Goal: Task Accomplishment & Management: Complete application form

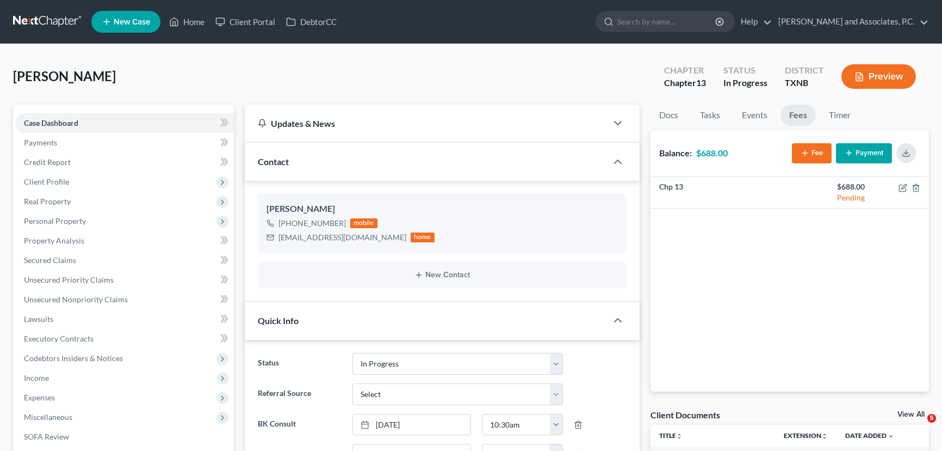
select select "7"
select select "0"
drag, startPoint x: 174, startPoint y: 24, endPoint x: 204, endPoint y: 1, distance: 37.2
click at [174, 24] on icon at bounding box center [174, 21] width 10 height 13
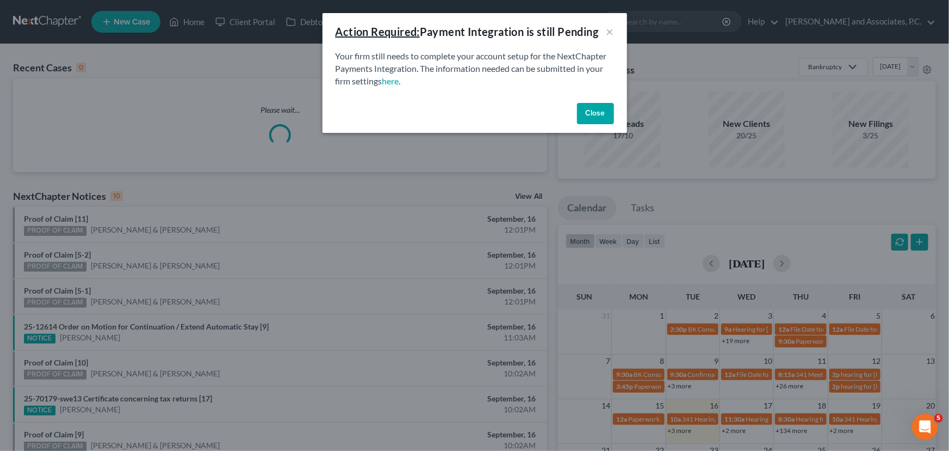
click at [606, 118] on button "Close" at bounding box center [595, 114] width 37 height 22
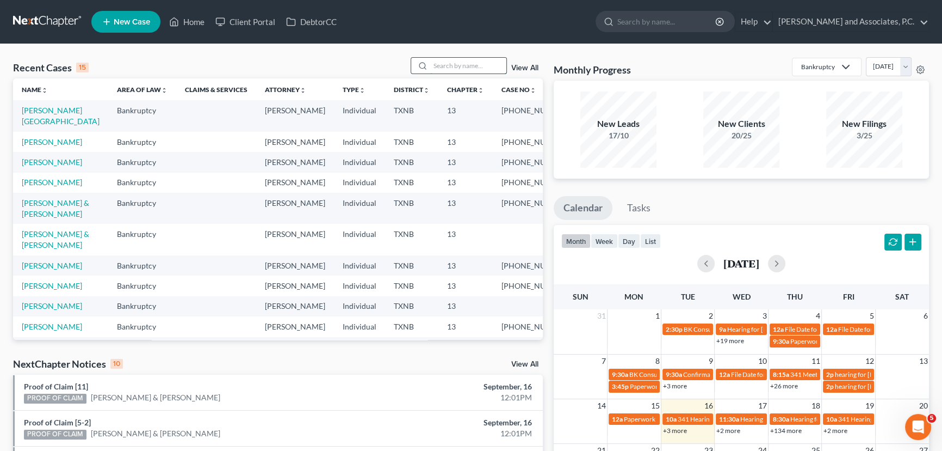
click at [449, 65] on input "search" at bounding box center [468, 66] width 76 height 16
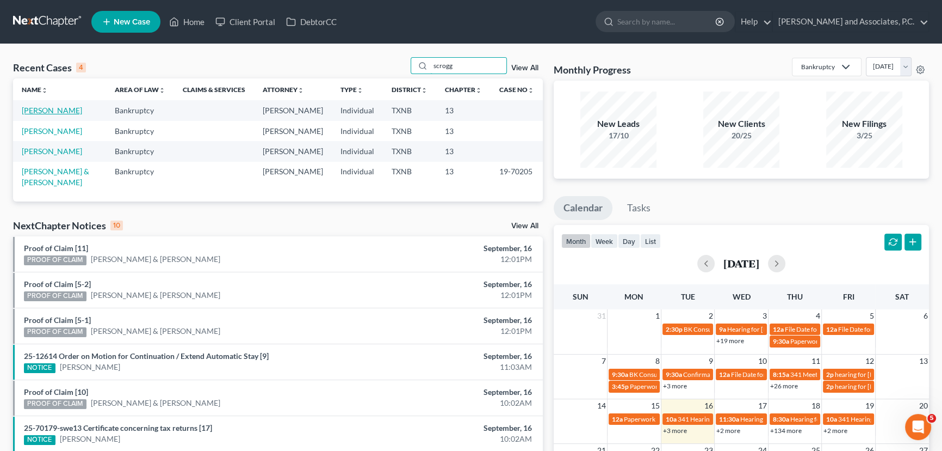
type input "scrogg"
click at [56, 112] on link "[PERSON_NAME]" at bounding box center [52, 110] width 60 height 9
select select "7"
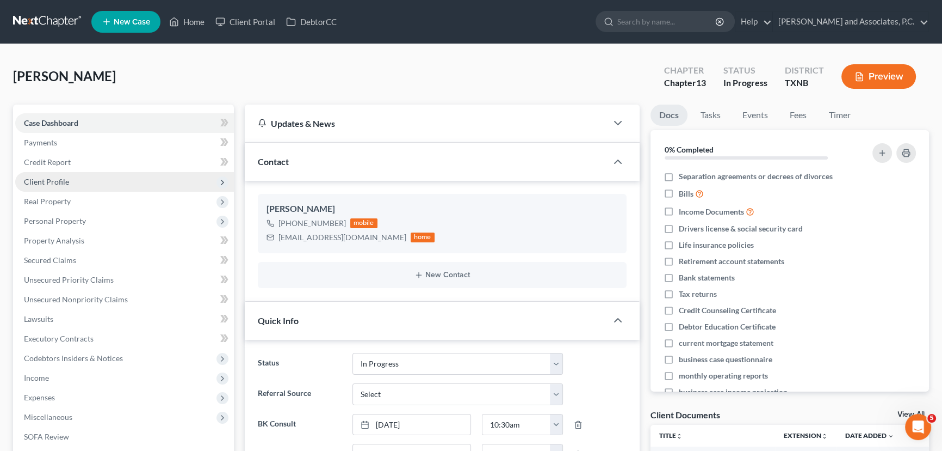
click at [48, 178] on span "Client Profile" at bounding box center [46, 181] width 45 height 9
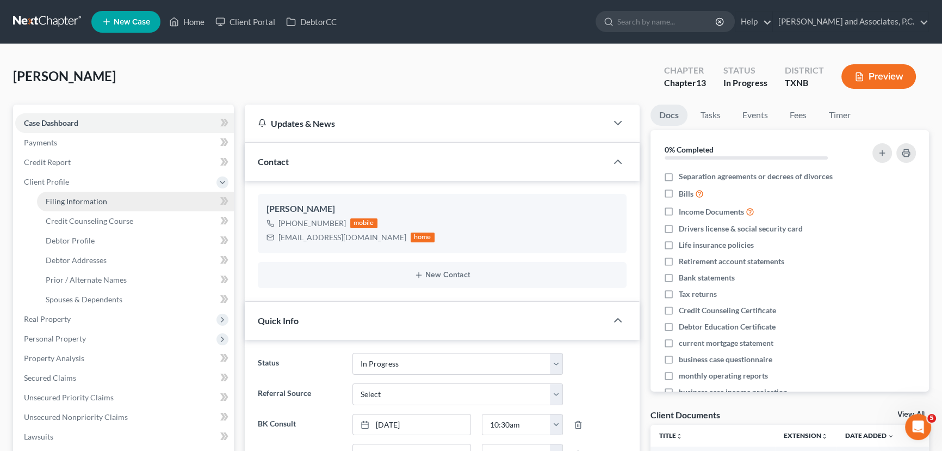
click at [65, 206] on link "Filing Information" at bounding box center [135, 202] width 197 height 20
select select "1"
select select "0"
select select "3"
select select "78"
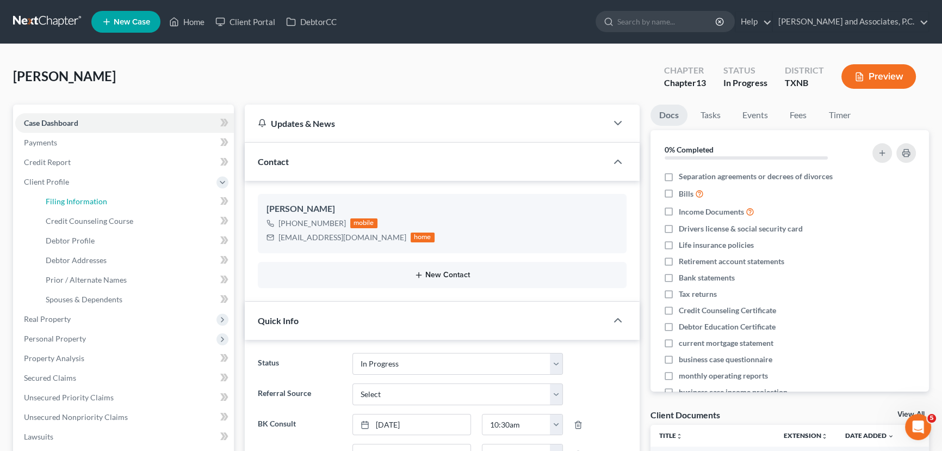
select select "0"
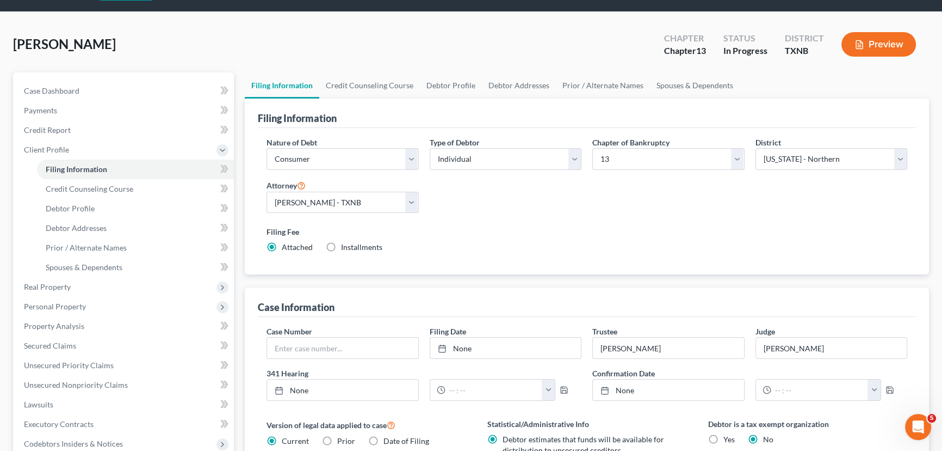
scroll to position [98, 0]
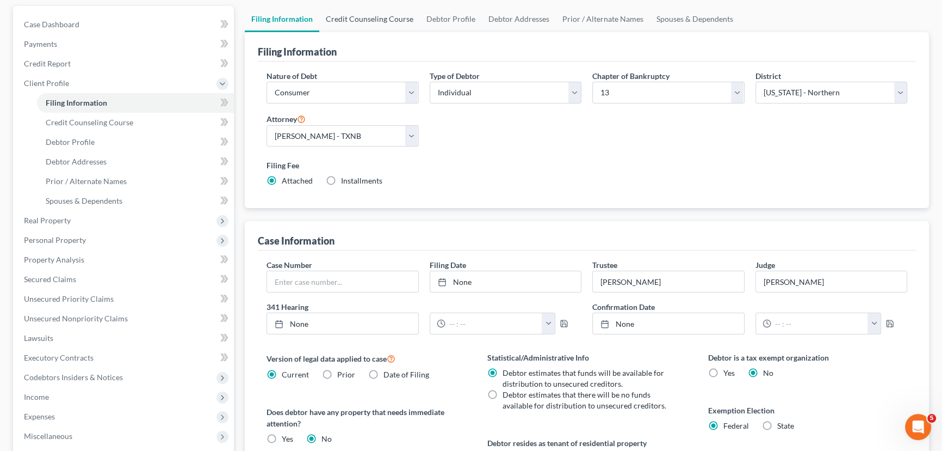
click at [377, 24] on link "Credit Counseling Course" at bounding box center [369, 19] width 101 height 26
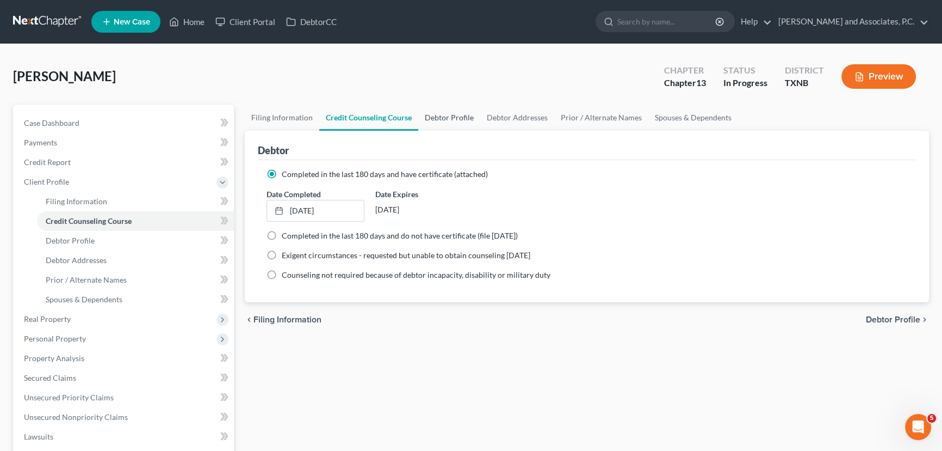
click at [454, 114] on link "Debtor Profile" at bounding box center [449, 117] width 62 height 26
select select "1"
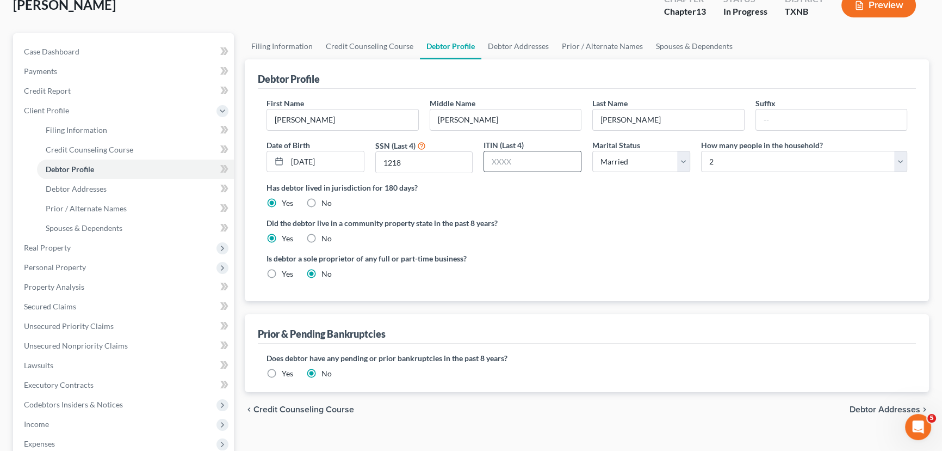
scroll to position [49, 0]
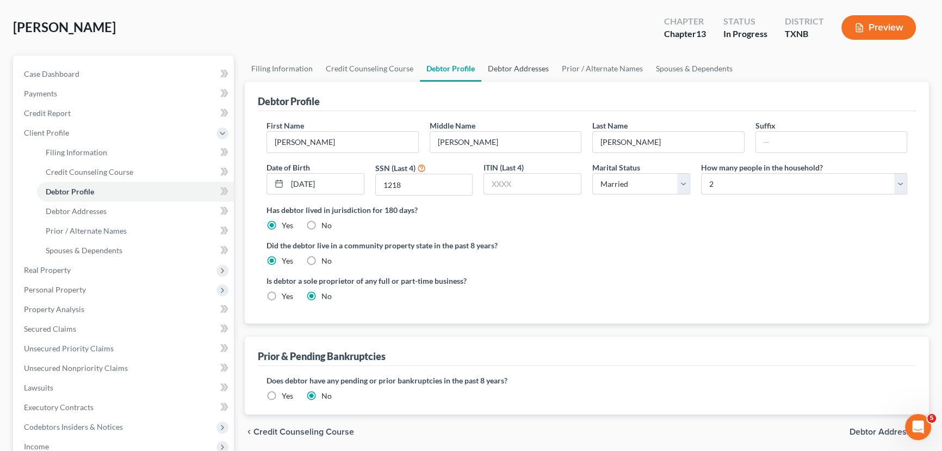
click at [533, 69] on link "Debtor Addresses" at bounding box center [519, 69] width 74 height 26
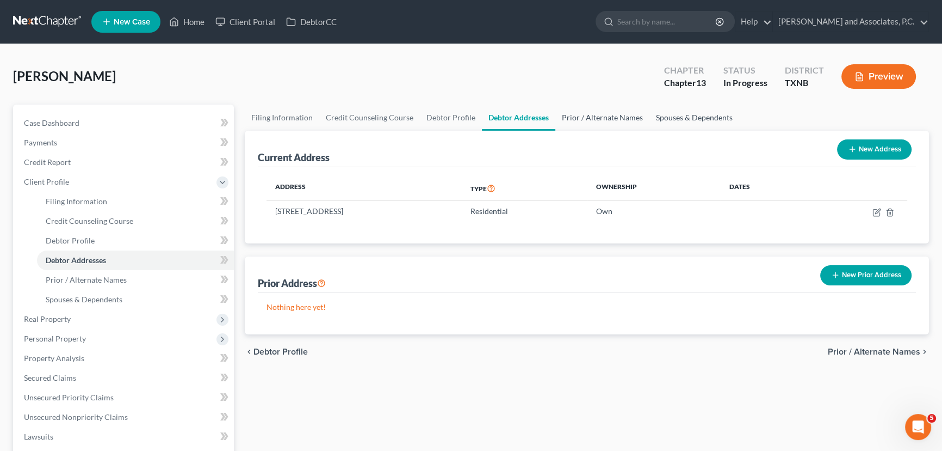
click at [569, 106] on link "Prior / Alternate Names" at bounding box center [603, 117] width 94 height 26
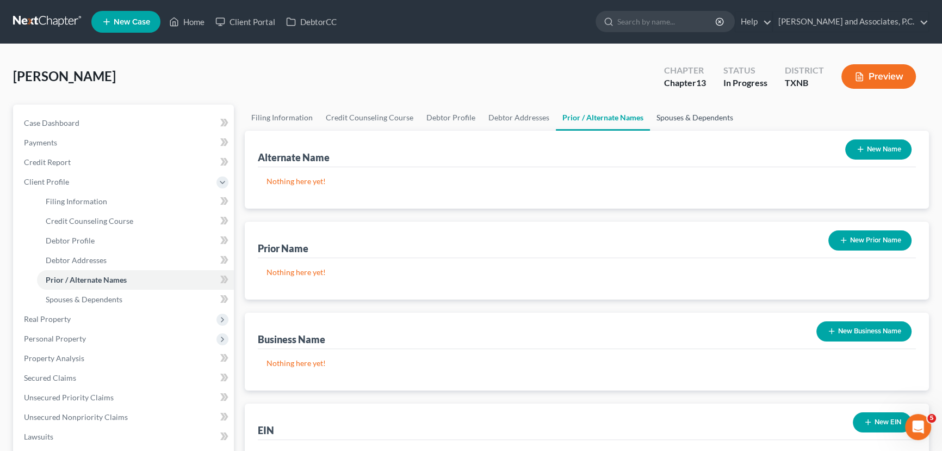
click at [690, 119] on link "Spouses & Dependents" at bounding box center [695, 117] width 90 height 26
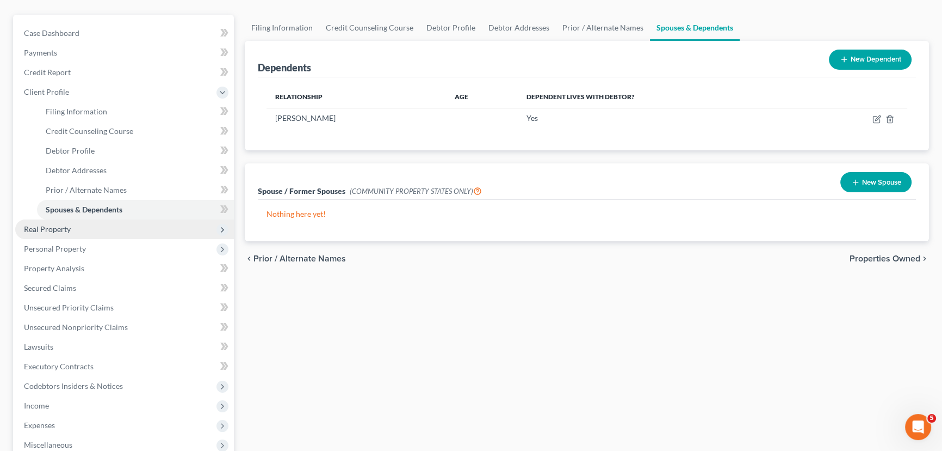
scroll to position [98, 0]
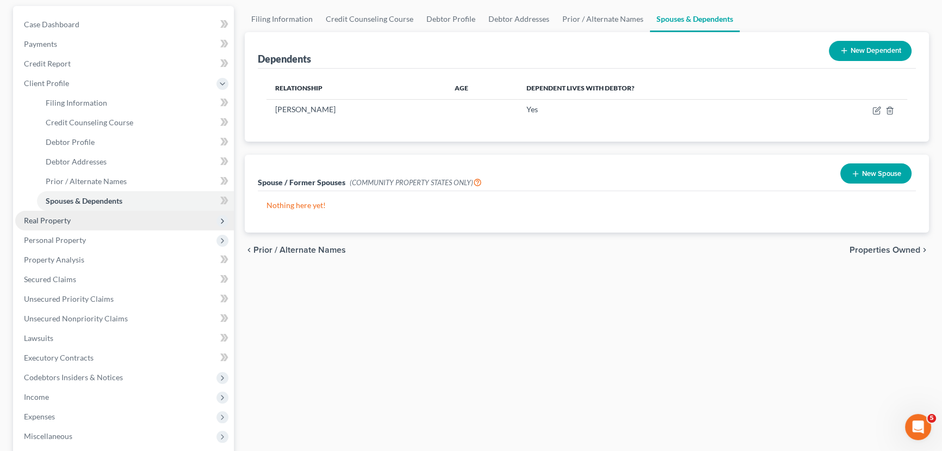
click at [74, 222] on span "Real Property" at bounding box center [124, 221] width 219 height 20
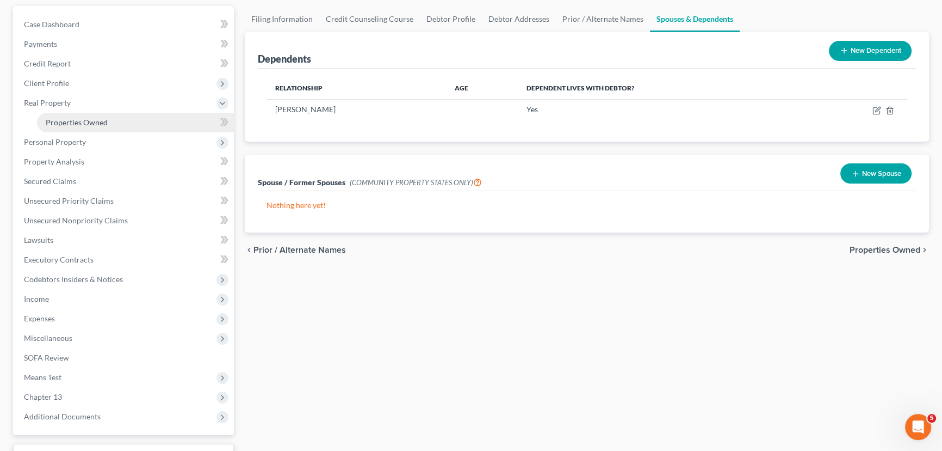
click at [93, 124] on span "Properties Owned" at bounding box center [77, 122] width 62 height 9
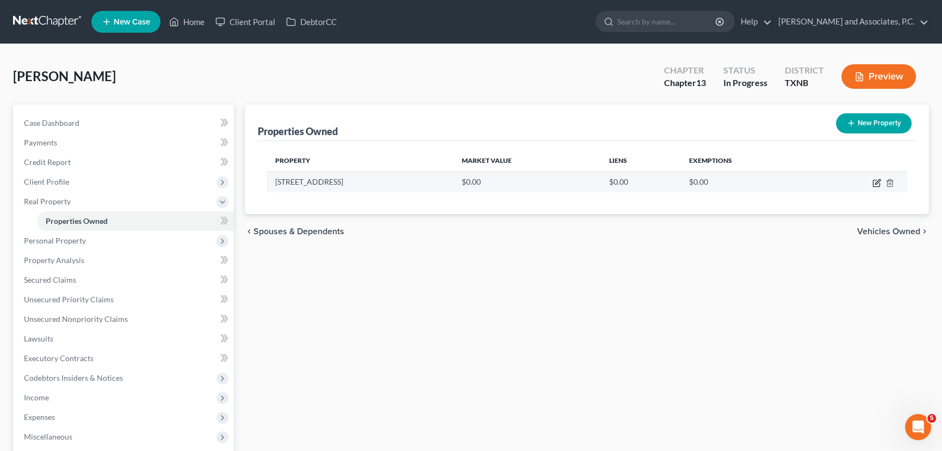
click at [874, 182] on icon "button" at bounding box center [877, 182] width 9 height 9
select select "45"
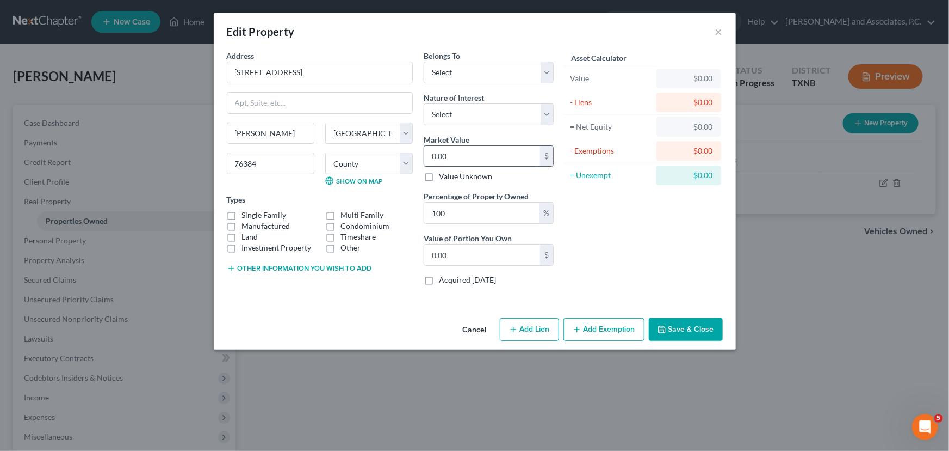
click at [464, 154] on input "0.00" at bounding box center [482, 156] width 116 height 21
type input "1"
type input "1.00"
type input "18"
type input "18.00"
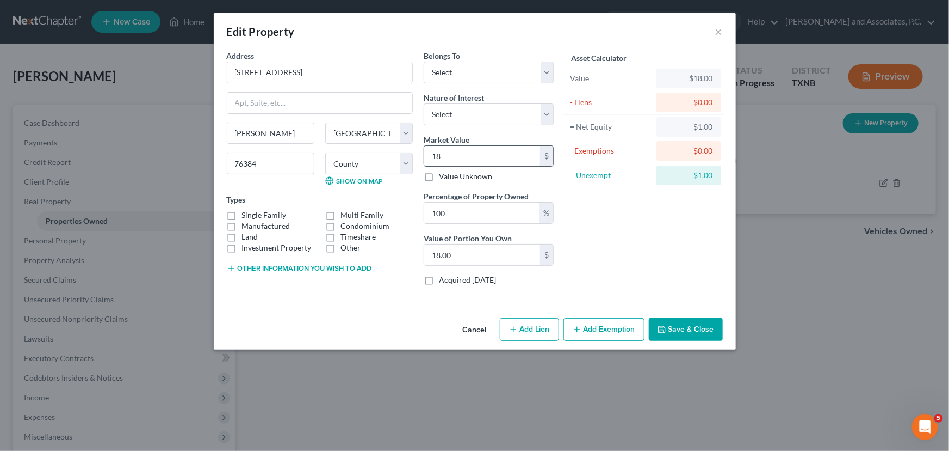
type input "186"
type input "186.00"
type input "1860"
type input "1,860.00"
type input "1,8600"
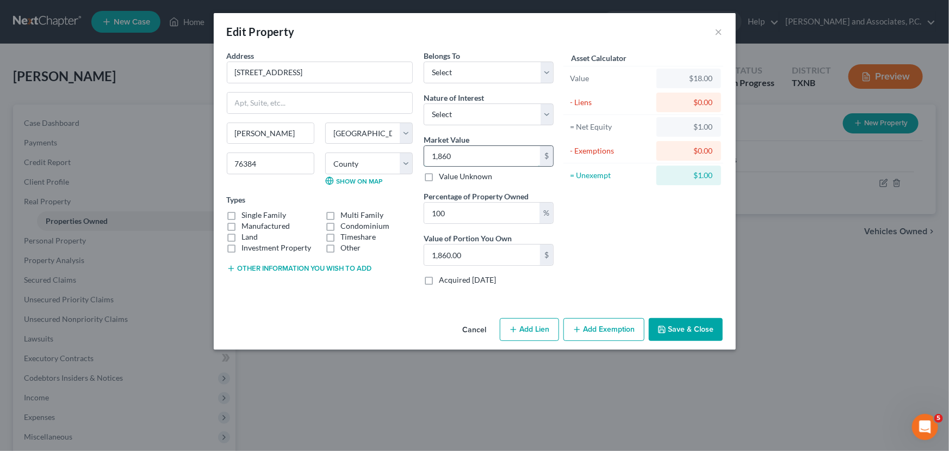
type input "18,600.00"
click at [483, 71] on select "Select Debtor 1 Only Debtor 2 Only Debtor 1 And Debtor 2 Only At Least One Of T…" at bounding box center [489, 72] width 130 height 22
click at [489, 75] on select "Select Debtor 1 Only Debtor 2 Only Debtor 1 And Debtor 2 Only At Least One Of T…" at bounding box center [489, 72] width 130 height 22
click at [470, 107] on select "Select Fee Simple Joint Tenant Life Estate Equitable Interest Future Interest T…" at bounding box center [489, 114] width 130 height 22
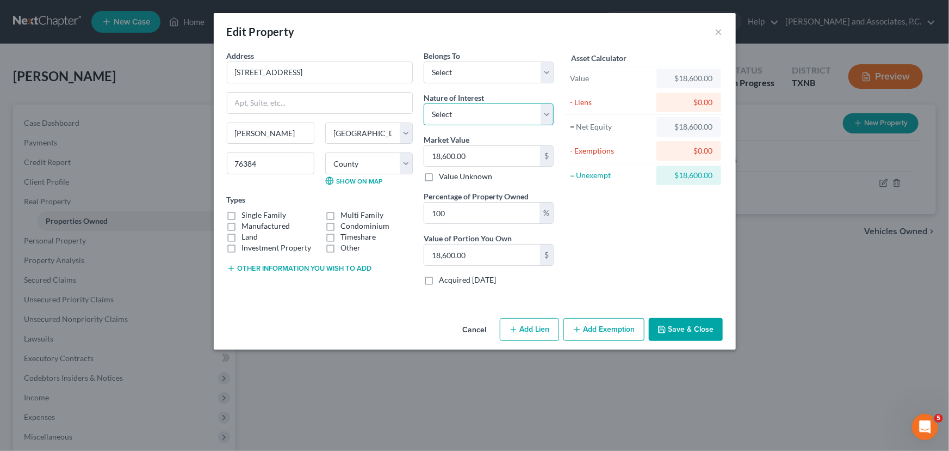
click at [470, 107] on select "Select Fee Simple Joint Tenant Life Estate Equitable Interest Future Interest T…" at bounding box center [489, 114] width 130 height 22
click at [722, 32] on button "×" at bounding box center [720, 31] width 8 height 13
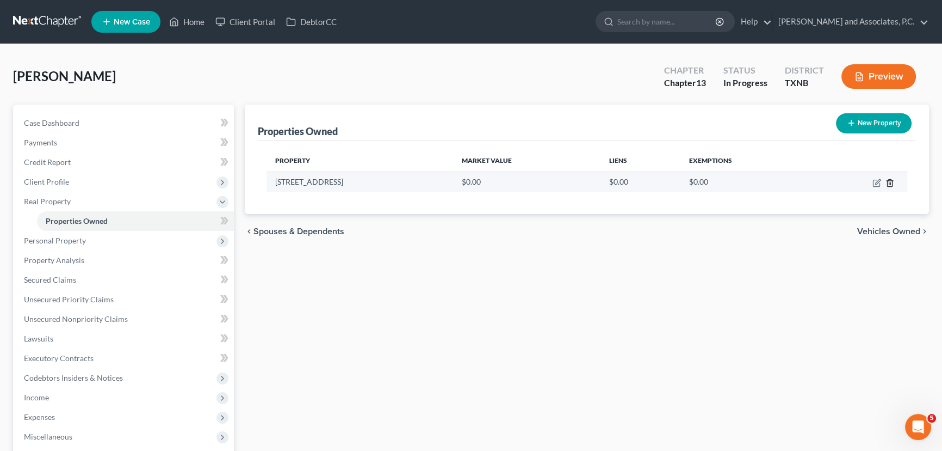
click at [891, 180] on icon "button" at bounding box center [890, 182] width 9 height 9
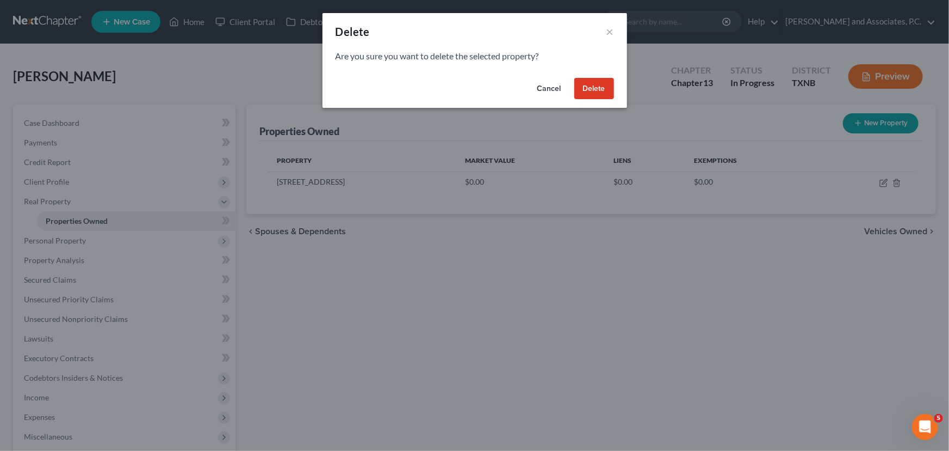
click at [593, 88] on button "Delete" at bounding box center [595, 89] width 40 height 22
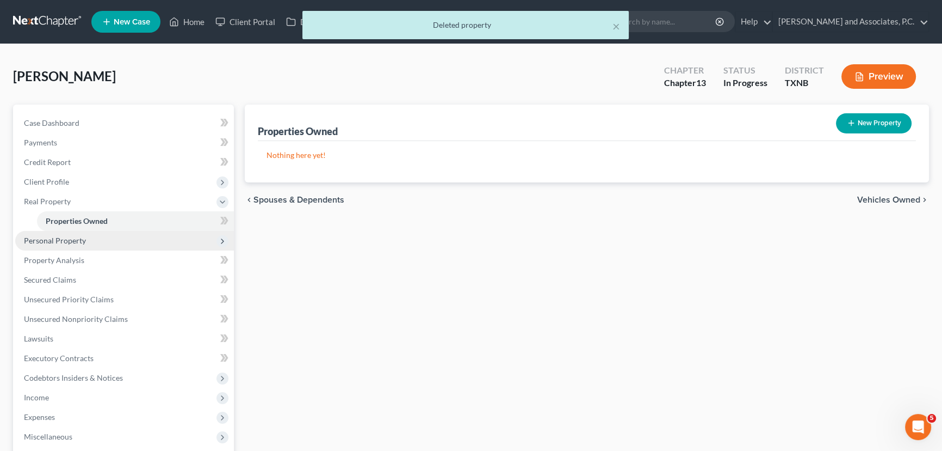
click at [69, 241] on span "Personal Property" at bounding box center [55, 240] width 62 height 9
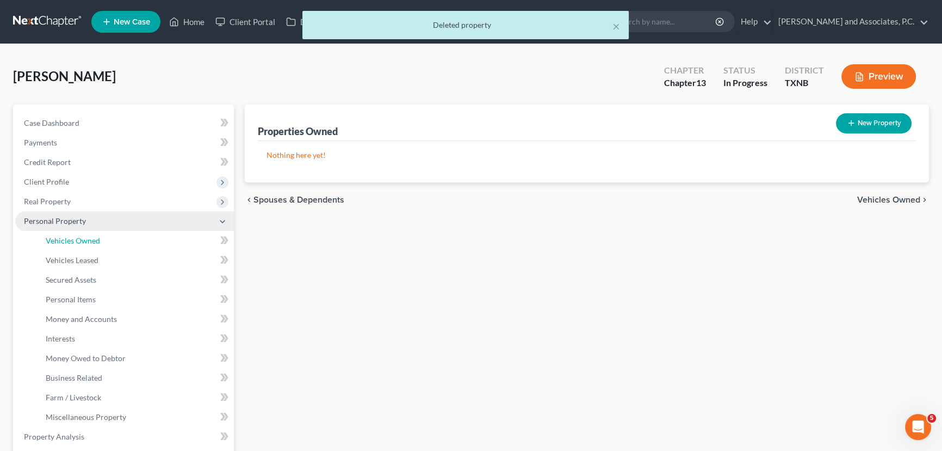
click at [69, 241] on span "Vehicles Owned" at bounding box center [73, 240] width 54 height 9
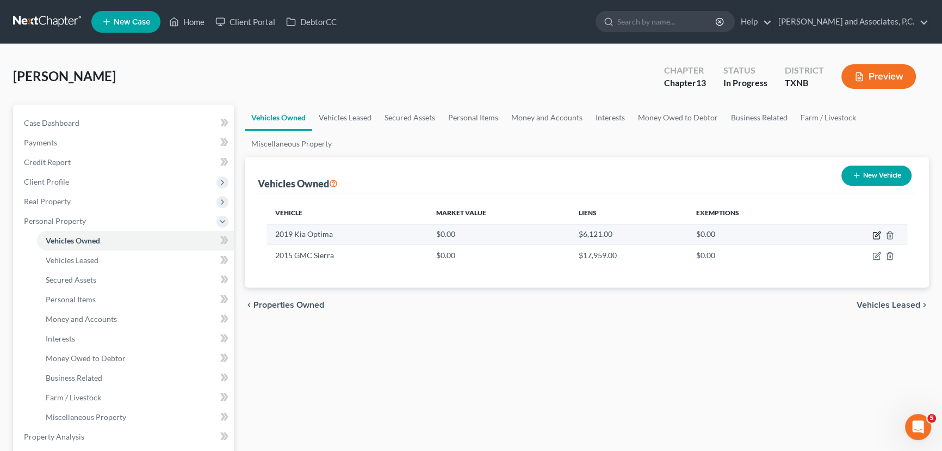
click at [874, 237] on icon "button" at bounding box center [877, 235] width 9 height 9
select select "0"
select select "7"
select select "3"
select select "0"
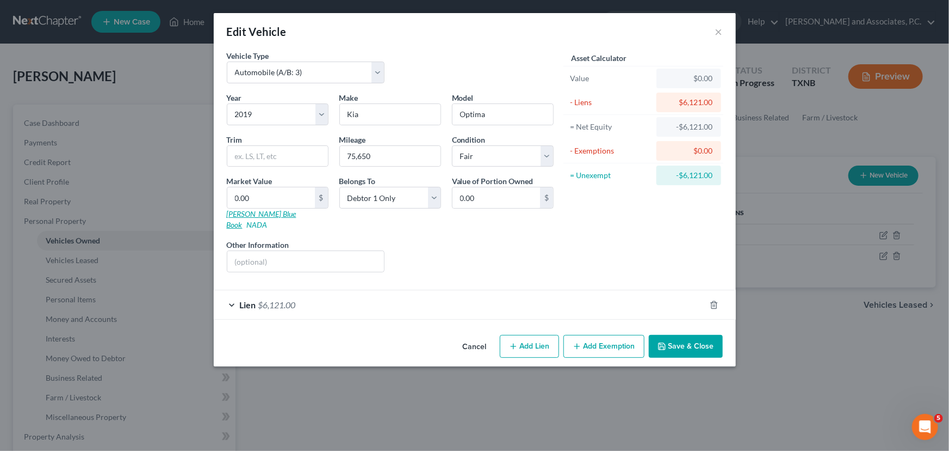
click at [235, 214] on link "Kelly Blue Book" at bounding box center [262, 219] width 70 height 20
click at [277, 192] on input "0.00" at bounding box center [271, 197] width 88 height 21
type input "9"
type input "9.00"
type input "91"
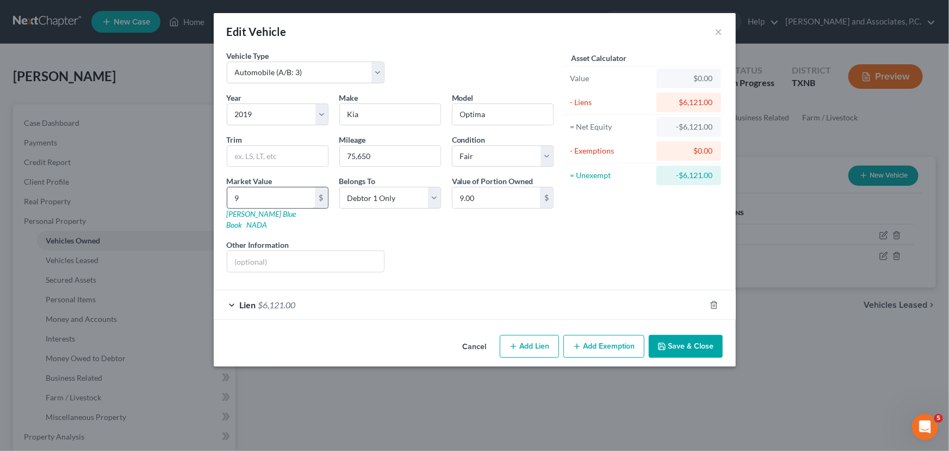
type input "91.00"
type input "915"
type input "915.00"
type input "9,151"
type input "9,151.00"
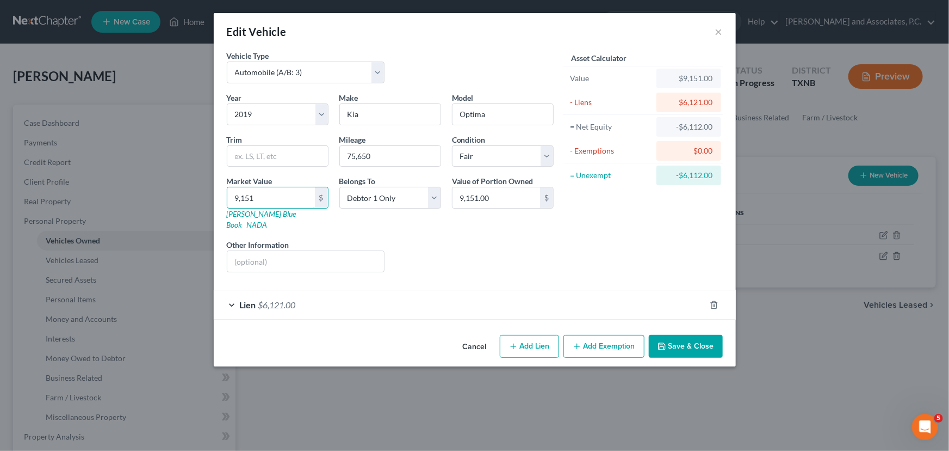
type input "9,151"
click at [683, 335] on button "Save & Close" at bounding box center [686, 346] width 74 height 23
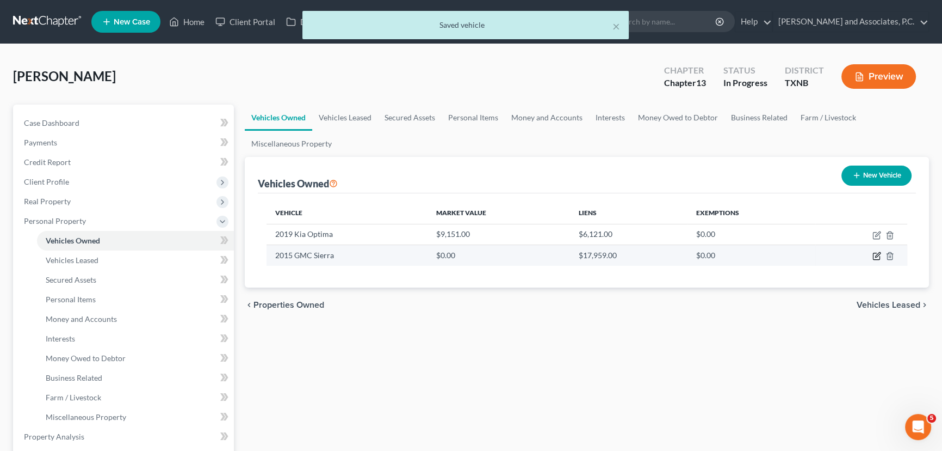
click at [876, 255] on icon "button" at bounding box center [877, 255] width 9 height 9
select select "0"
select select "11"
select select "3"
select select "0"
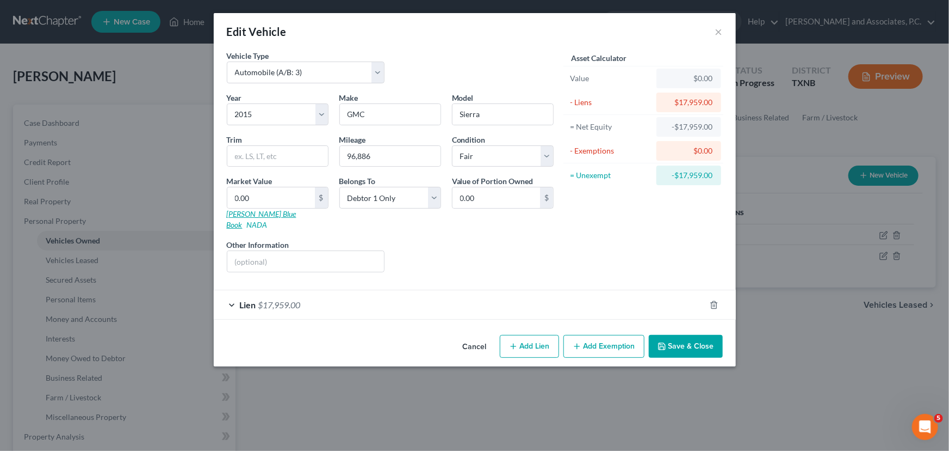
click at [261, 217] on link "Kelly Blue Book" at bounding box center [262, 219] width 70 height 20
click at [292, 194] on input "0.00" at bounding box center [271, 197] width 88 height 21
type input "1"
type input "1.00"
type input "18"
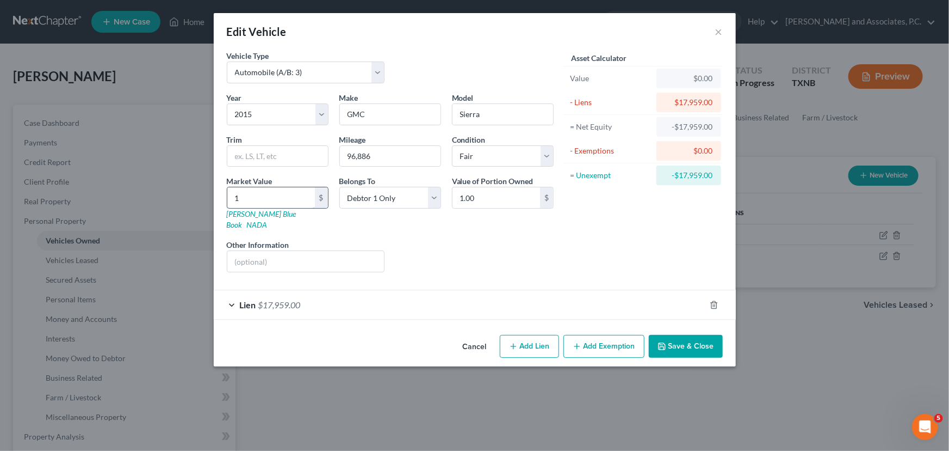
type input "18.00"
type input "186"
type input "186.00"
type input "1864"
type input "1,864.00"
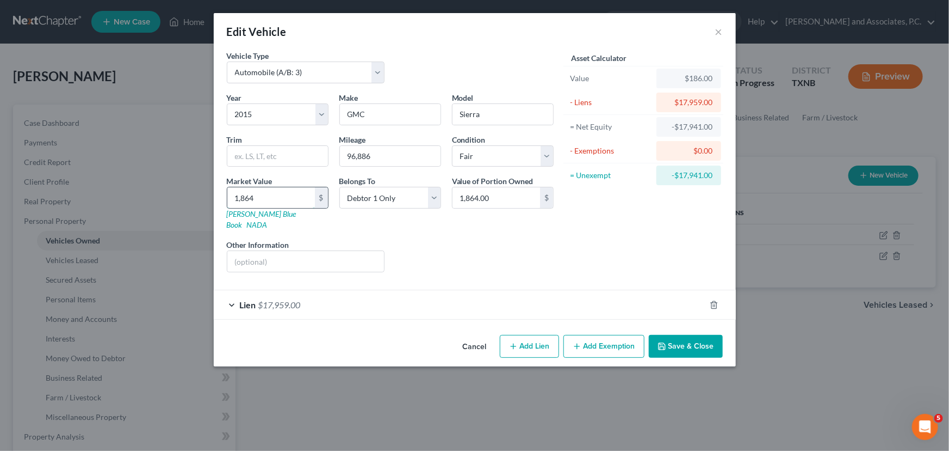
type input "1,8647"
type input "18,647.00"
click at [681, 335] on button "Save & Close" at bounding box center [686, 346] width 74 height 23
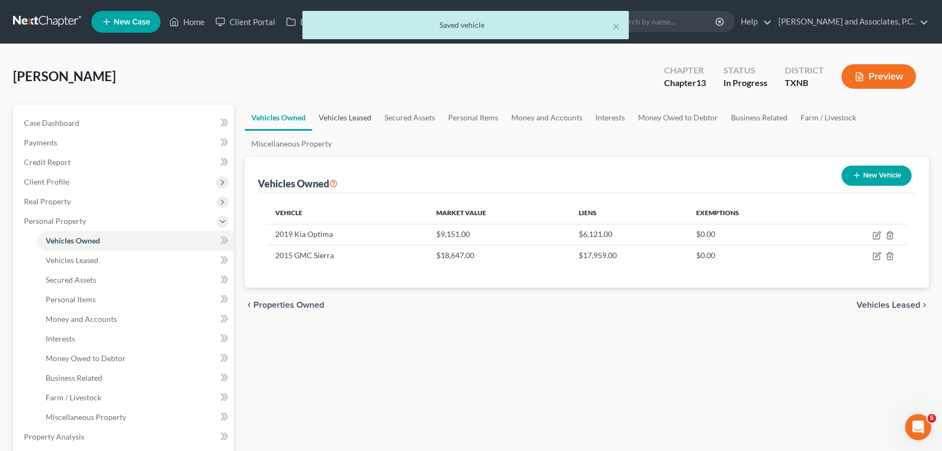
click at [330, 119] on link "Vehicles Leased" at bounding box center [345, 117] width 66 height 26
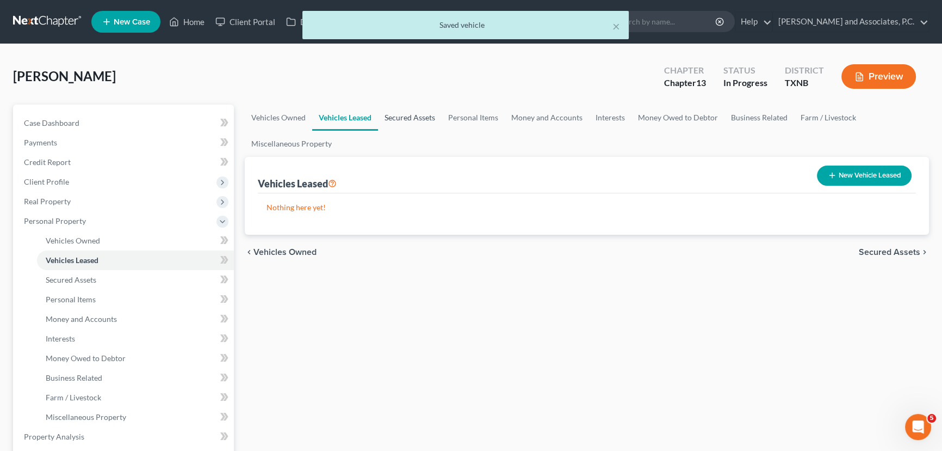
click at [412, 117] on link "Secured Assets" at bounding box center [410, 117] width 64 height 26
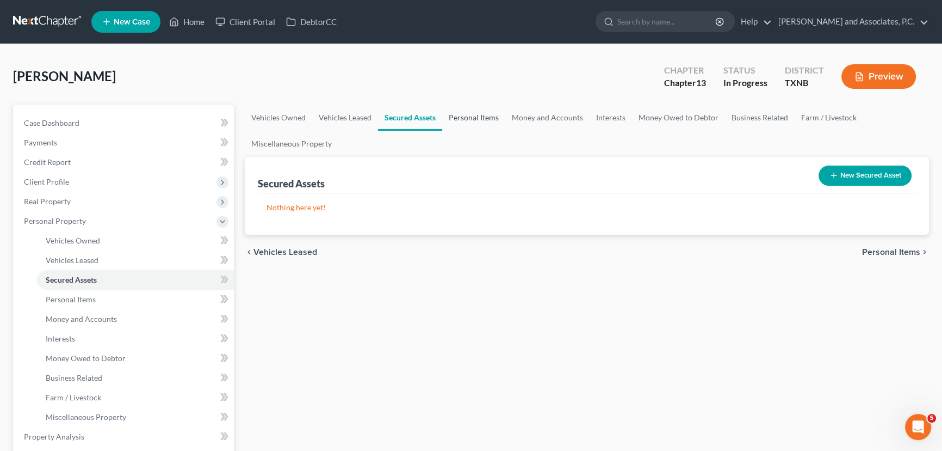
click at [483, 115] on link "Personal Items" at bounding box center [473, 117] width 63 height 26
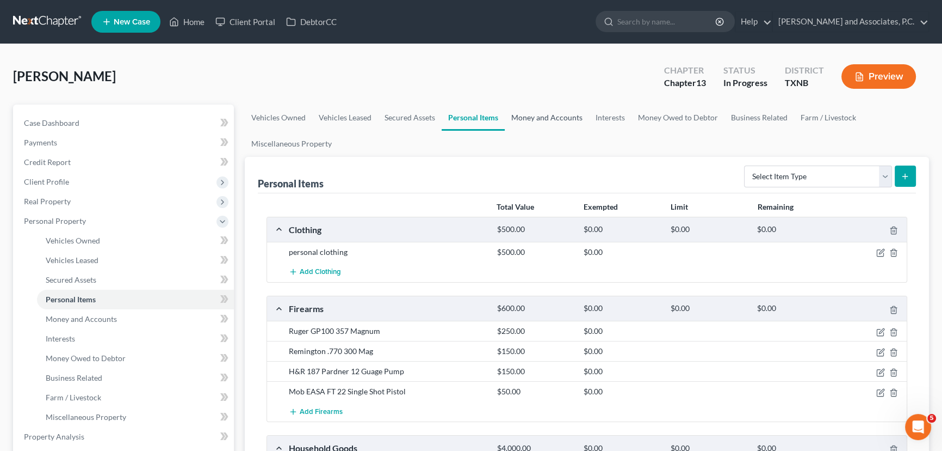
click at [529, 119] on link "Money and Accounts" at bounding box center [547, 117] width 84 height 26
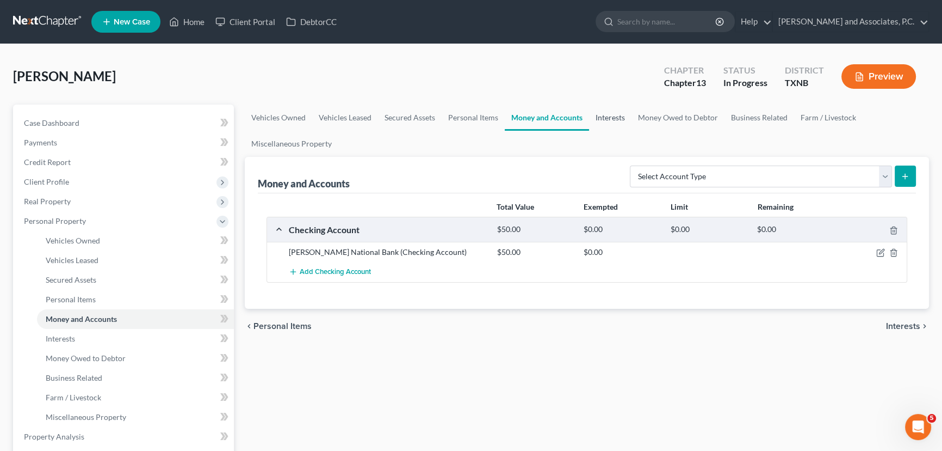
click at [619, 118] on link "Interests" at bounding box center [610, 117] width 42 height 26
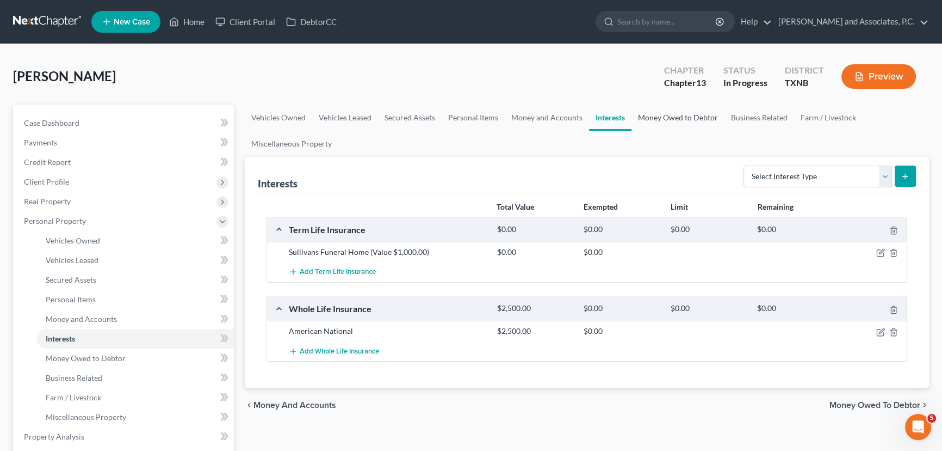
click at [675, 123] on link "Money Owed to Debtor" at bounding box center [678, 117] width 93 height 26
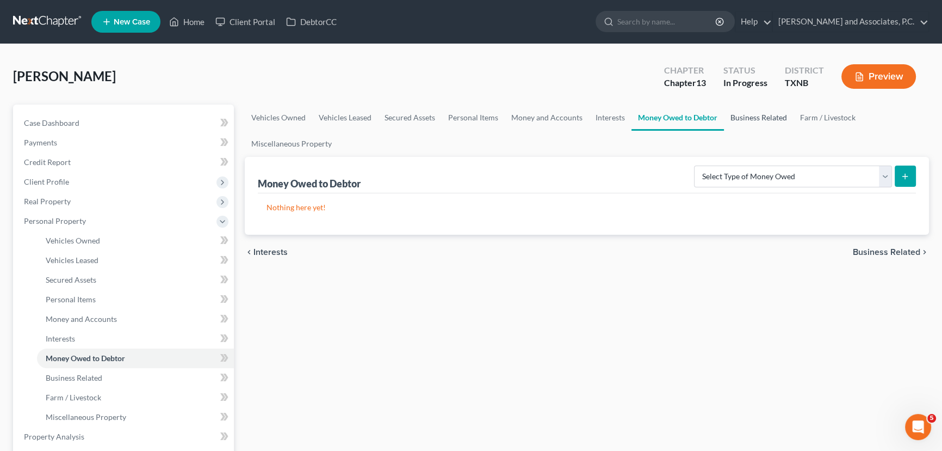
click at [746, 121] on link "Business Related" at bounding box center [759, 117] width 70 height 26
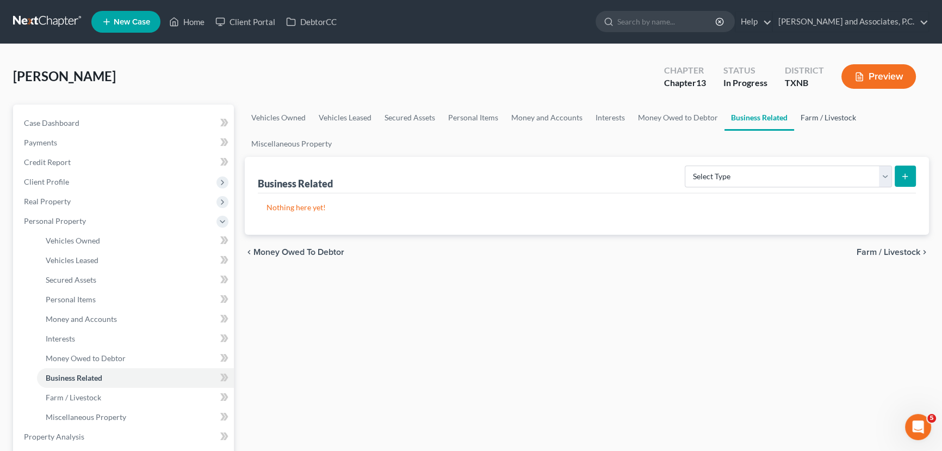
click at [821, 122] on link "Farm / Livestock" at bounding box center [828, 117] width 69 height 26
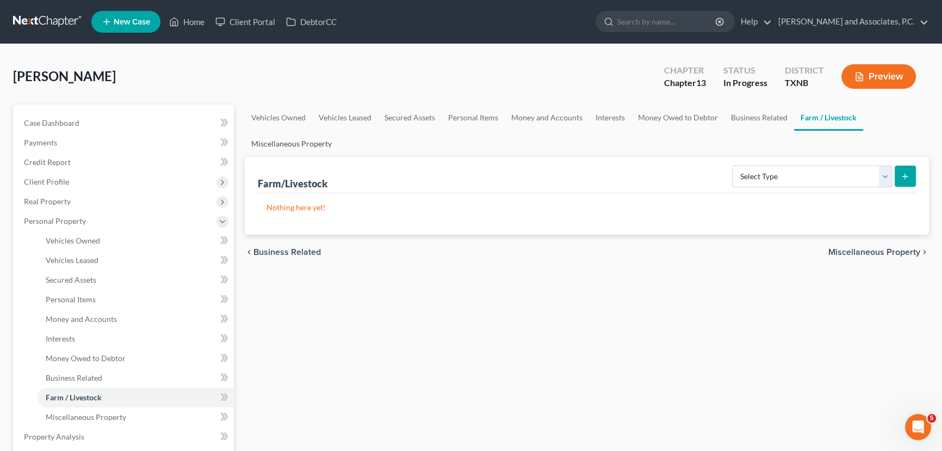
click at [308, 144] on link "Miscellaneous Property" at bounding box center [292, 144] width 94 height 26
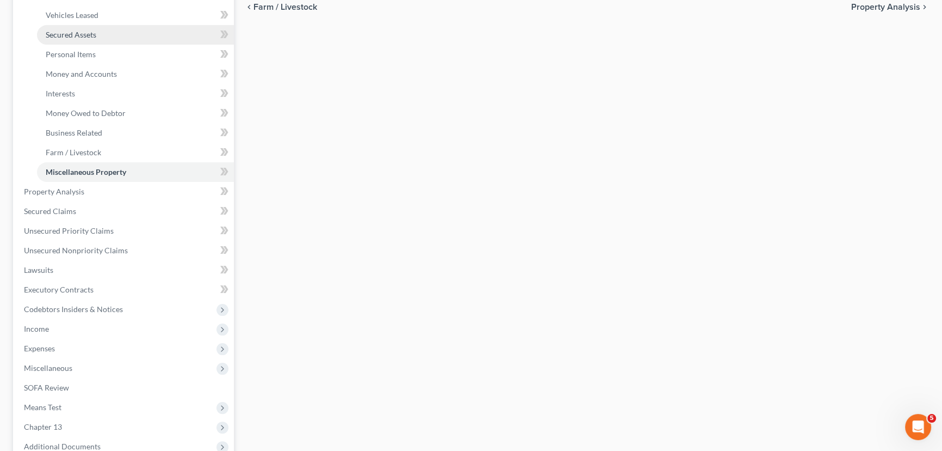
scroll to position [247, 0]
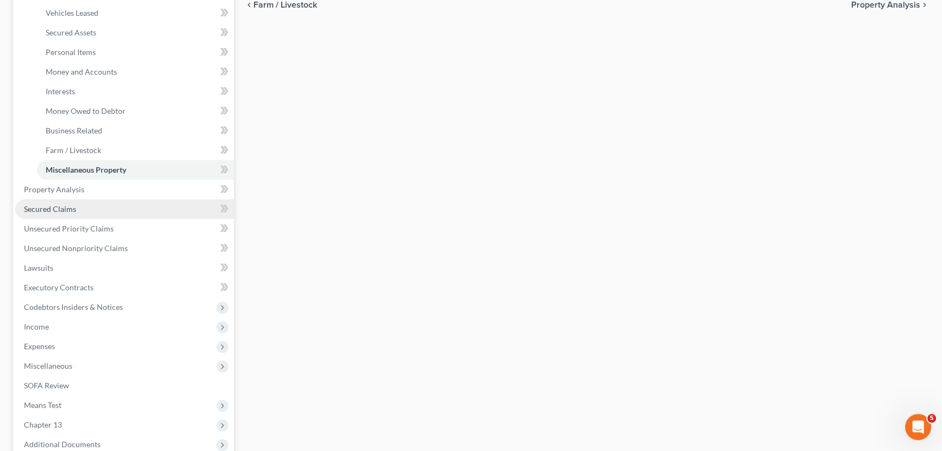
click at [56, 204] on span "Secured Claims" at bounding box center [50, 208] width 52 height 9
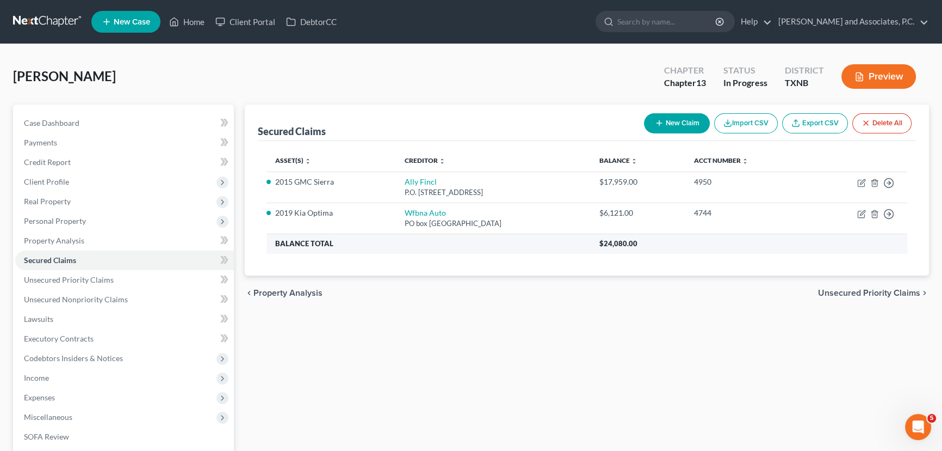
scroll to position [49, 0]
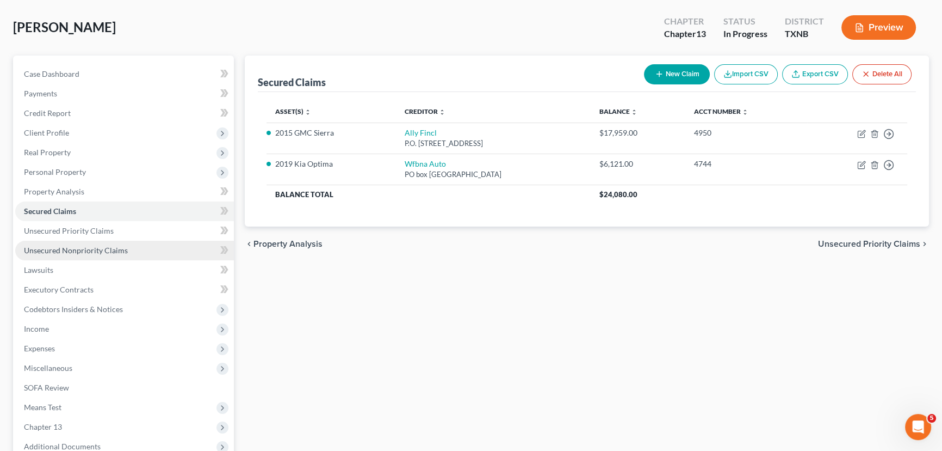
click at [97, 250] on span "Unsecured Nonpriority Claims" at bounding box center [76, 249] width 104 height 9
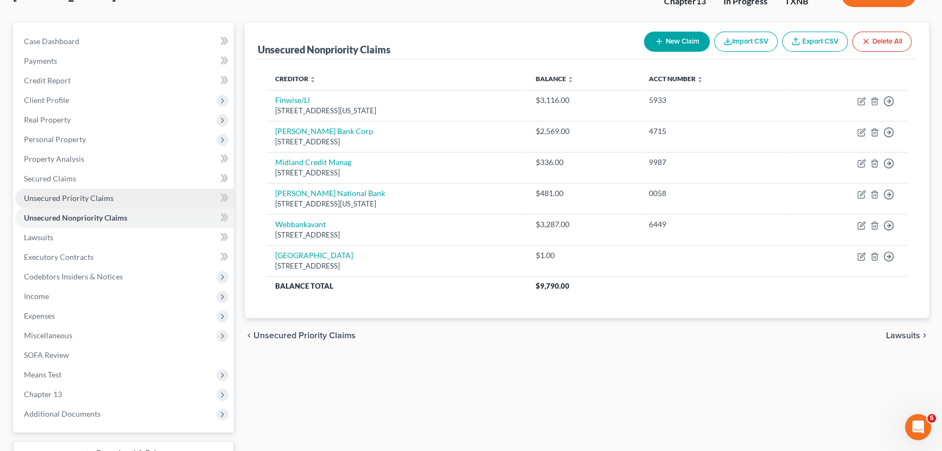
scroll to position [98, 0]
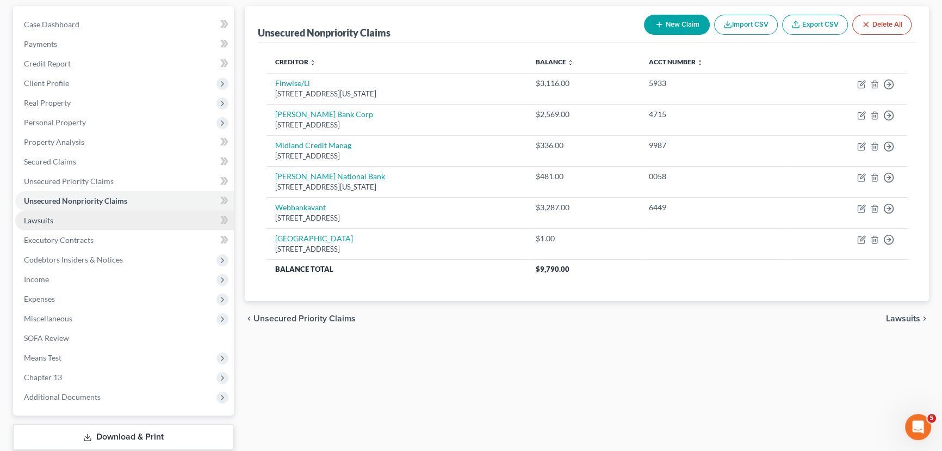
click at [76, 225] on link "Lawsuits" at bounding box center [124, 221] width 219 height 20
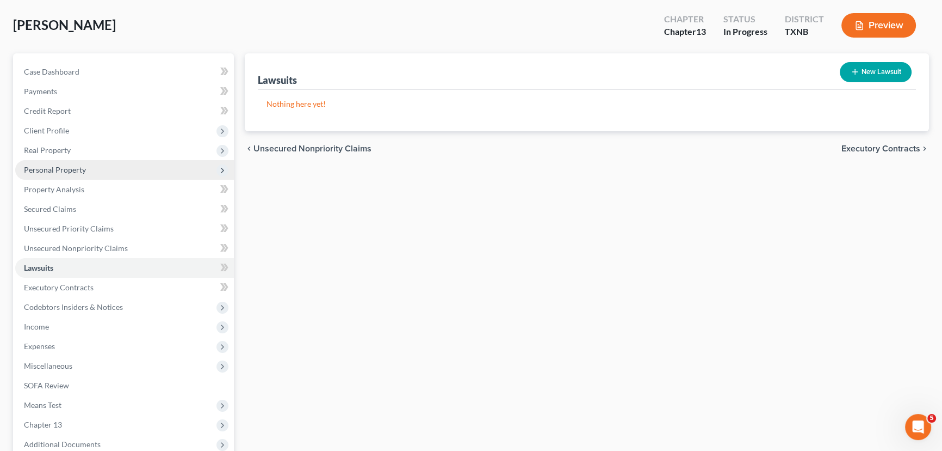
scroll to position [98, 0]
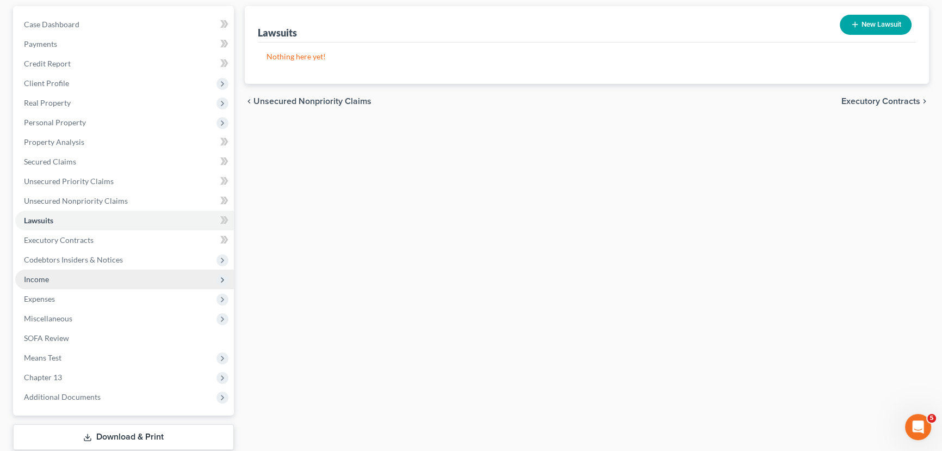
click at [70, 278] on span "Income" at bounding box center [124, 279] width 219 height 20
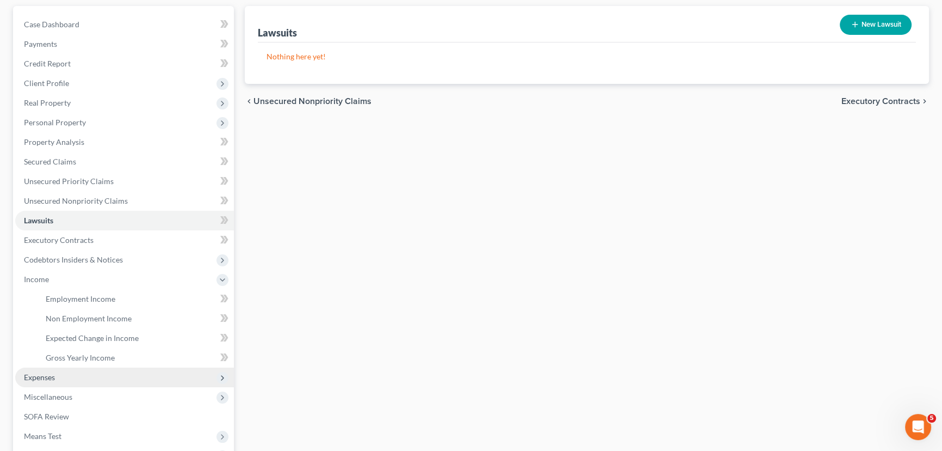
click at [47, 378] on span "Expenses" at bounding box center [39, 376] width 31 height 9
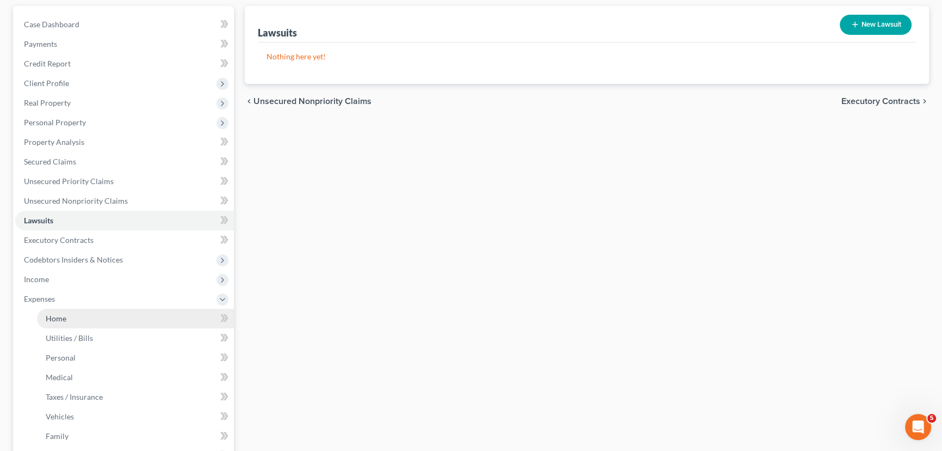
click at [83, 320] on link "Home" at bounding box center [135, 319] width 197 height 20
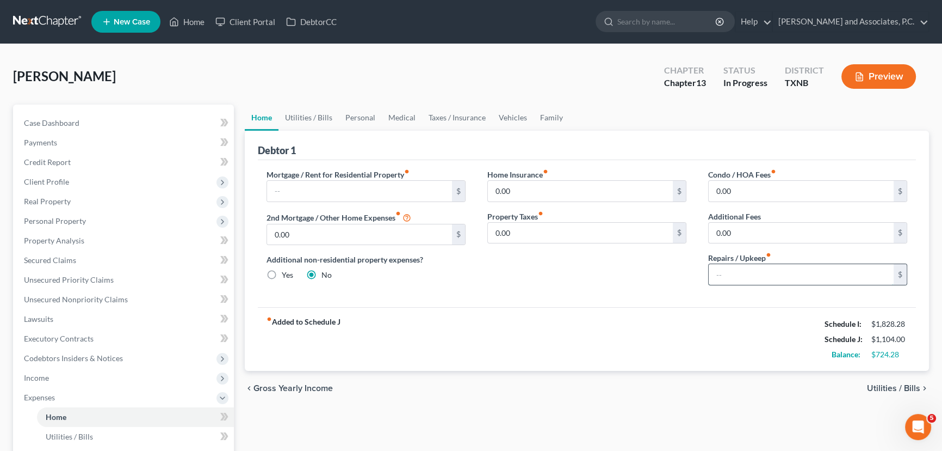
click at [724, 268] on input "text" at bounding box center [801, 274] width 185 height 21
type input "1"
type input "50.00"
click at [298, 114] on link "Utilities / Bills" at bounding box center [309, 117] width 60 height 26
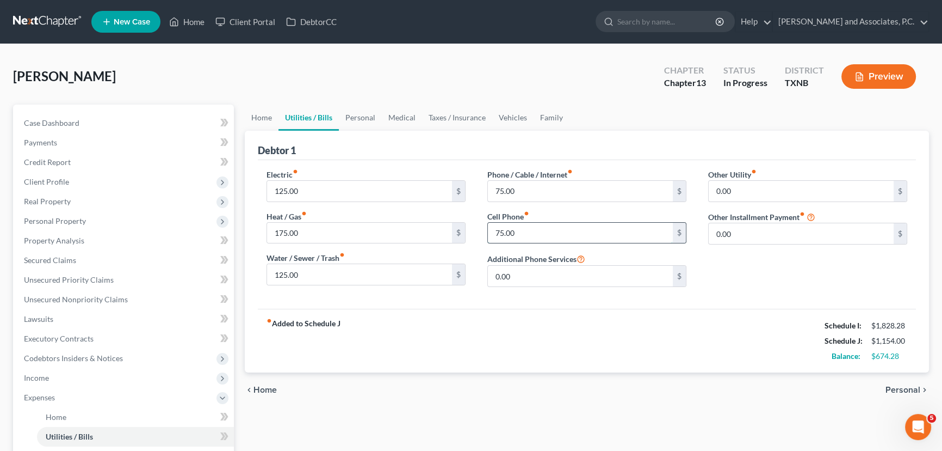
click at [528, 229] on input "75.00" at bounding box center [580, 233] width 185 height 21
type input "73.28"
click at [505, 331] on div "fiber_manual_record Added to Schedule J Schedule I: $1,828.28 Schedule J: $1,15…" at bounding box center [587, 341] width 658 height 64
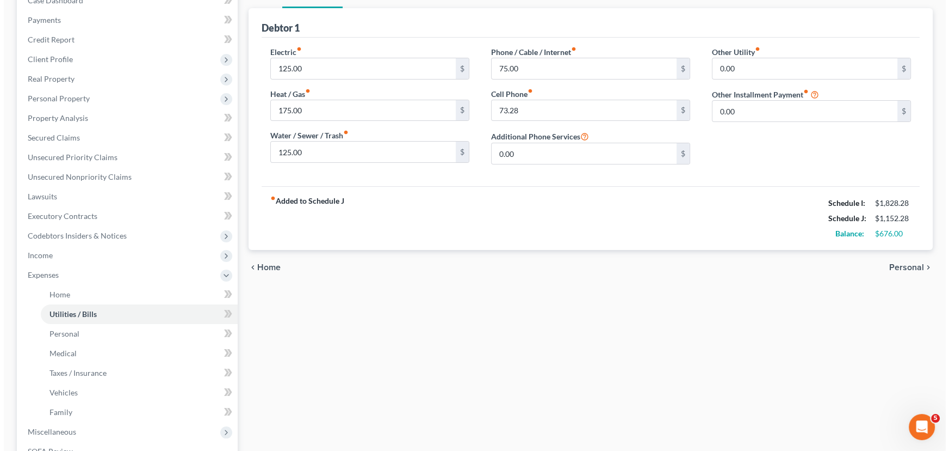
scroll to position [198, 0]
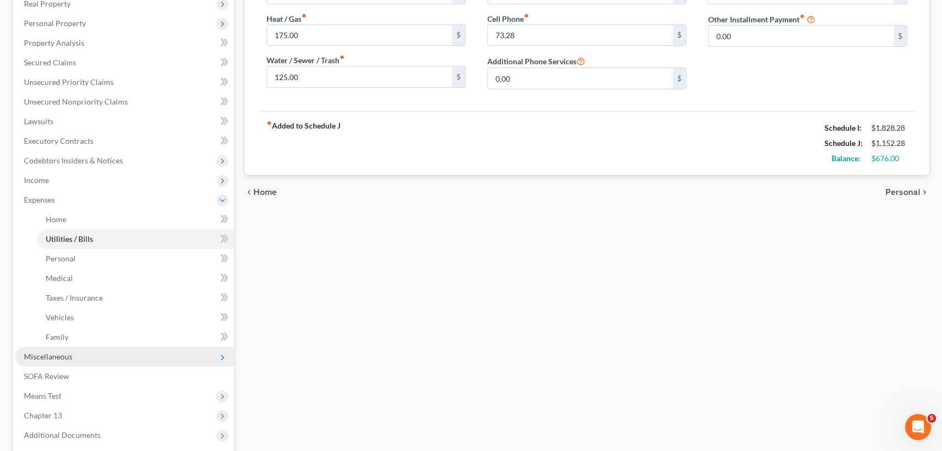
click at [46, 348] on span "Miscellaneous" at bounding box center [124, 357] width 219 height 20
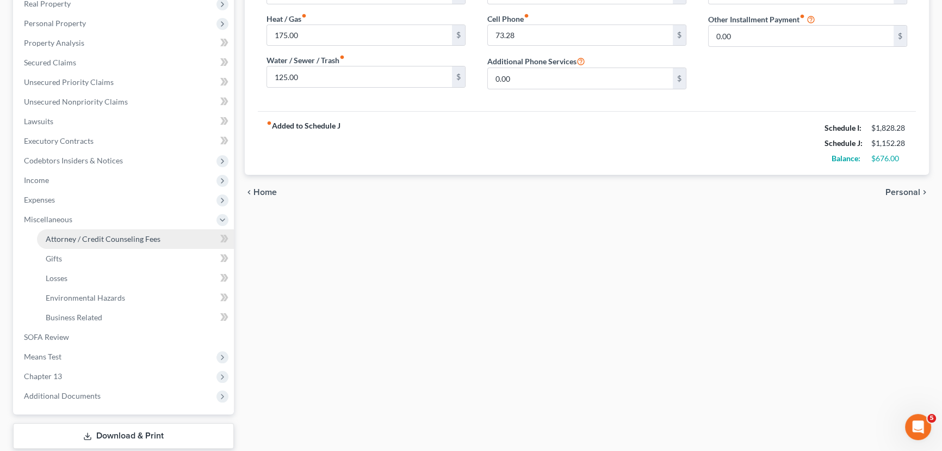
click at [71, 232] on link "Attorney / Credit Counseling Fees" at bounding box center [135, 239] width 197 height 20
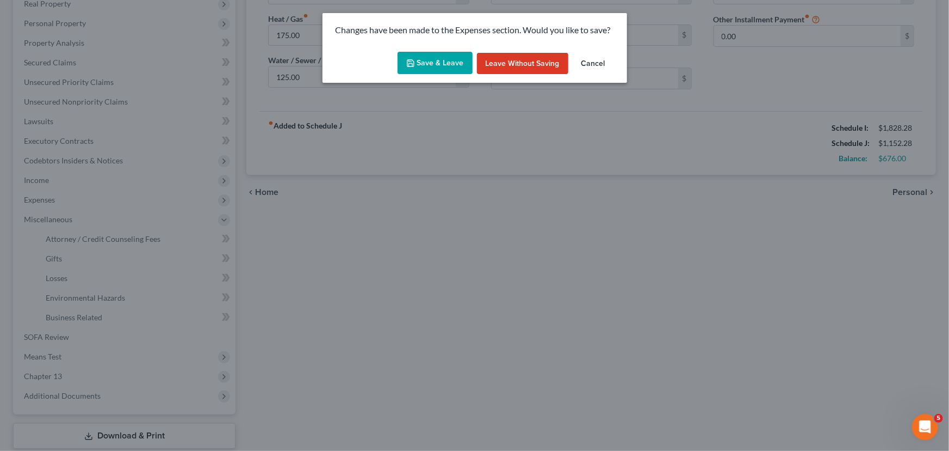
click at [436, 66] on button "Save & Leave" at bounding box center [435, 63] width 75 height 23
select select "1"
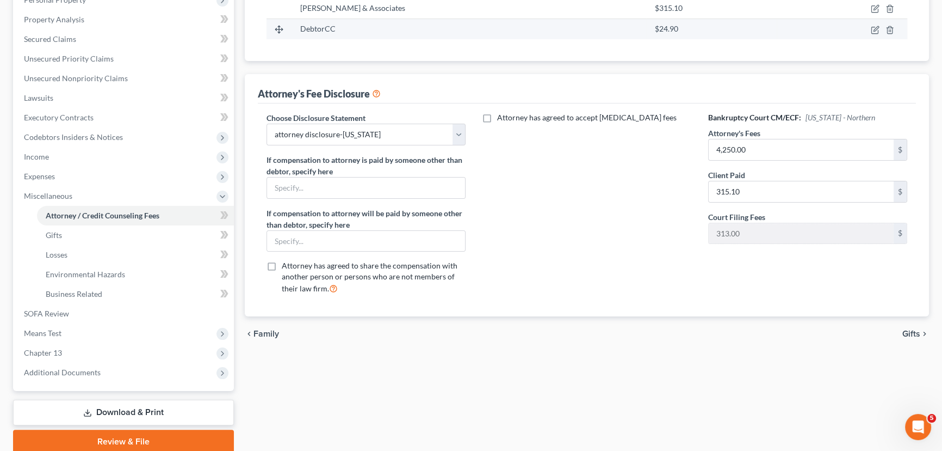
scroll to position [247, 0]
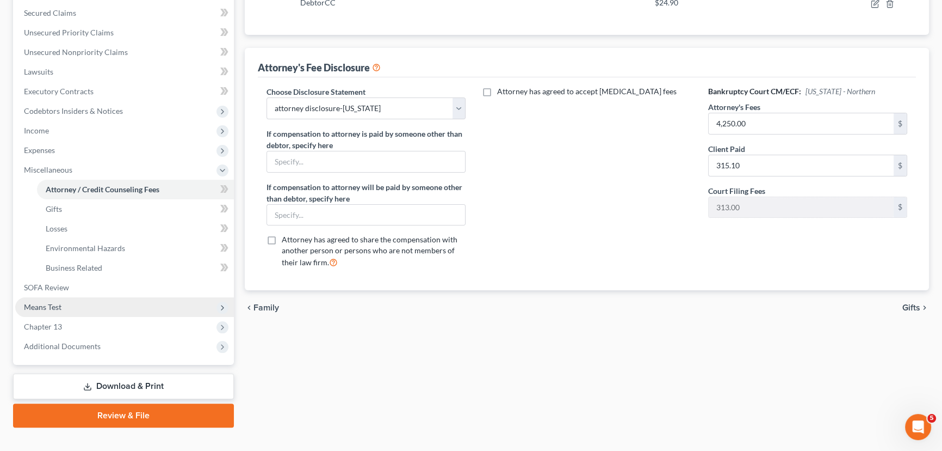
click at [52, 310] on span "Means Test" at bounding box center [43, 306] width 38 height 9
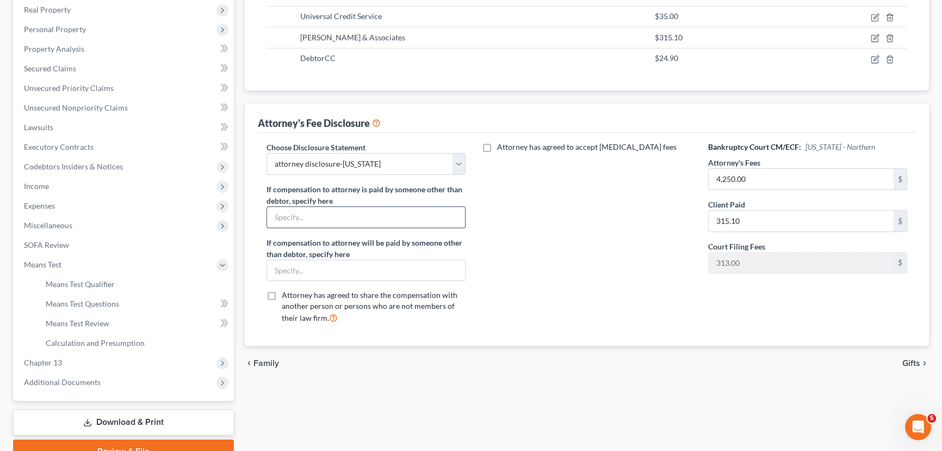
scroll to position [95, 0]
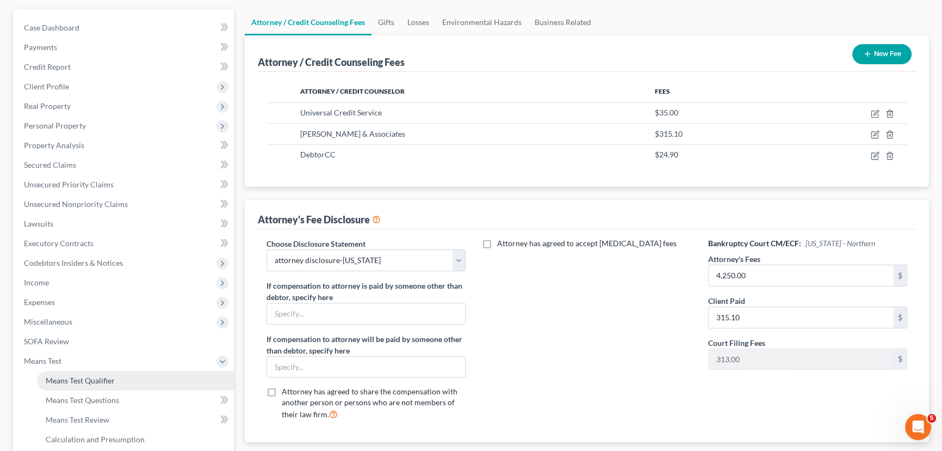
click at [89, 380] on span "Means Test Qualifier" at bounding box center [80, 379] width 69 height 9
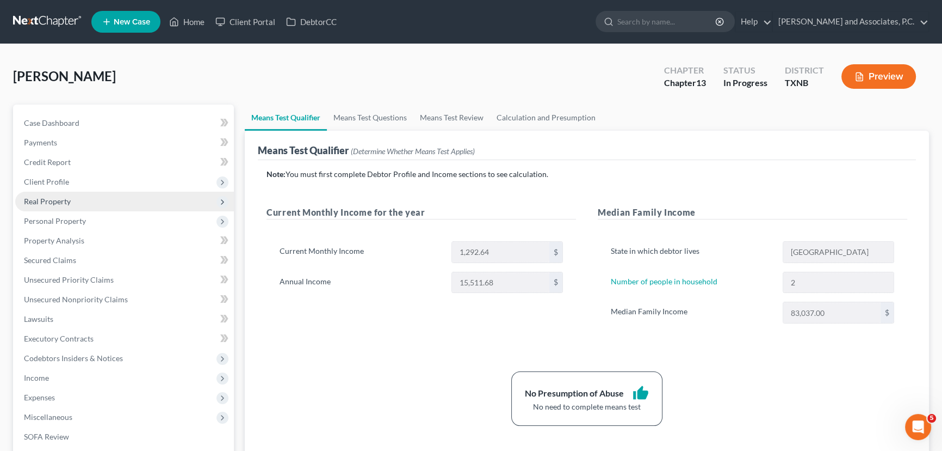
click at [50, 204] on span "Real Property" at bounding box center [47, 200] width 47 height 9
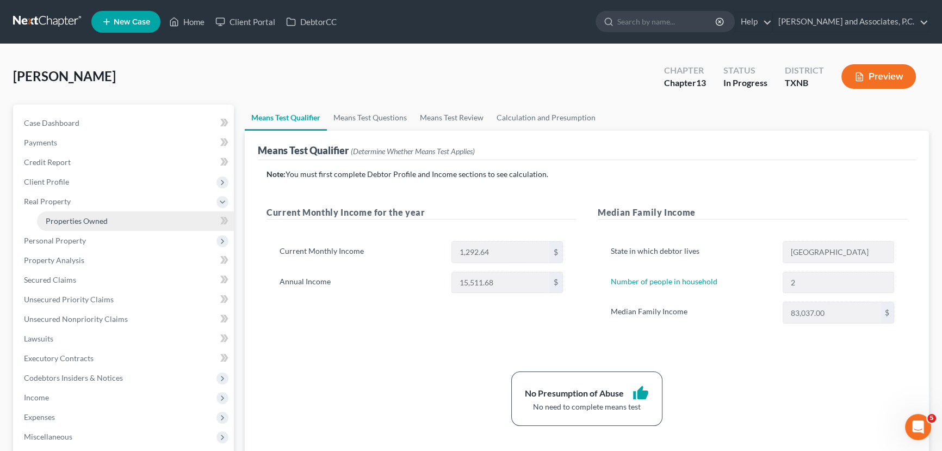
click at [64, 218] on span "Properties Owned" at bounding box center [77, 220] width 62 height 9
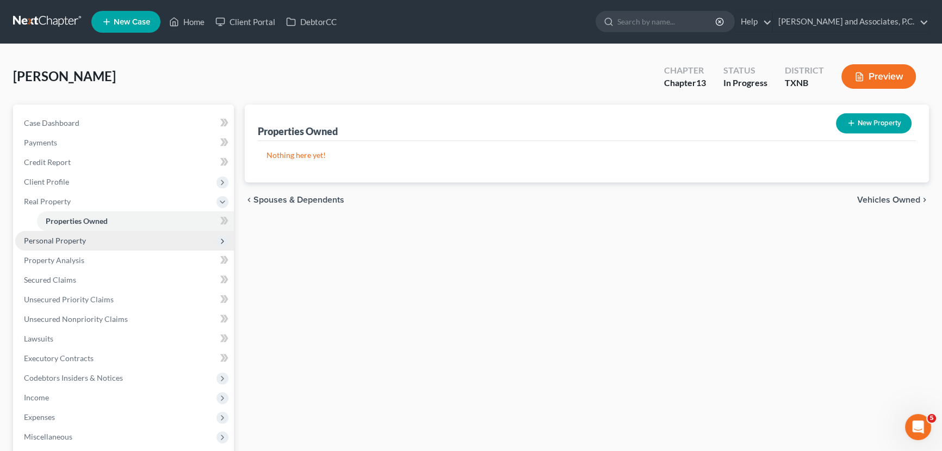
click at [58, 237] on span "Personal Property" at bounding box center [55, 240] width 62 height 9
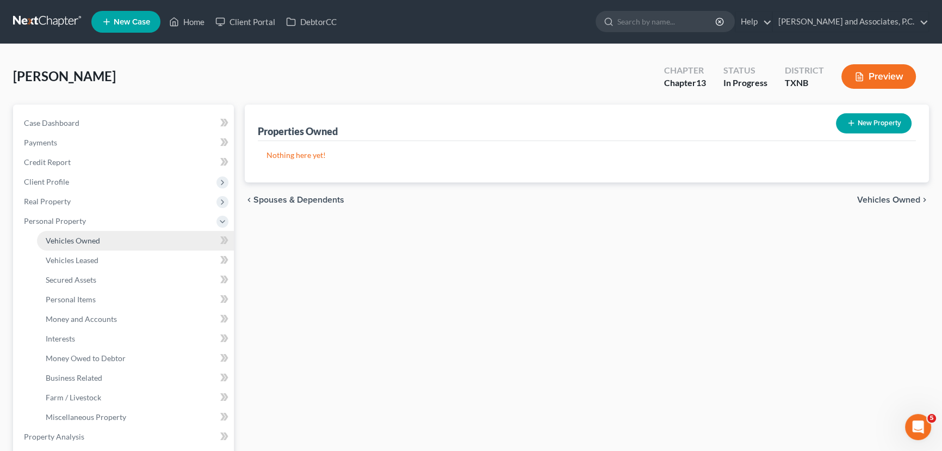
click at [88, 242] on span "Vehicles Owned" at bounding box center [73, 240] width 54 height 9
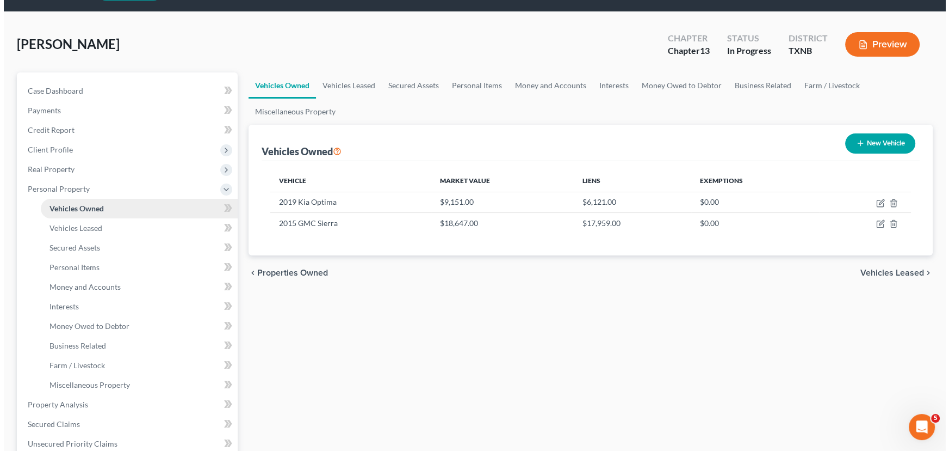
scroll to position [49, 0]
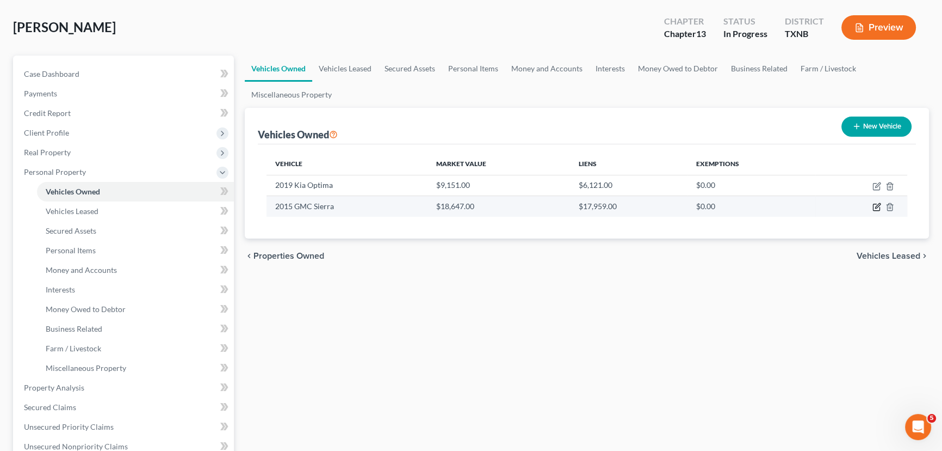
click at [874, 207] on icon "button" at bounding box center [877, 206] width 9 height 9
select select "0"
select select "11"
select select "3"
select select "0"
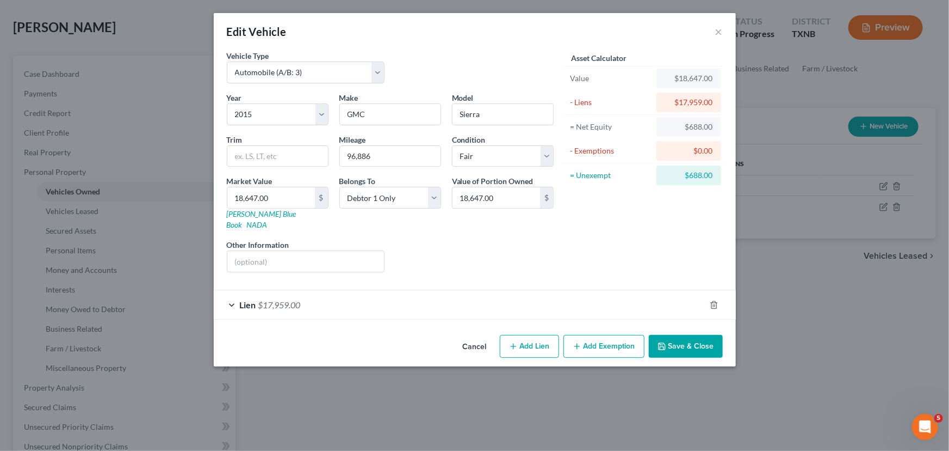
click at [599, 338] on button "Add Exemption" at bounding box center [604, 346] width 81 height 23
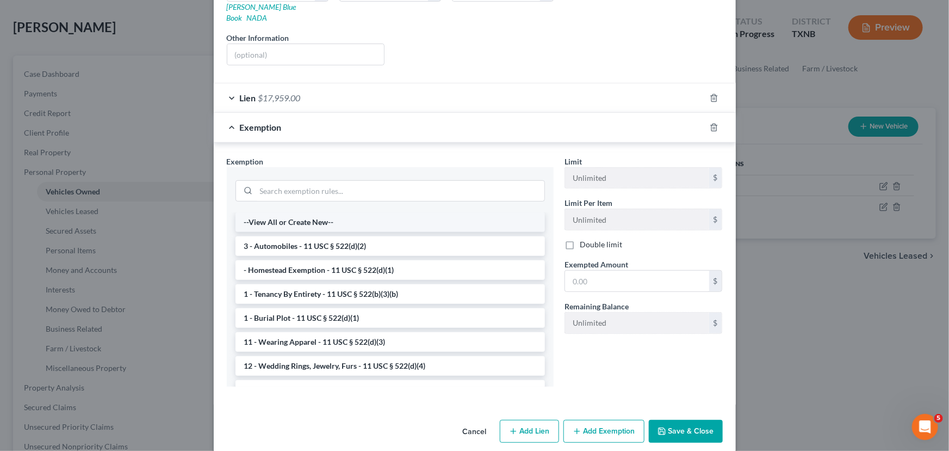
scroll to position [208, 0]
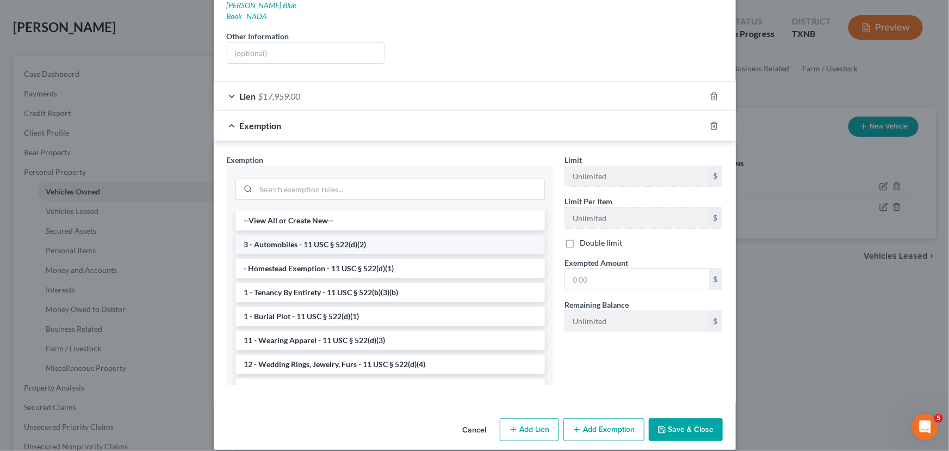
click at [315, 235] on li "3 - Automobiles - 11 USC § 522(d)(2)" at bounding box center [391, 245] width 310 height 20
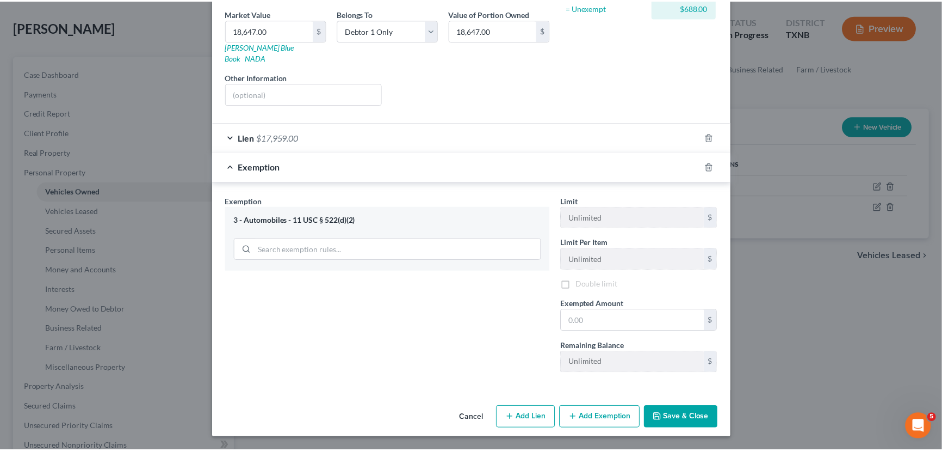
scroll to position [155, 0]
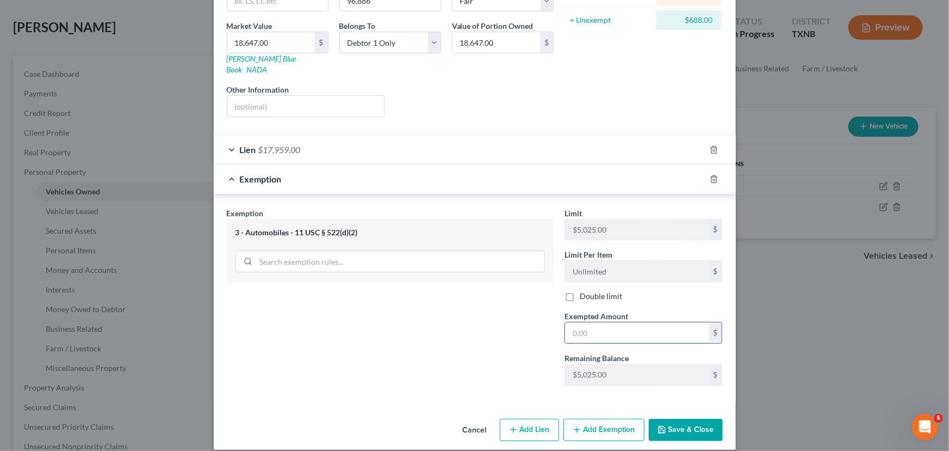
click at [627, 322] on input "text" at bounding box center [637, 332] width 144 height 21
type input "688.00"
click at [675, 418] on button "Save & Close" at bounding box center [686, 429] width 74 height 23
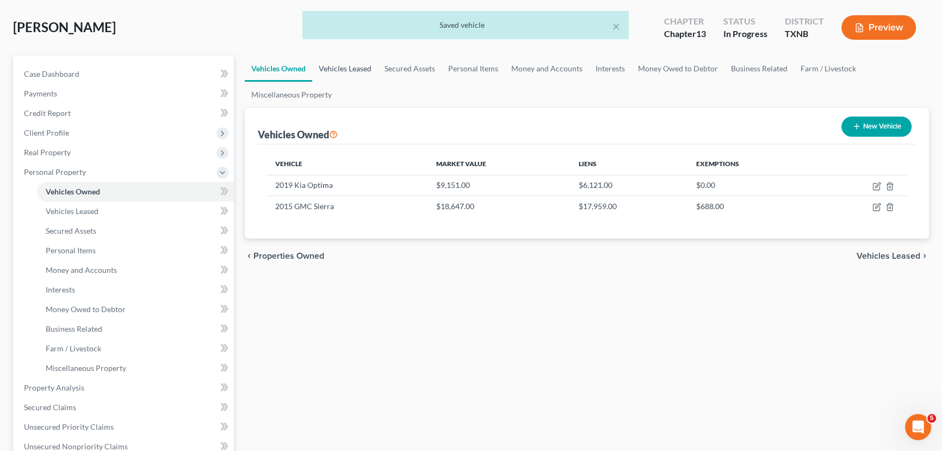
click at [354, 66] on link "Vehicles Leased" at bounding box center [345, 69] width 66 height 26
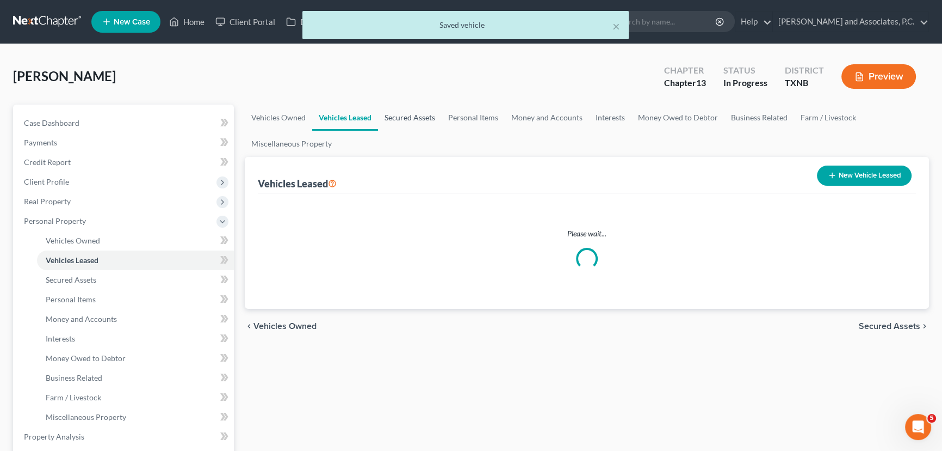
click at [394, 65] on div "Scroggins, Loyd Upgraded Chapter Chapter 13 Status In Progress District TXNB Pr…" at bounding box center [471, 80] width 916 height 47
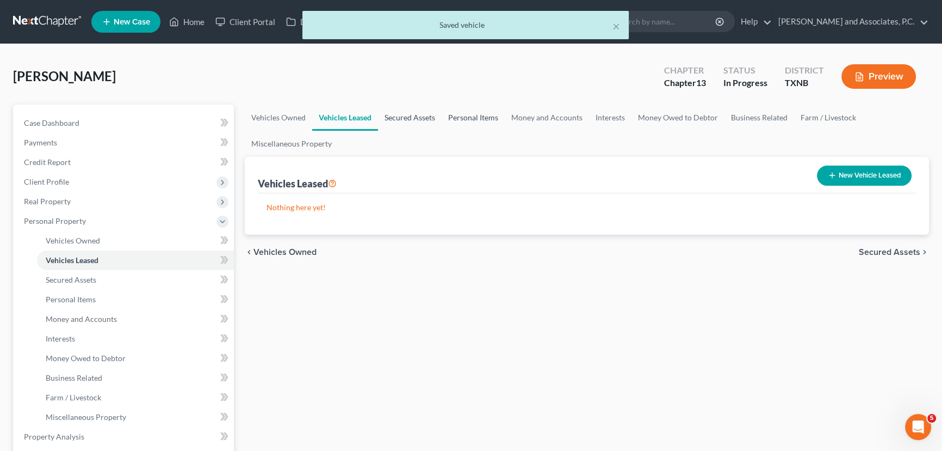
drag, startPoint x: 405, startPoint y: 112, endPoint x: 455, endPoint y: 118, distance: 50.4
click at [405, 112] on link "Secured Assets" at bounding box center [410, 117] width 64 height 26
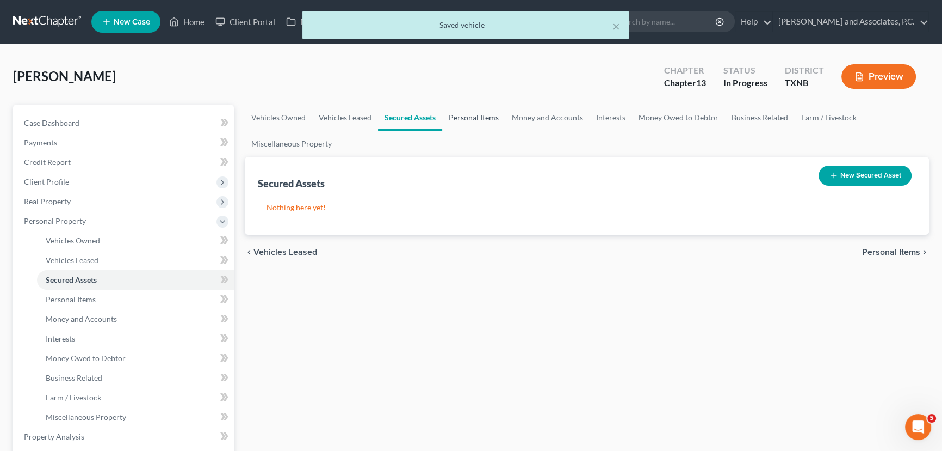
click at [459, 116] on link "Personal Items" at bounding box center [473, 117] width 63 height 26
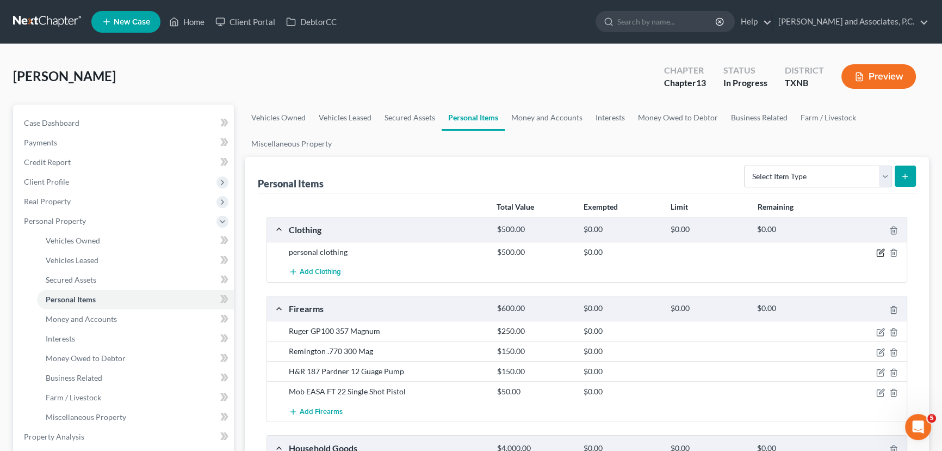
click at [880, 251] on icon "button" at bounding box center [881, 251] width 5 height 5
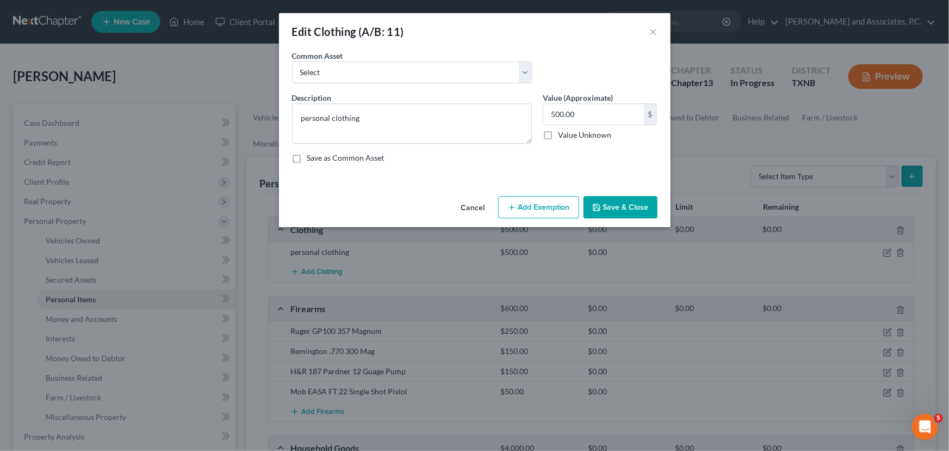
click at [519, 207] on button "Add Exemption" at bounding box center [538, 207] width 81 height 23
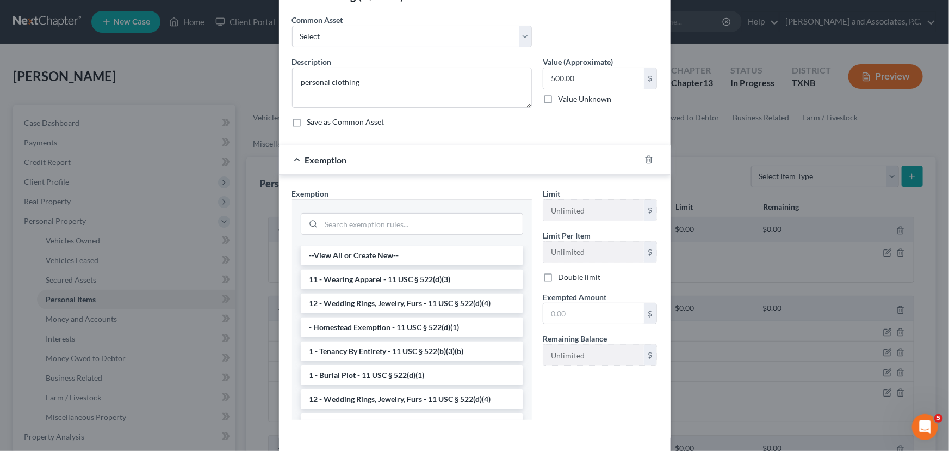
scroll to position [82, 0]
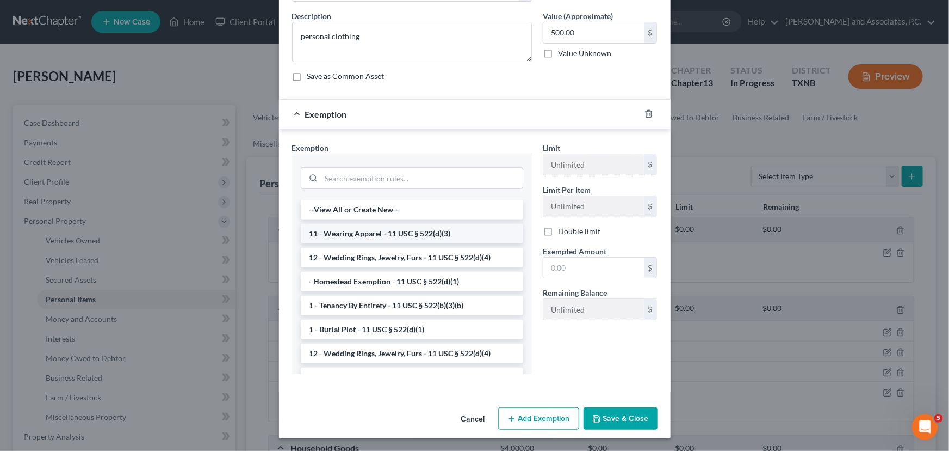
click at [386, 236] on li "11 - Wearing Apparel - 11 USC § 522(d)(3)" at bounding box center [412, 234] width 223 height 20
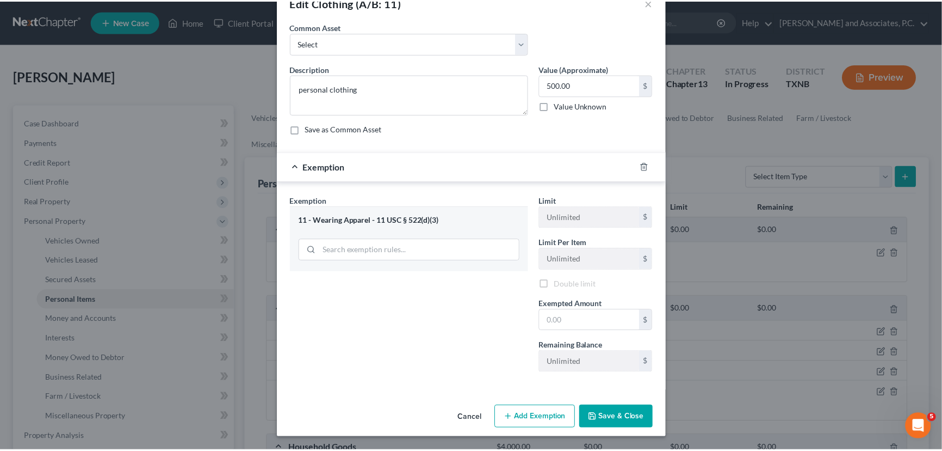
scroll to position [27, 0]
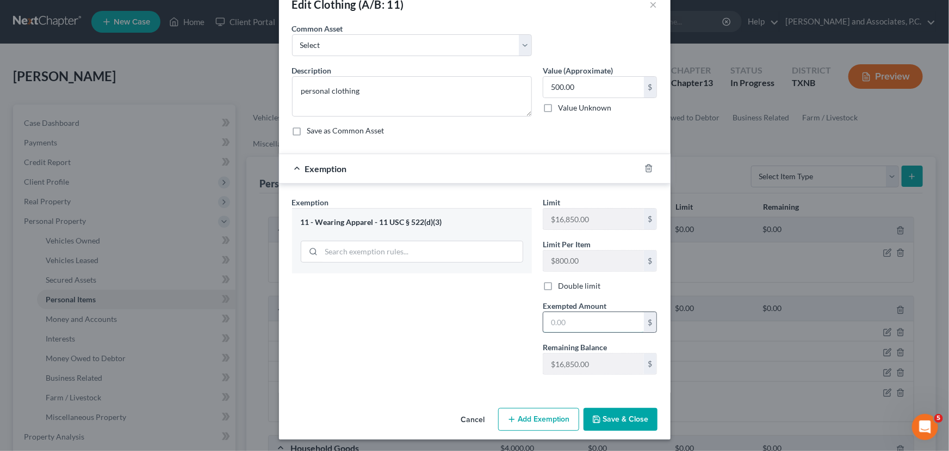
click at [576, 316] on input "text" at bounding box center [594, 322] width 101 height 21
type input "500.00"
click at [595, 412] on button "Save & Close" at bounding box center [621, 419] width 74 height 23
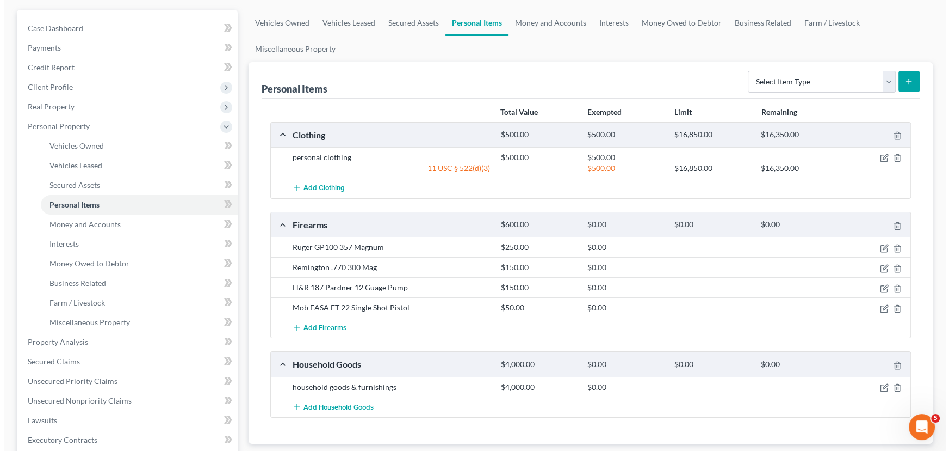
scroll to position [98, 0]
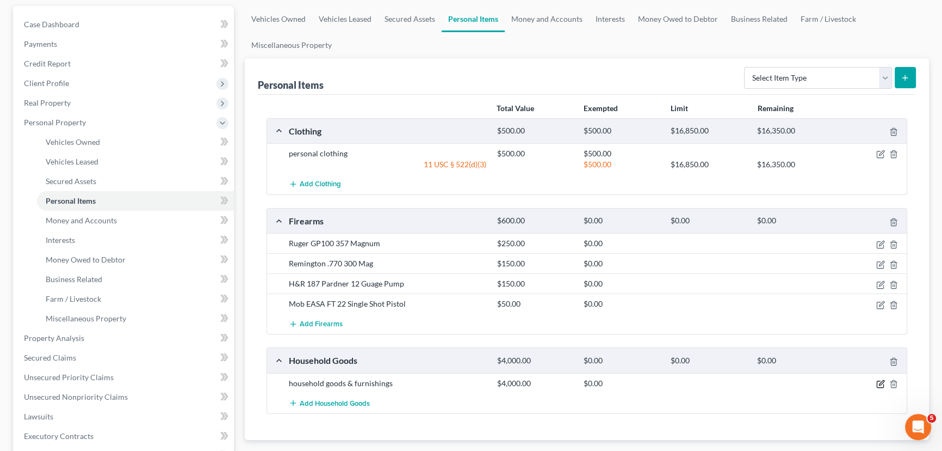
click at [880, 383] on icon "button" at bounding box center [881, 382] width 5 height 5
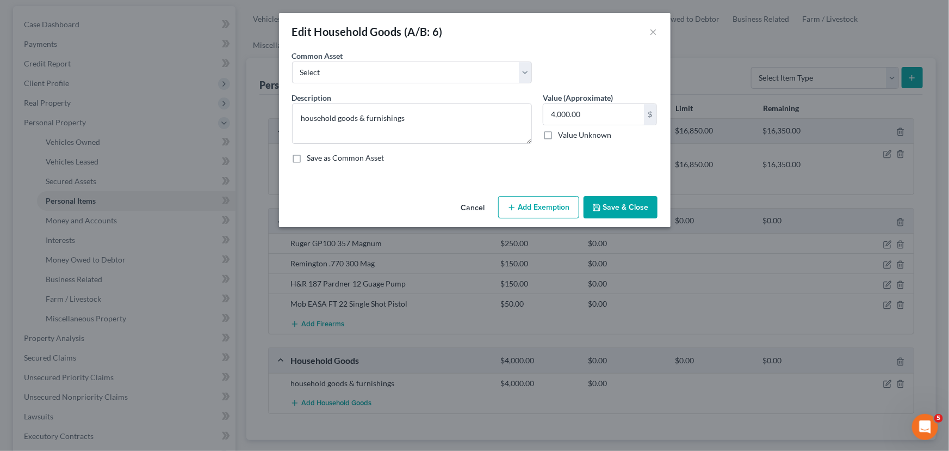
click at [541, 204] on button "Add Exemption" at bounding box center [538, 207] width 81 height 23
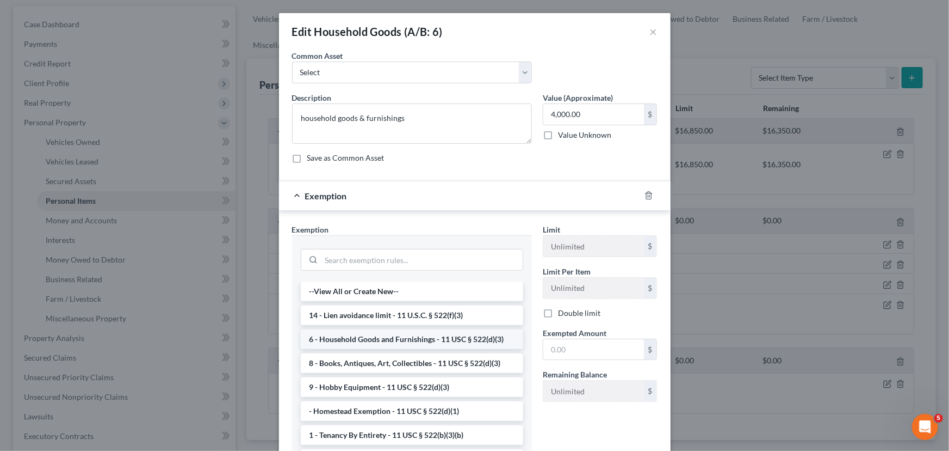
click at [382, 337] on li "6 - Household Goods and Furnishings - 11 USC § 522(d)(3)" at bounding box center [412, 339] width 223 height 20
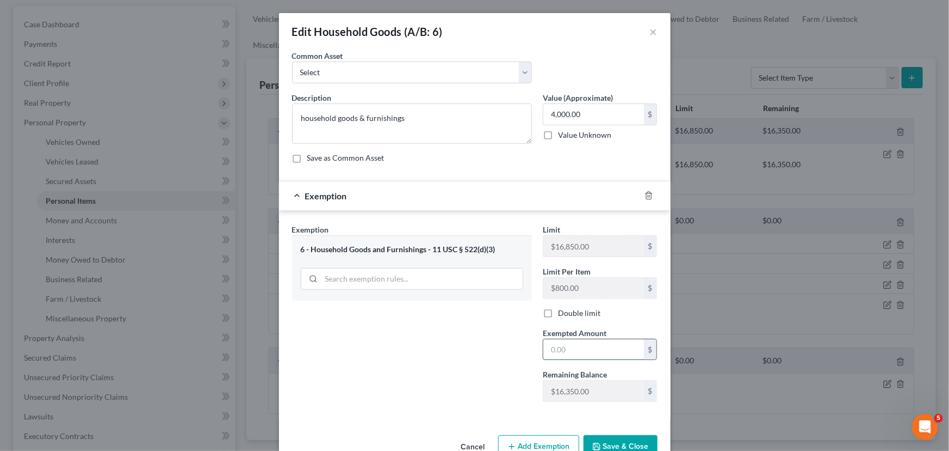
click at [568, 348] on input "text" at bounding box center [594, 349] width 101 height 21
type input "6"
type input "4,000.00"
click at [614, 445] on button "Save & Close" at bounding box center [621, 446] width 74 height 23
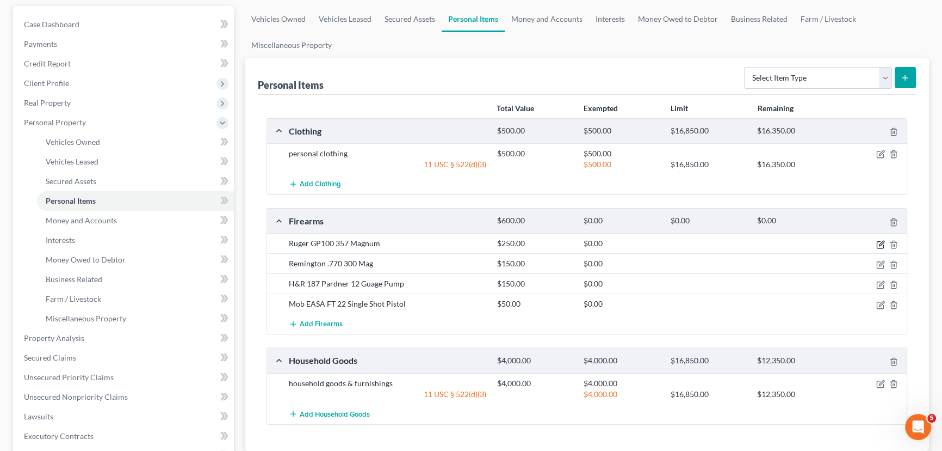
click at [881, 244] on icon "button" at bounding box center [881, 244] width 9 height 9
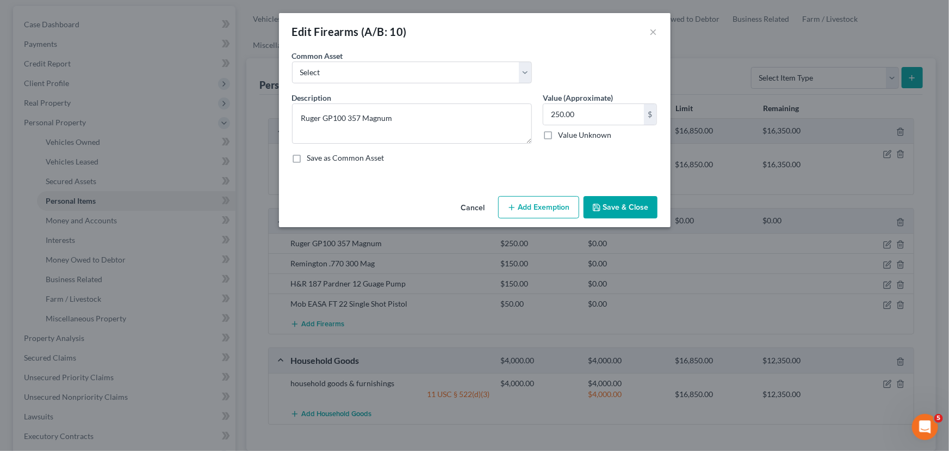
click at [553, 208] on button "Add Exemption" at bounding box center [538, 207] width 81 height 23
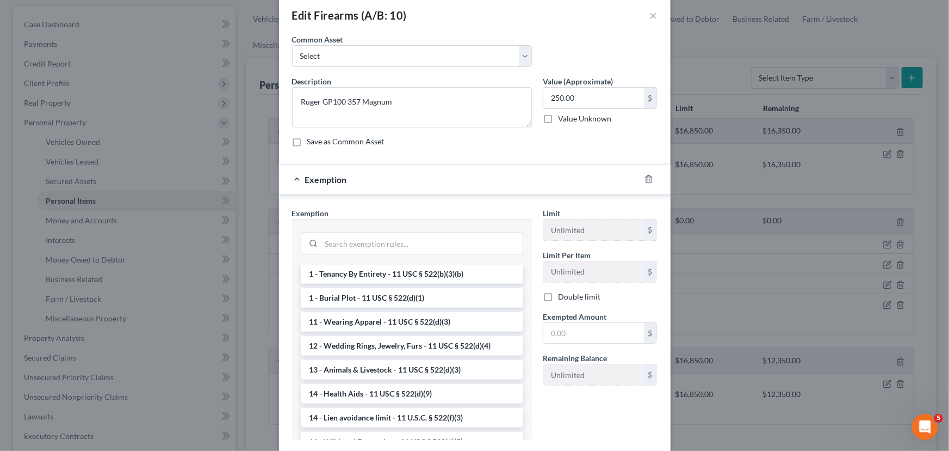
scroll to position [0, 0]
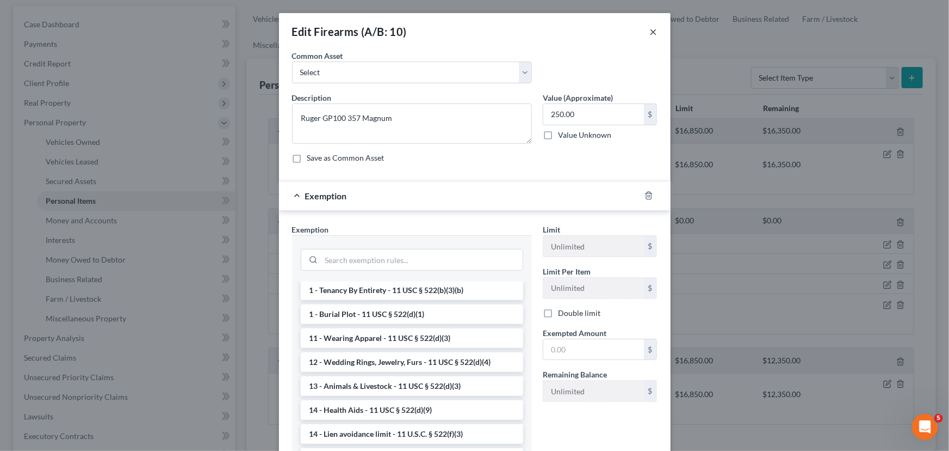
click at [653, 28] on button "×" at bounding box center [654, 31] width 8 height 13
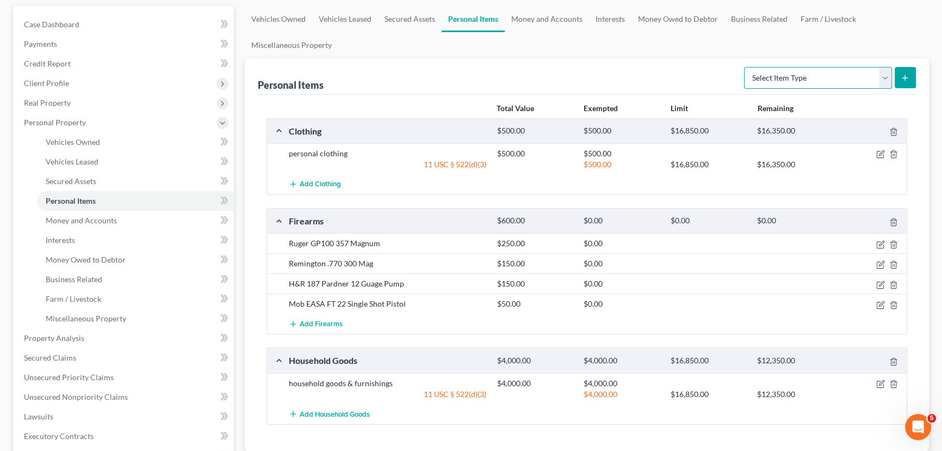
drag, startPoint x: 843, startPoint y: 77, endPoint x: 841, endPoint y: 86, distance: 9.5
click at [843, 77] on select "Select Item Type Clothing (A/B: 11) Collectibles Of Value (A/B: 8) Electronics …" at bounding box center [818, 78] width 148 height 22
select select "firearms"
click at [746, 67] on select "Select Item Type Clothing (A/B: 11) Collectibles Of Value (A/B: 8) Electronics …" at bounding box center [818, 78] width 148 height 22
click at [915, 67] on div at bounding box center [905, 77] width 21 height 21
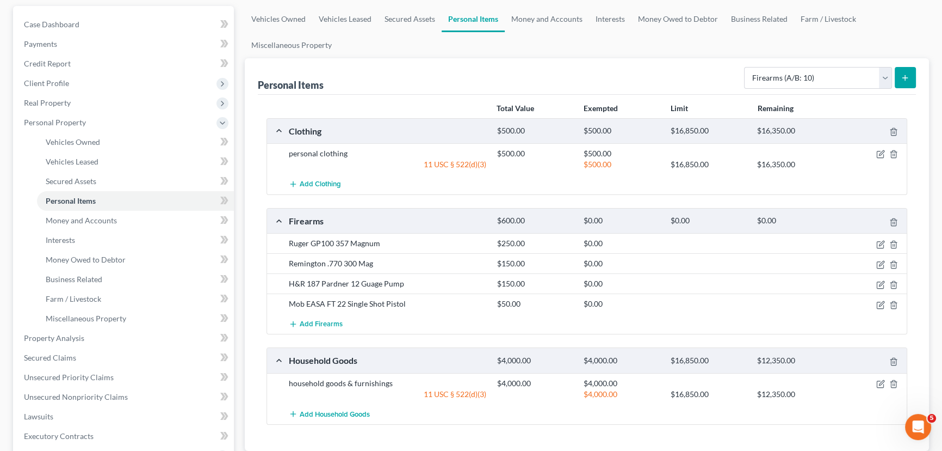
click at [904, 78] on icon "submit" at bounding box center [905, 77] width 9 height 9
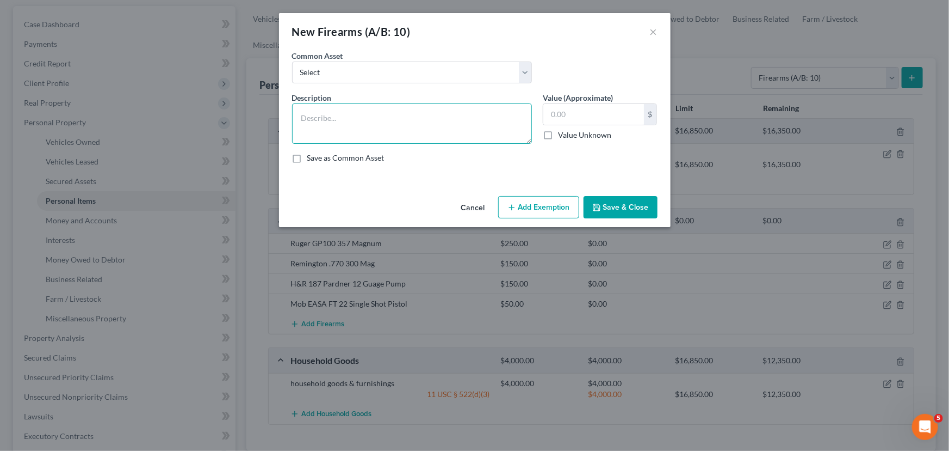
click at [337, 118] on textarea at bounding box center [412, 123] width 240 height 40
type textarea "Pistol 1877 Coat 38 lightening"
drag, startPoint x: 588, startPoint y: 112, endPoint x: 515, endPoint y: 118, distance: 73.2
click at [515, 118] on div "Description * Pistol 1877 Coat 38 lightening Value (Approximate) 100.00 $ Value…" at bounding box center [475, 132] width 377 height 80
type input "200.00"
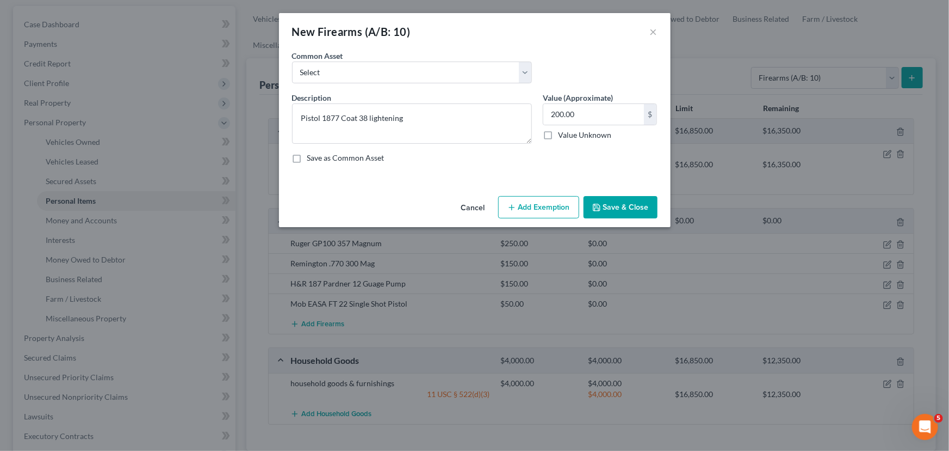
click at [606, 206] on button "Save & Close" at bounding box center [621, 207] width 74 height 23
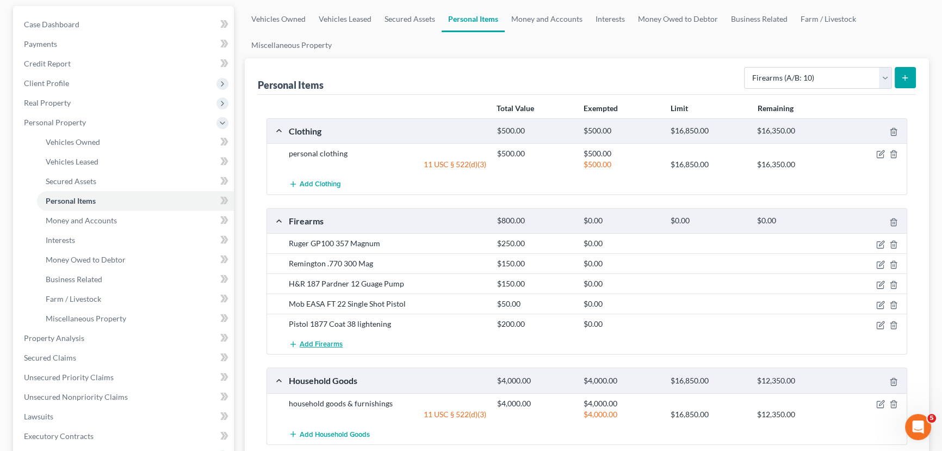
click at [318, 341] on span "Add Firearms" at bounding box center [321, 344] width 43 height 9
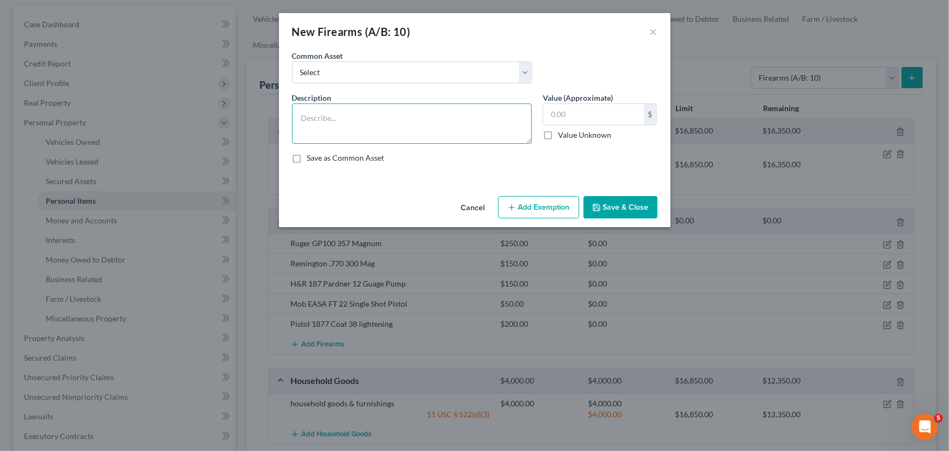
click at [362, 125] on textarea at bounding box center [412, 123] width 240 height 40
type textarea "Winchester Mod 94 3030"
type input "200.00"
click at [611, 202] on button "Save & Close" at bounding box center [621, 207] width 74 height 23
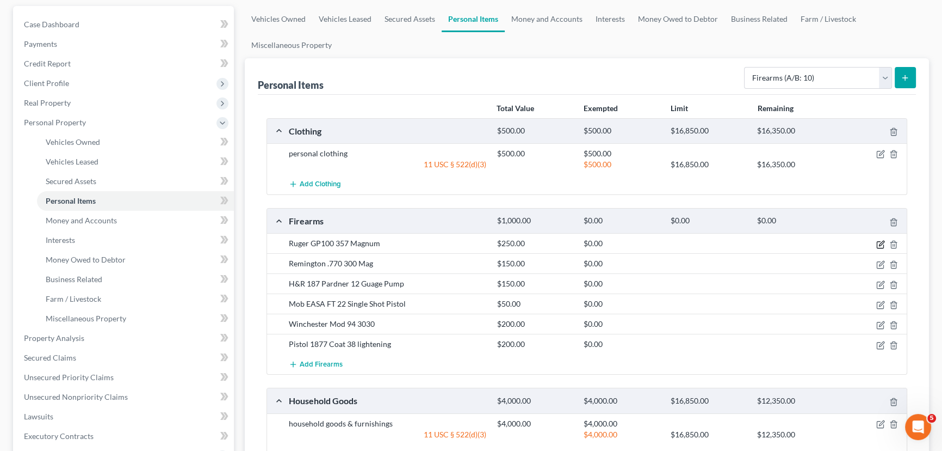
click at [881, 244] on icon "button" at bounding box center [881, 244] width 9 height 9
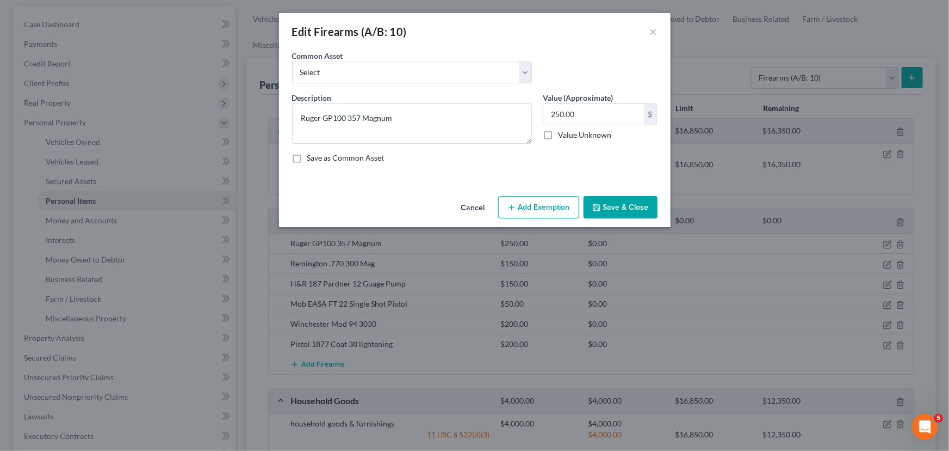
click at [539, 206] on button "Add Exemption" at bounding box center [538, 207] width 81 height 23
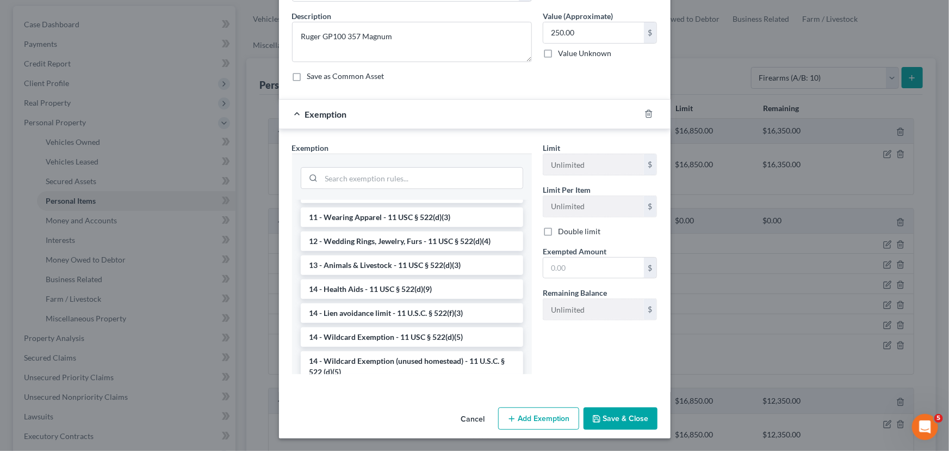
scroll to position [98, 0]
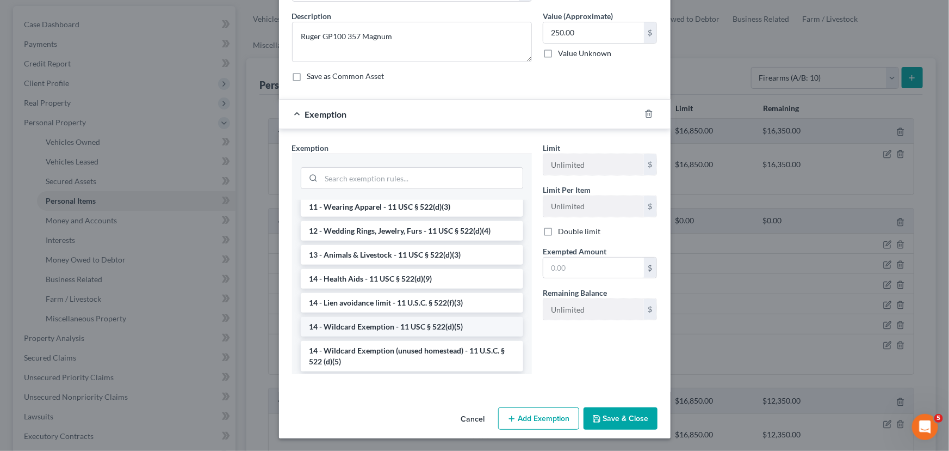
click at [367, 326] on li "14 - Wildcard Exemption - 11 USC § 522(d)(5)" at bounding box center [412, 327] width 223 height 20
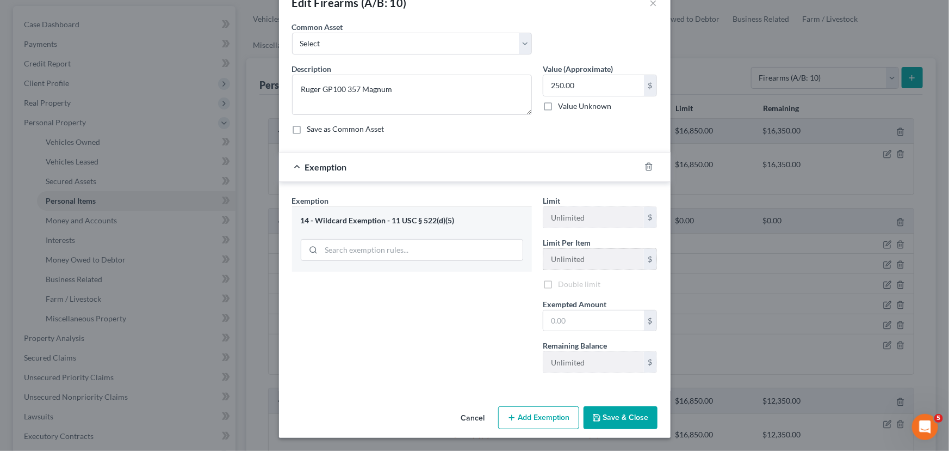
scroll to position [27, 0]
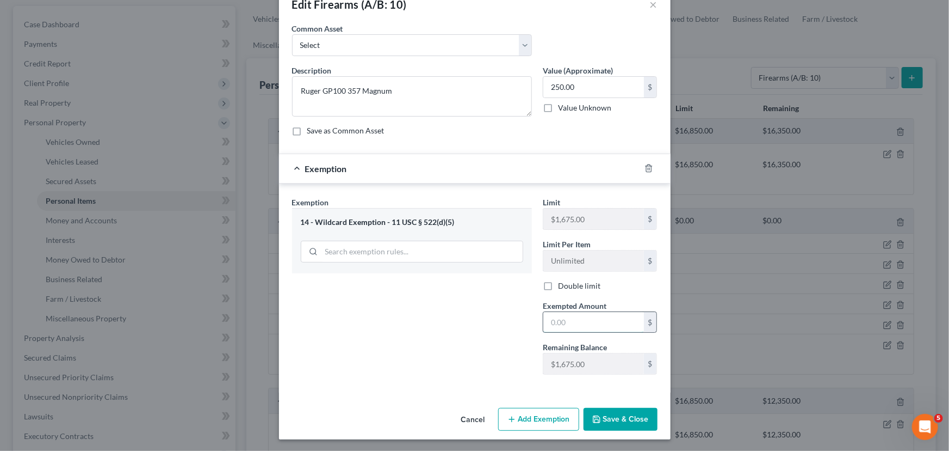
click at [575, 320] on input "text" at bounding box center [594, 322] width 101 height 21
type input "250.00"
click at [595, 416] on icon "button" at bounding box center [597, 419] width 9 height 9
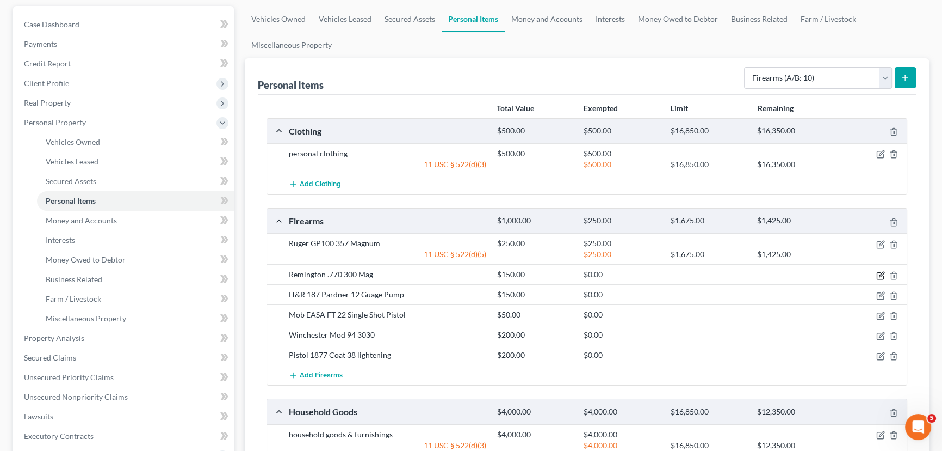
click at [877, 273] on icon "button" at bounding box center [880, 275] width 7 height 7
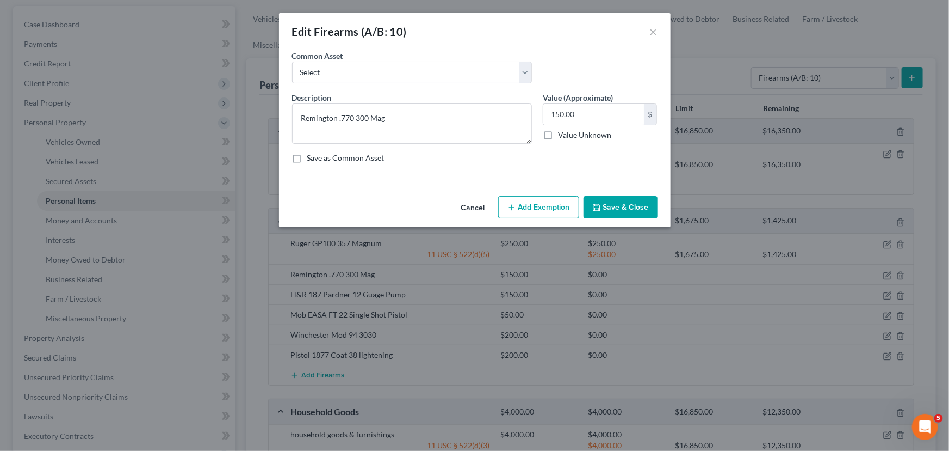
click at [519, 207] on button "Add Exemption" at bounding box center [538, 207] width 81 height 23
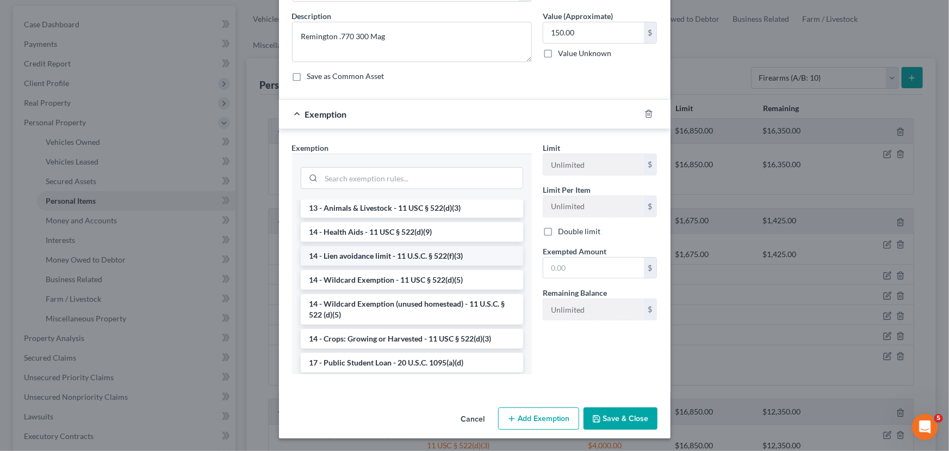
scroll to position [148, 0]
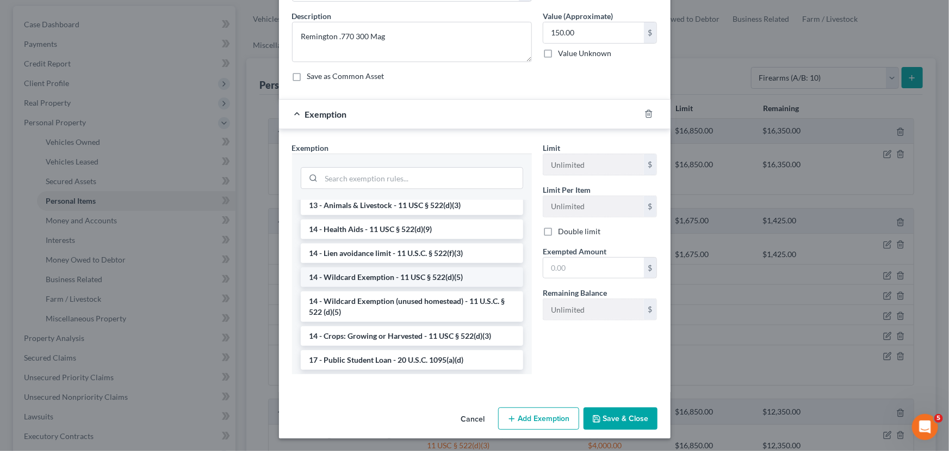
click at [396, 277] on li "14 - Wildcard Exemption - 11 USC § 522(d)(5)" at bounding box center [412, 277] width 223 height 20
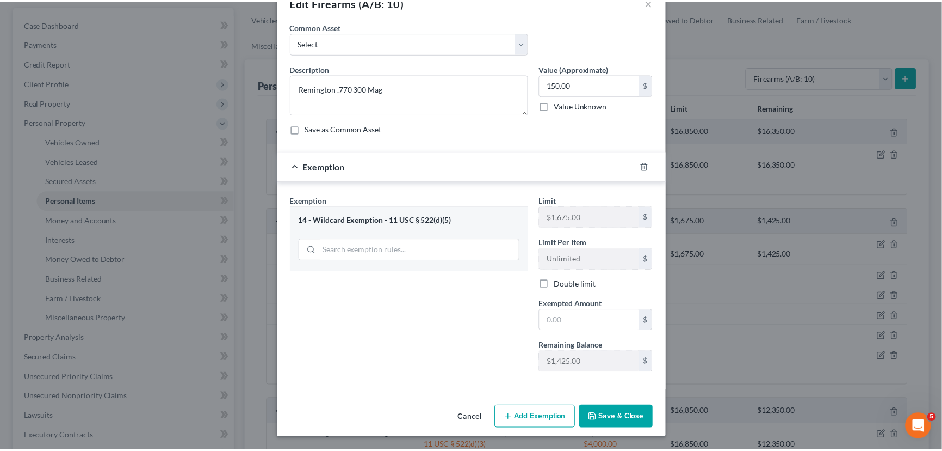
scroll to position [27, 0]
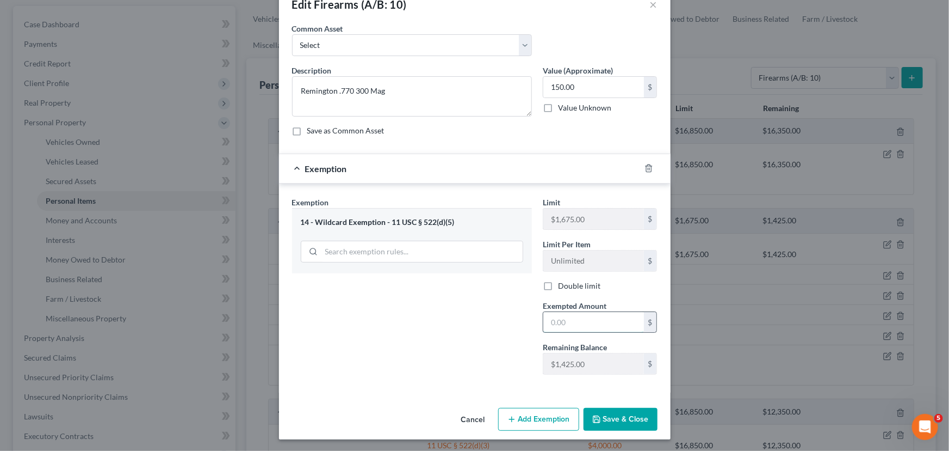
click at [577, 323] on input "text" at bounding box center [594, 322] width 101 height 21
type input "150.00"
click at [627, 414] on button "Save & Close" at bounding box center [621, 419] width 74 height 23
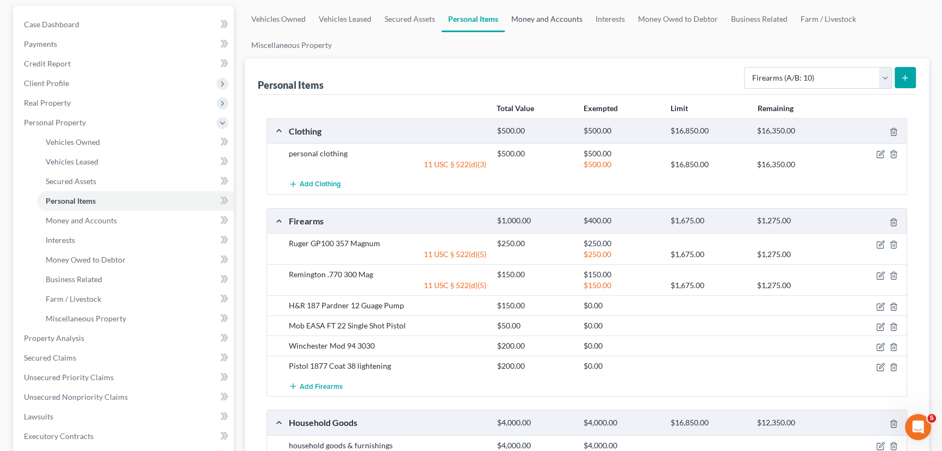
click at [542, 27] on link "Money and Accounts" at bounding box center [547, 19] width 84 height 26
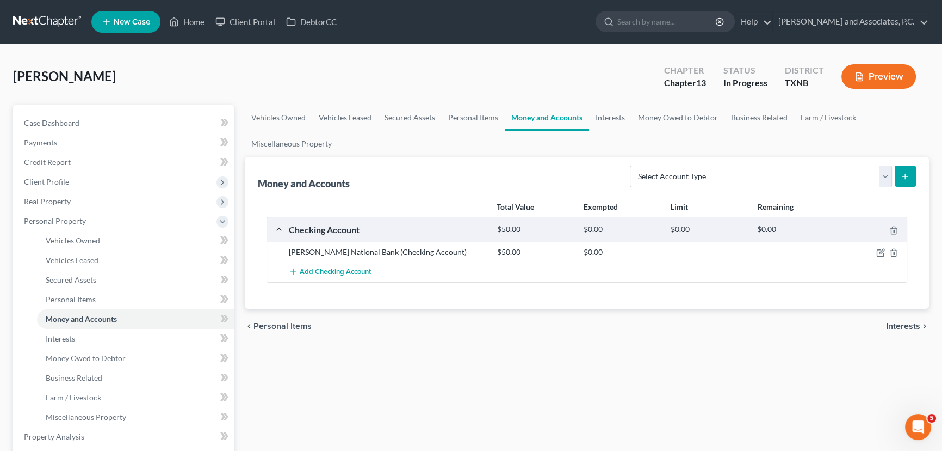
click at [876, 251] on div at bounding box center [873, 251] width 70 height 11
click at [879, 249] on icon "button" at bounding box center [881, 252] width 9 height 9
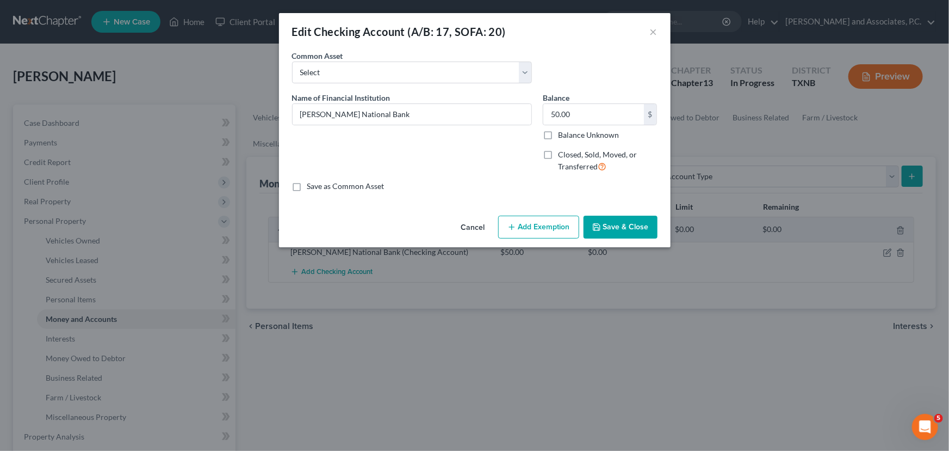
click at [557, 233] on button "Add Exemption" at bounding box center [538, 226] width 81 height 23
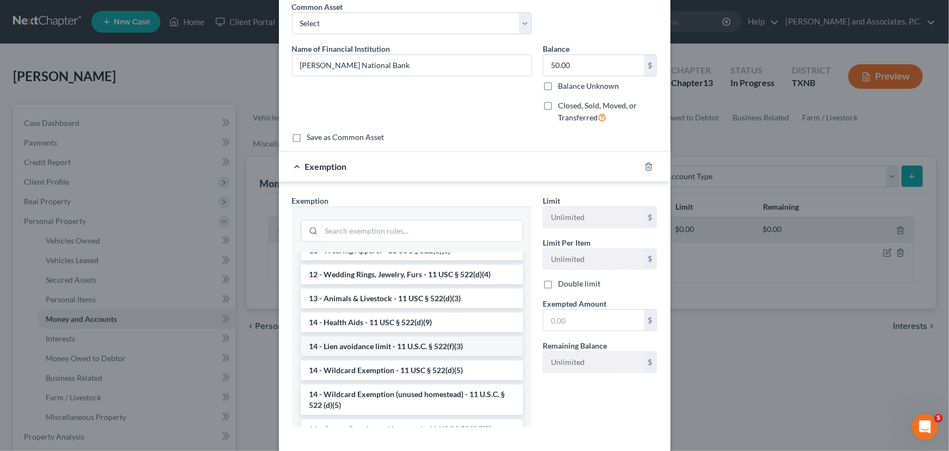
scroll to position [148, 0]
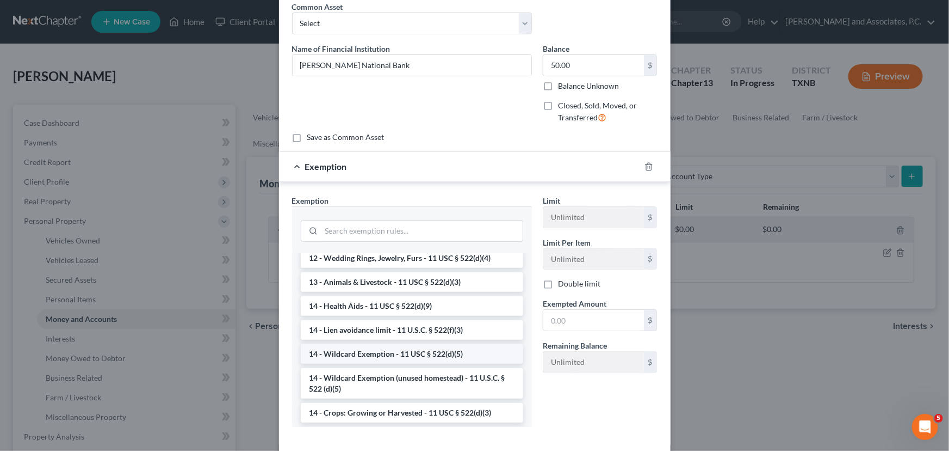
click at [392, 348] on li "14 - Wildcard Exemption - 11 USC § 522(d)(5)" at bounding box center [412, 354] width 223 height 20
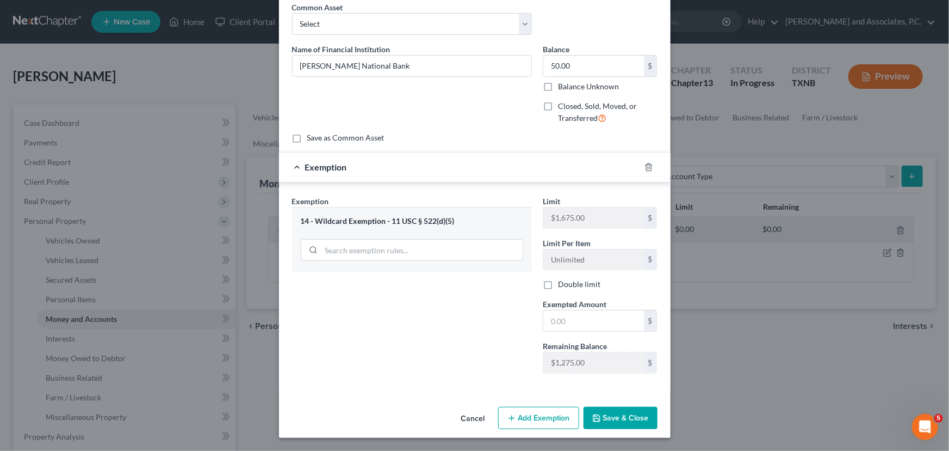
scroll to position [48, 0]
click at [573, 318] on input "text" at bounding box center [594, 321] width 101 height 21
type input "50.00"
click at [629, 412] on button "Save & Close" at bounding box center [621, 418] width 74 height 23
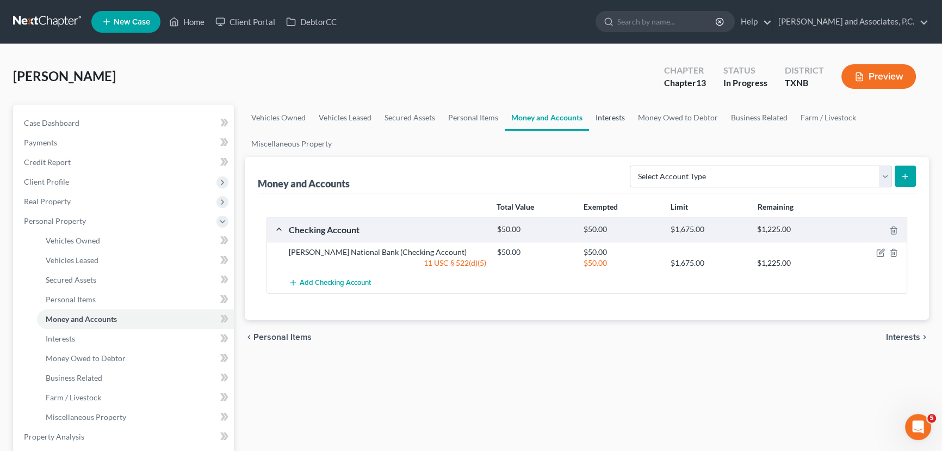
click at [601, 129] on link "Interests" at bounding box center [610, 117] width 42 height 26
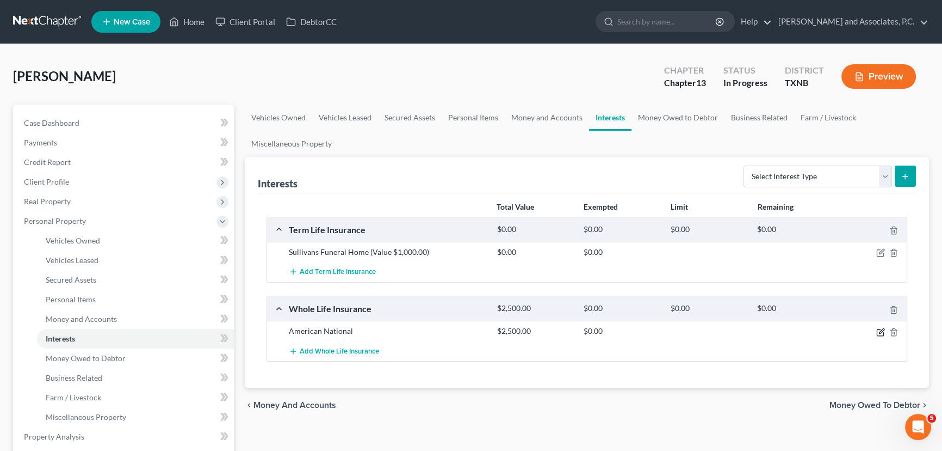
click at [879, 331] on icon "button" at bounding box center [881, 330] width 5 height 5
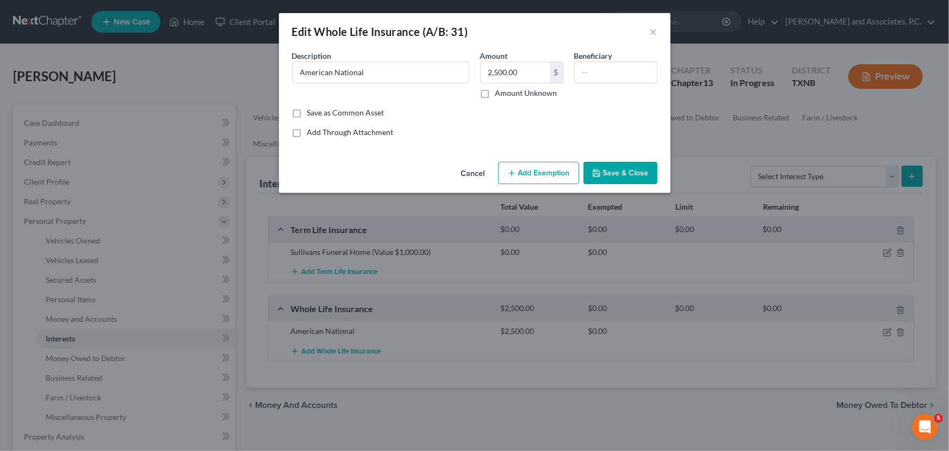
click at [550, 177] on button "Add Exemption" at bounding box center [538, 173] width 81 height 23
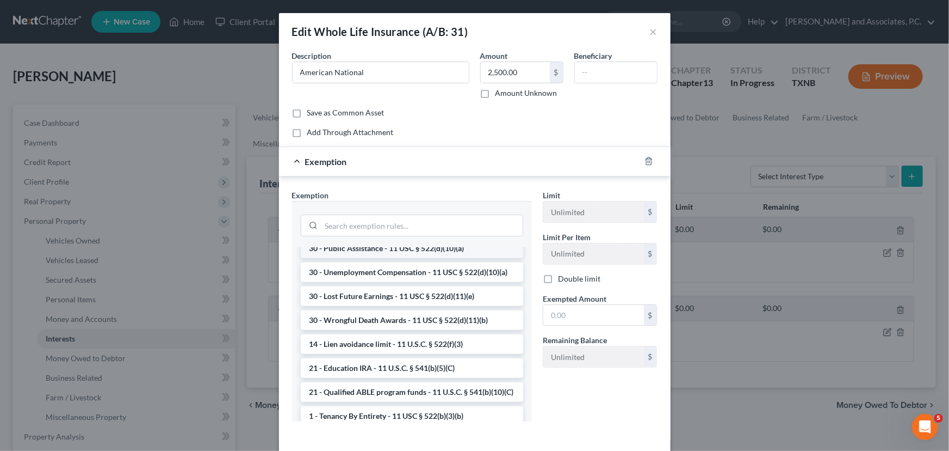
scroll to position [49, 0]
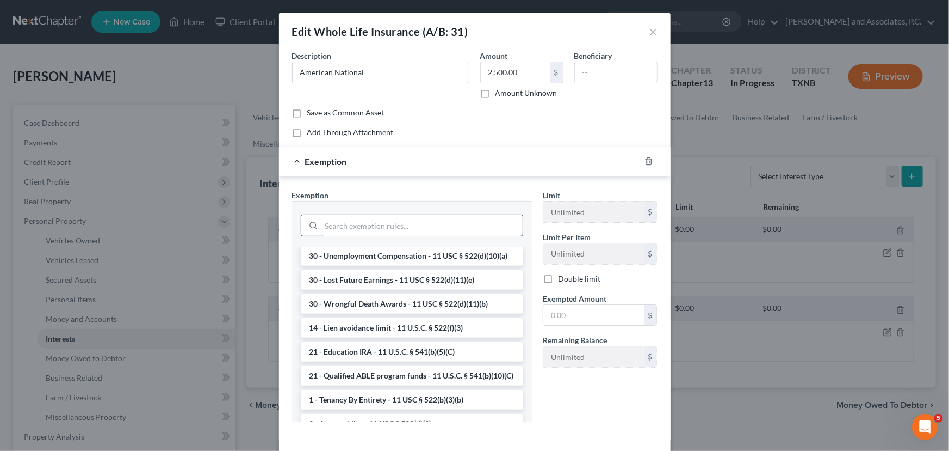
click at [348, 222] on input "search" at bounding box center [422, 225] width 201 height 21
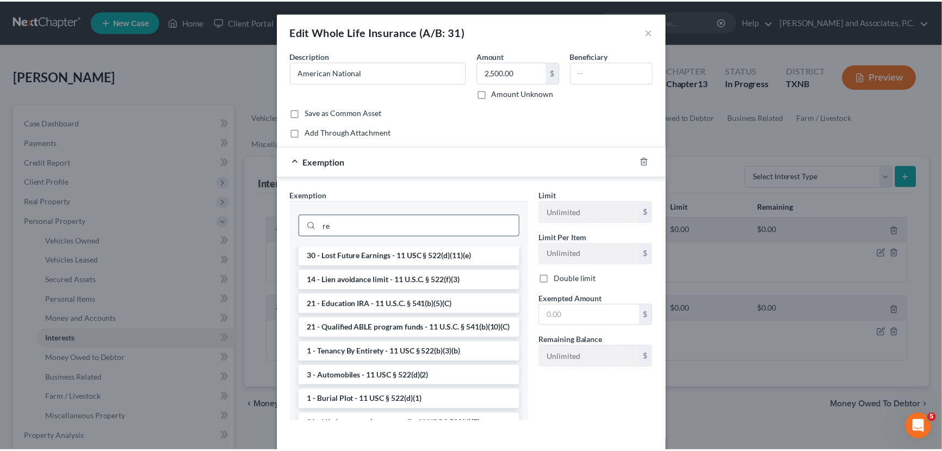
scroll to position [0, 0]
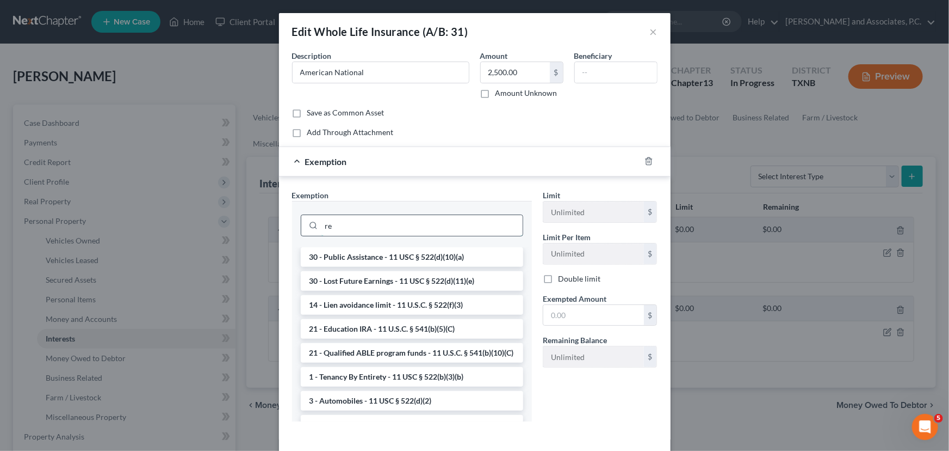
type input "r"
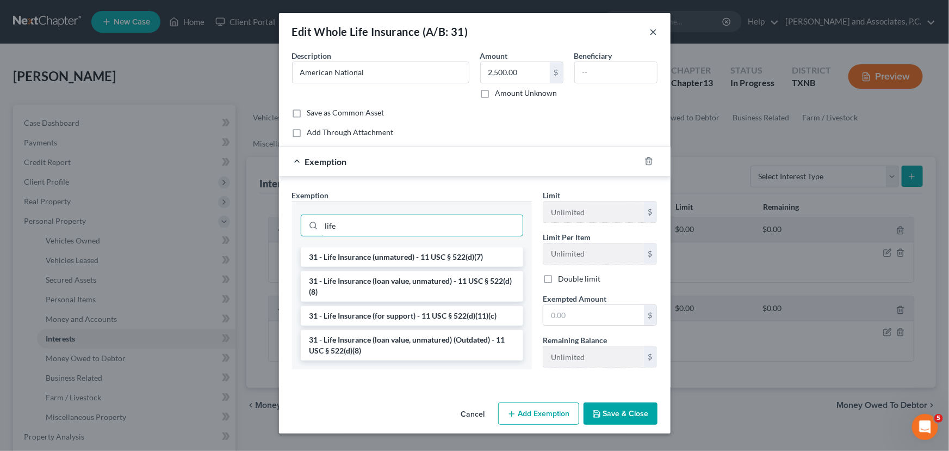
type input "life"
click at [652, 31] on button "×" at bounding box center [654, 31] width 8 height 13
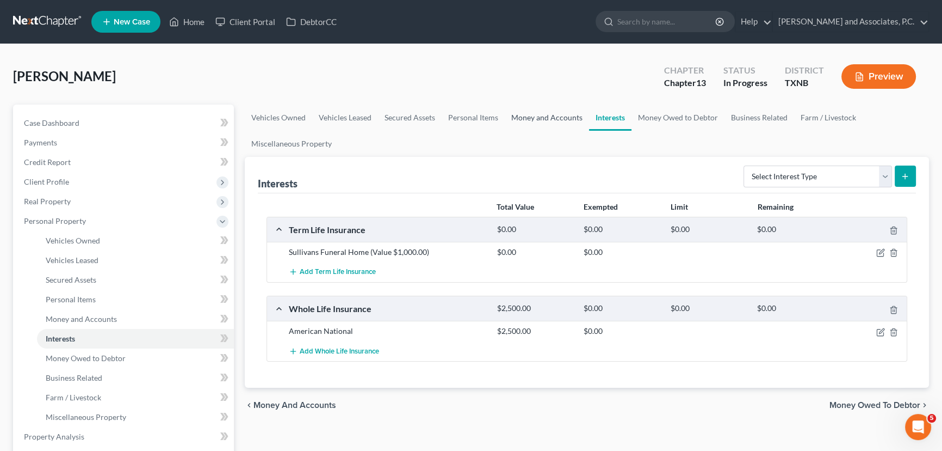
click at [532, 118] on link "Money and Accounts" at bounding box center [547, 117] width 84 height 26
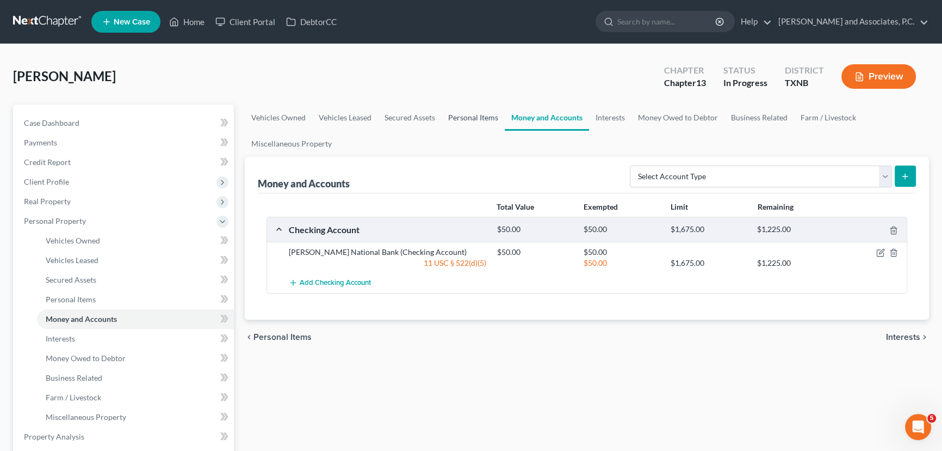
click at [457, 120] on link "Personal Items" at bounding box center [473, 117] width 63 height 26
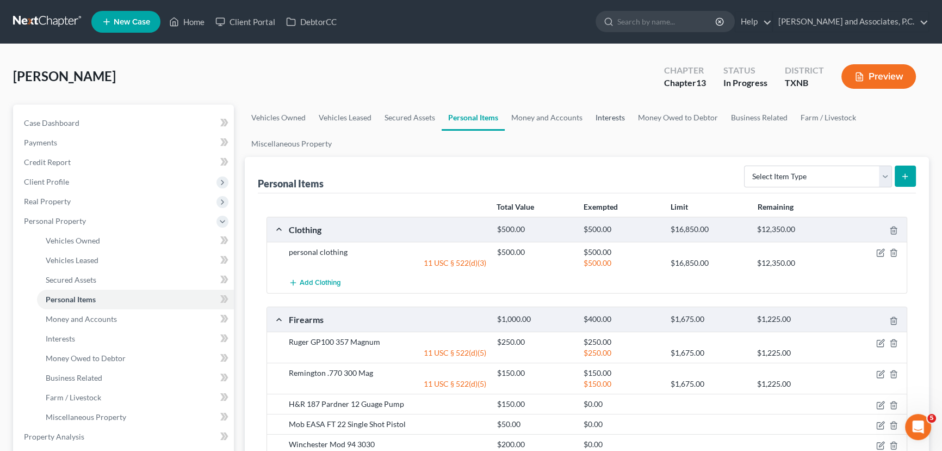
click at [604, 119] on link "Interests" at bounding box center [610, 117] width 42 height 26
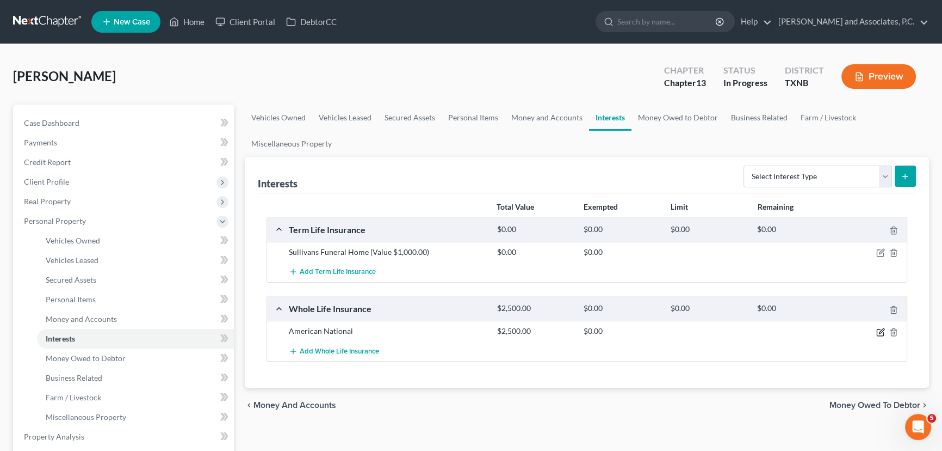
click at [879, 331] on icon "button" at bounding box center [881, 330] width 5 height 5
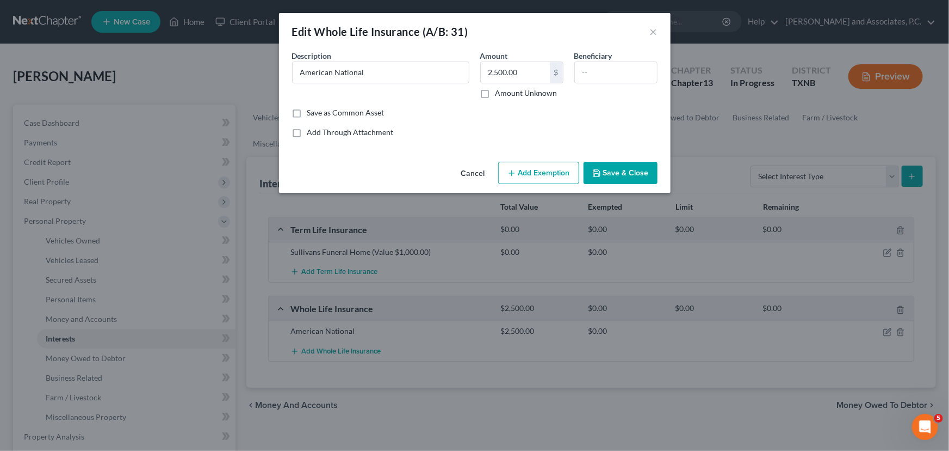
click at [552, 174] on button "Add Exemption" at bounding box center [538, 173] width 81 height 23
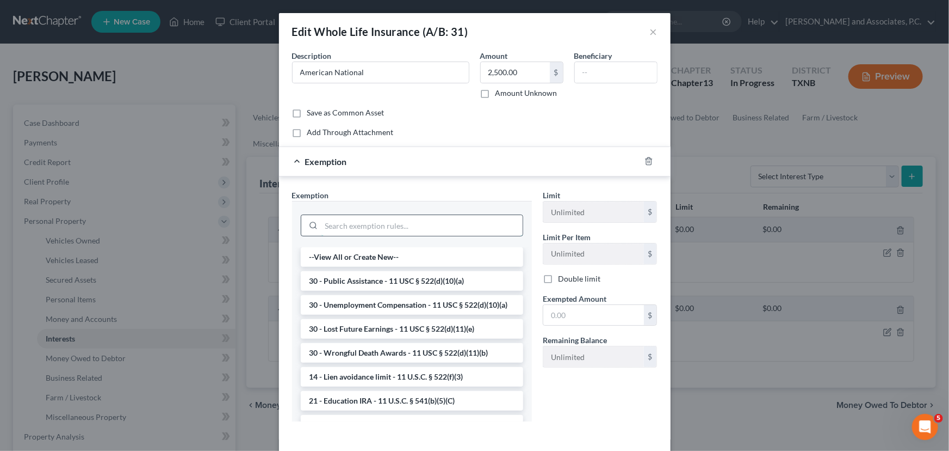
click at [398, 228] on input "search" at bounding box center [422, 225] width 201 height 21
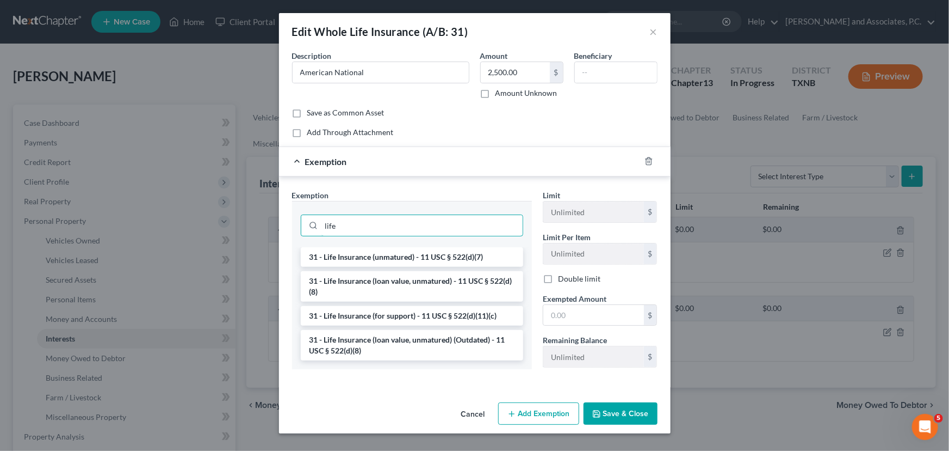
type input "life"
click at [655, 34] on button "×" at bounding box center [654, 31] width 8 height 13
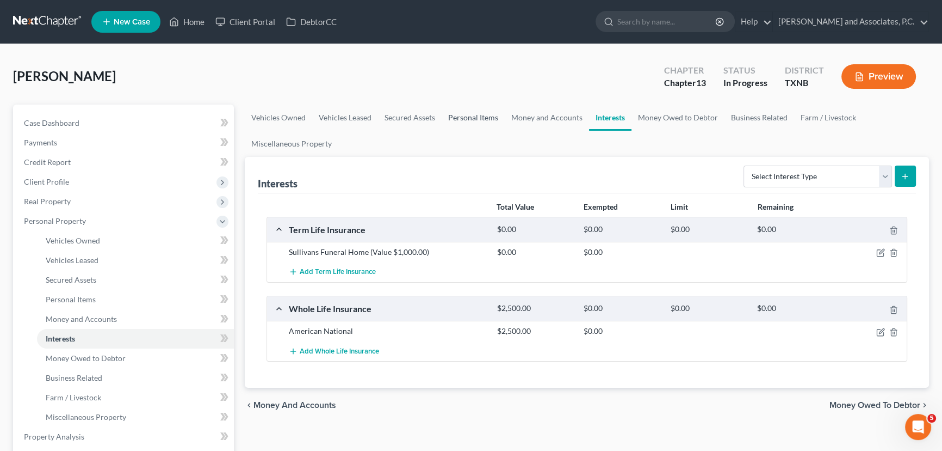
click at [480, 115] on link "Personal Items" at bounding box center [473, 117] width 63 height 26
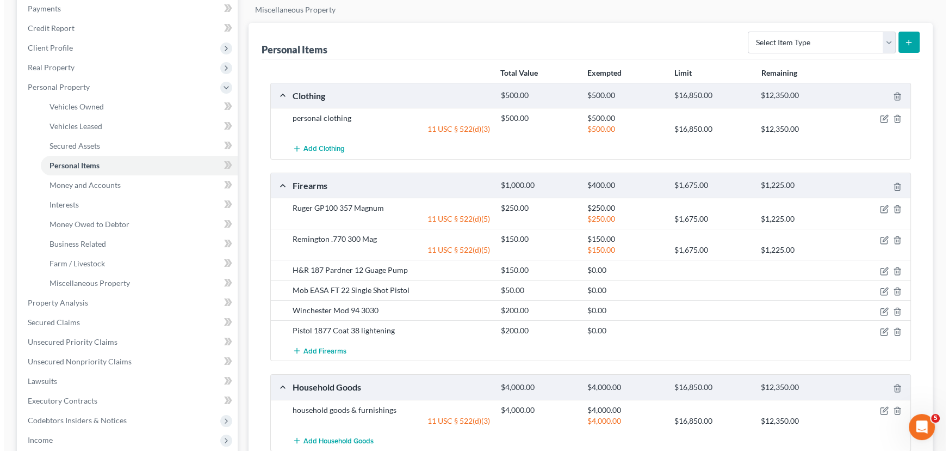
scroll to position [148, 0]
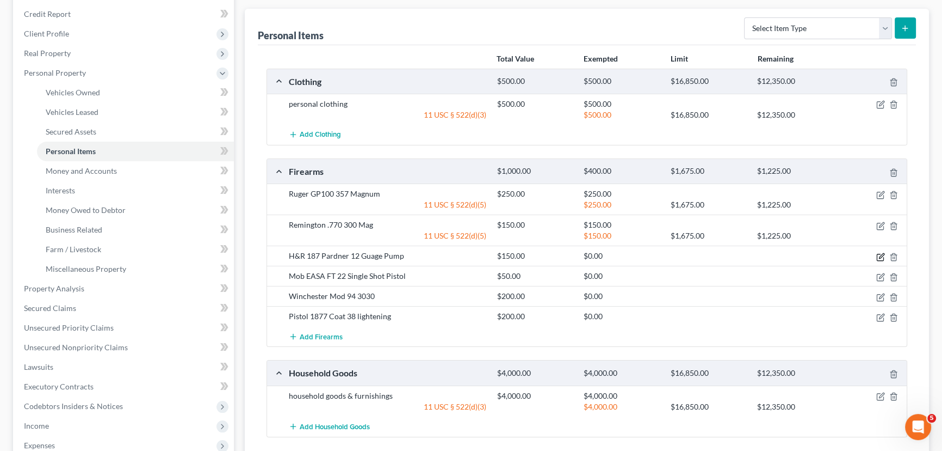
click at [878, 255] on icon "button" at bounding box center [881, 256] width 9 height 9
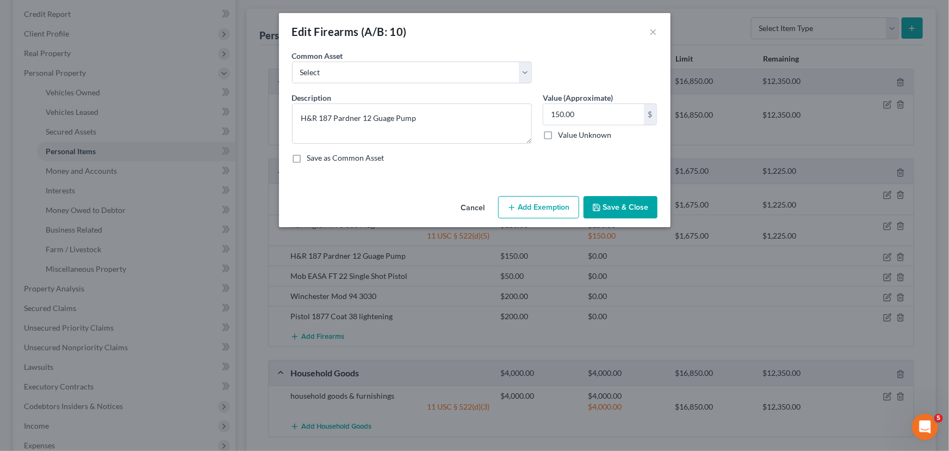
click at [534, 209] on button "Add Exemption" at bounding box center [538, 207] width 81 height 23
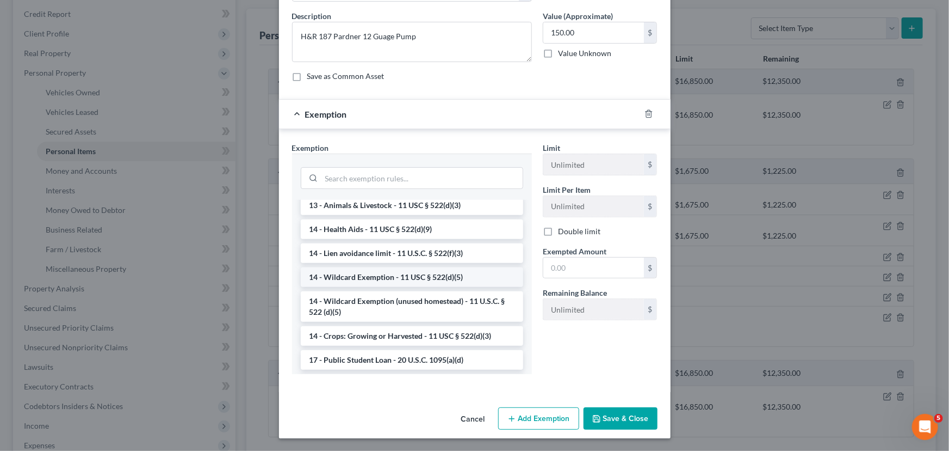
click at [399, 275] on li "14 - Wildcard Exemption - 11 USC § 522(d)(5)" at bounding box center [412, 277] width 223 height 20
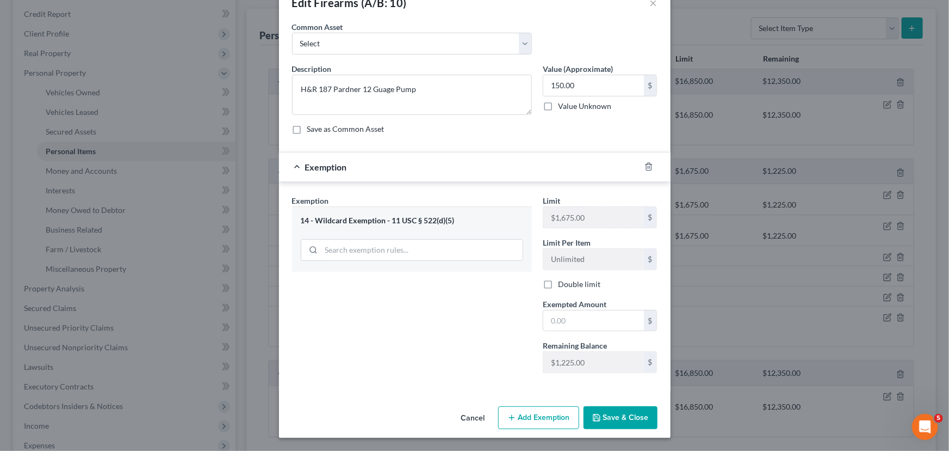
scroll to position [27, 0]
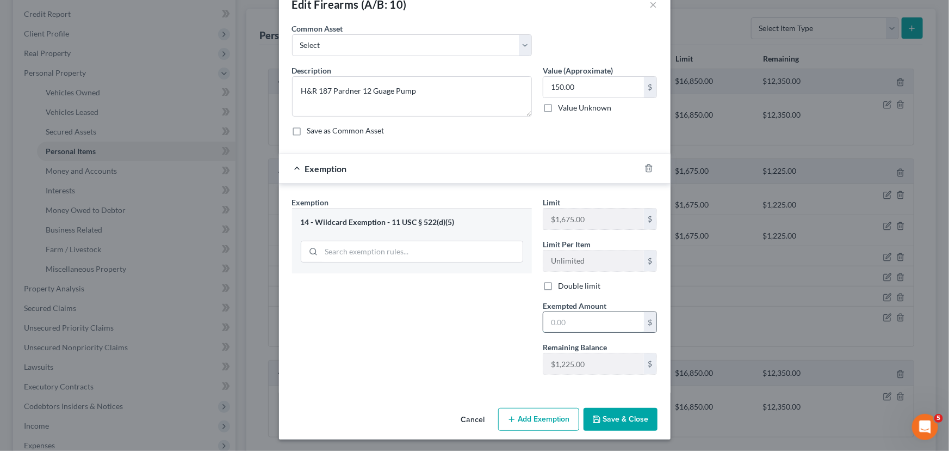
click at [574, 320] on input "text" at bounding box center [594, 322] width 101 height 21
type input "150.00"
click at [617, 413] on button "Save & Close" at bounding box center [621, 419] width 74 height 23
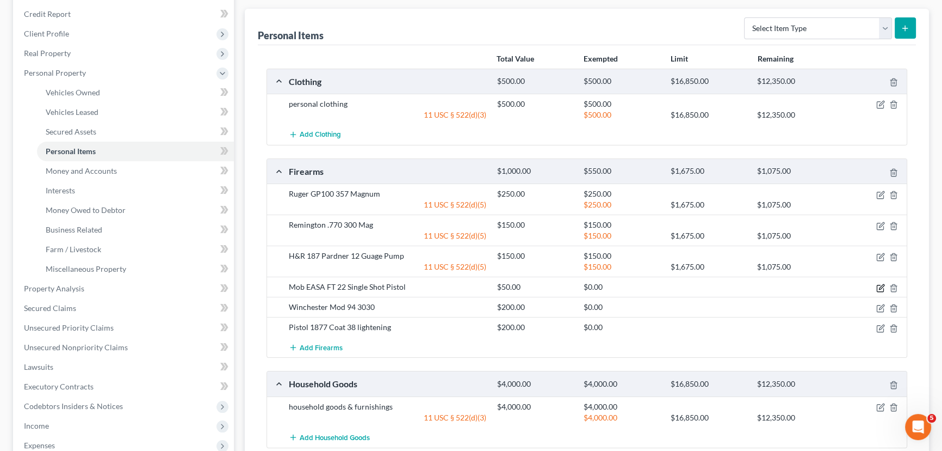
drag, startPoint x: 879, startPoint y: 284, endPoint x: 606, endPoint y: 280, distance: 273.7
click at [879, 284] on icon "button" at bounding box center [881, 287] width 9 height 9
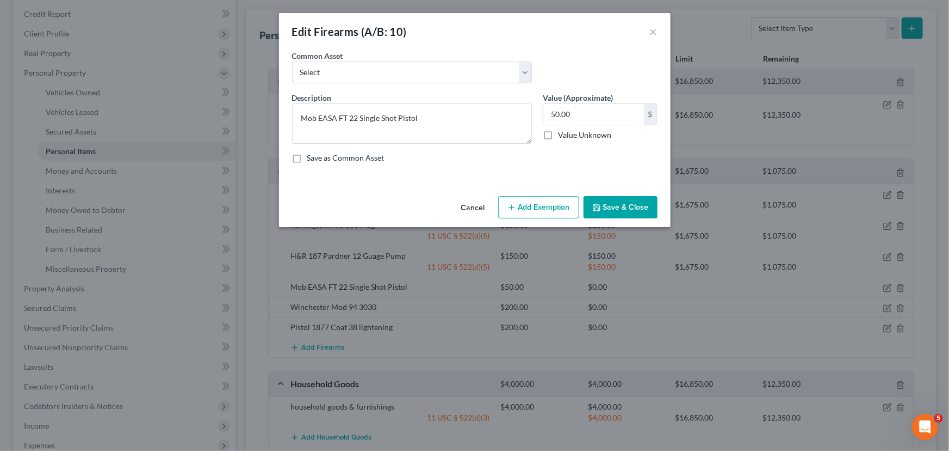
click at [520, 199] on button "Add Exemption" at bounding box center [538, 207] width 81 height 23
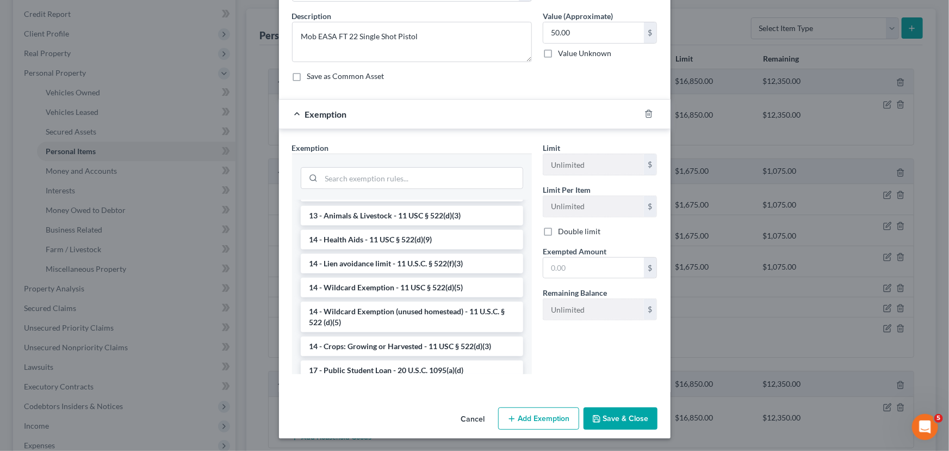
scroll to position [98, 0]
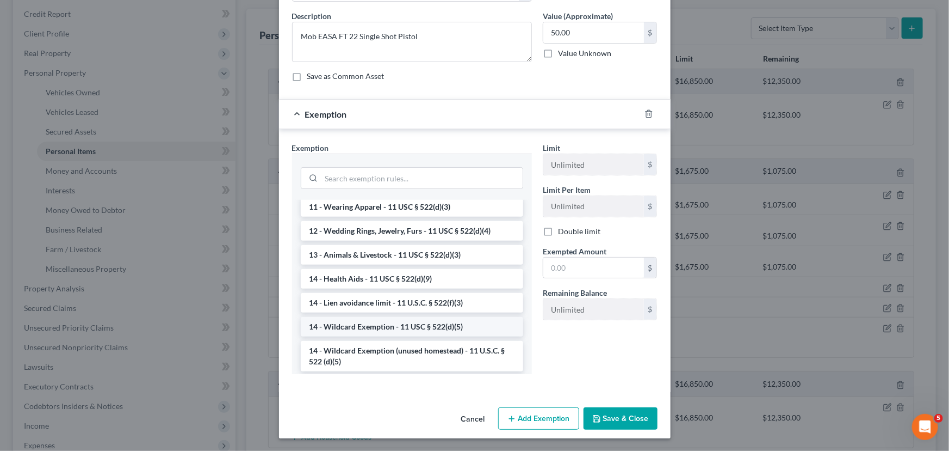
click at [415, 328] on li "14 - Wildcard Exemption - 11 USC § 522(d)(5)" at bounding box center [412, 327] width 223 height 20
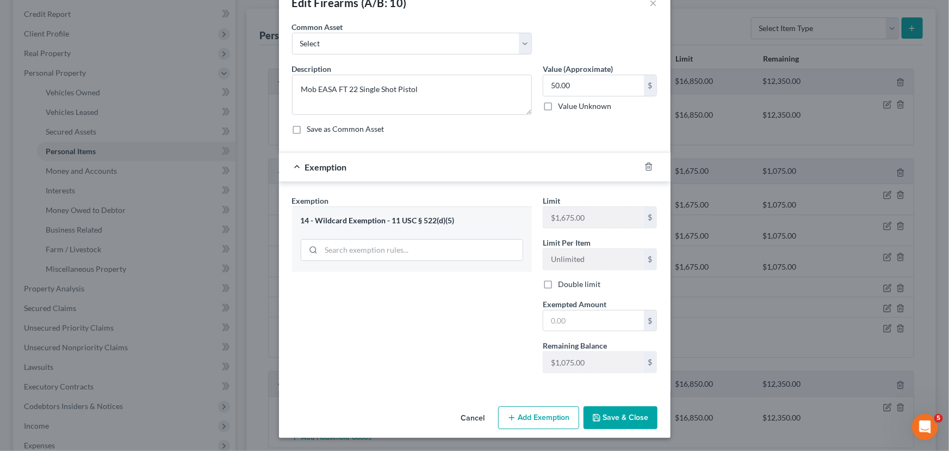
scroll to position [27, 0]
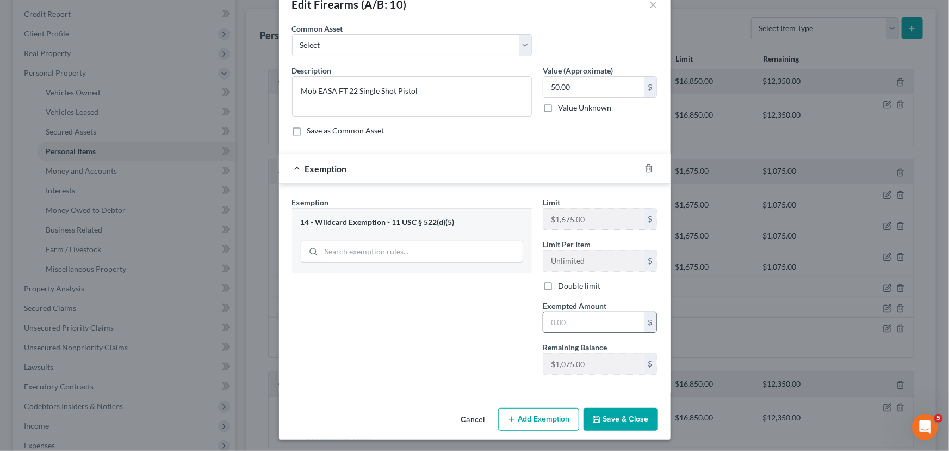
click at [566, 320] on input "text" at bounding box center [594, 322] width 101 height 21
type input "50.00"
click at [614, 419] on button "Save & Close" at bounding box center [621, 419] width 74 height 23
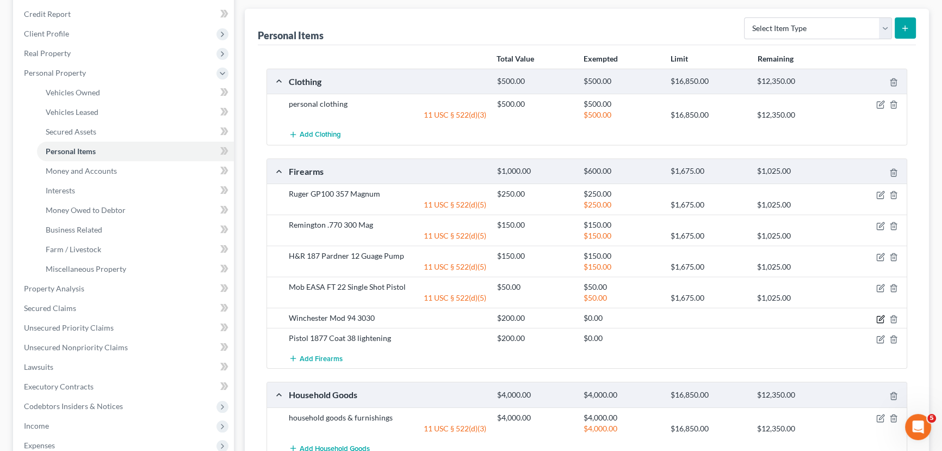
click at [879, 316] on icon "button" at bounding box center [881, 319] width 9 height 9
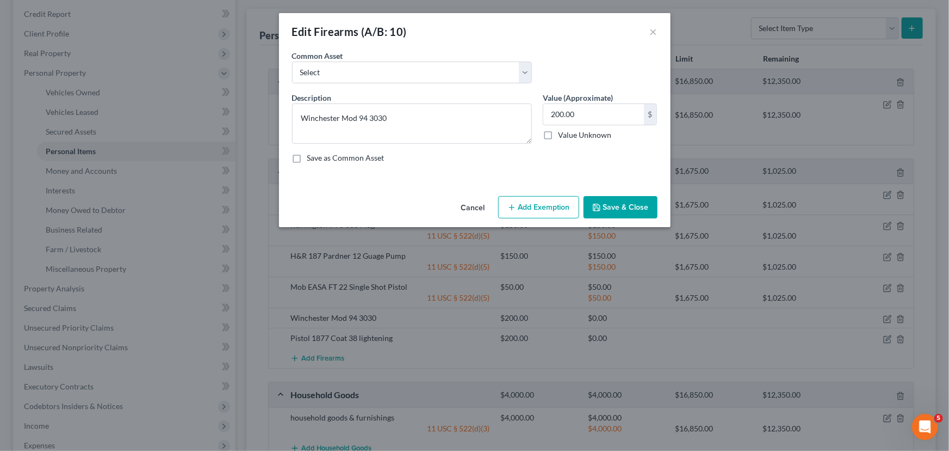
click at [551, 212] on button "Add Exemption" at bounding box center [538, 207] width 81 height 23
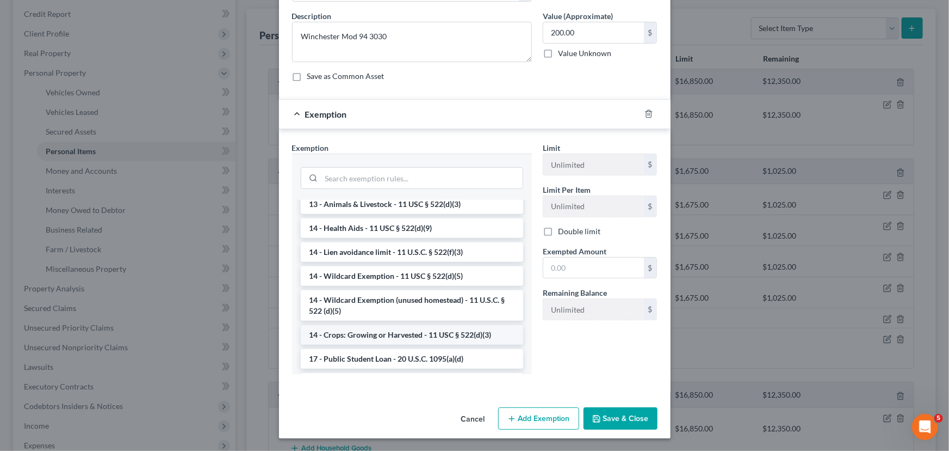
scroll to position [198, 0]
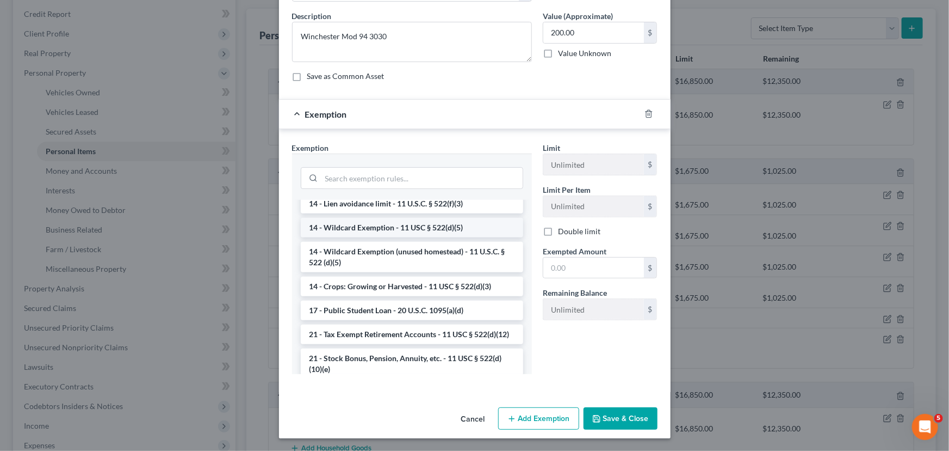
click at [393, 228] on li "14 - Wildcard Exemption - 11 USC § 522(d)(5)" at bounding box center [412, 228] width 223 height 20
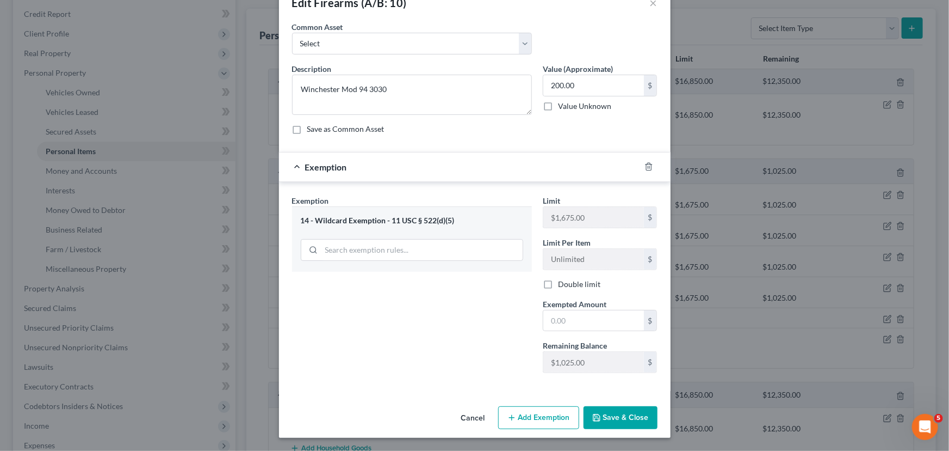
scroll to position [27, 0]
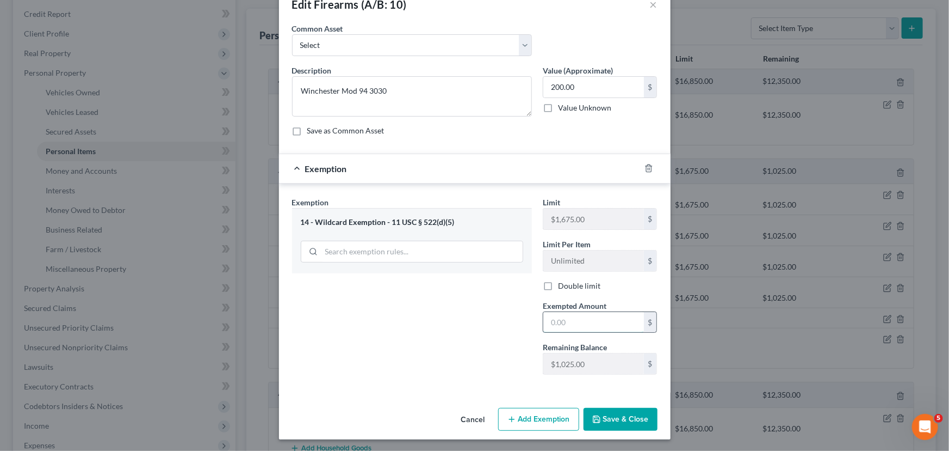
click at [570, 322] on input "text" at bounding box center [594, 322] width 101 height 21
type input "200.00"
click at [630, 411] on button "Save & Close" at bounding box center [621, 419] width 74 height 23
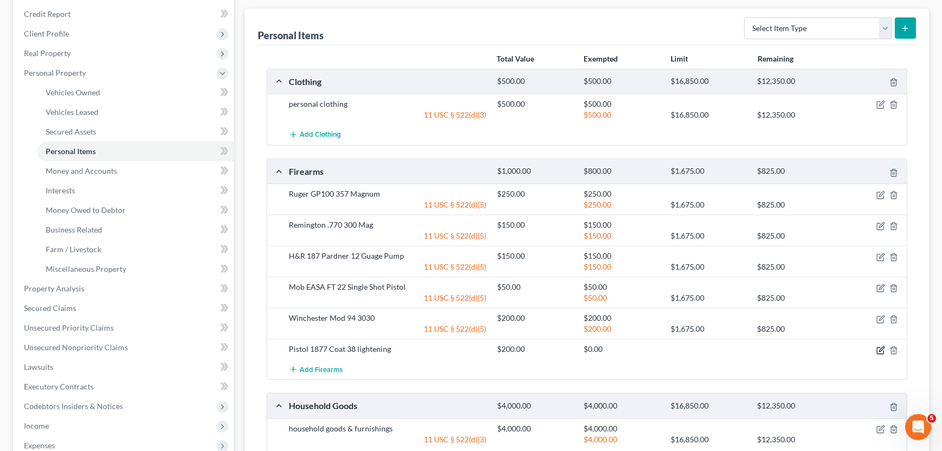
click at [880, 349] on icon "button" at bounding box center [881, 348] width 5 height 5
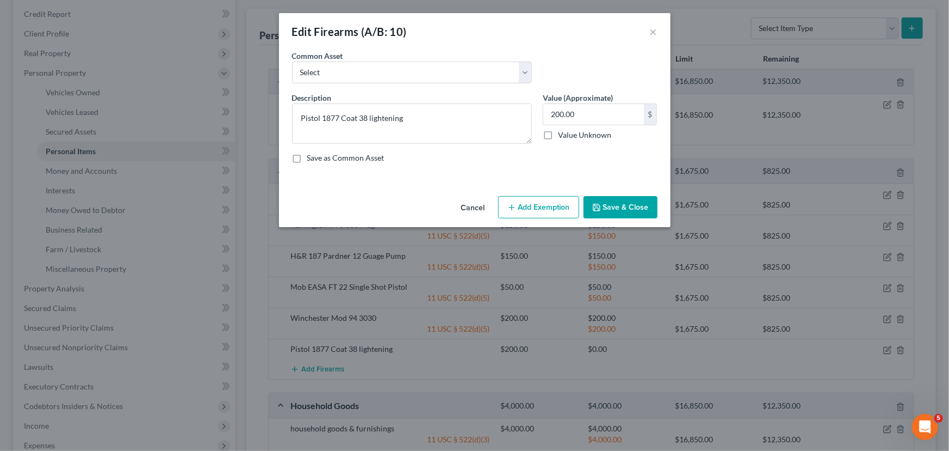
click at [514, 208] on icon "button" at bounding box center [512, 207] width 9 height 9
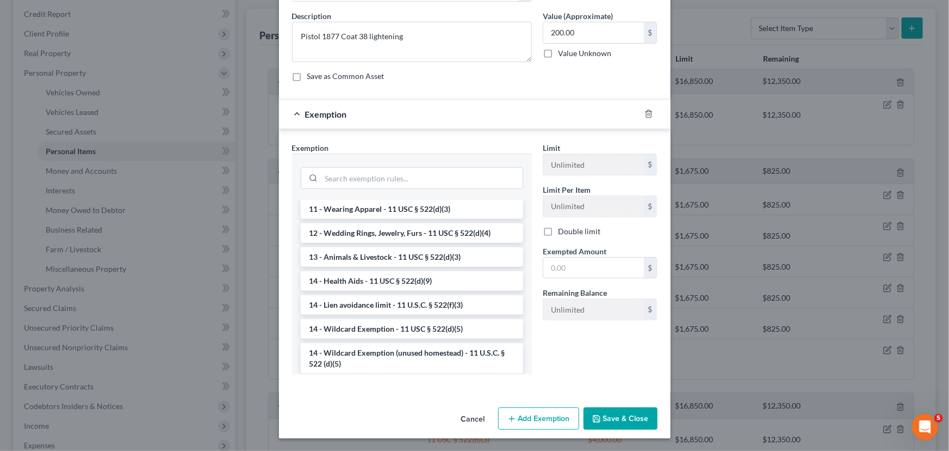
scroll to position [98, 0]
click at [443, 328] on li "14 - Wildcard Exemption - 11 USC § 522(d)(5)" at bounding box center [412, 327] width 223 height 20
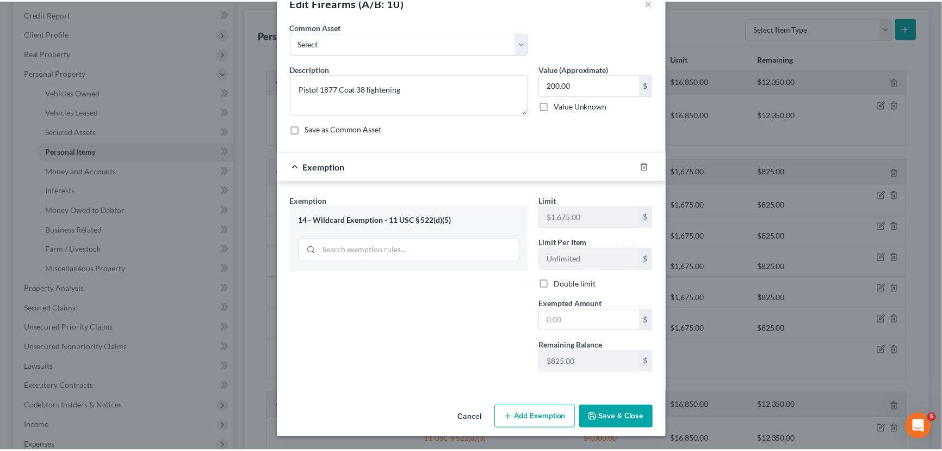
scroll to position [27, 0]
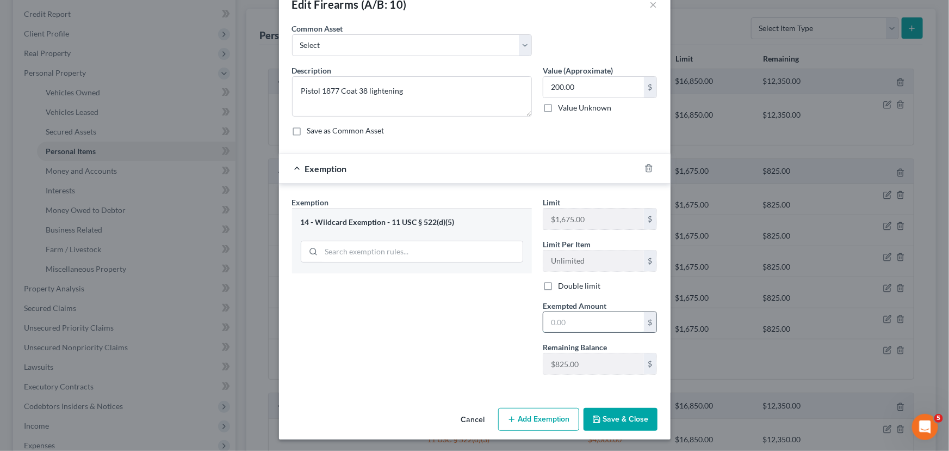
click at [570, 324] on input "text" at bounding box center [594, 322] width 101 height 21
type input "200.00"
click at [606, 421] on button "Save & Close" at bounding box center [621, 419] width 74 height 23
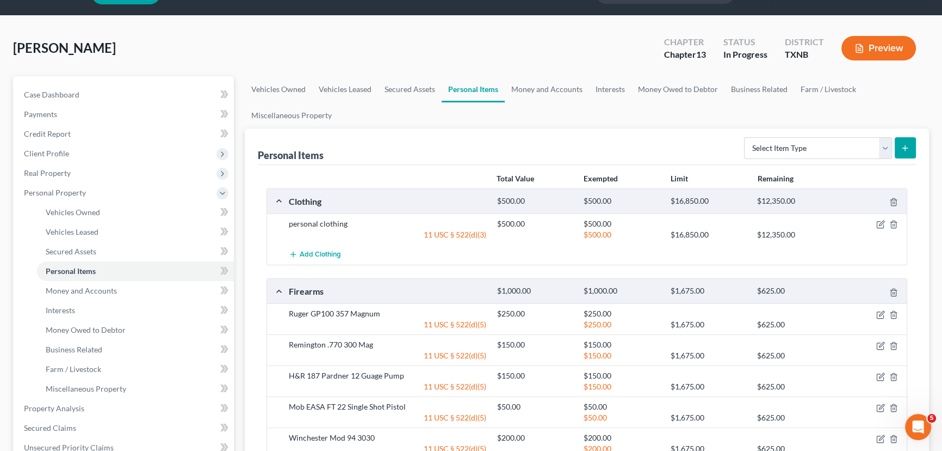
scroll to position [0, 0]
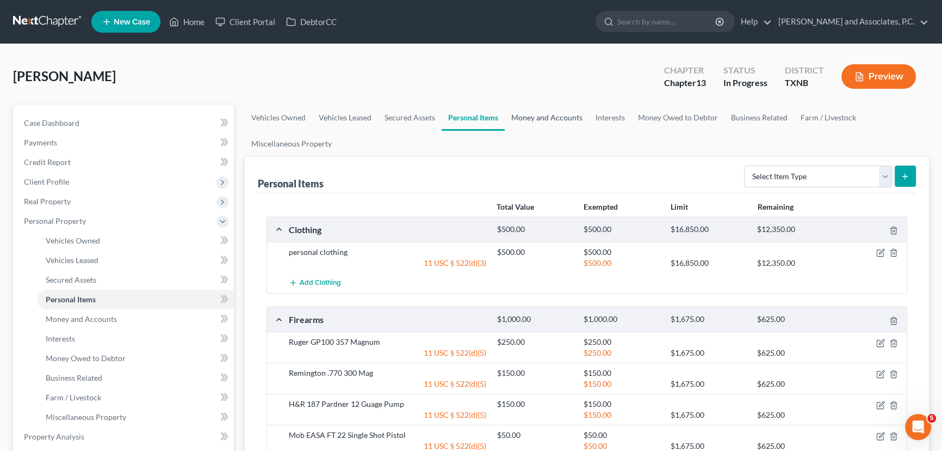
click at [541, 121] on link "Money and Accounts" at bounding box center [547, 117] width 84 height 26
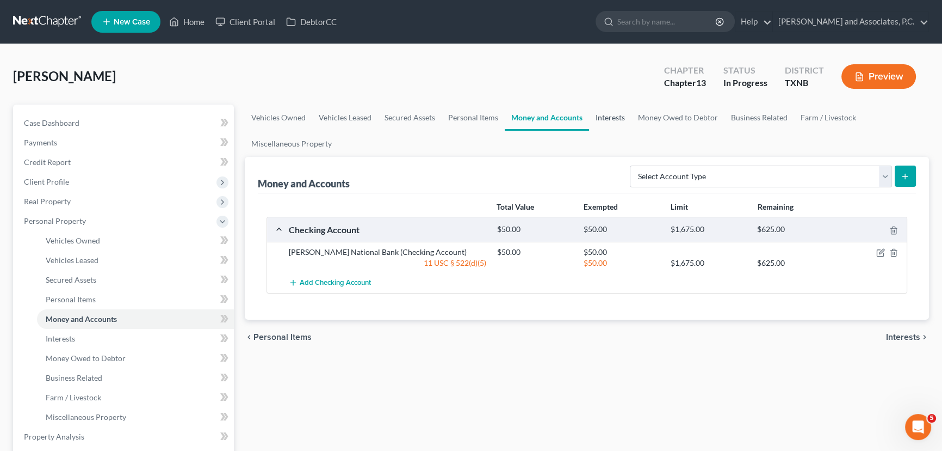
click at [596, 122] on link "Interests" at bounding box center [610, 117] width 42 height 26
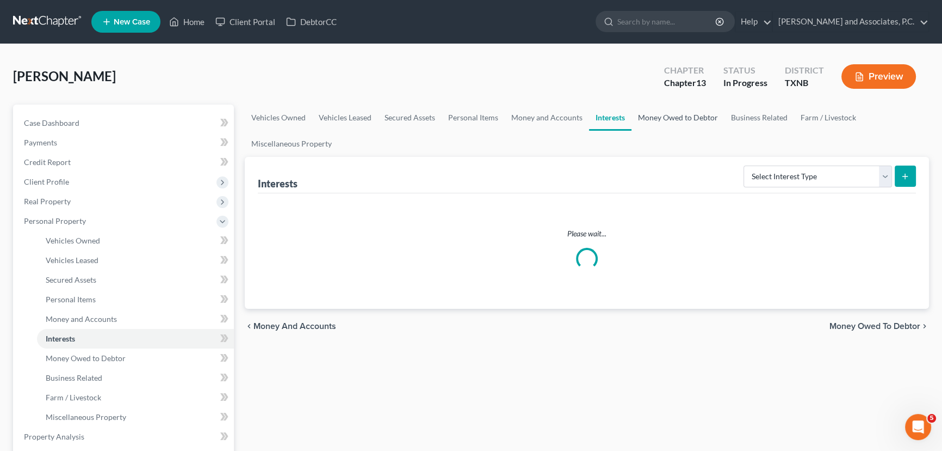
click at [670, 115] on link "Money Owed to Debtor" at bounding box center [678, 117] width 93 height 26
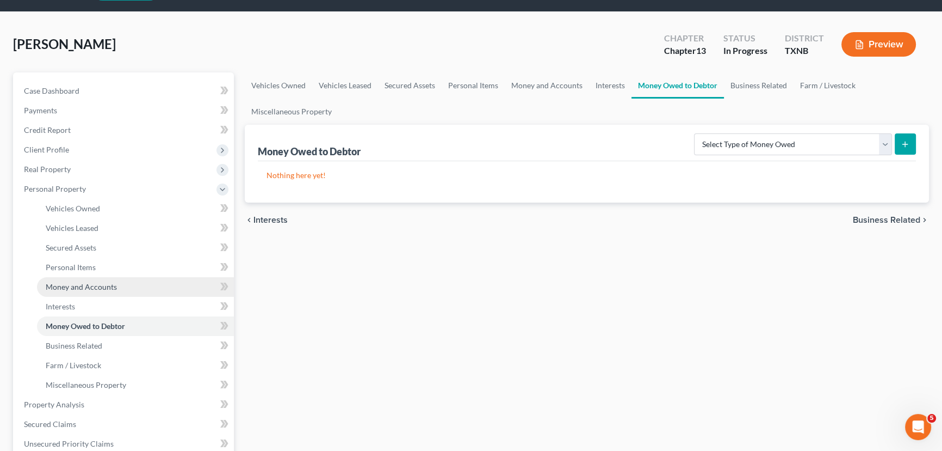
scroll to position [49, 0]
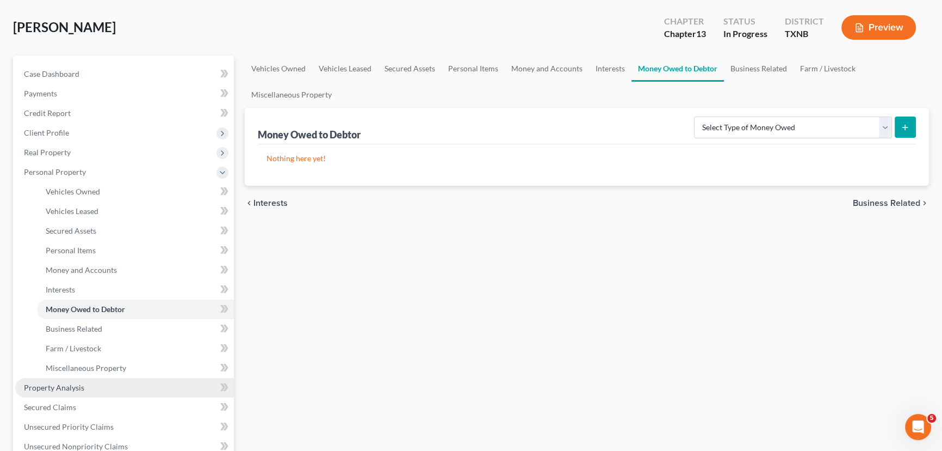
click at [72, 386] on span "Property Analysis" at bounding box center [54, 387] width 60 height 9
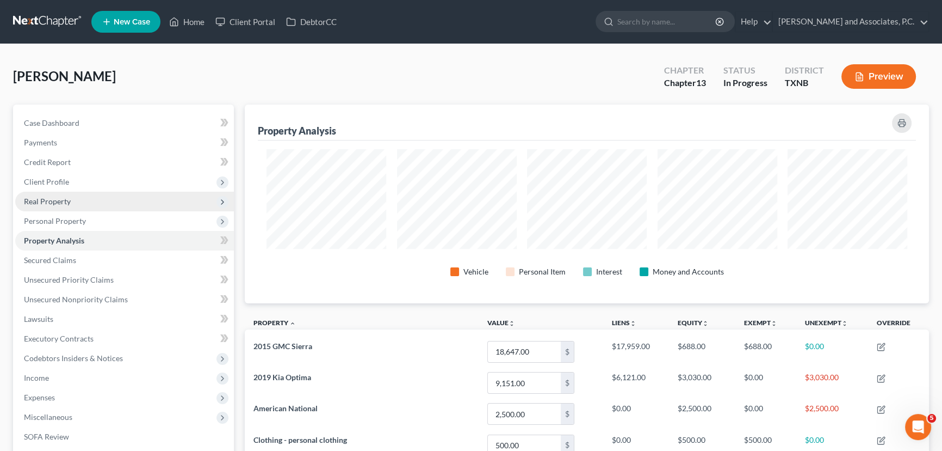
click at [127, 201] on span "Real Property" at bounding box center [124, 202] width 219 height 20
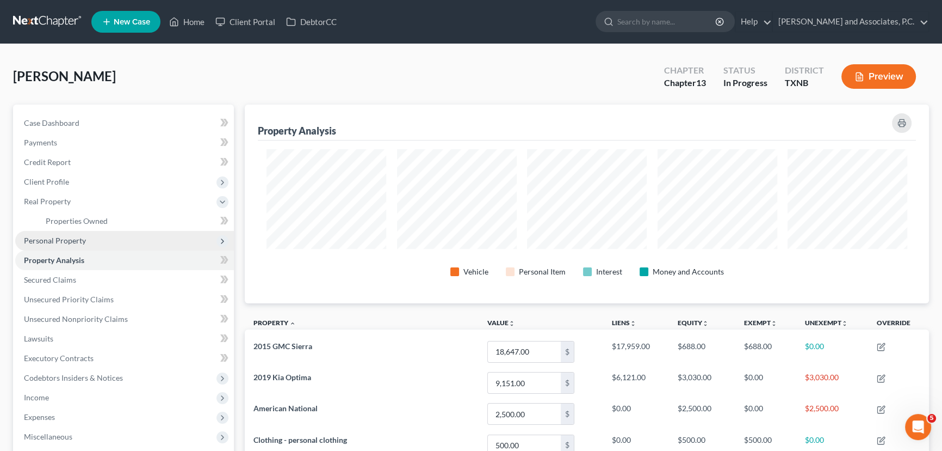
click at [109, 233] on span "Personal Property" at bounding box center [124, 241] width 219 height 20
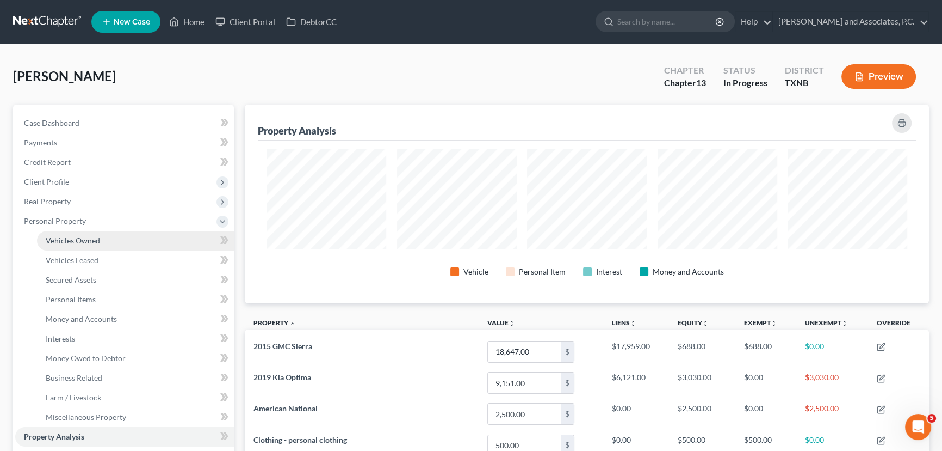
click at [108, 235] on link "Vehicles Owned" at bounding box center [135, 241] width 197 height 20
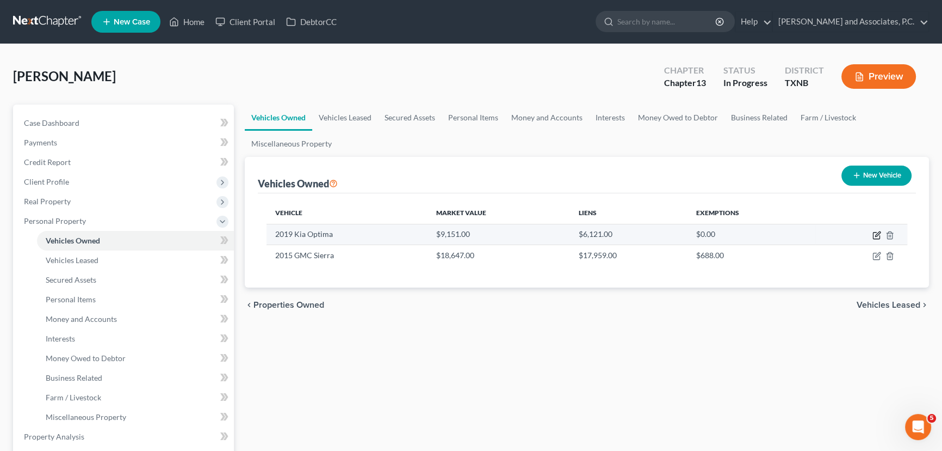
click at [873, 233] on icon "button" at bounding box center [877, 235] width 9 height 9
select select "0"
select select "7"
select select "3"
select select "0"
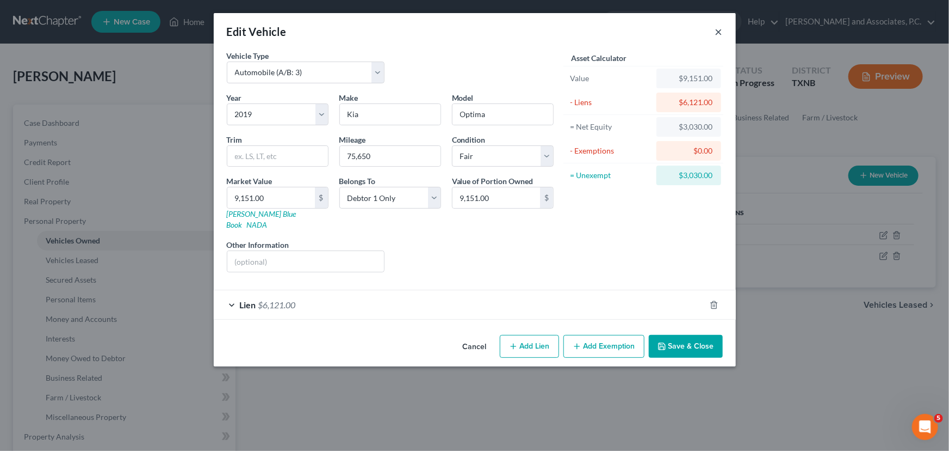
click at [718, 25] on button "×" at bounding box center [720, 31] width 8 height 13
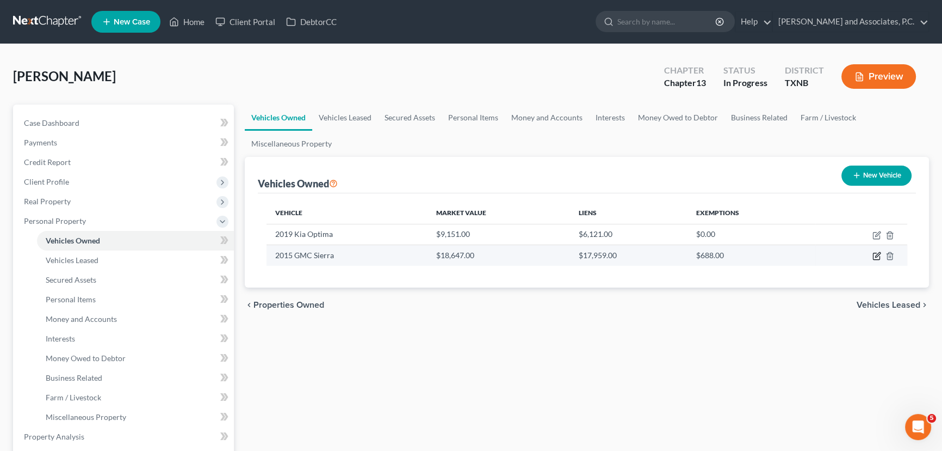
click at [875, 255] on icon "button" at bounding box center [877, 255] width 9 height 9
select select "0"
select select "11"
select select "3"
select select "0"
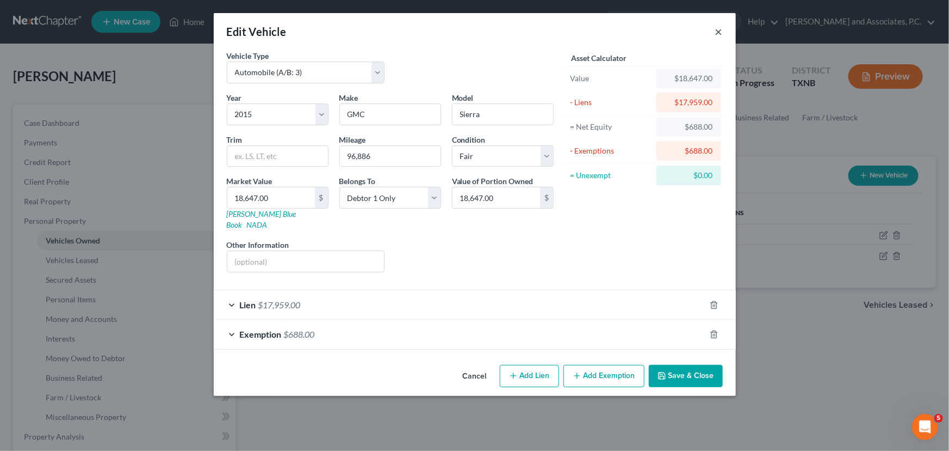
click at [719, 31] on button "×" at bounding box center [720, 31] width 8 height 13
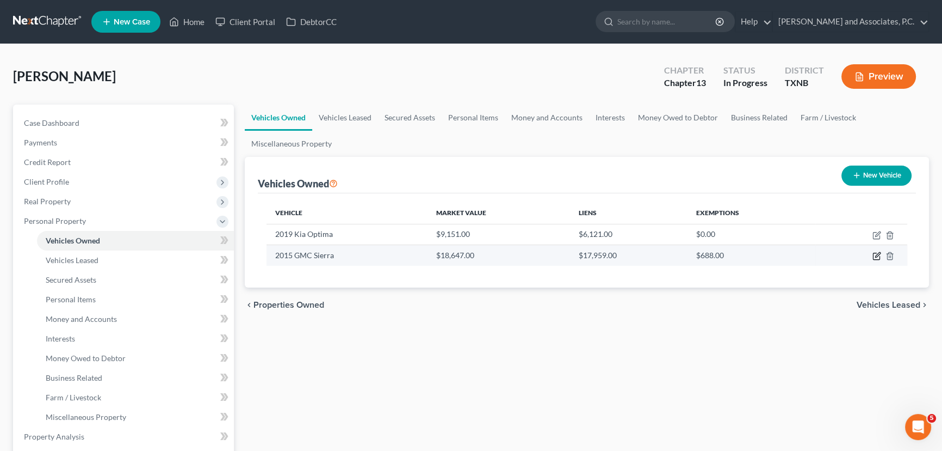
click at [877, 256] on icon "button" at bounding box center [877, 254] width 5 height 5
select select "0"
select select "11"
select select "3"
select select "0"
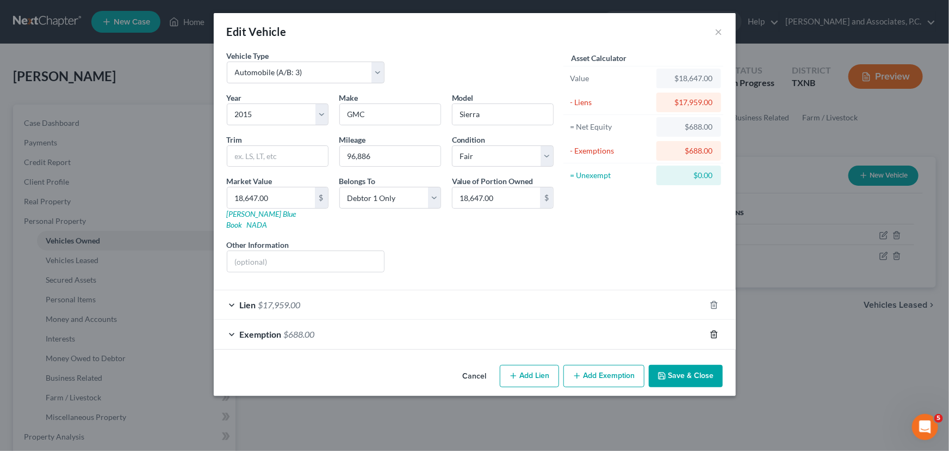
click at [713, 330] on icon "button" at bounding box center [714, 334] width 9 height 9
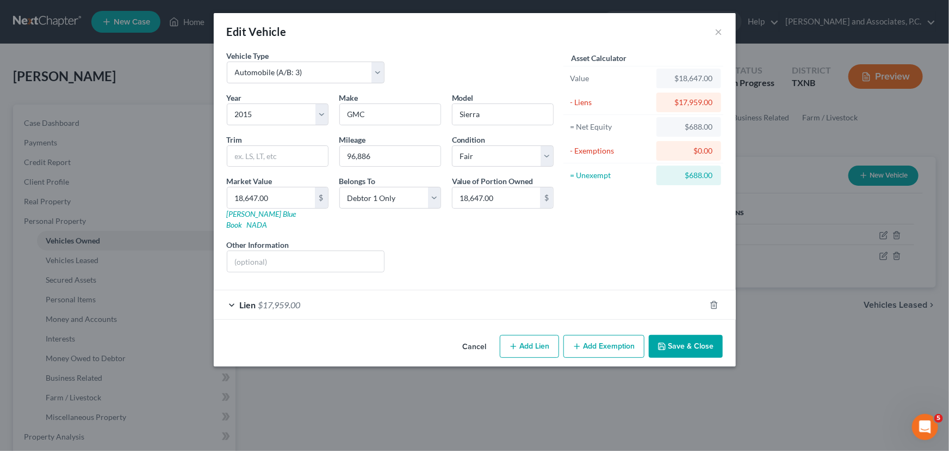
click at [686, 335] on button "Save & Close" at bounding box center [686, 346] width 74 height 23
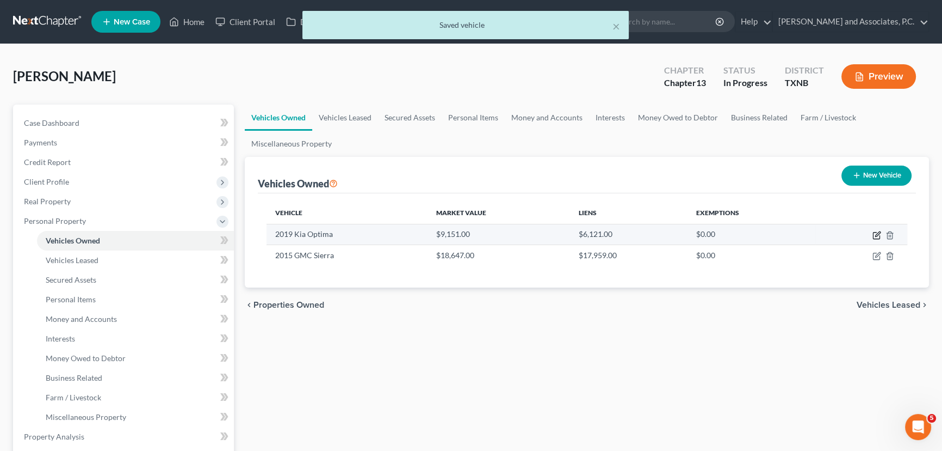
click at [875, 235] on icon "button" at bounding box center [877, 235] width 9 height 9
select select "0"
select select "7"
select select "3"
select select "0"
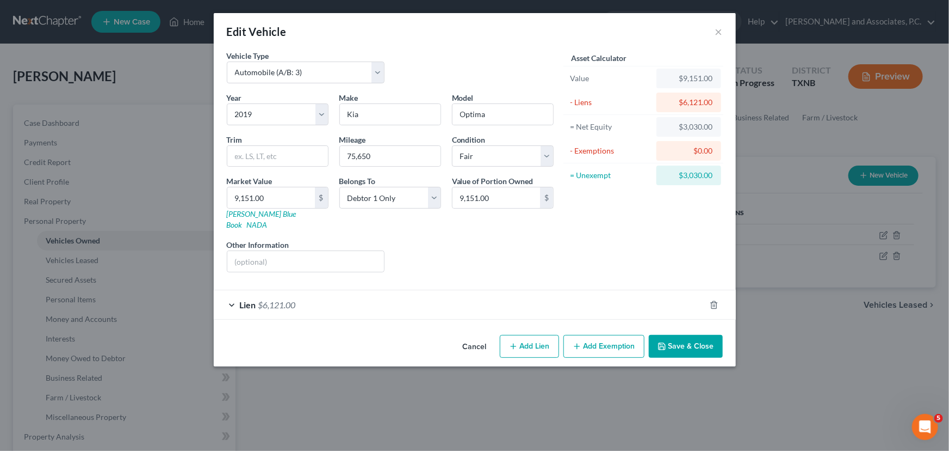
click at [598, 335] on button "Add Exemption" at bounding box center [604, 346] width 81 height 23
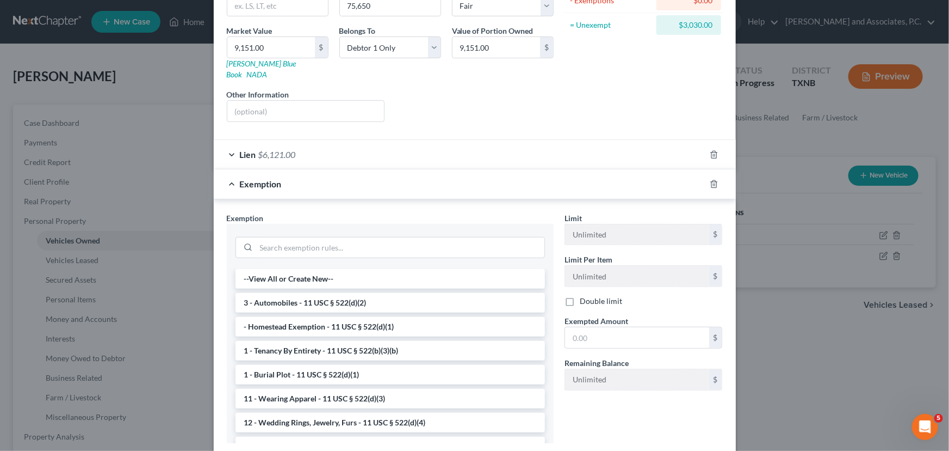
scroll to position [198, 0]
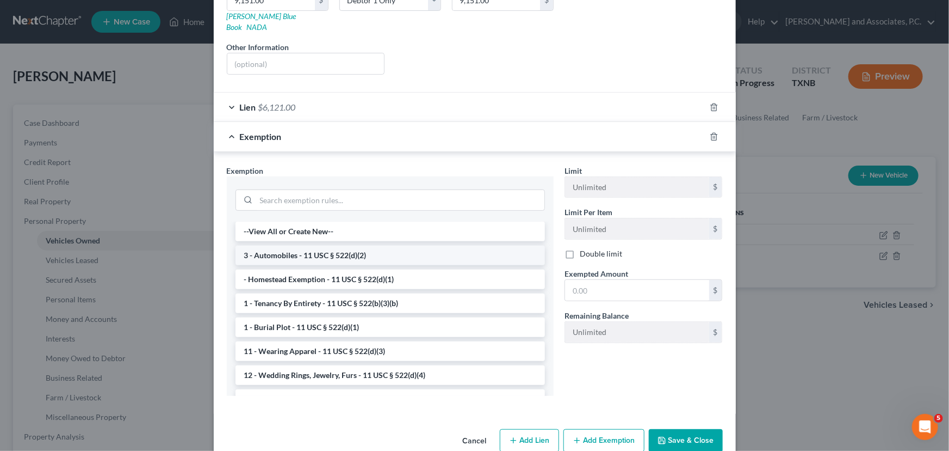
click at [397, 245] on li "3 - Automobiles - 11 USC § 522(d)(2)" at bounding box center [391, 255] width 310 height 20
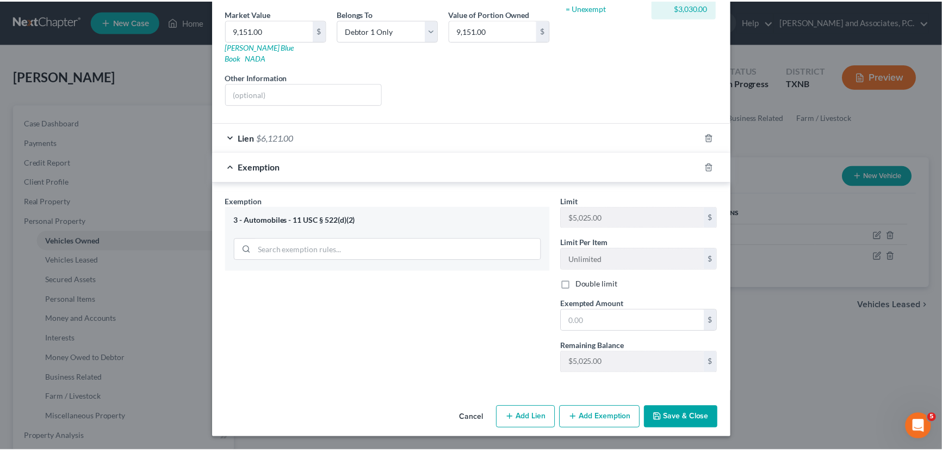
scroll to position [155, 0]
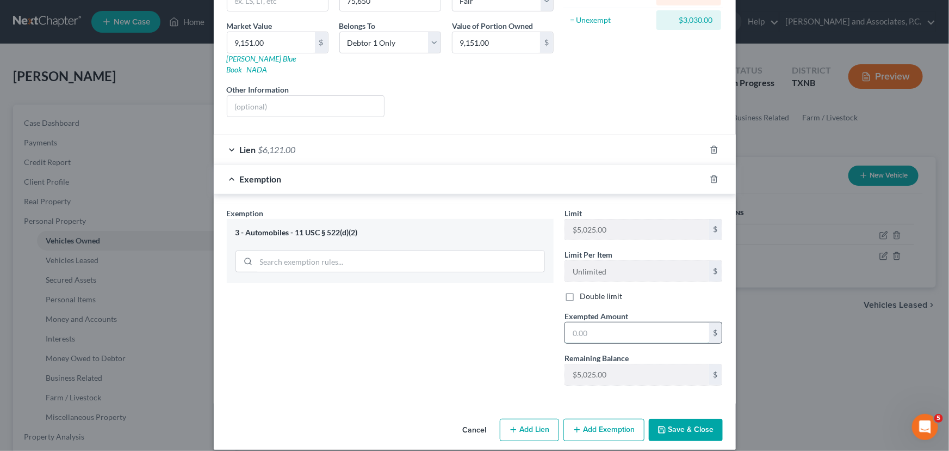
click at [610, 326] on input "text" at bounding box center [637, 332] width 144 height 21
type input "3,030.00"
click at [670, 418] on button "Save & Close" at bounding box center [686, 429] width 74 height 23
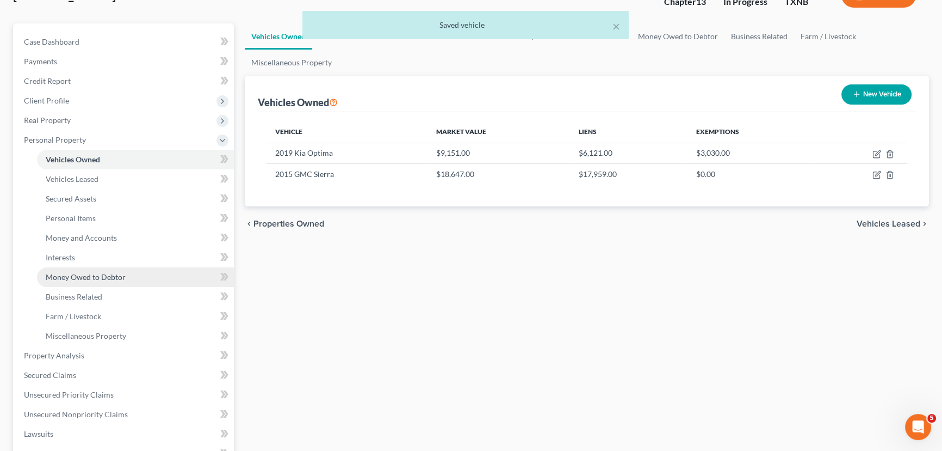
scroll to position [98, 0]
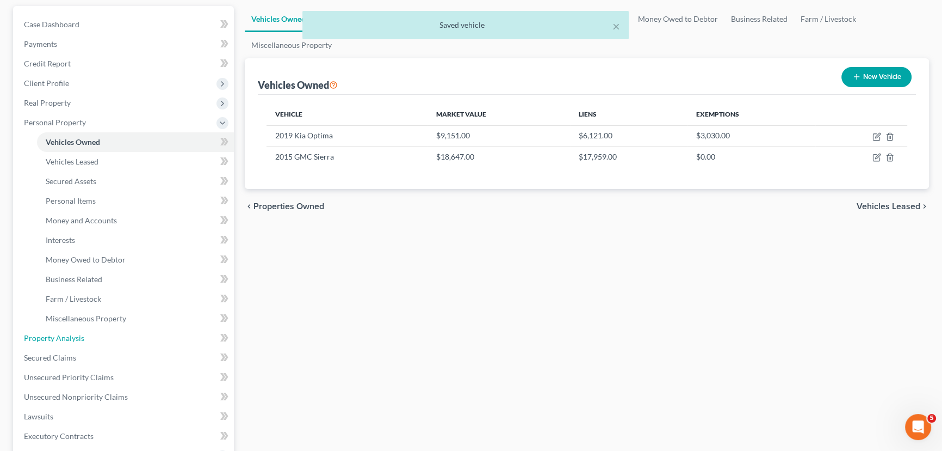
click at [78, 337] on span "Property Analysis" at bounding box center [54, 337] width 60 height 9
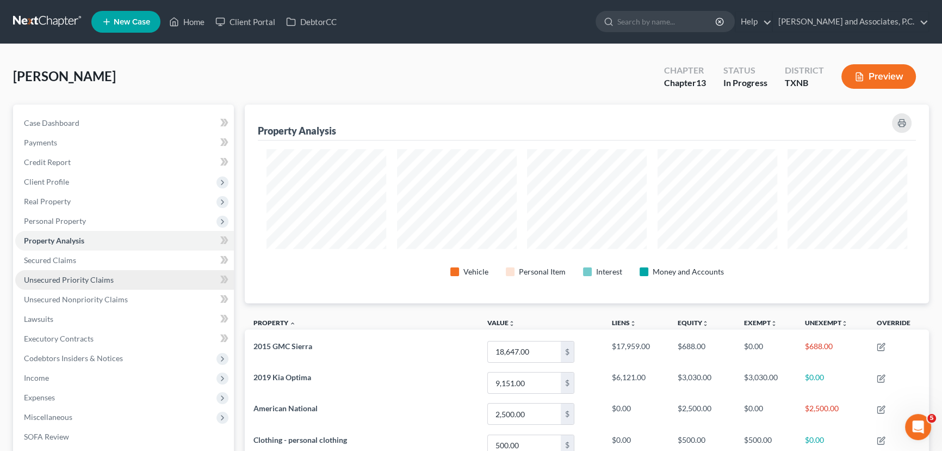
click at [104, 221] on span "Personal Property" at bounding box center [124, 221] width 219 height 20
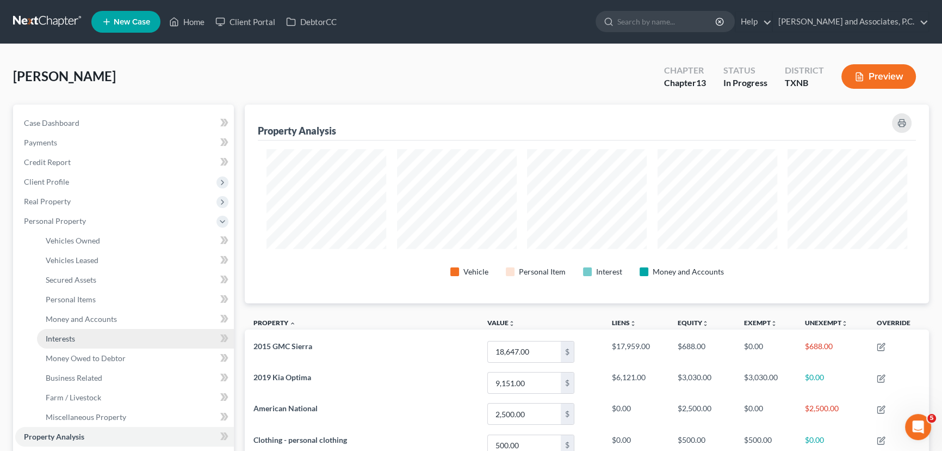
click at [77, 337] on link "Interests" at bounding box center [135, 339] width 197 height 20
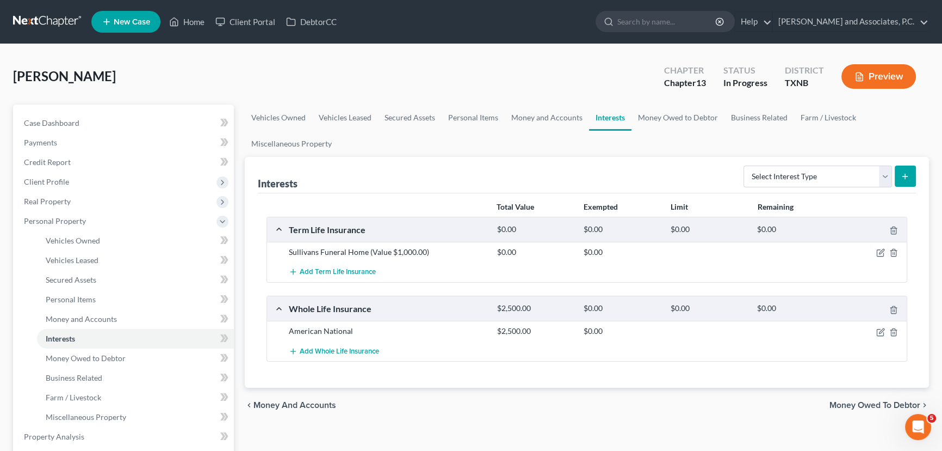
click at [37, 329] on link "Interests" at bounding box center [135, 339] width 197 height 20
click at [881, 329] on icon "button" at bounding box center [881, 332] width 9 height 9
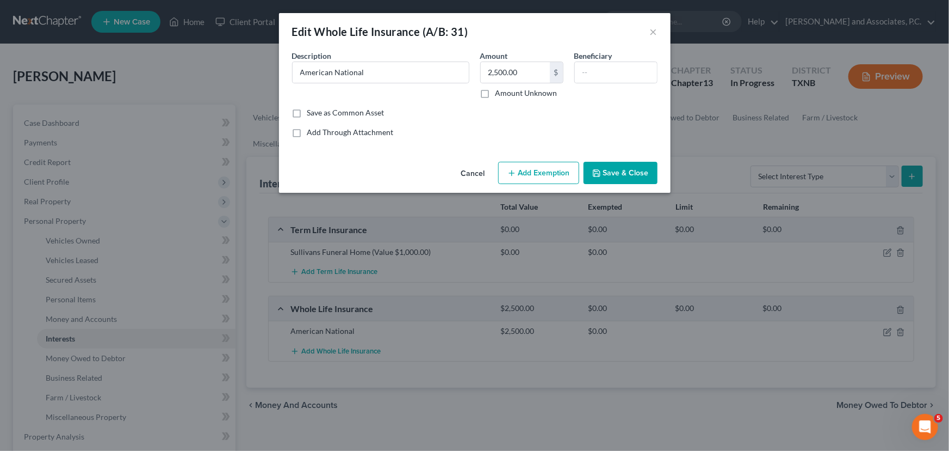
click at [549, 169] on button "Add Exemption" at bounding box center [538, 173] width 81 height 23
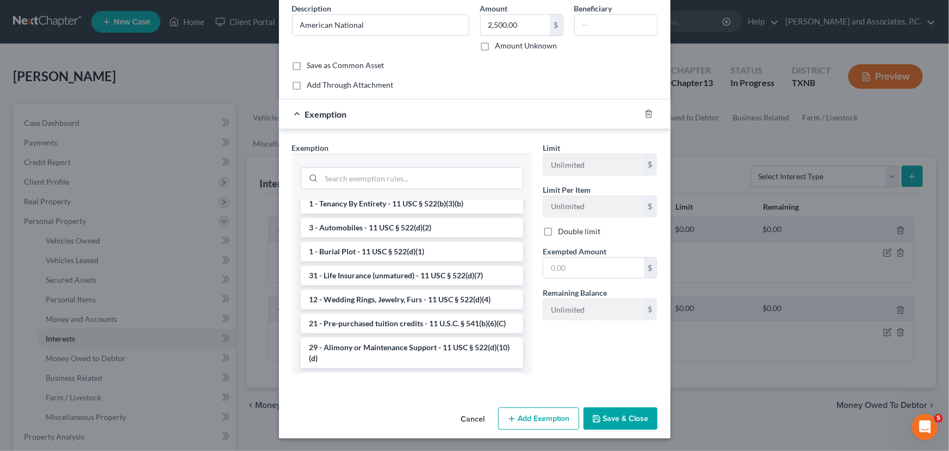
scroll to position [247, 0]
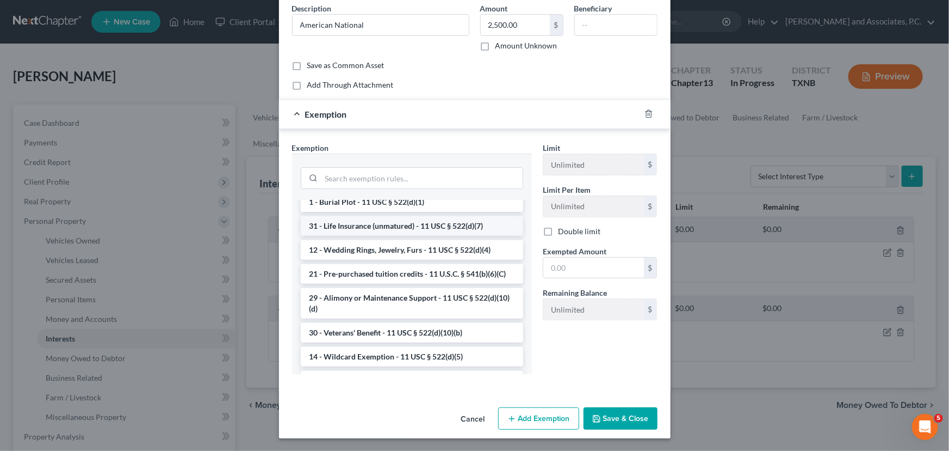
click at [448, 236] on li "31 - Life Insurance (unmatured) - 11 USC § 522(d)(7)" at bounding box center [412, 226] width 223 height 20
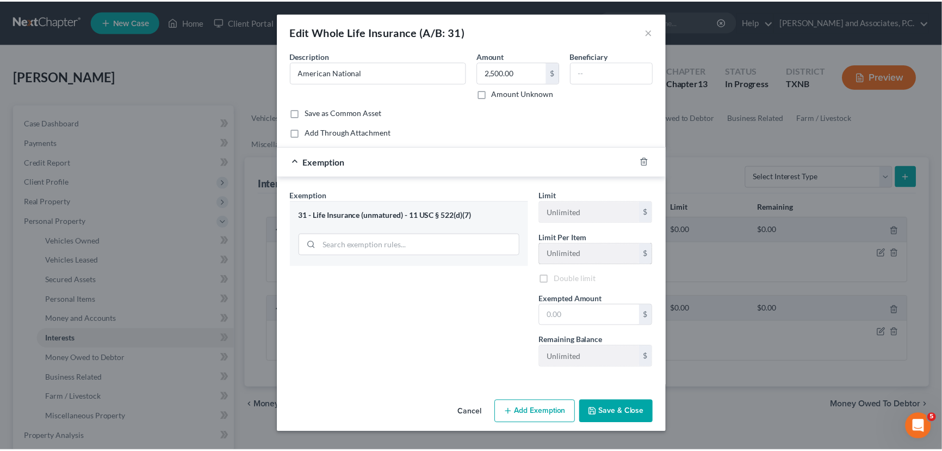
scroll to position [0, 0]
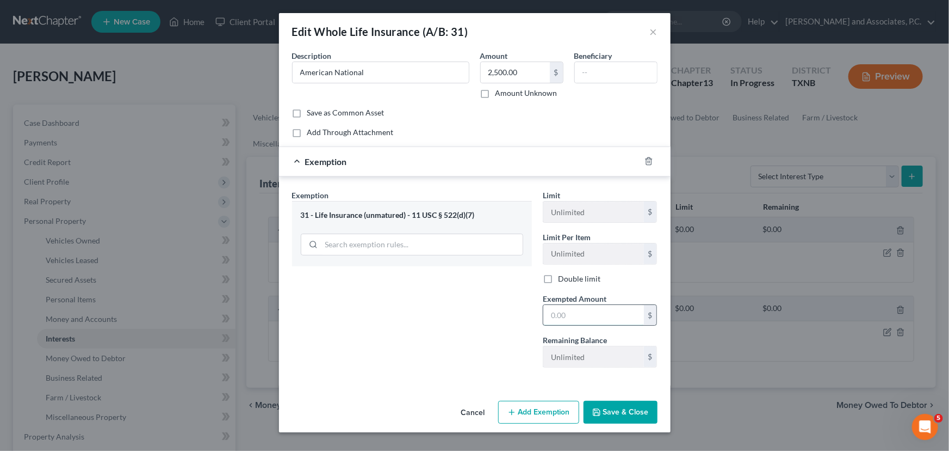
click at [576, 309] on input "text" at bounding box center [594, 315] width 101 height 21
type input "2,500.00"
click at [623, 410] on button "Save & Close" at bounding box center [621, 411] width 74 height 23
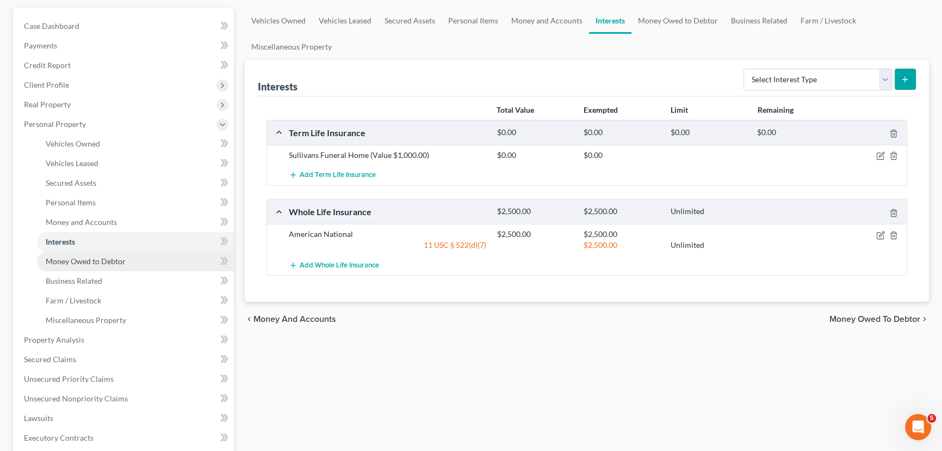
scroll to position [98, 0]
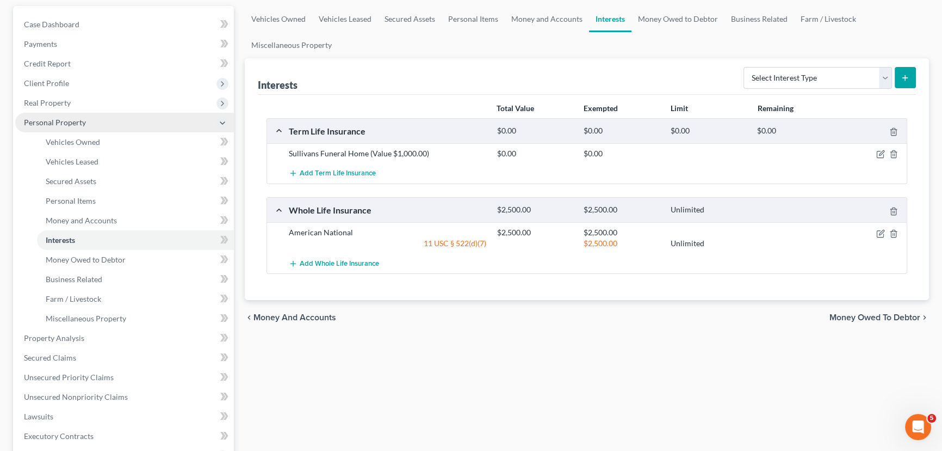
click at [100, 120] on span "Personal Property" at bounding box center [124, 123] width 219 height 20
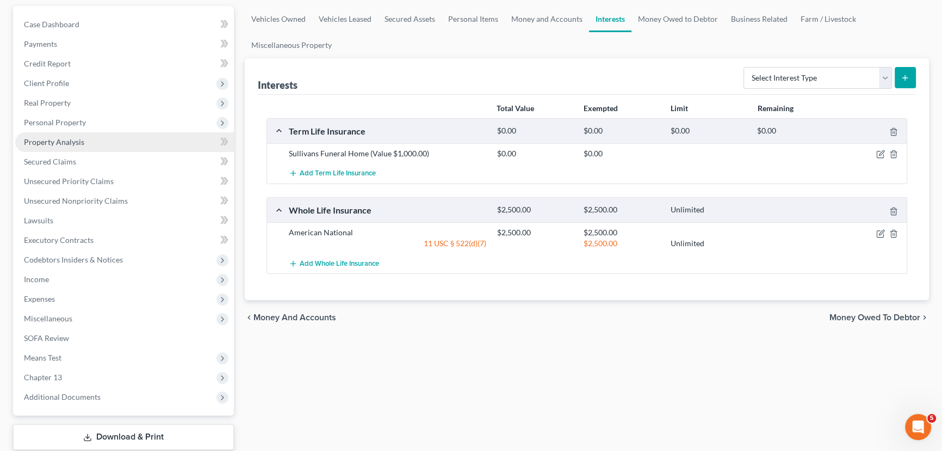
click at [89, 147] on link "Property Analysis" at bounding box center [124, 142] width 219 height 20
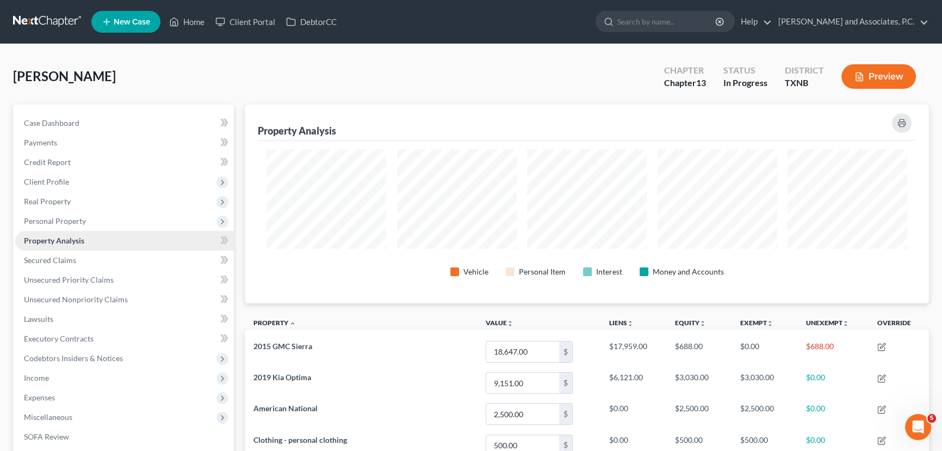
scroll to position [543922, 543436]
click at [124, 222] on span "Personal Property" at bounding box center [124, 221] width 219 height 20
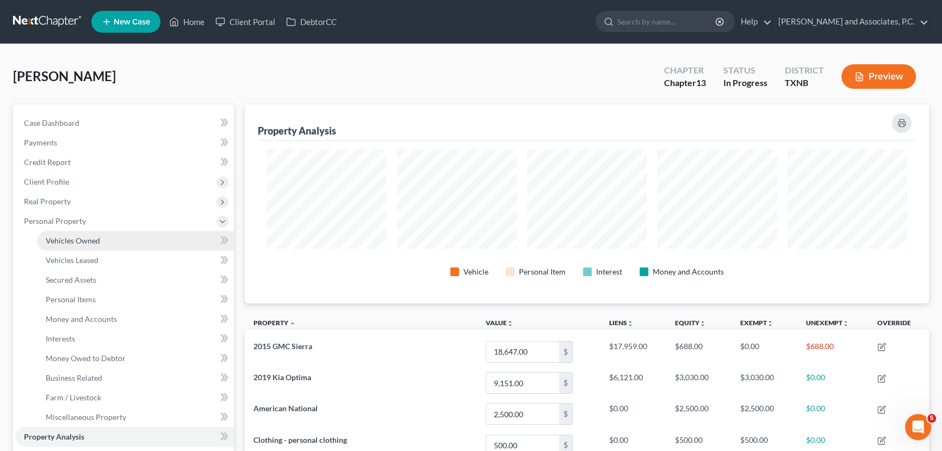
click at [120, 241] on link "Vehicles Owned" at bounding box center [135, 241] width 197 height 20
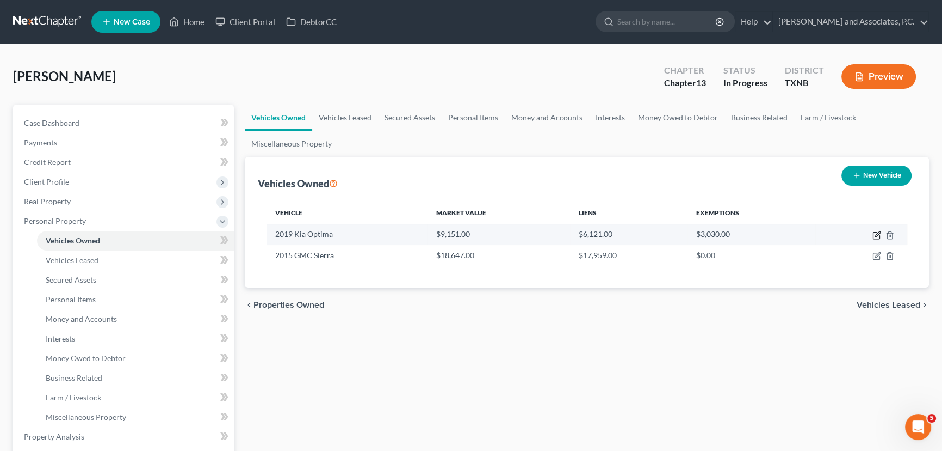
click at [875, 233] on icon "button" at bounding box center [877, 235] width 9 height 9
select select "0"
select select "7"
select select "3"
select select "0"
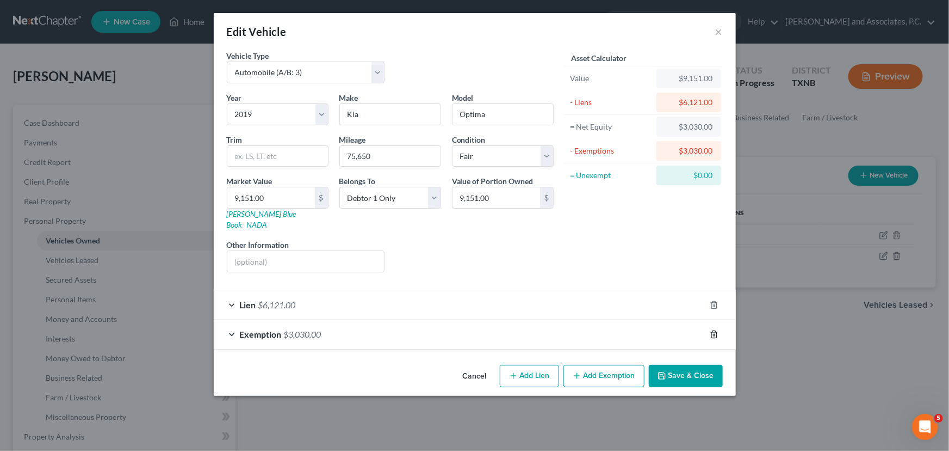
click at [717, 332] on polyline "button" at bounding box center [714, 332] width 7 height 0
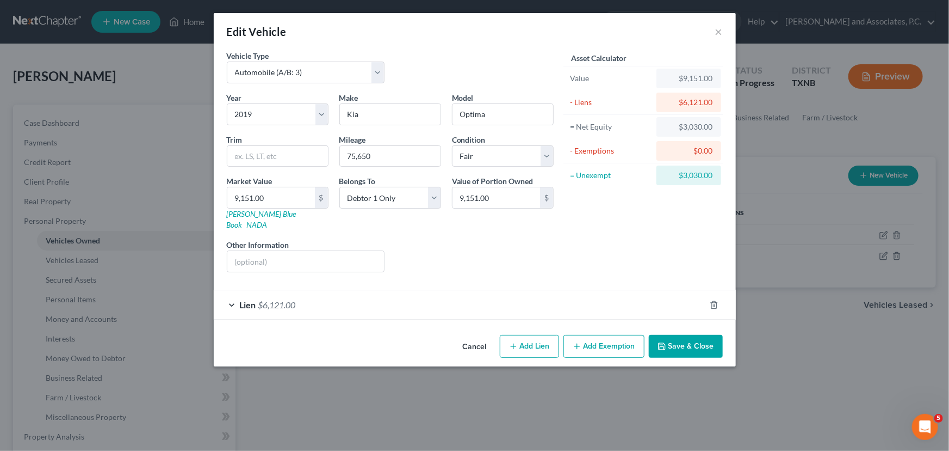
click at [699, 335] on button "Save & Close" at bounding box center [686, 346] width 74 height 23
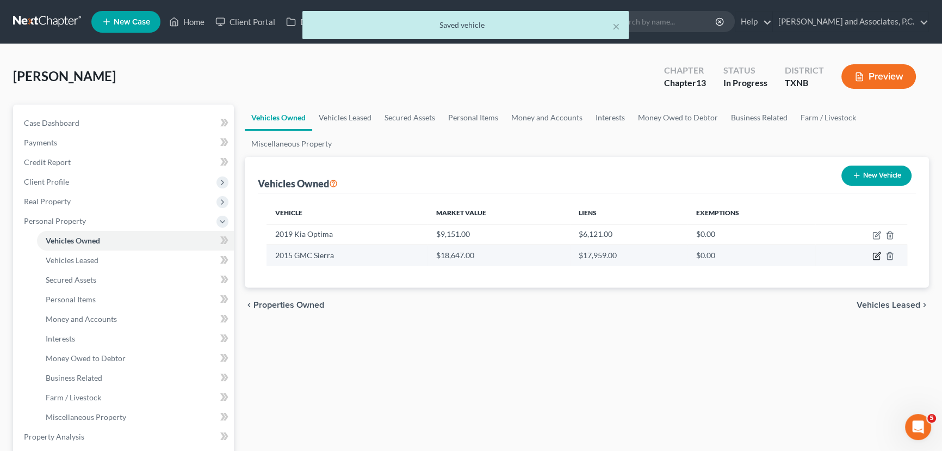
click at [875, 255] on icon "button" at bounding box center [877, 255] width 9 height 9
select select "0"
select select "11"
select select "3"
select select "0"
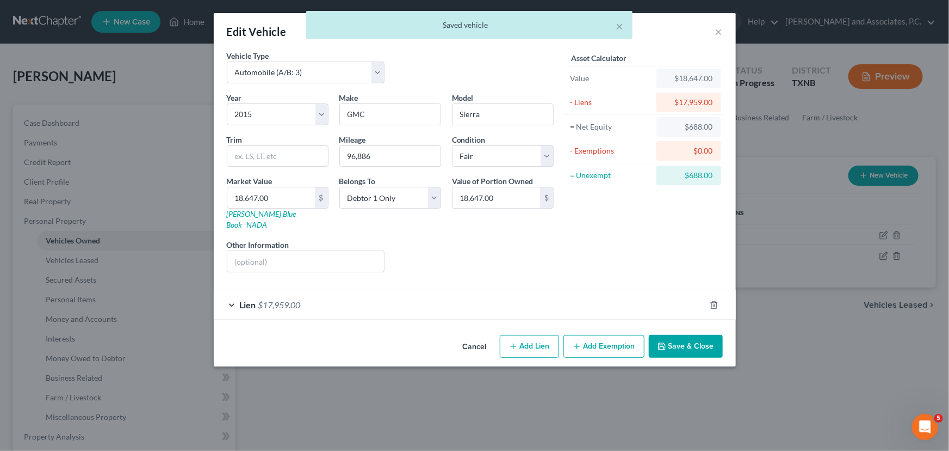
click at [608, 335] on button "Add Exemption" at bounding box center [604, 346] width 81 height 23
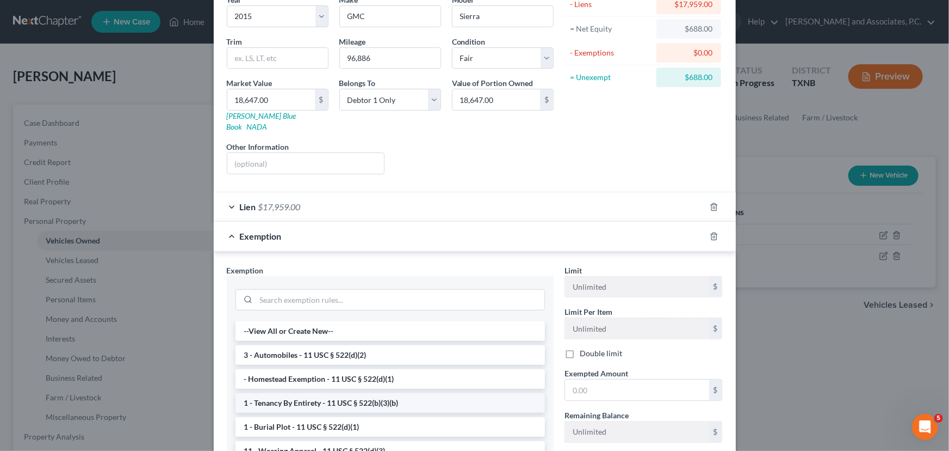
scroll to position [98, 0]
click at [303, 344] on li "3 - Automobiles - 11 USC § 522(d)(2)" at bounding box center [391, 354] width 310 height 20
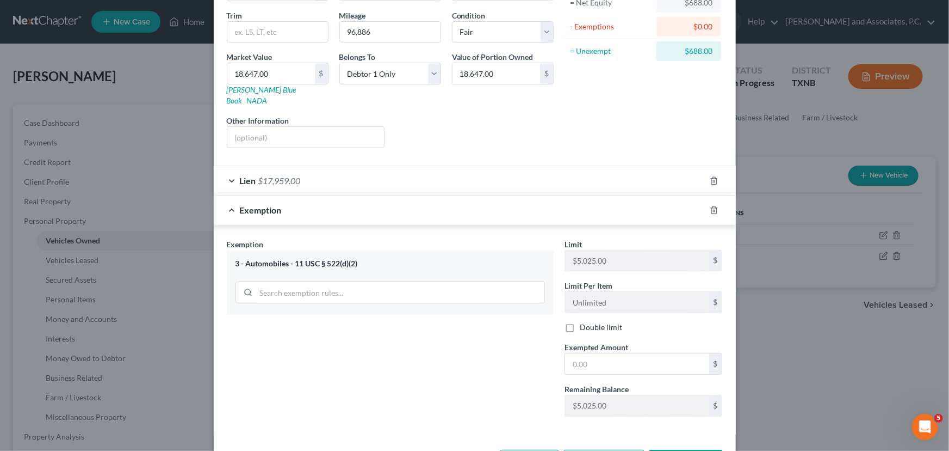
scroll to position [148, 0]
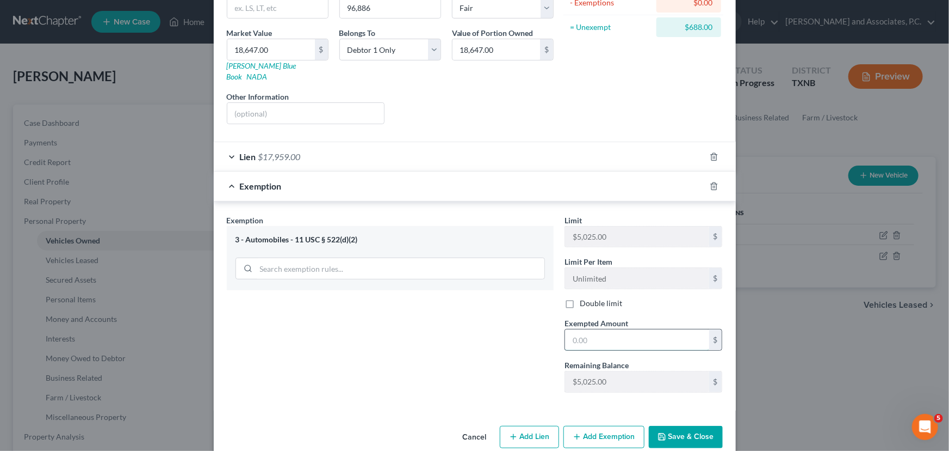
click at [593, 329] on input "text" at bounding box center [637, 339] width 144 height 21
type input "688.00"
click at [672, 426] on button "Save & Close" at bounding box center [686, 437] width 74 height 23
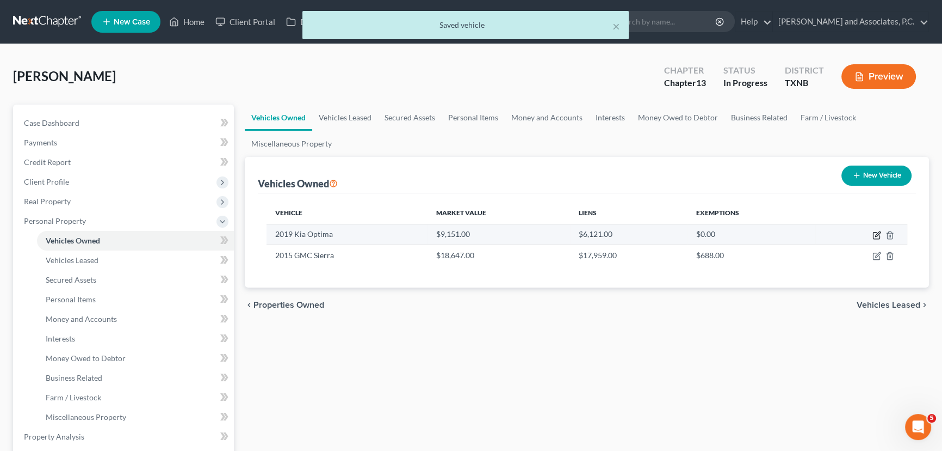
click at [875, 237] on icon "button" at bounding box center [877, 235] width 9 height 9
select select "0"
select select "7"
select select "3"
select select "0"
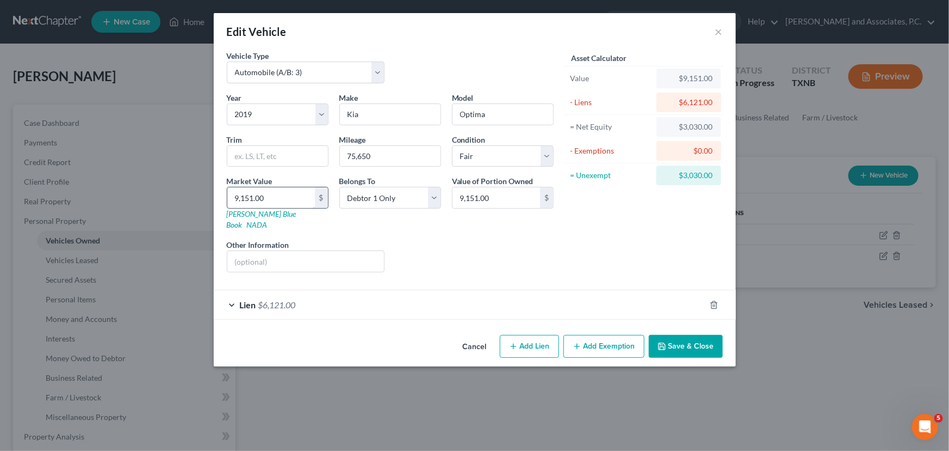
click at [286, 199] on input "9,151.00" at bounding box center [271, 197] width 88 height 21
click at [255, 213] on link "Kelly Blue Book" at bounding box center [262, 219] width 70 height 20
click at [287, 198] on input "9,151.00" at bounding box center [271, 197] width 88 height 21
type input "9,15"
type input "915.00"
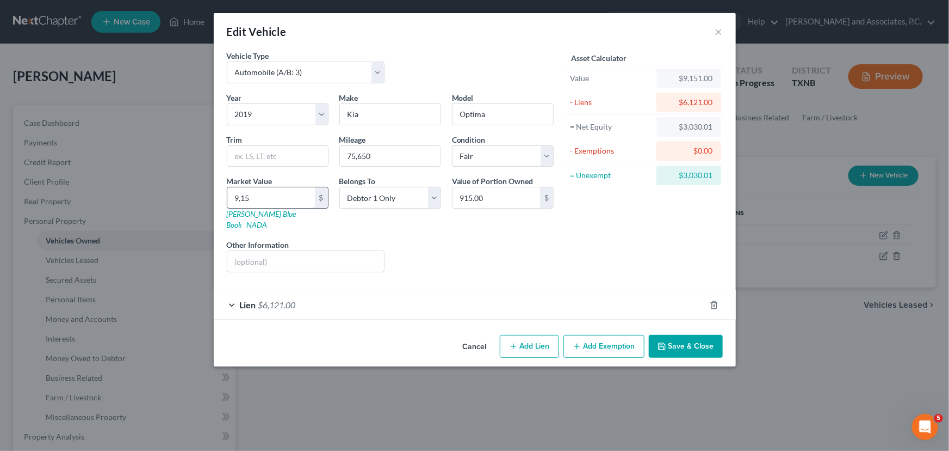
type input "9,1"
type input "91.00"
type input "9,"
type input "9.00"
type input "9"
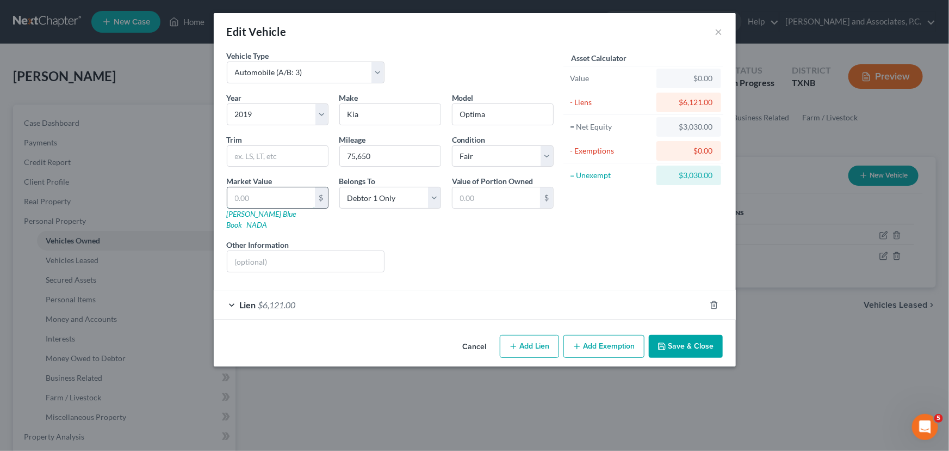
type input "7"
type input "7.00"
type input "79"
type input "79.00"
type input "799"
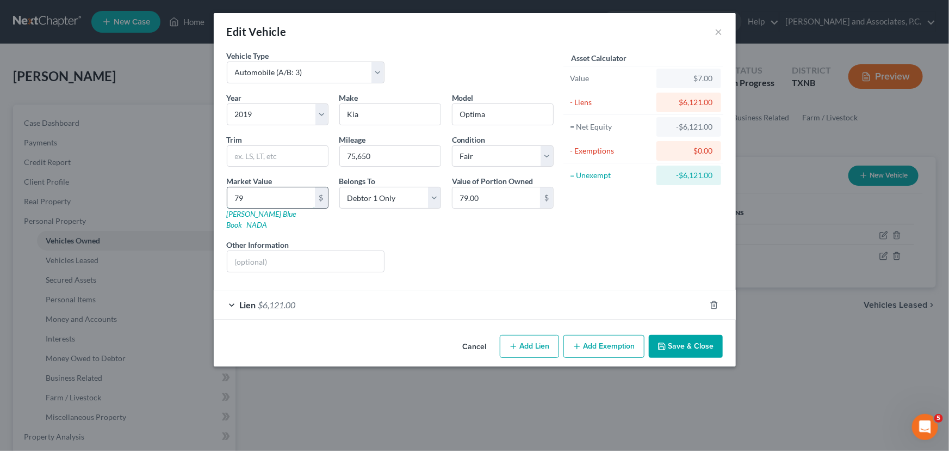
type input "799.00"
type input "7999"
type input "7,999.00"
click at [686, 337] on button "Save & Close" at bounding box center [686, 346] width 74 height 23
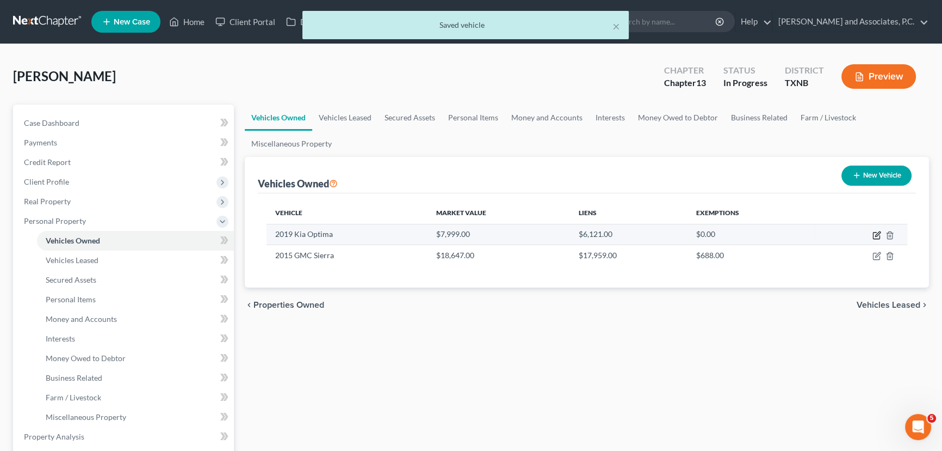
click at [875, 233] on icon "button" at bounding box center [877, 235] width 9 height 9
select select "0"
select select "7"
select select "3"
select select "0"
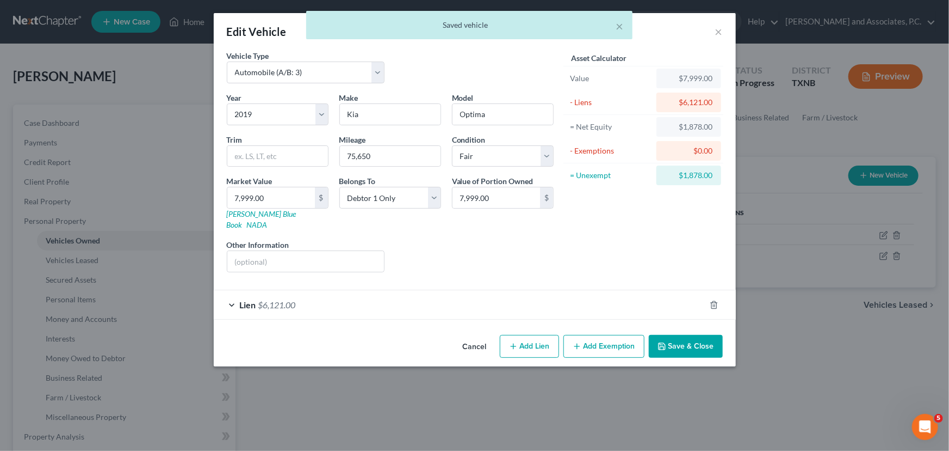
click at [585, 336] on button "Add Exemption" at bounding box center [604, 346] width 81 height 23
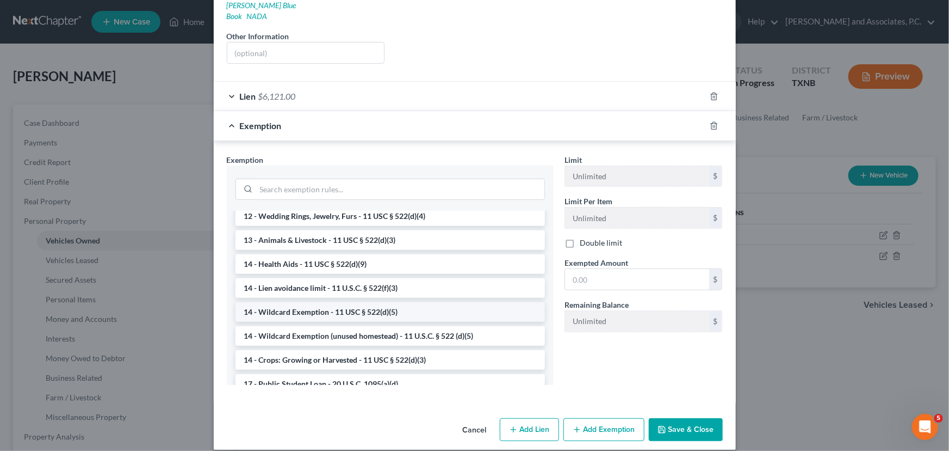
click at [330, 302] on li "14 - Wildcard Exemption - 11 USC § 522(d)(5)" at bounding box center [391, 312] width 310 height 20
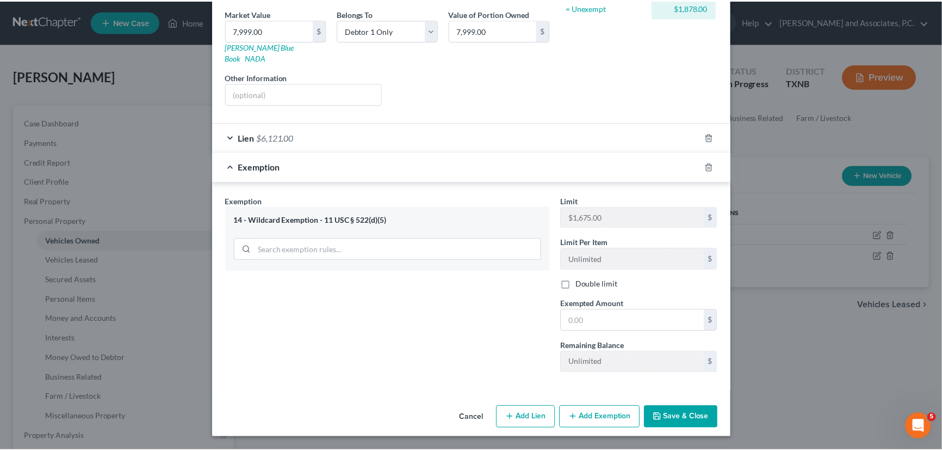
scroll to position [155, 0]
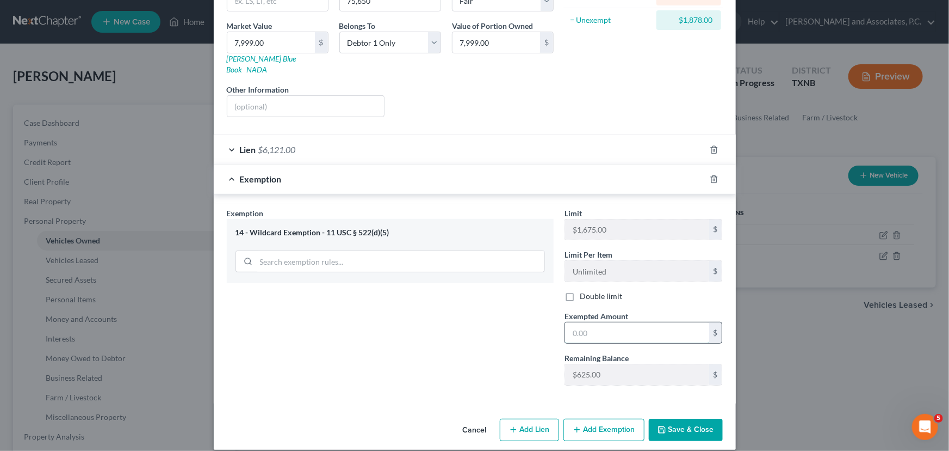
click at [603, 322] on input "text" at bounding box center [637, 332] width 144 height 21
type input "625.00"
click at [683, 418] on button "Save & Close" at bounding box center [686, 429] width 74 height 23
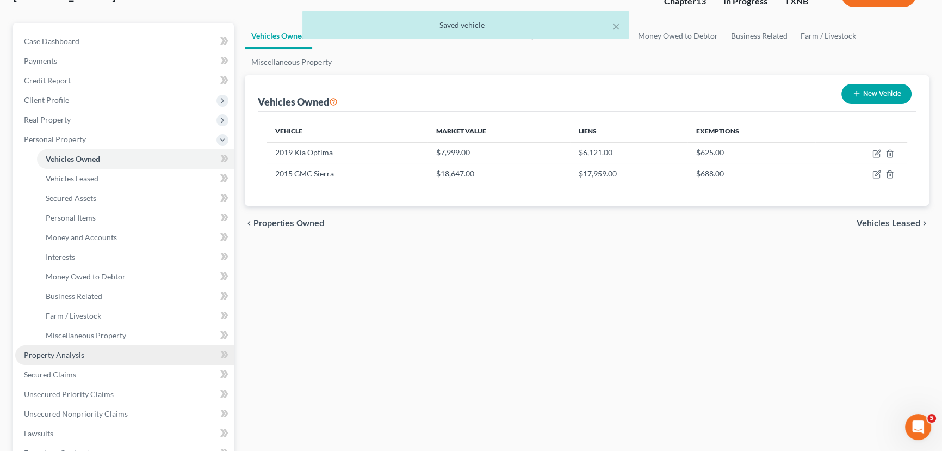
scroll to position [98, 0]
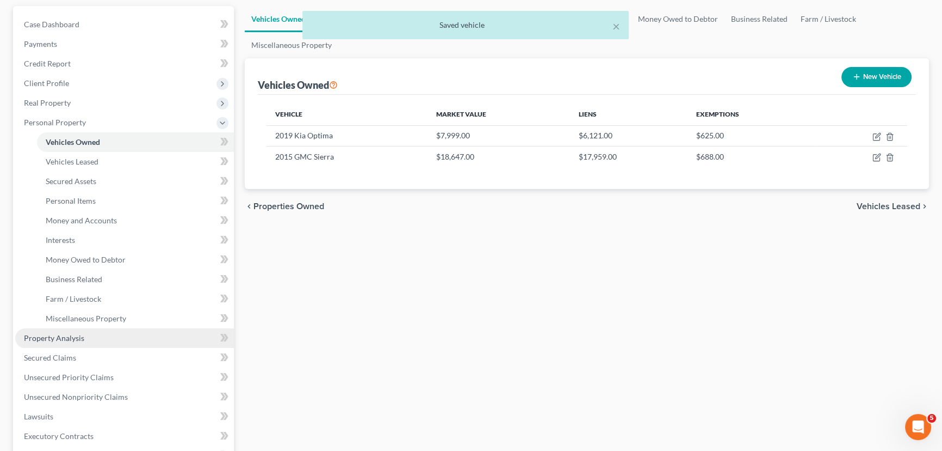
click at [45, 333] on span "Property Analysis" at bounding box center [54, 337] width 60 height 9
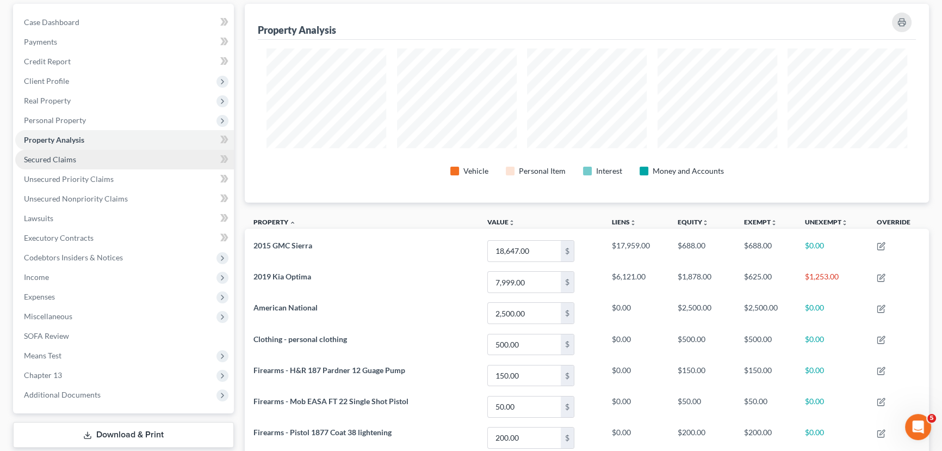
scroll to position [98, 0]
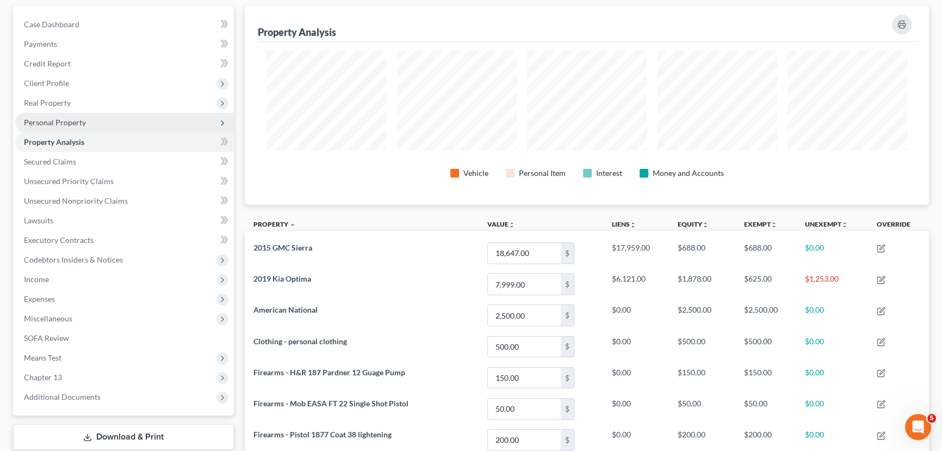
click at [99, 119] on span "Personal Property" at bounding box center [124, 123] width 219 height 20
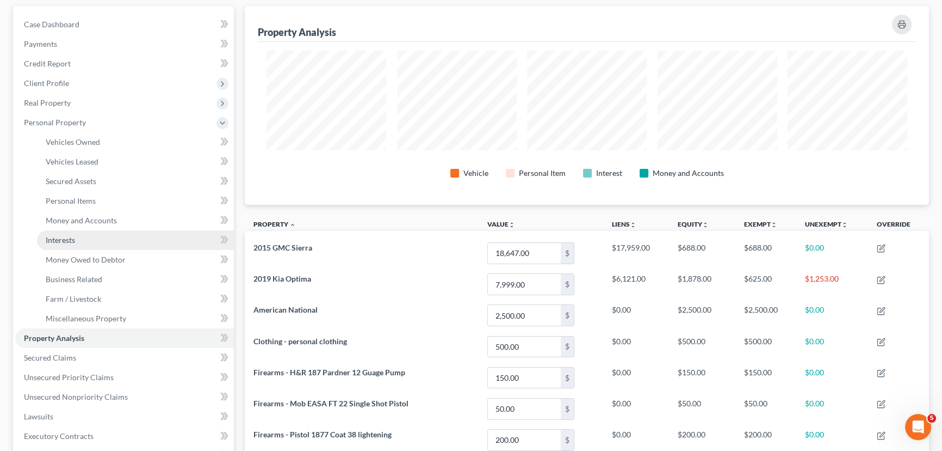
click at [78, 233] on link "Interests" at bounding box center [135, 240] width 197 height 20
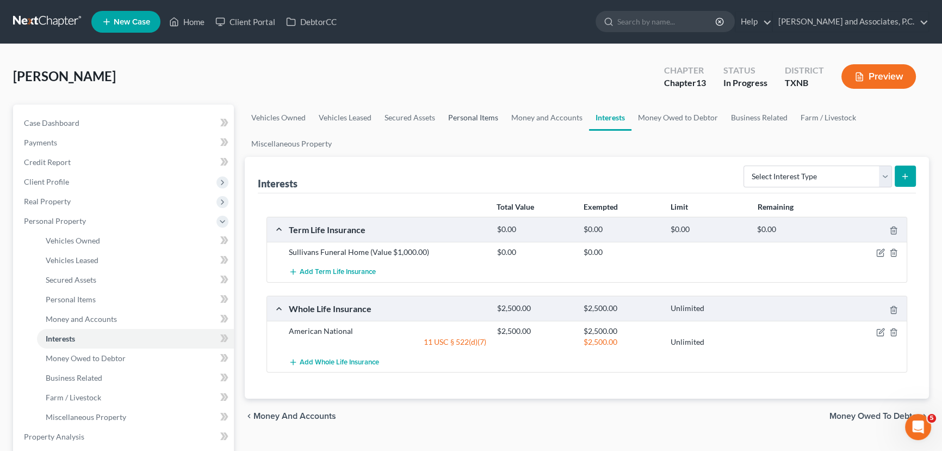
click at [463, 118] on link "Personal Items" at bounding box center [473, 117] width 63 height 26
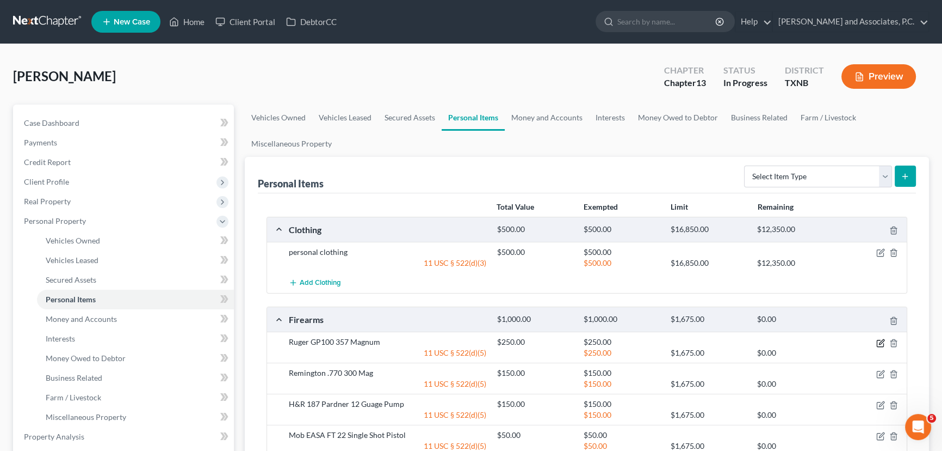
click at [881, 340] on icon "button" at bounding box center [881, 341] width 5 height 5
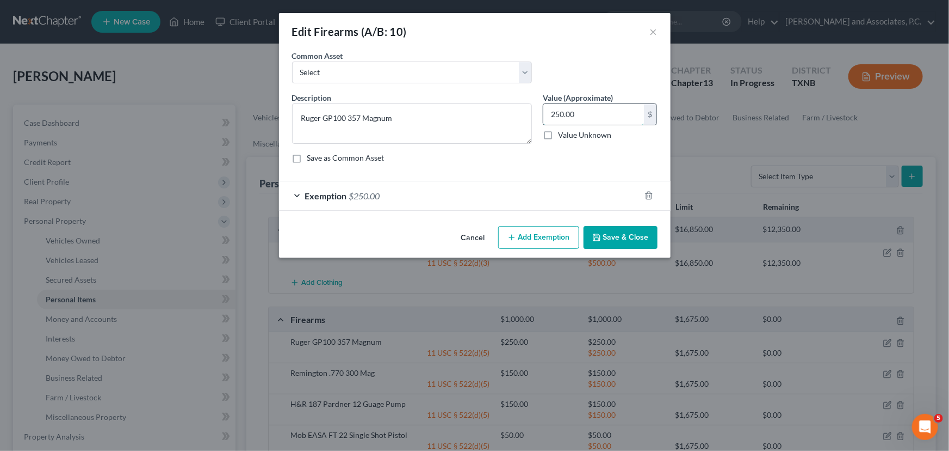
click at [595, 116] on input "250.00" at bounding box center [594, 114] width 101 height 21
type input "150.00"
click at [415, 201] on div "Exemption $250.00" at bounding box center [459, 195] width 361 height 29
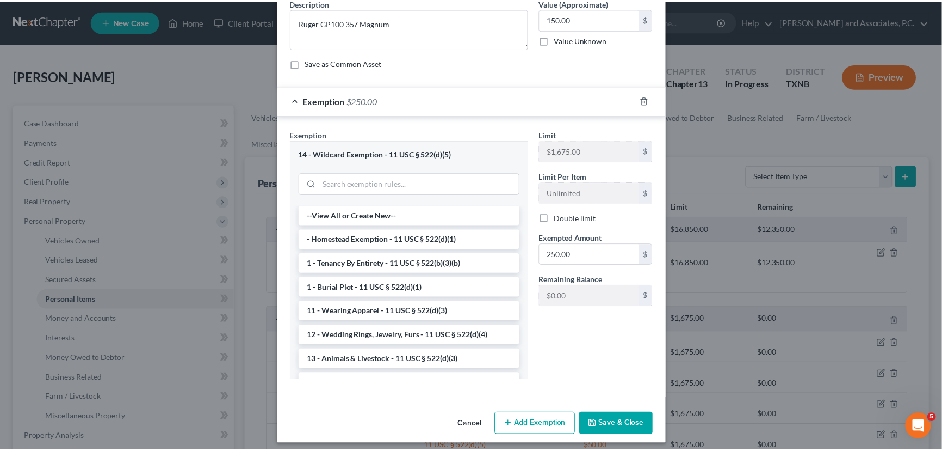
scroll to position [98, 0]
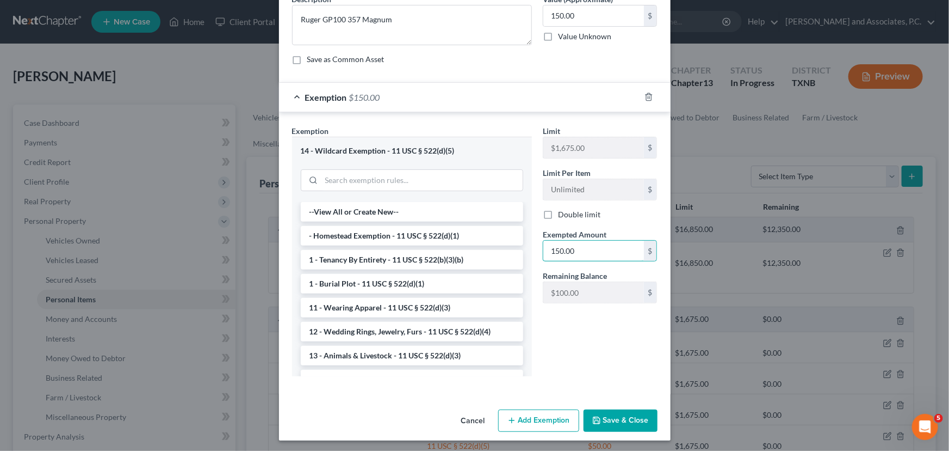
type input "150.00"
click at [636, 425] on button "Save & Close" at bounding box center [621, 420] width 74 height 23
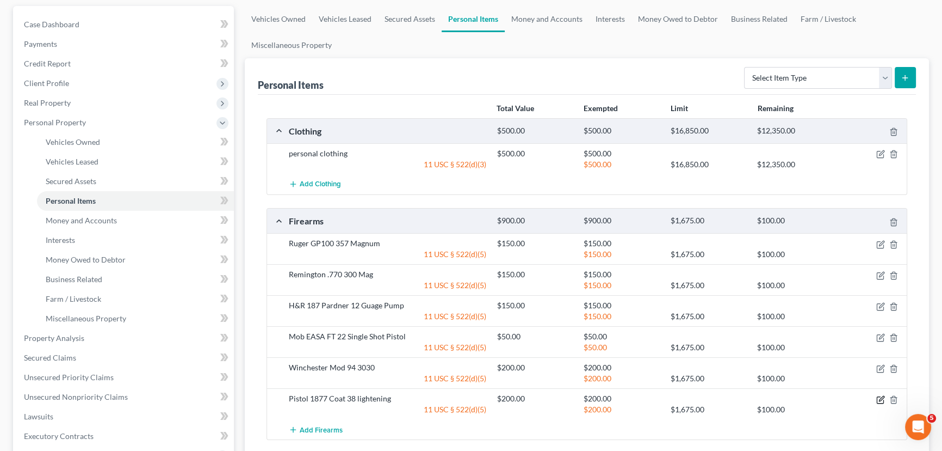
click at [879, 398] on icon "button" at bounding box center [881, 399] width 9 height 9
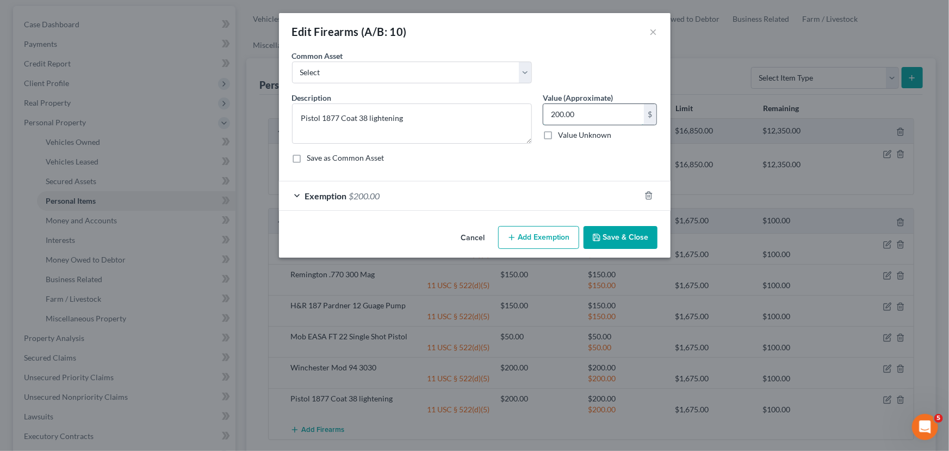
click at [601, 113] on input "200.00" at bounding box center [594, 114] width 101 height 21
type input "150.00"
click at [534, 198] on div "Exemption $200.00" at bounding box center [459, 195] width 361 height 29
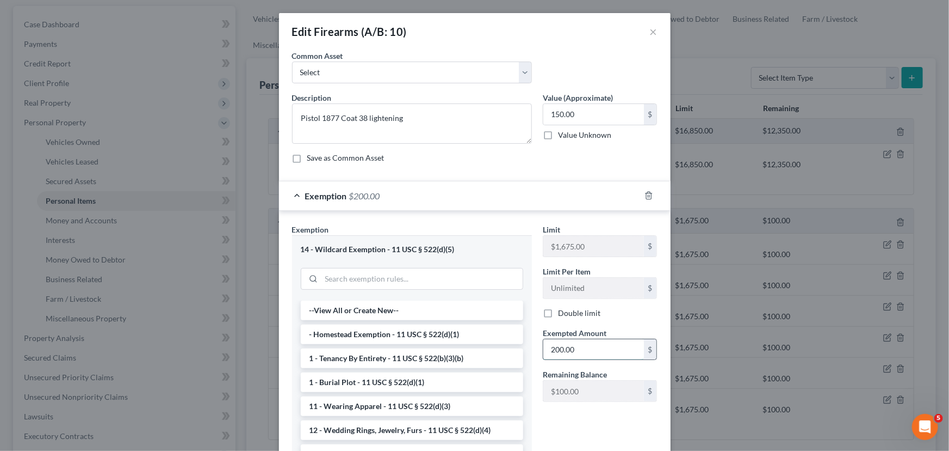
click at [572, 347] on input "200.00" at bounding box center [594, 349] width 101 height 21
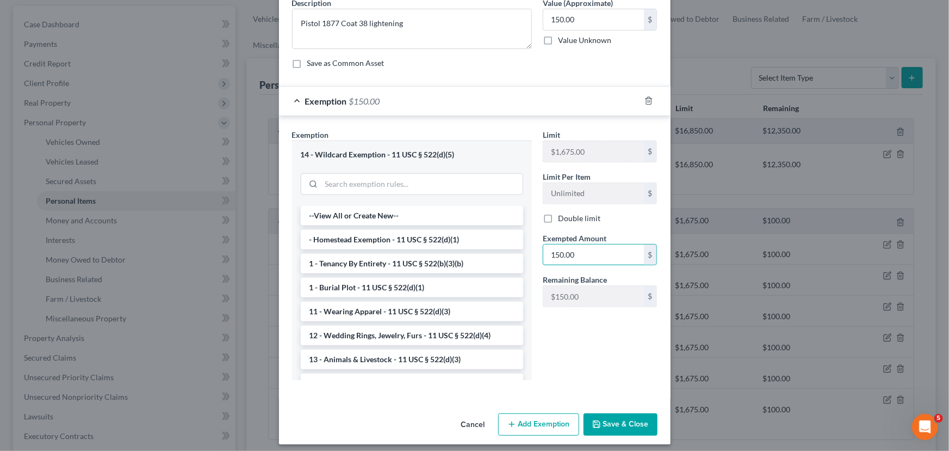
scroll to position [101, 0]
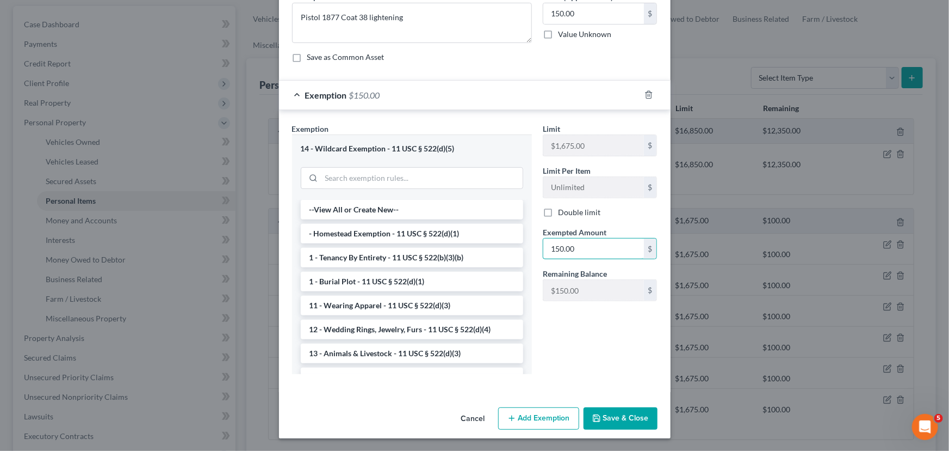
type input "150.00"
click at [632, 421] on button "Save & Close" at bounding box center [621, 418] width 74 height 23
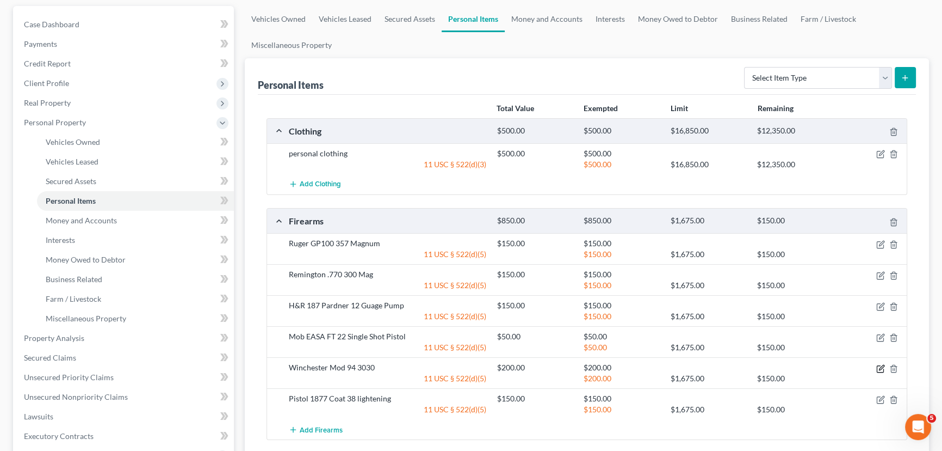
click at [880, 367] on icon "button" at bounding box center [881, 367] width 5 height 5
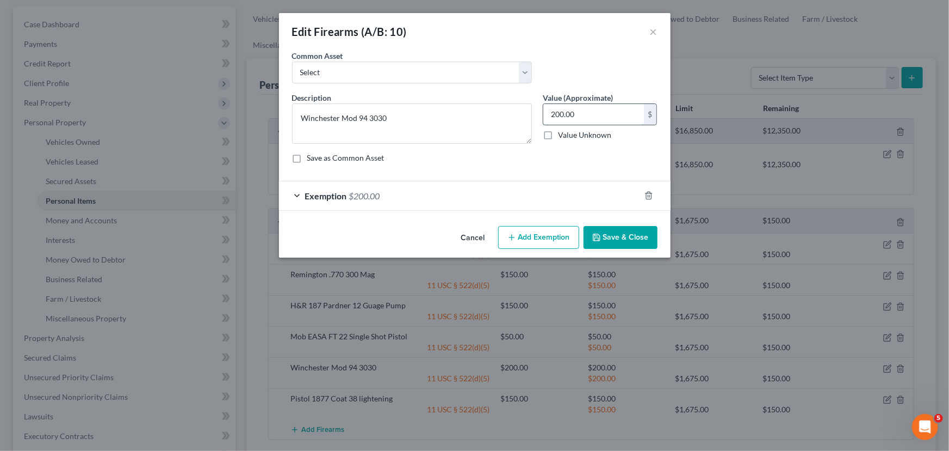
click at [602, 114] on input "200.00" at bounding box center [594, 114] width 101 height 21
type input "150.00"
click at [558, 201] on div "Exemption $200.00" at bounding box center [459, 195] width 361 height 29
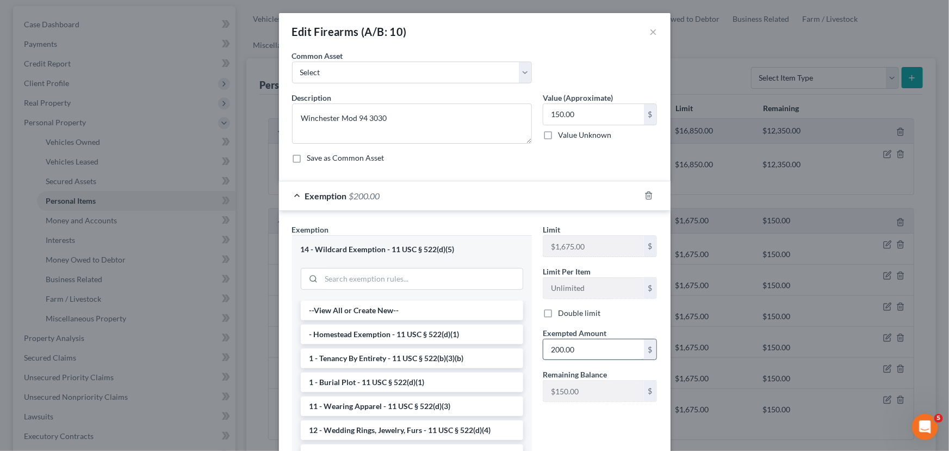
click at [595, 354] on input "200.00" at bounding box center [594, 349] width 101 height 21
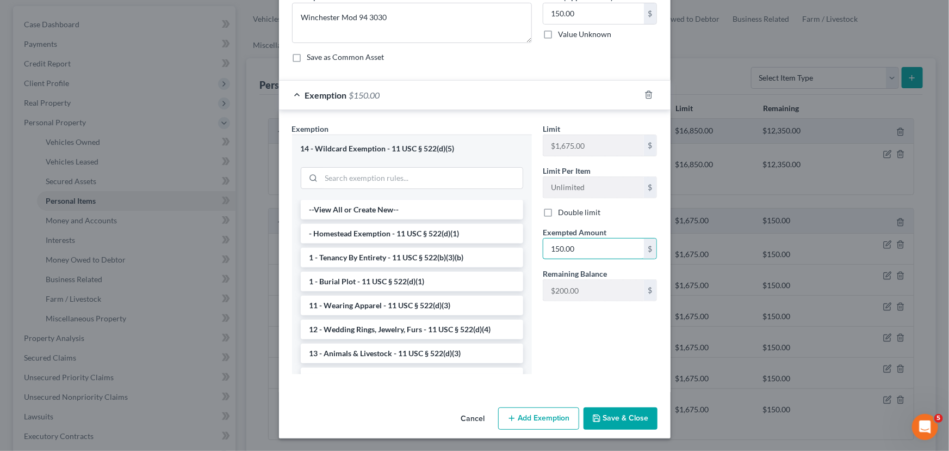
type input "150.00"
click at [625, 418] on button "Save & Close" at bounding box center [621, 418] width 74 height 23
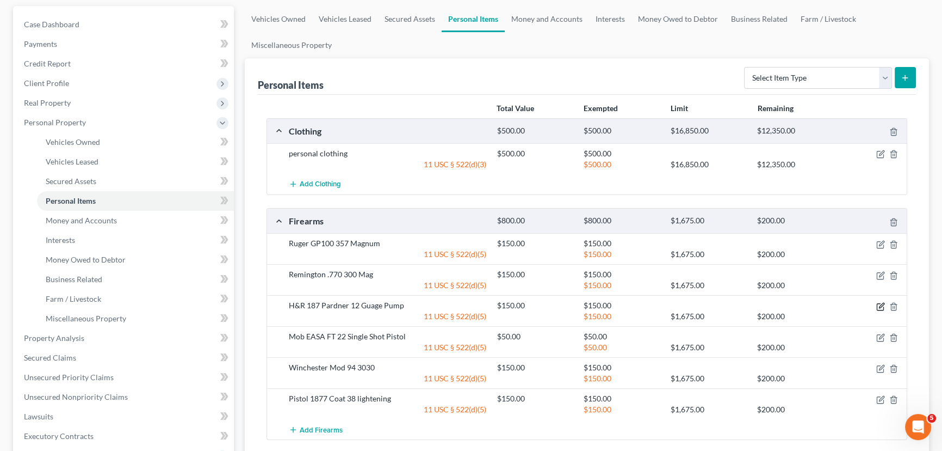
click at [879, 307] on icon "button" at bounding box center [881, 306] width 9 height 9
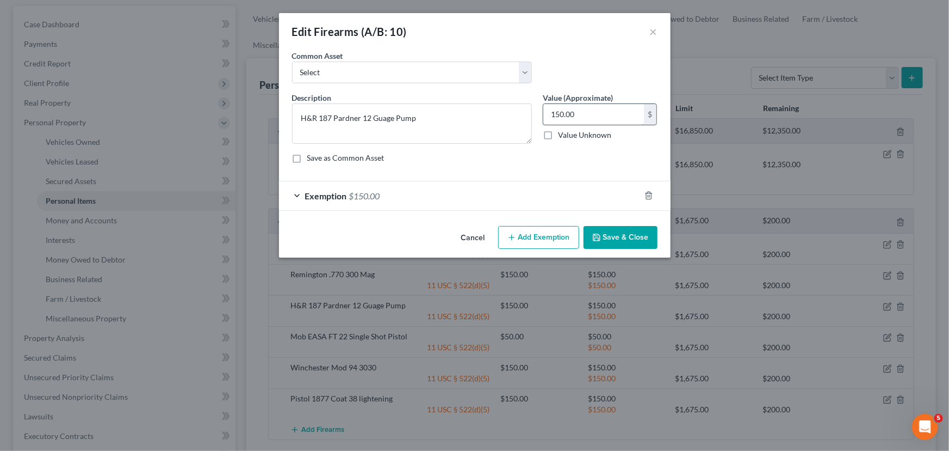
click at [614, 114] on input "150.00" at bounding box center [594, 114] width 101 height 21
type input "100.00"
click at [452, 204] on div "Exemption $150.00" at bounding box center [459, 195] width 361 height 29
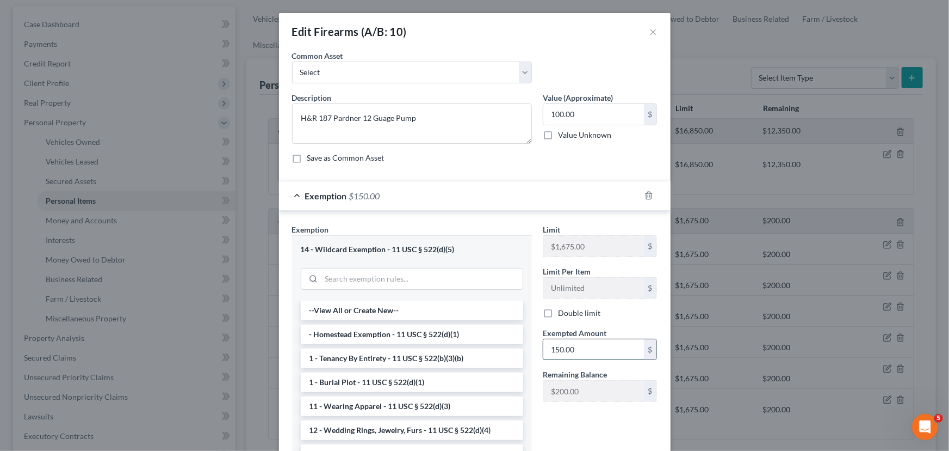
click at [620, 346] on input "150.00" at bounding box center [594, 349] width 101 height 21
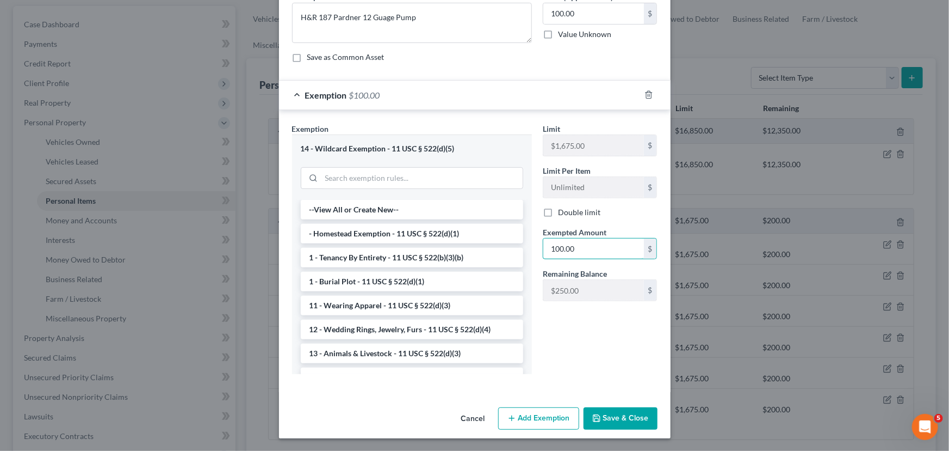
type input "100.00"
click at [637, 414] on button "Save & Close" at bounding box center [621, 418] width 74 height 23
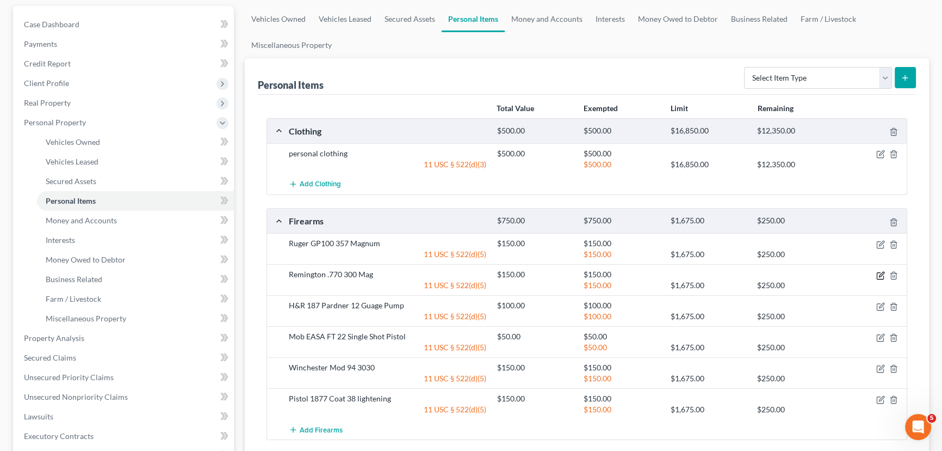
click at [879, 272] on icon "button" at bounding box center [881, 275] width 9 height 9
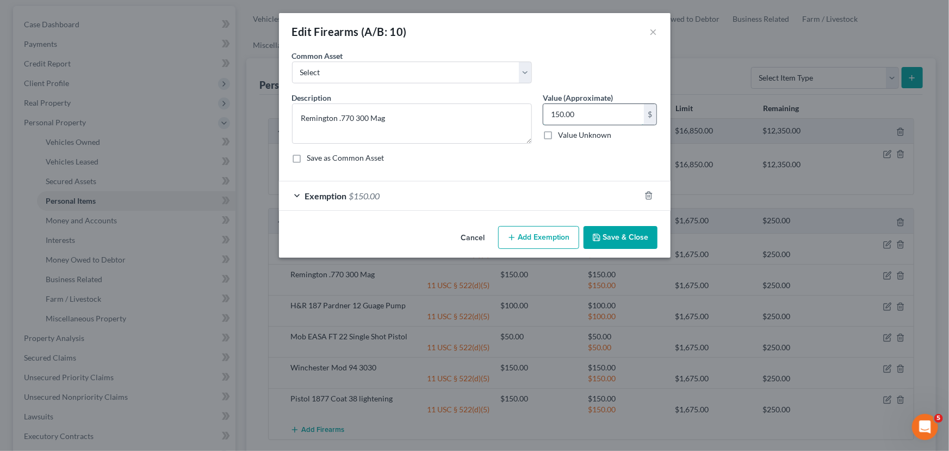
click at [595, 114] on input "150.00" at bounding box center [594, 114] width 101 height 21
type input "100.00"
click at [584, 197] on div "Exemption $150.00" at bounding box center [459, 195] width 361 height 29
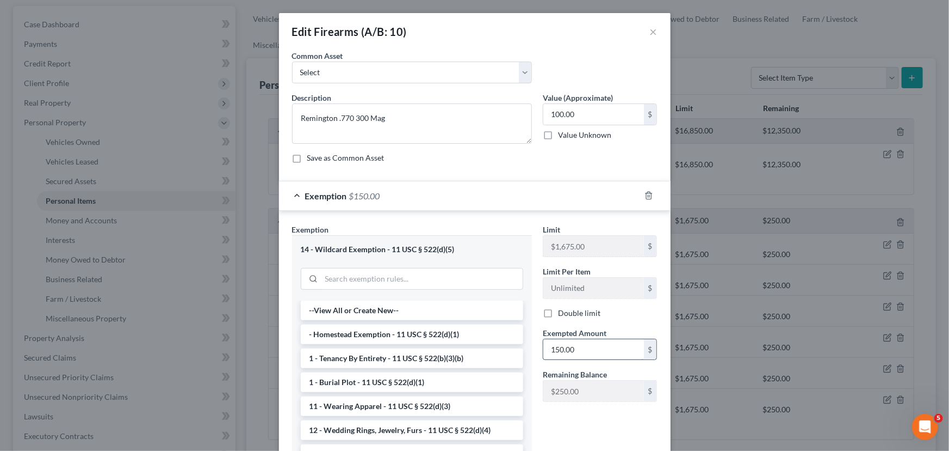
click at [607, 354] on input "150.00" at bounding box center [594, 349] width 101 height 21
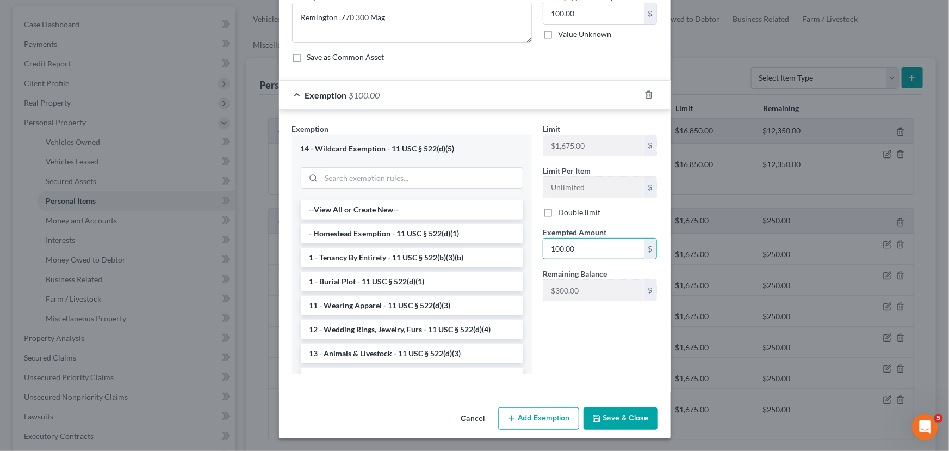
type input "100.00"
click at [612, 421] on button "Save & Close" at bounding box center [621, 418] width 74 height 23
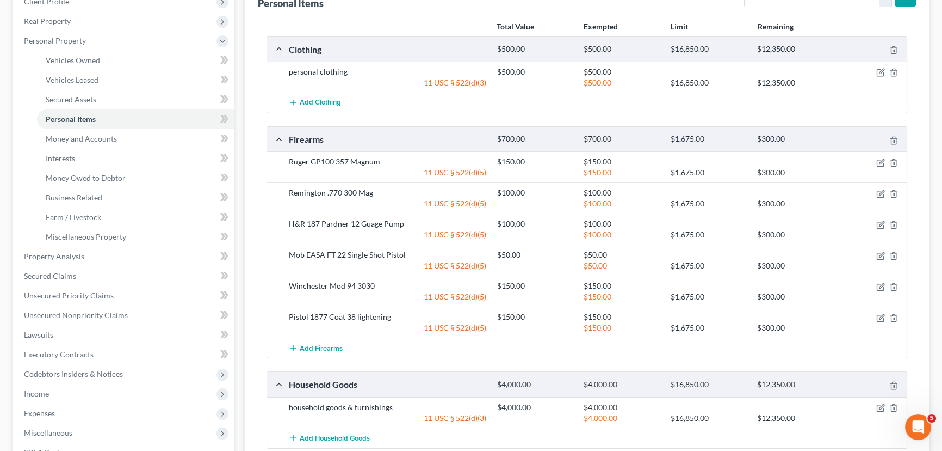
scroll to position [198, 0]
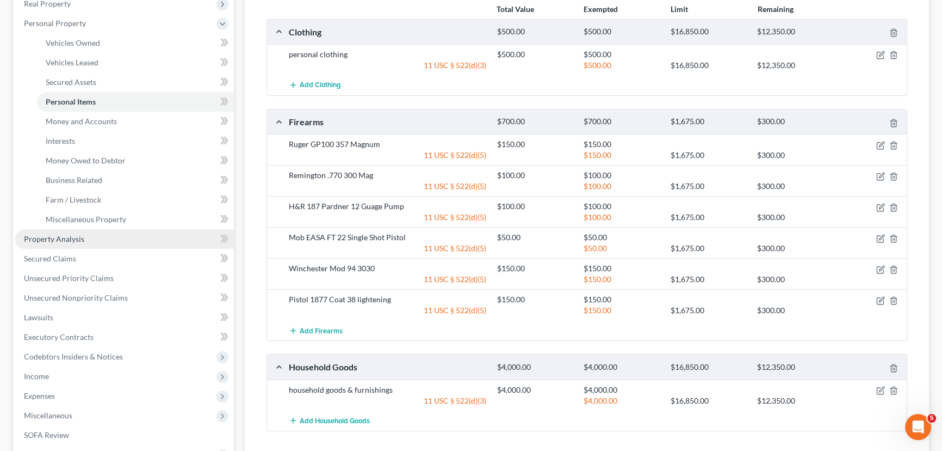
click at [103, 235] on link "Property Analysis" at bounding box center [124, 239] width 219 height 20
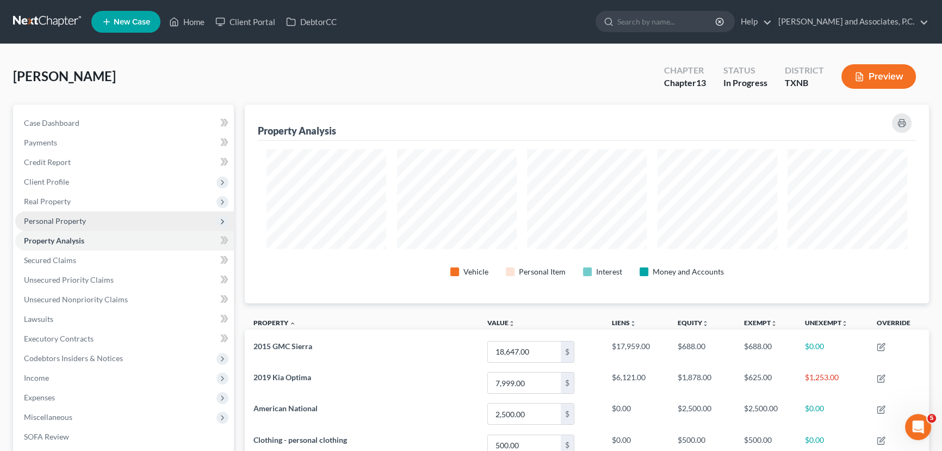
scroll to position [199, 684]
click at [102, 226] on span "Personal Property" at bounding box center [124, 221] width 219 height 20
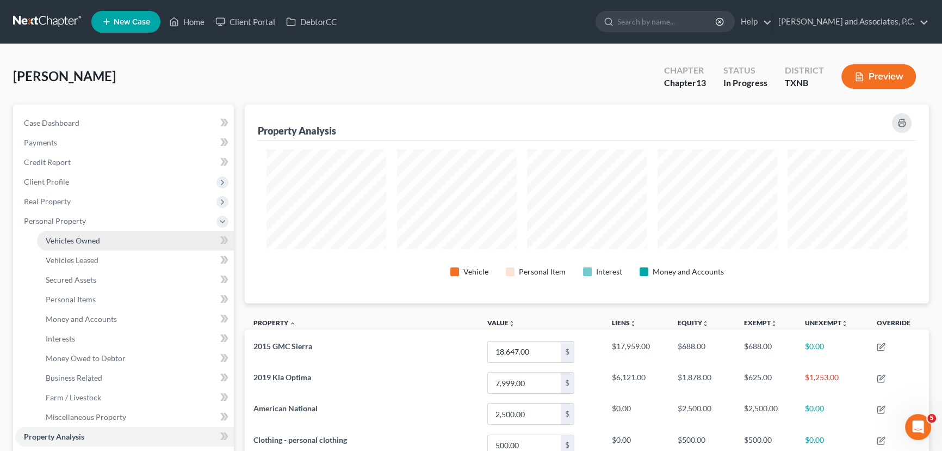
click at [91, 243] on span "Vehicles Owned" at bounding box center [73, 240] width 54 height 9
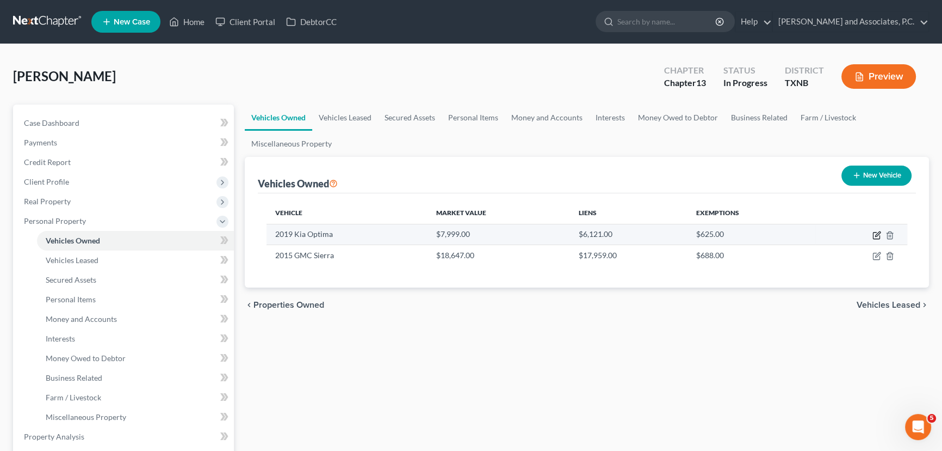
click at [876, 236] on icon "button" at bounding box center [877, 235] width 9 height 9
select select "0"
select select "7"
select select "3"
select select "0"
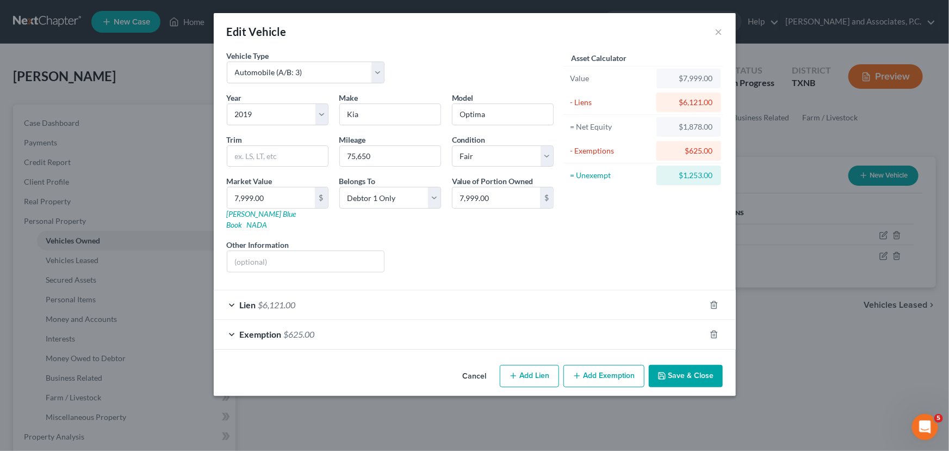
click at [516, 332] on div "Exemption $625.00" at bounding box center [460, 333] width 492 height 29
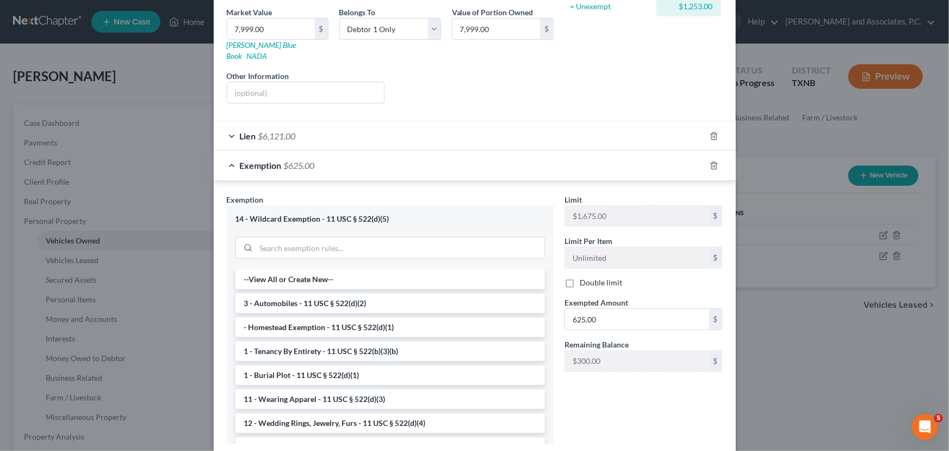
scroll to position [198, 0]
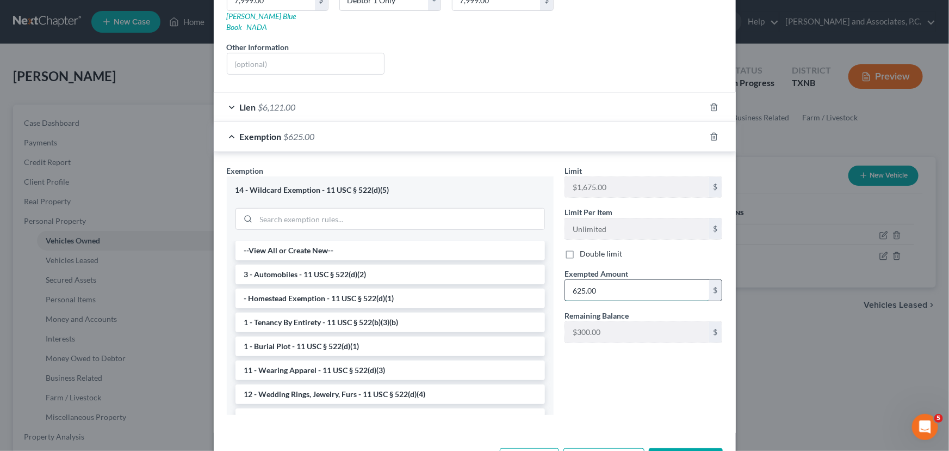
click at [618, 280] on input "625.00" at bounding box center [637, 290] width 144 height 21
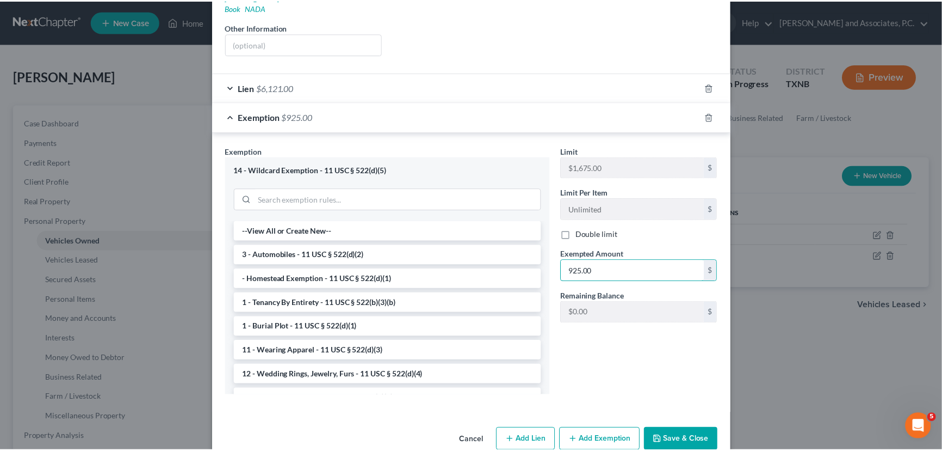
scroll to position [227, 0]
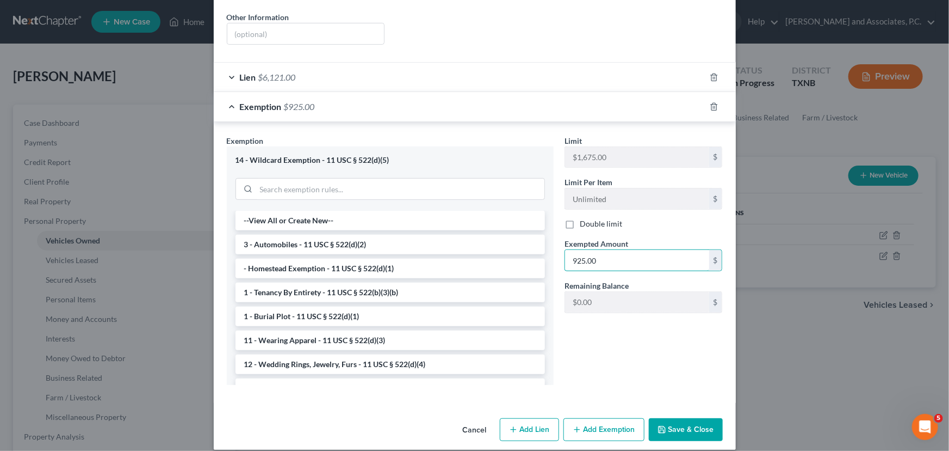
type input "925.00"
click at [705, 418] on button "Save & Close" at bounding box center [686, 429] width 74 height 23
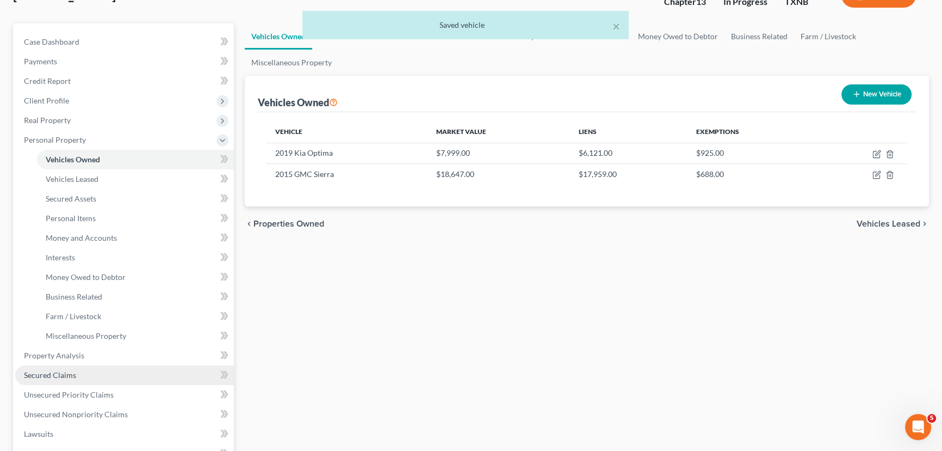
scroll to position [148, 0]
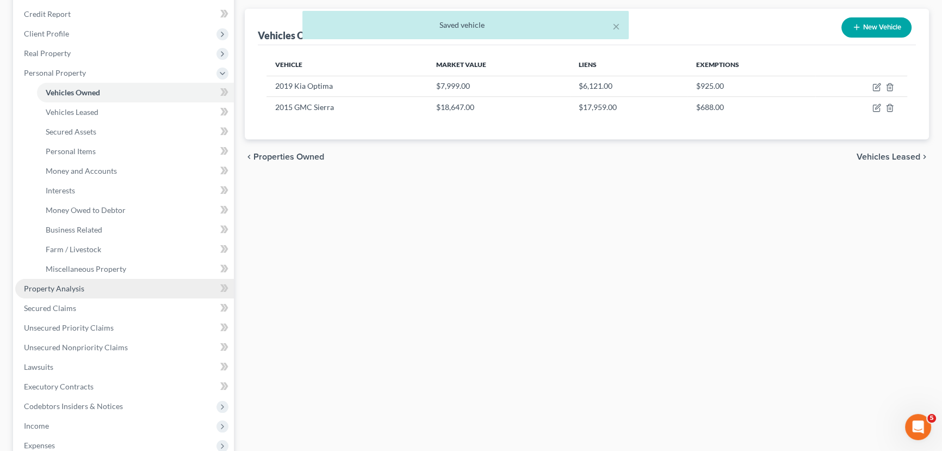
click at [57, 294] on link "Property Analysis" at bounding box center [124, 289] width 219 height 20
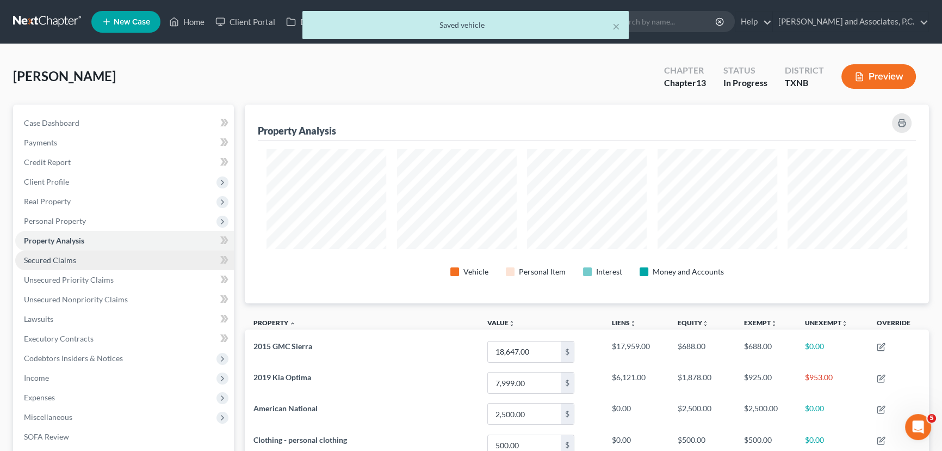
scroll to position [199, 684]
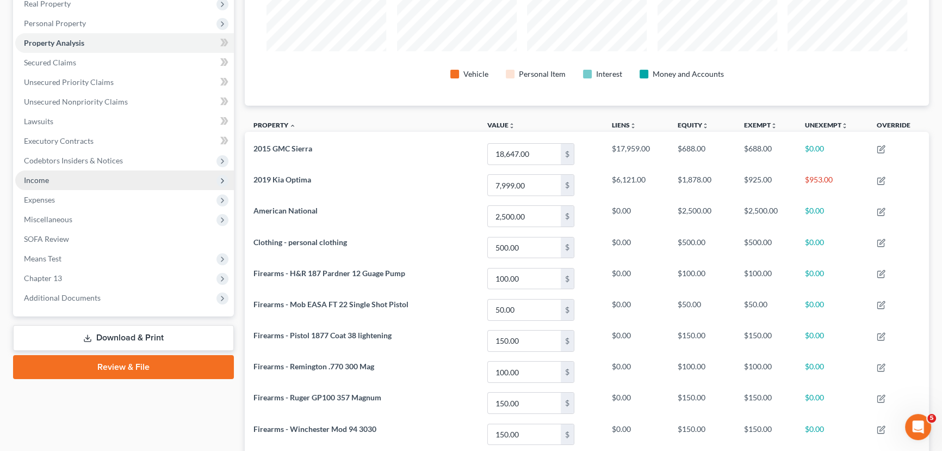
click at [70, 182] on span "Income" at bounding box center [124, 180] width 219 height 20
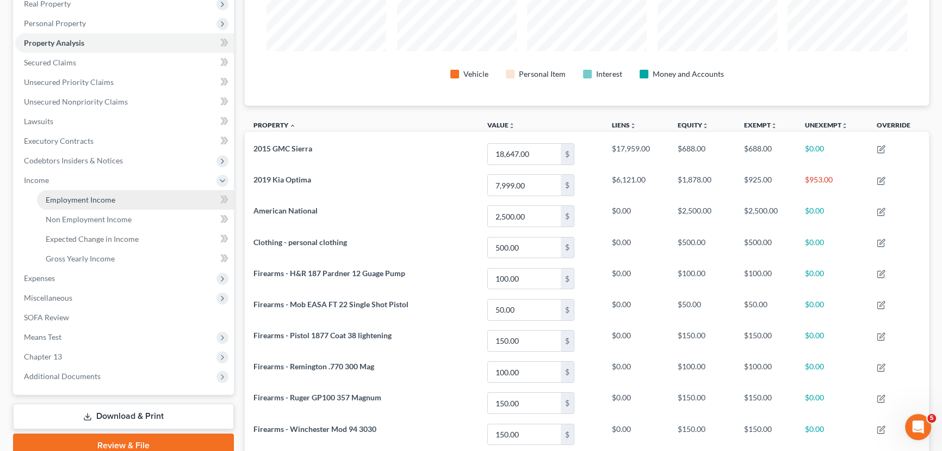
click at [73, 196] on span "Employment Income" at bounding box center [81, 199] width 70 height 9
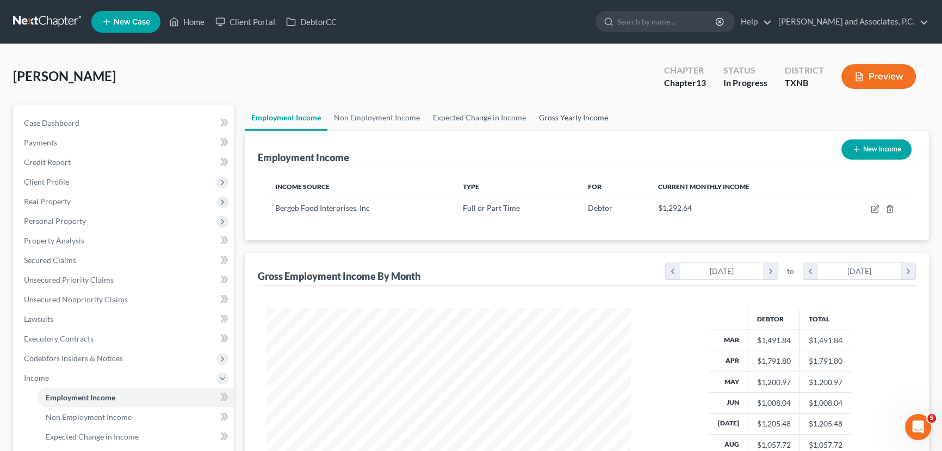
click at [547, 118] on link "Gross Yearly Income" at bounding box center [574, 117] width 82 height 26
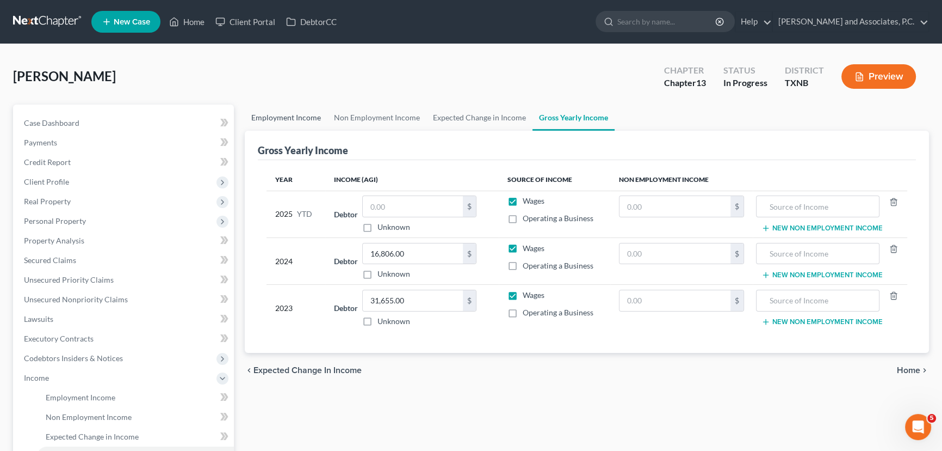
click at [316, 118] on link "Employment Income" at bounding box center [286, 117] width 83 height 26
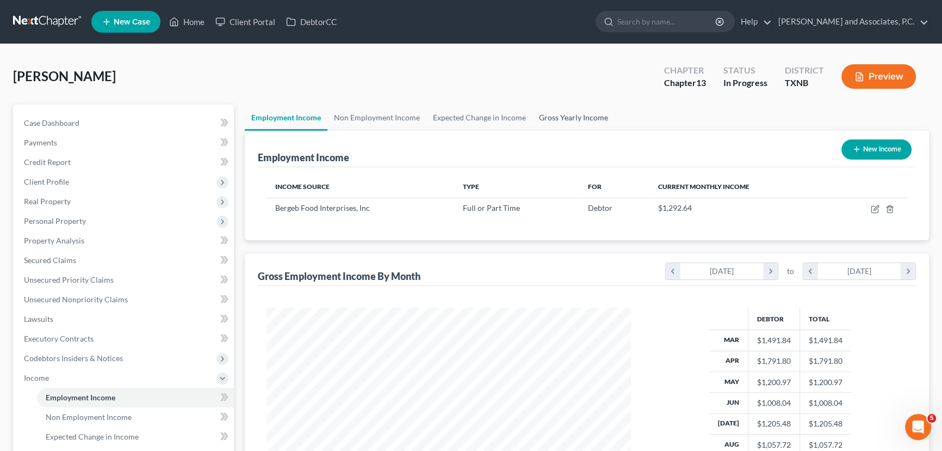
click at [576, 124] on link "Gross Yearly Income" at bounding box center [574, 117] width 82 height 26
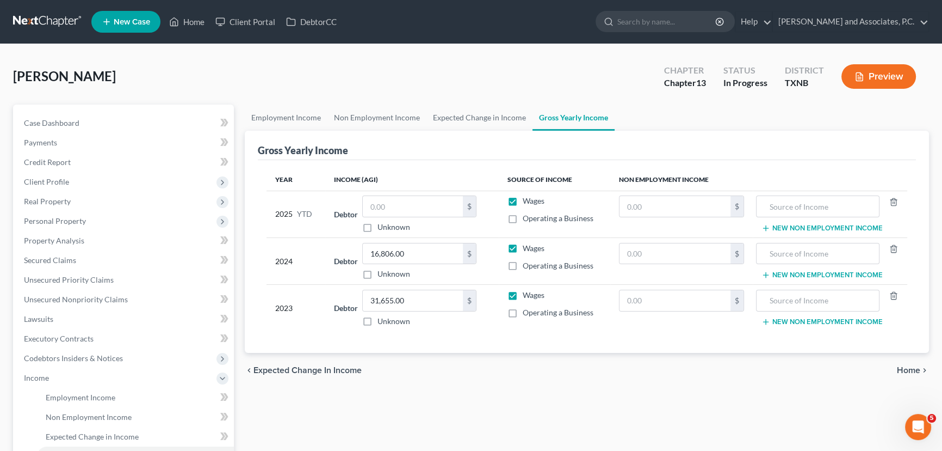
click at [414, 192] on td "Debtor $ Unknown Balance Undetermined $ Unknown" at bounding box center [411, 213] width 173 height 47
click at [412, 205] on input "text" at bounding box center [413, 206] width 100 height 21
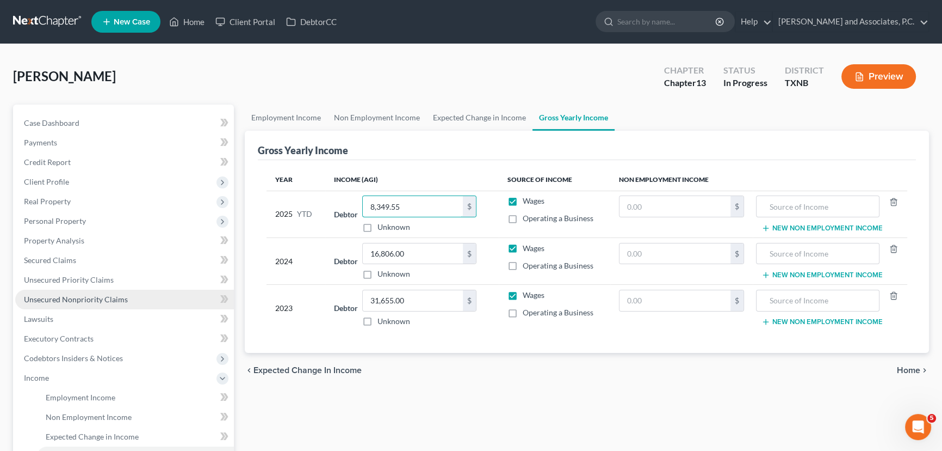
type input "8,349.55"
click at [77, 306] on link "Unsecured Nonpriority Claims" at bounding box center [124, 299] width 219 height 20
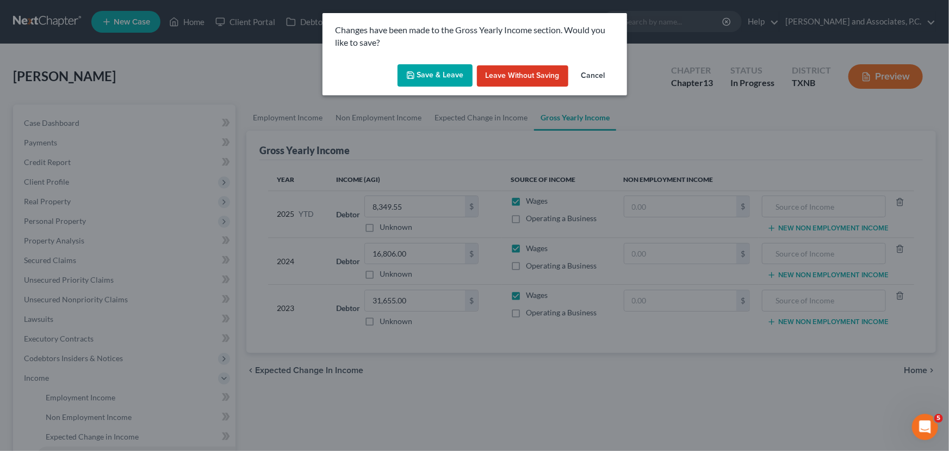
click at [438, 74] on button "Save & Leave" at bounding box center [435, 75] width 75 height 23
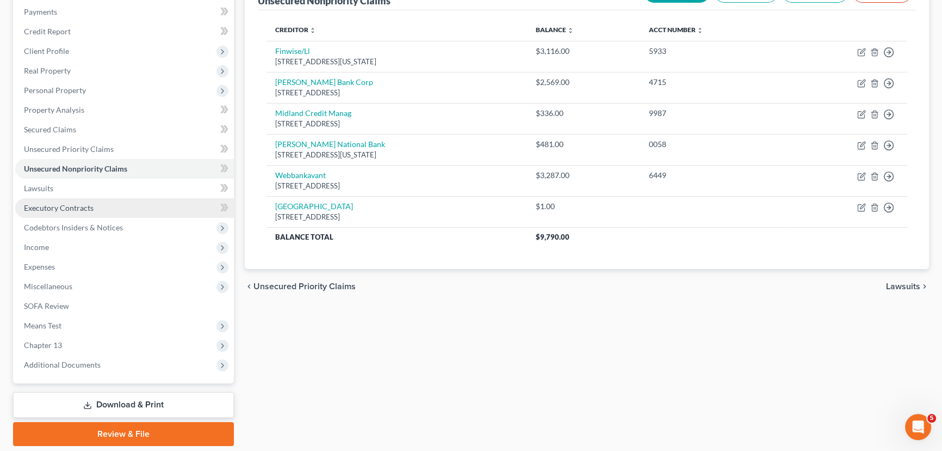
scroll to position [148, 0]
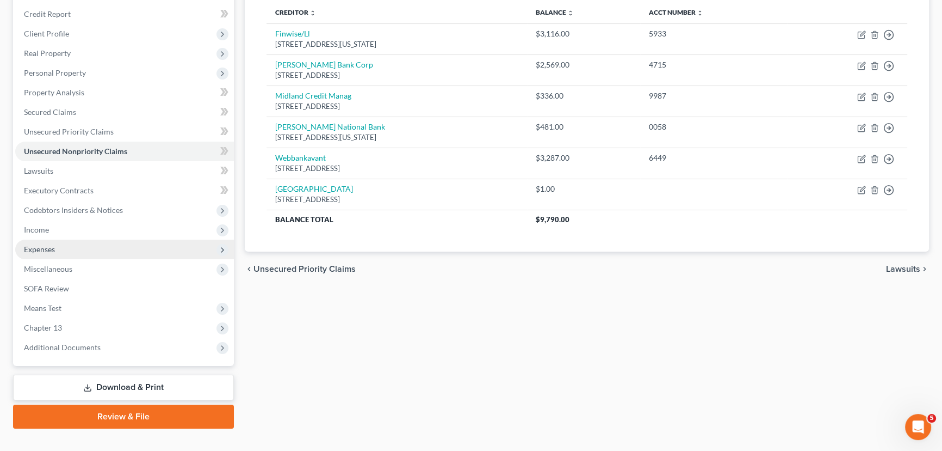
click at [113, 249] on span "Expenses" at bounding box center [124, 249] width 219 height 20
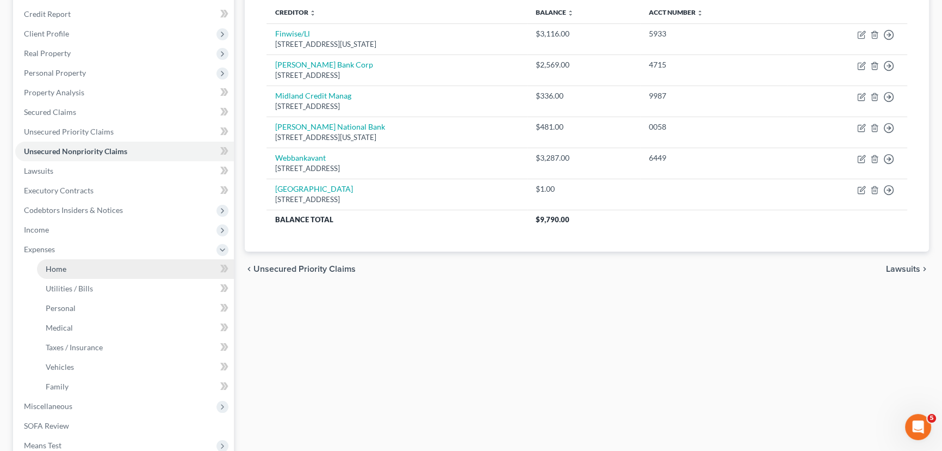
click at [102, 262] on link "Home" at bounding box center [135, 269] width 197 height 20
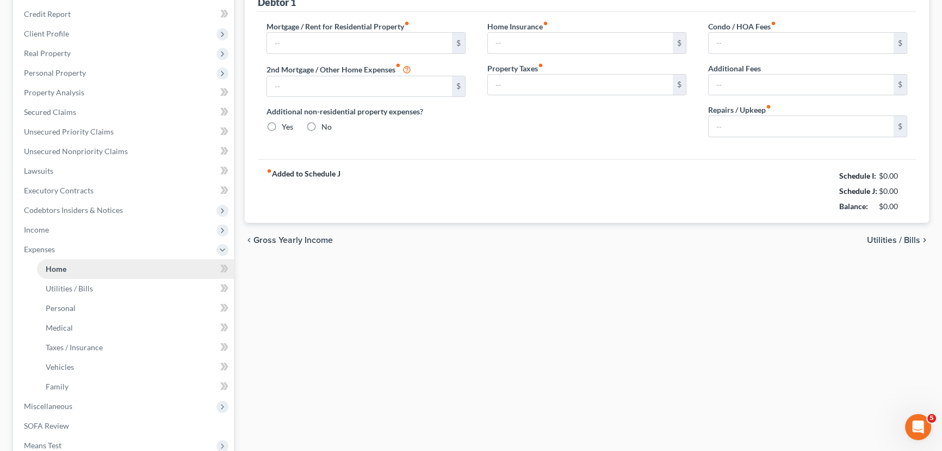
scroll to position [34, 0]
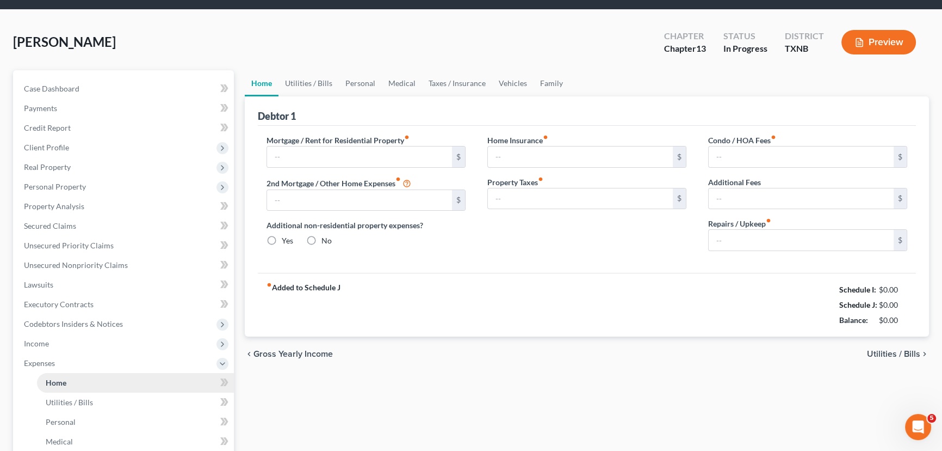
type input "0.00"
radio input "true"
type input "0.00"
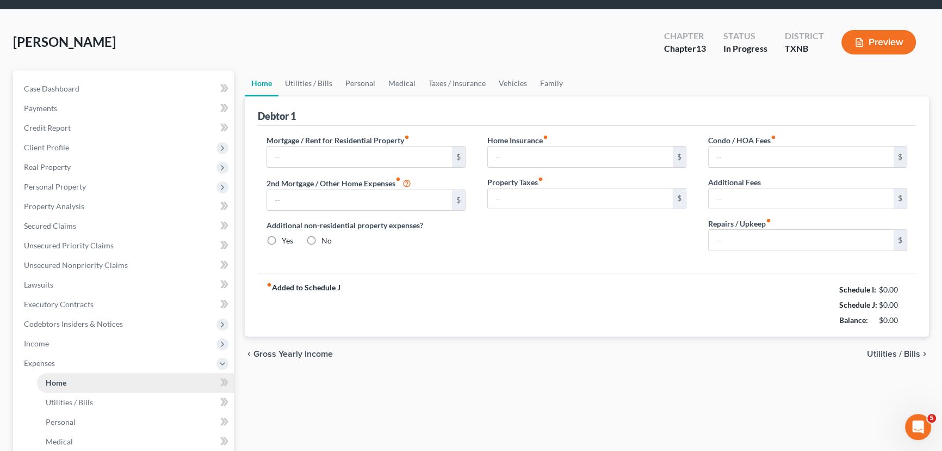
type input "0.00"
type input "50.00"
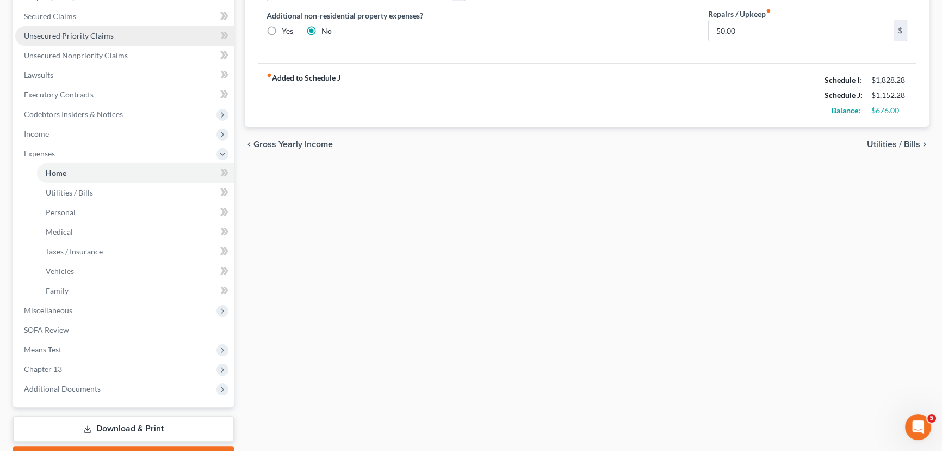
scroll to position [247, 0]
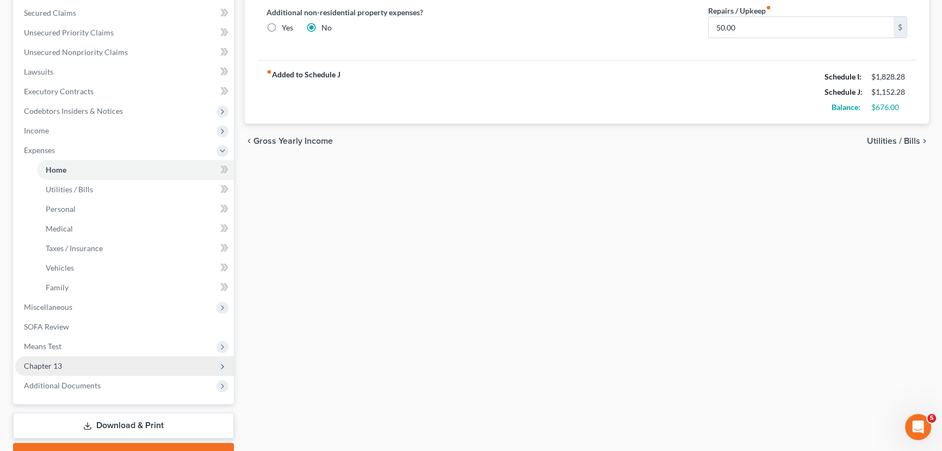
click at [91, 363] on span "Chapter 13" at bounding box center [124, 366] width 219 height 20
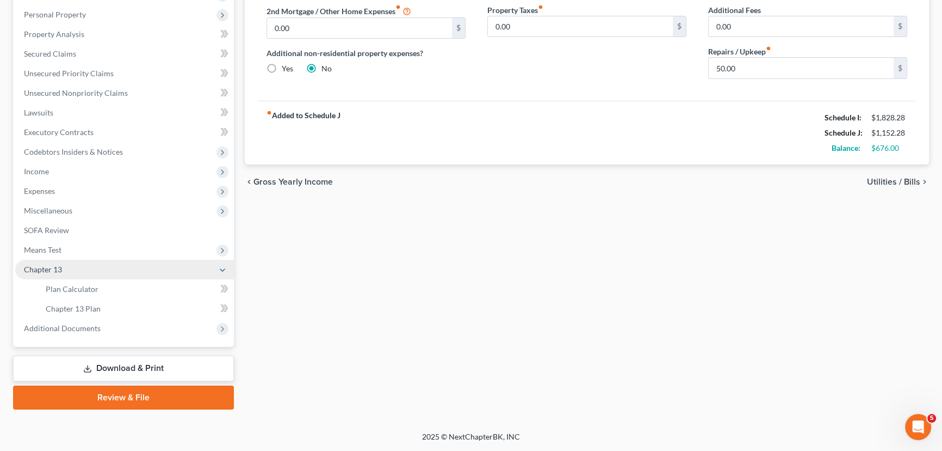
scroll to position [205, 0]
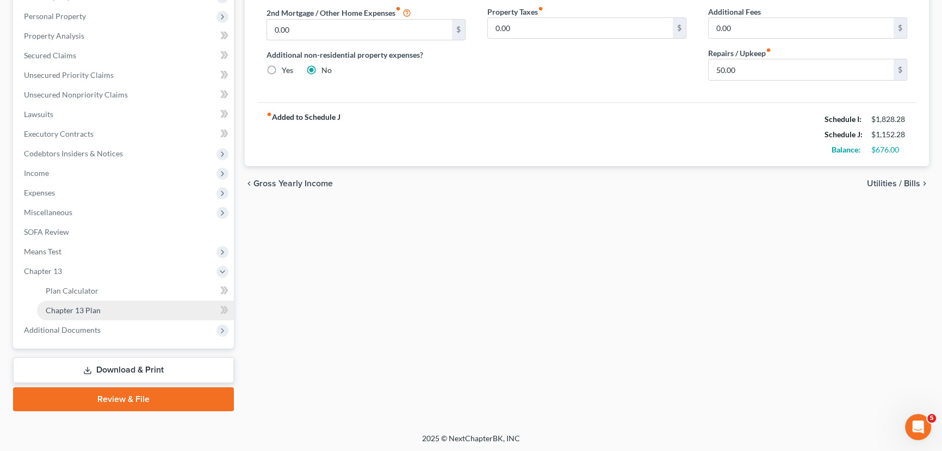
click at [127, 307] on link "Chapter 13 Plan" at bounding box center [135, 310] width 197 height 20
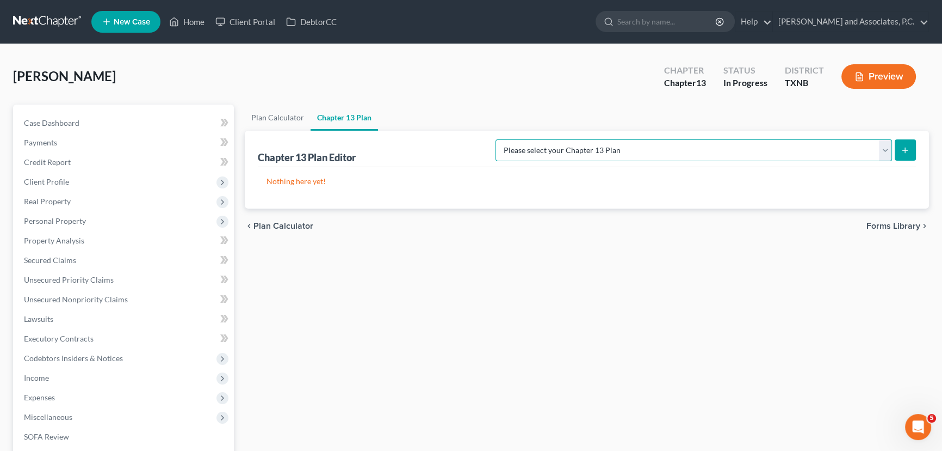
click at [653, 153] on select "Please select your Chapter 13 Plan AUTHORIZATION FOR ADEQUATE PROTECTION DISBUR…" at bounding box center [694, 150] width 397 height 22
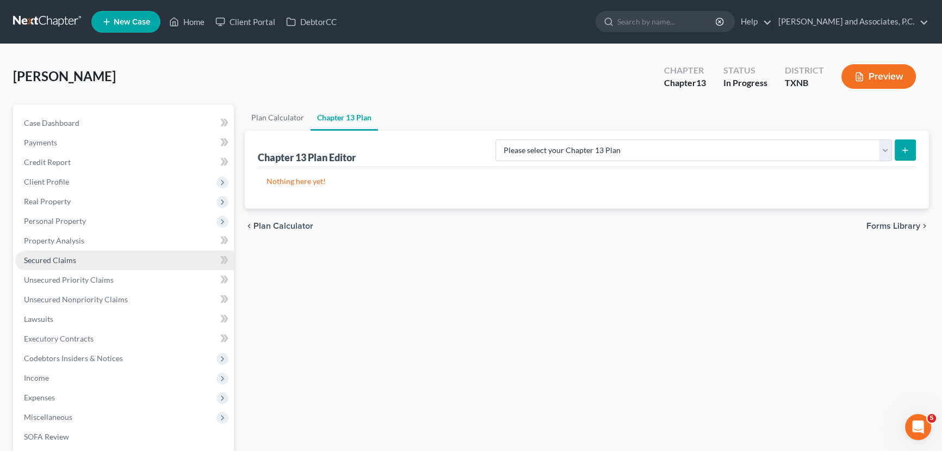
drag, startPoint x: 470, startPoint y: 336, endPoint x: 213, endPoint y: 263, distance: 266.8
click at [470, 336] on div "Plan Calculator Chapter 13 Plan Chapter 13 Plan Editor Please select your Chapt…" at bounding box center [586, 359] width 695 height 511
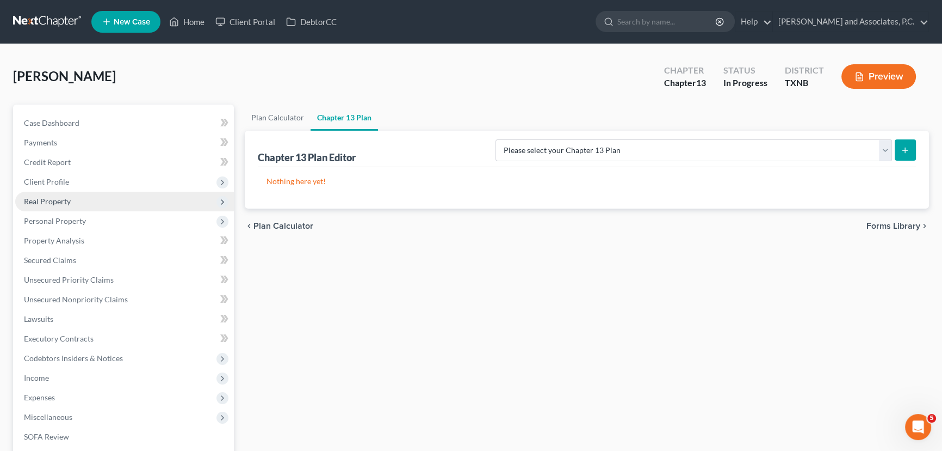
click at [82, 201] on span "Real Property" at bounding box center [124, 202] width 219 height 20
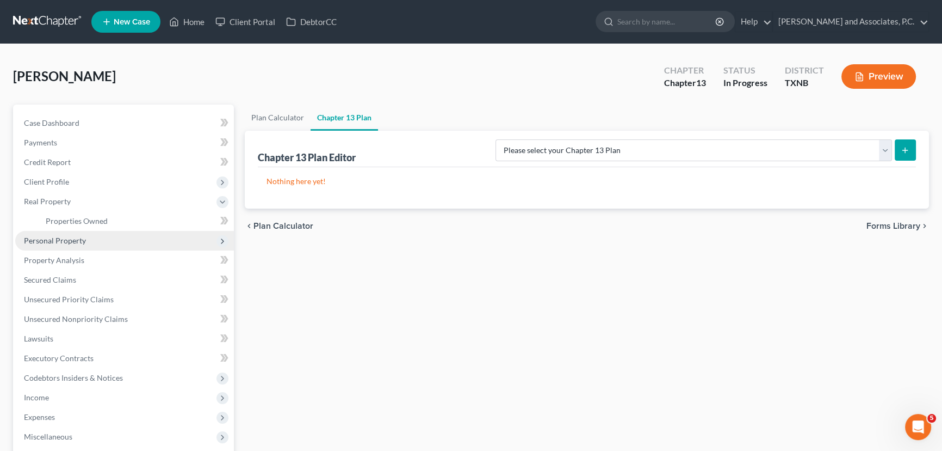
click at [65, 233] on span "Personal Property" at bounding box center [124, 241] width 219 height 20
click at [65, 234] on link "Vehicles Owned" at bounding box center [135, 241] width 197 height 20
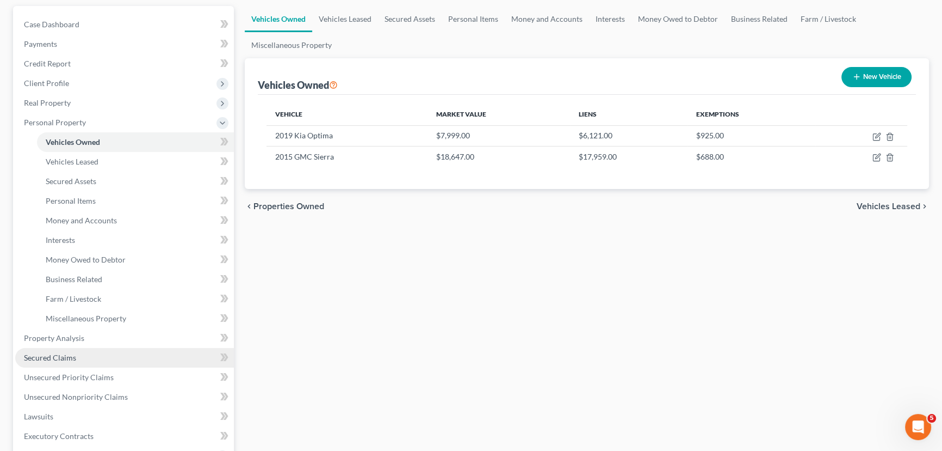
click at [60, 356] on span "Secured Claims" at bounding box center [50, 357] width 52 height 9
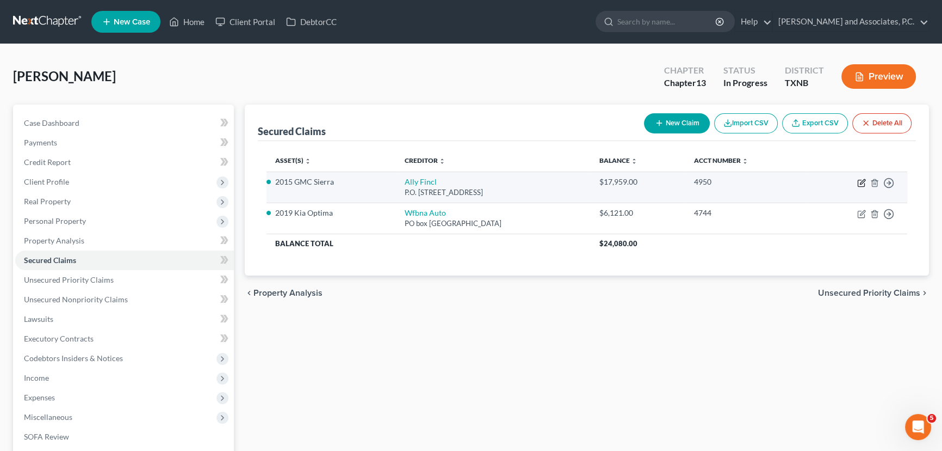
click at [864, 181] on icon "button" at bounding box center [862, 182] width 9 height 9
select select "24"
select select "8"
select select "0"
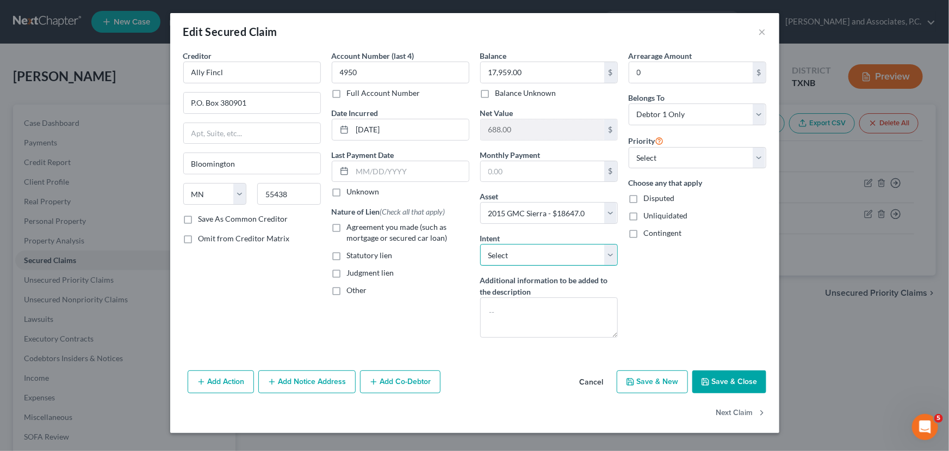
click at [512, 253] on select "Select Surrender Redeem Reaffirm Avoid Other" at bounding box center [549, 255] width 138 height 22
drag, startPoint x: 512, startPoint y: 253, endPoint x: 509, endPoint y: 311, distance: 57.8
click at [512, 253] on select "Select Surrender Redeem Reaffirm Avoid Other" at bounding box center [549, 255] width 138 height 22
click at [508, 311] on textarea at bounding box center [549, 317] width 138 height 40
type textarea "Plan"
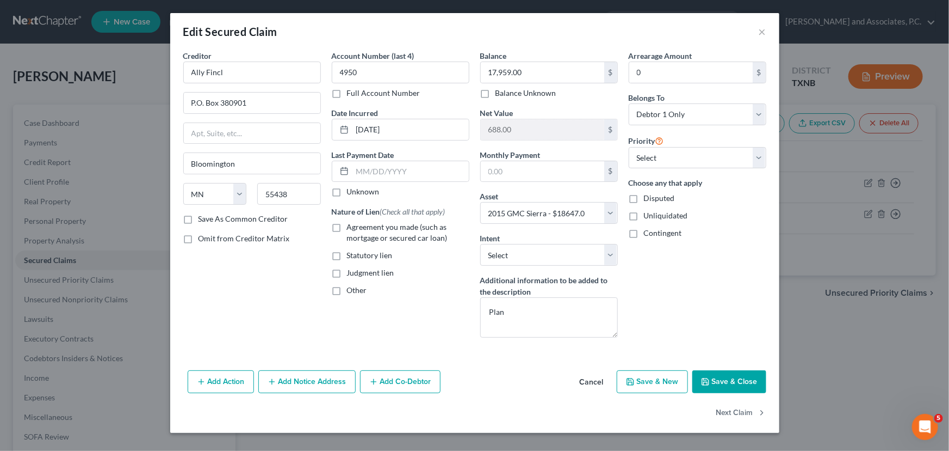
click at [712, 375] on button "Save & Close" at bounding box center [730, 381] width 74 height 23
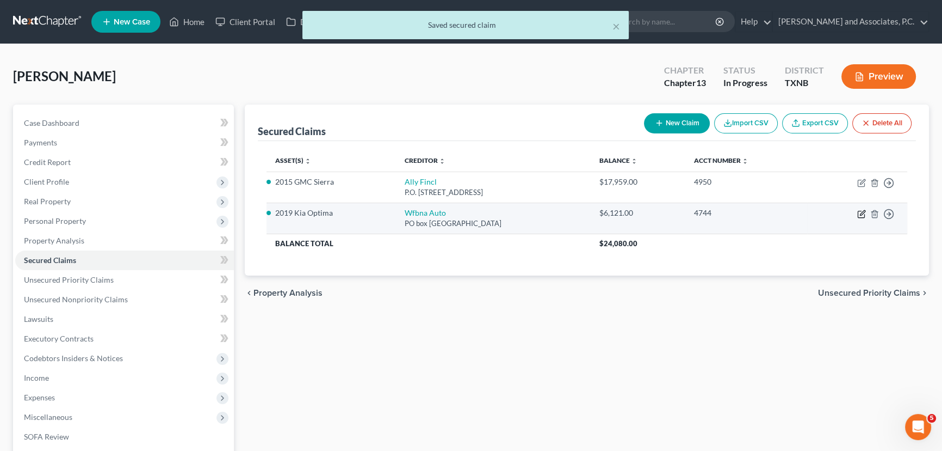
click at [860, 215] on icon "button" at bounding box center [862, 213] width 9 height 9
select select "28"
select select "2"
select select "0"
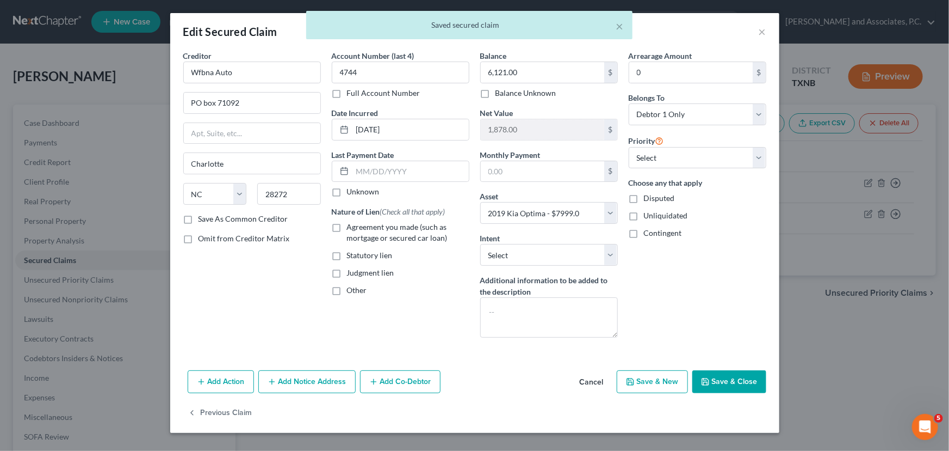
click at [472, 310] on div "Account Number (last 4) 4744 Full Account Number Date Incurred 10-03-2020 Last …" at bounding box center [400, 198] width 149 height 296
click at [484, 305] on textarea at bounding box center [549, 317] width 138 height 40
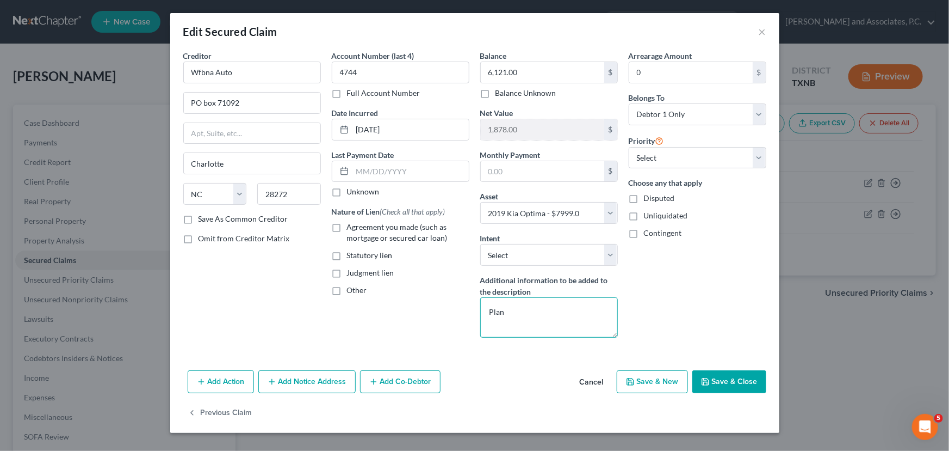
type textarea "Plan"
click at [714, 373] on button "Save & Close" at bounding box center [730, 381] width 74 height 23
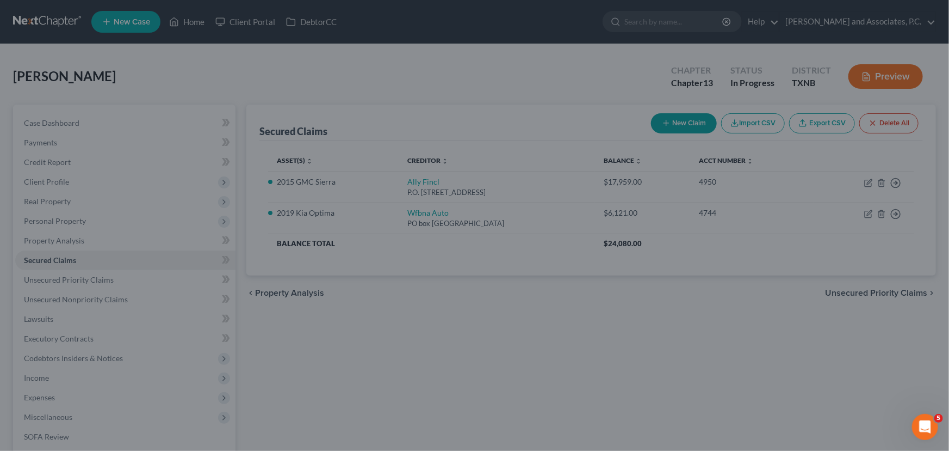
select select
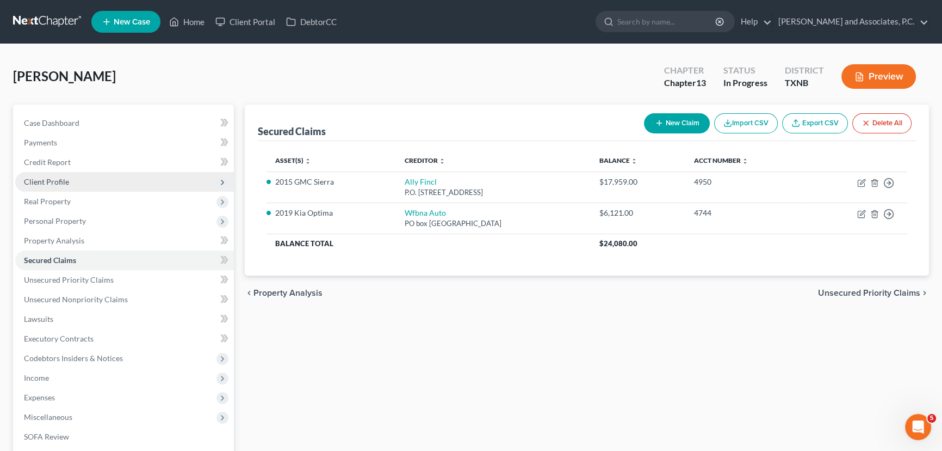
click at [53, 184] on span "Client Profile" at bounding box center [46, 181] width 45 height 9
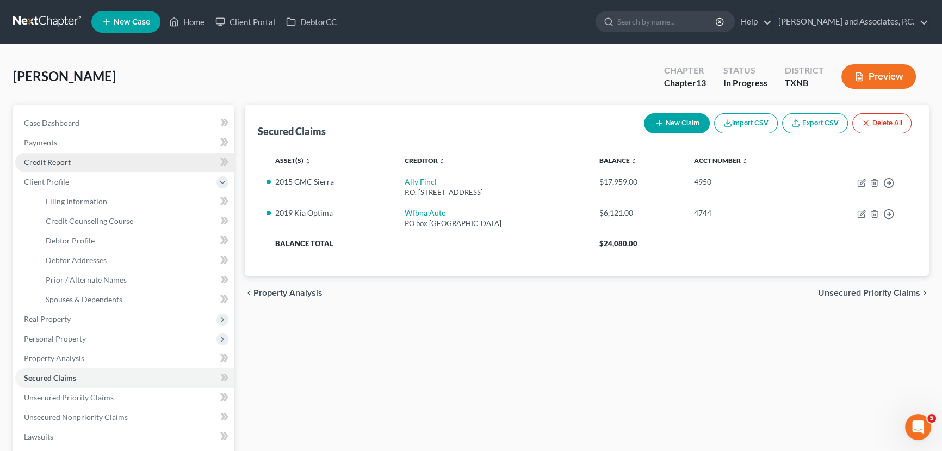
click at [59, 161] on span "Credit Report" at bounding box center [47, 161] width 47 height 9
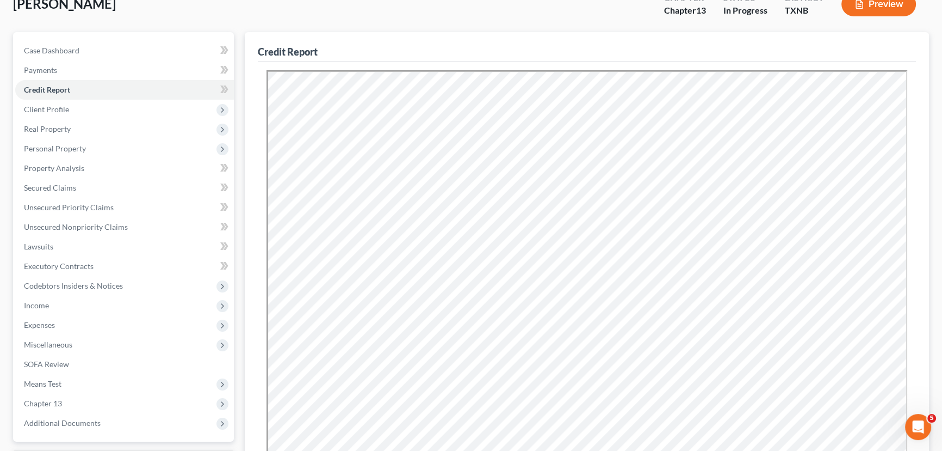
scroll to position [98, 0]
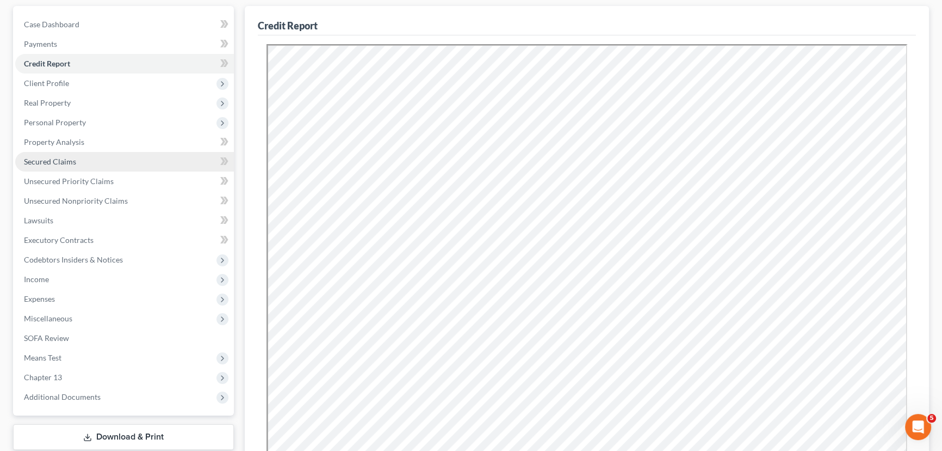
click at [79, 164] on link "Secured Claims" at bounding box center [124, 162] width 219 height 20
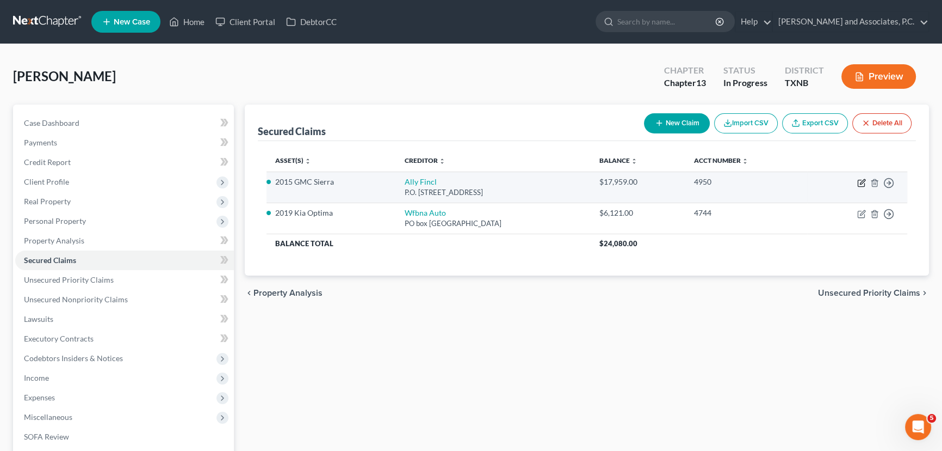
click at [860, 182] on icon "button" at bounding box center [862, 182] width 9 height 9
select select "24"
select select "8"
select select "0"
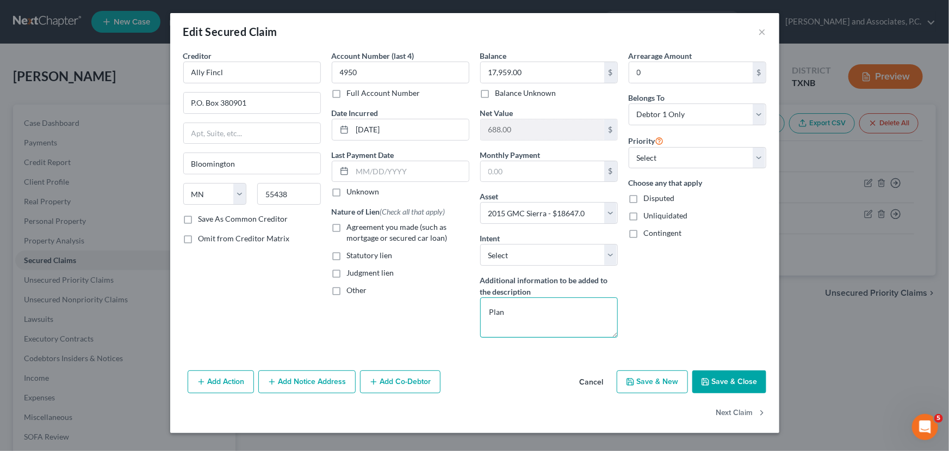
click at [528, 310] on textarea "Plan" at bounding box center [549, 317] width 138 height 40
type textarea "Plan/Not 910s"
click at [753, 381] on button "Save & Close" at bounding box center [730, 381] width 74 height 23
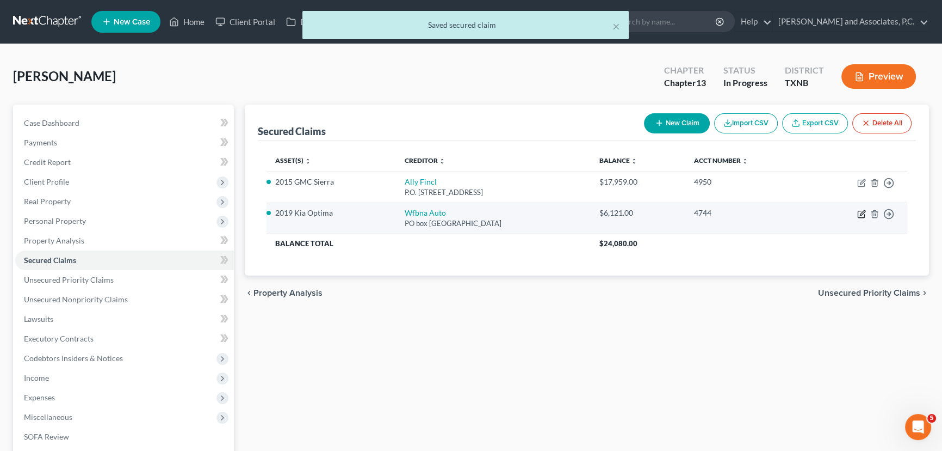
click at [863, 213] on icon "button" at bounding box center [862, 212] width 5 height 5
select select "28"
select select "2"
select select "0"
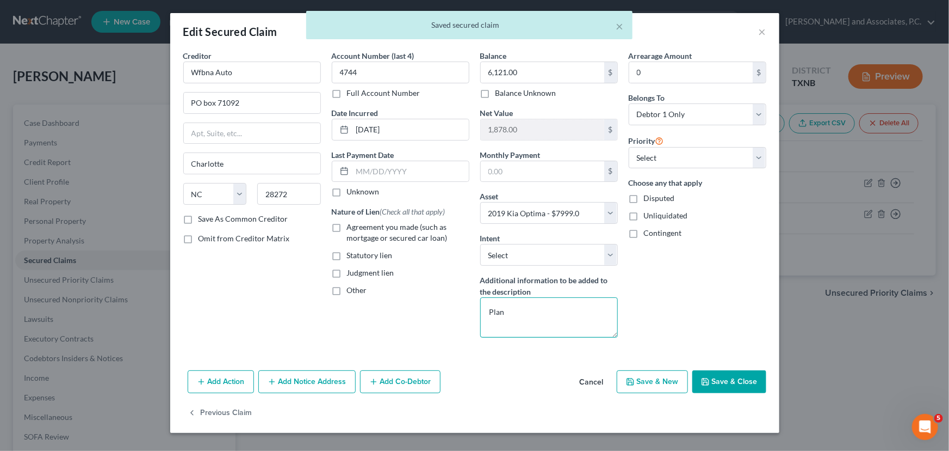
click at [548, 314] on textarea "Plan" at bounding box center [549, 317] width 138 height 40
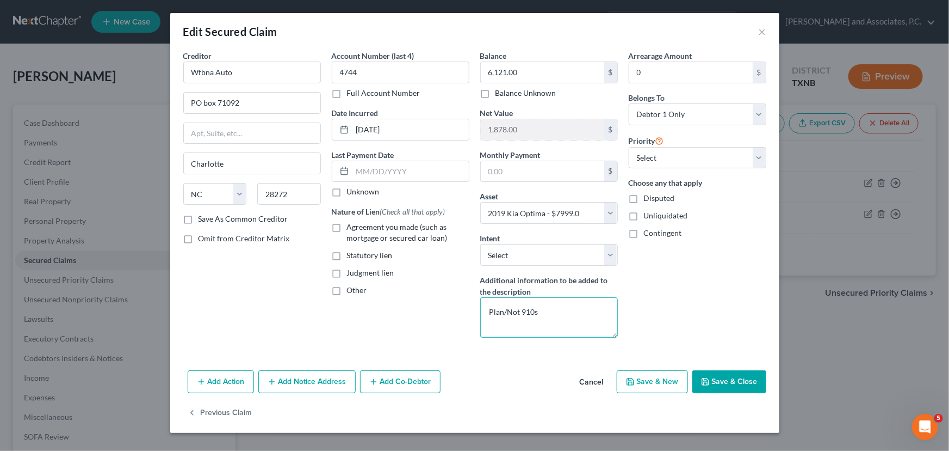
type textarea "Plan/Not 910s"
click at [712, 381] on button "Save & Close" at bounding box center [730, 381] width 74 height 23
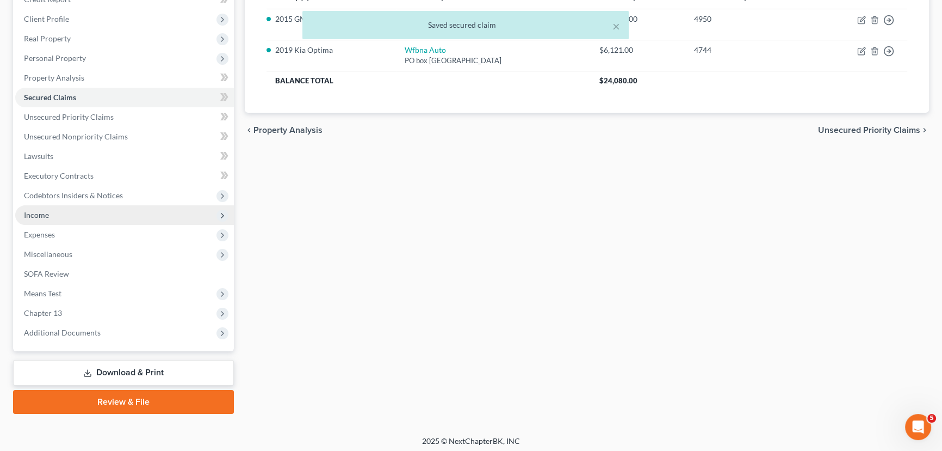
scroll to position [165, 0]
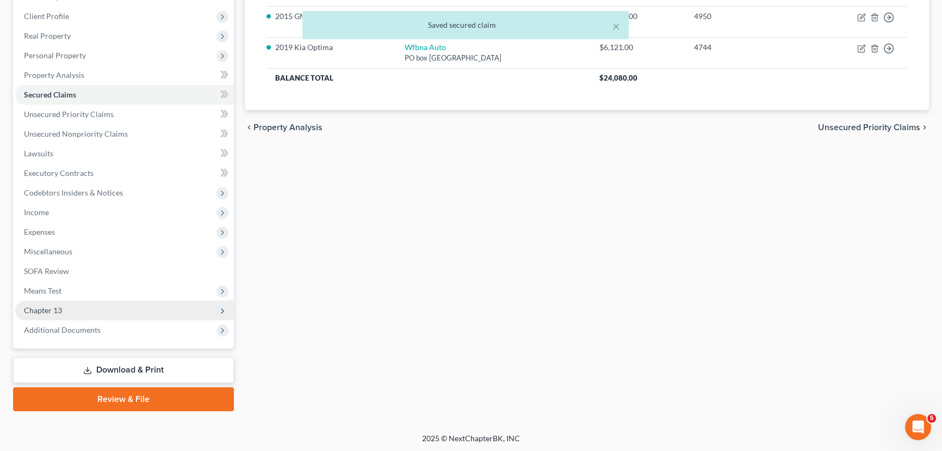
click at [51, 308] on span "Chapter 13" at bounding box center [43, 309] width 38 height 9
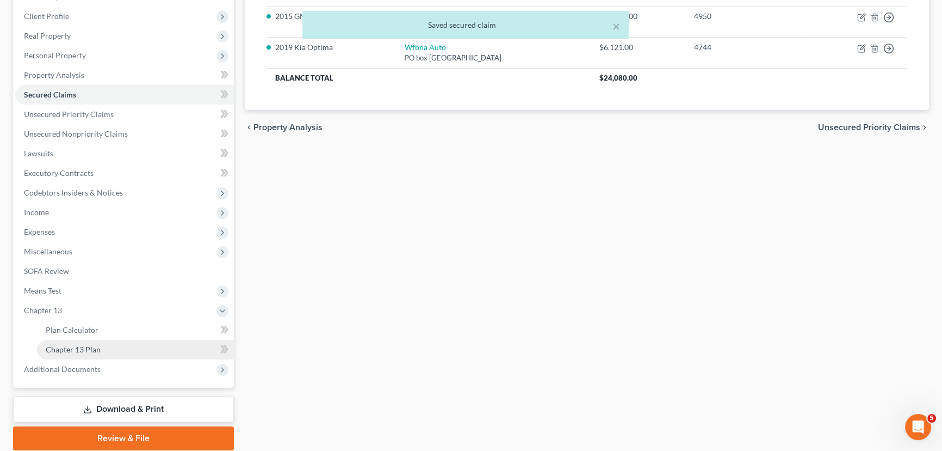
click at [63, 350] on span "Chapter 13 Plan" at bounding box center [73, 348] width 55 height 9
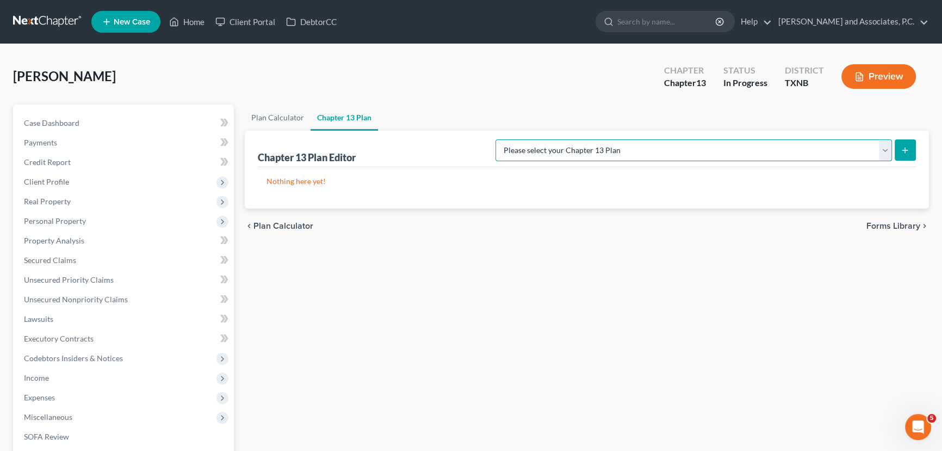
click at [823, 145] on select "Please select your Chapter 13 Plan AUTHORIZATION FOR ADEQUATE PROTECTION DISBUR…" at bounding box center [694, 150] width 397 height 22
select select "5"
click at [507, 139] on select "Please select your Chapter 13 Plan AUTHORIZATION FOR ADEQUATE PROTECTION DISBUR…" at bounding box center [694, 150] width 397 height 22
click at [909, 151] on icon "submit" at bounding box center [905, 150] width 9 height 9
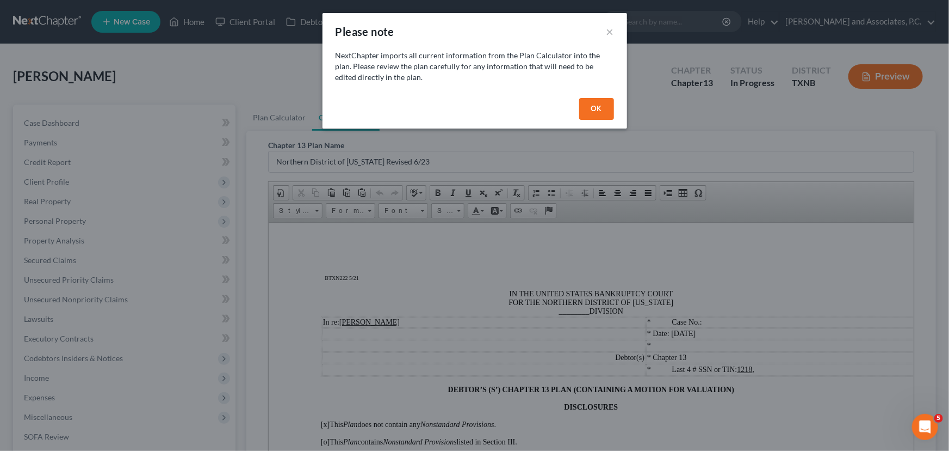
click at [603, 109] on button "OK" at bounding box center [596, 109] width 35 height 22
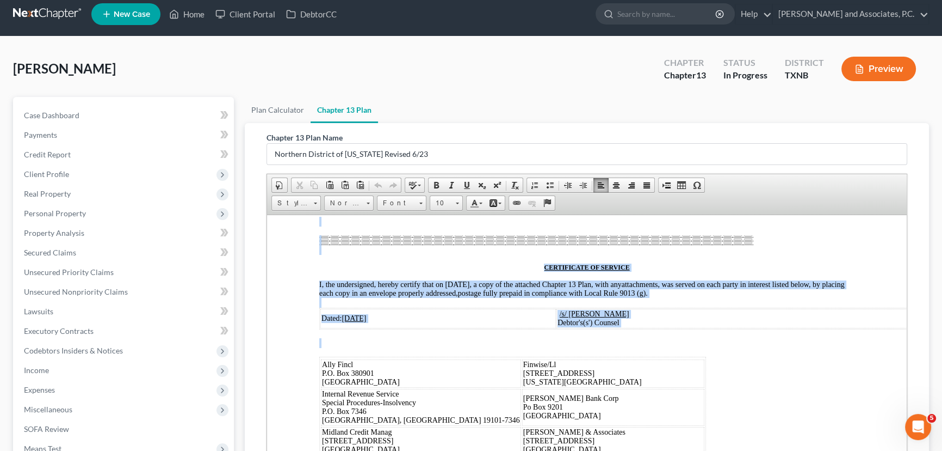
scroll to position [6633, 0]
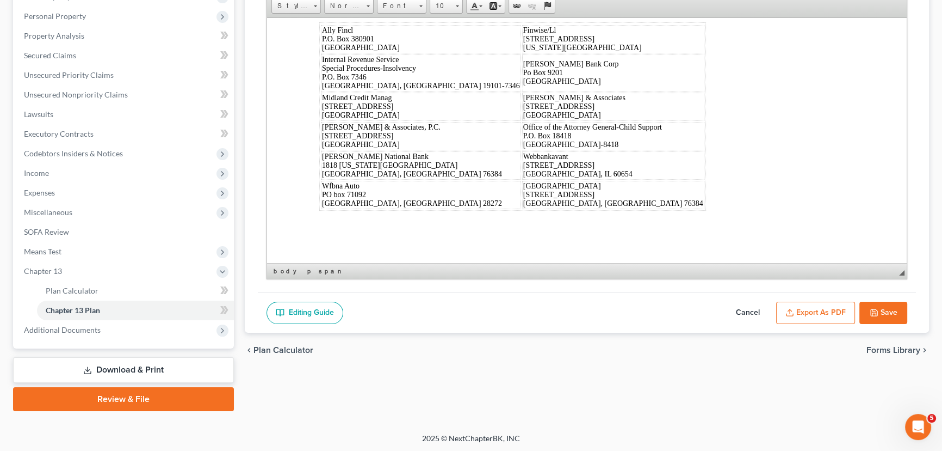
drag, startPoint x: 300, startPoint y: 63, endPoint x: 797, endPoint y: 278, distance: 541.3
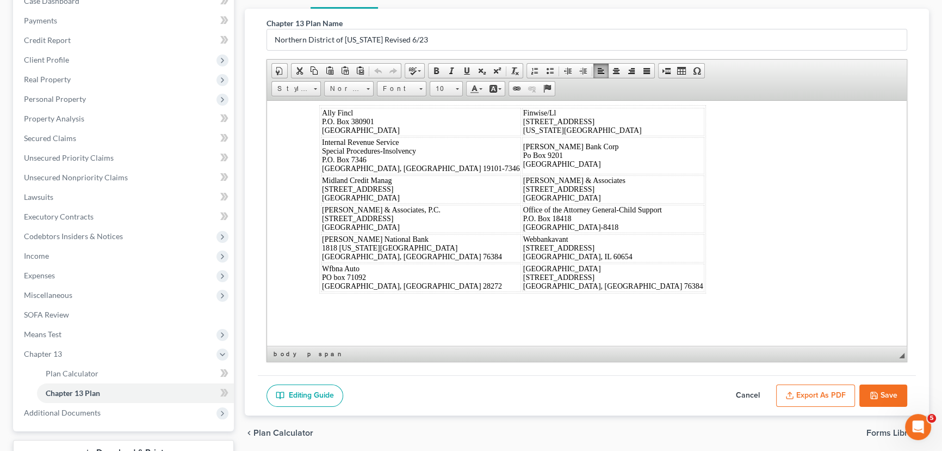
scroll to position [56, 0]
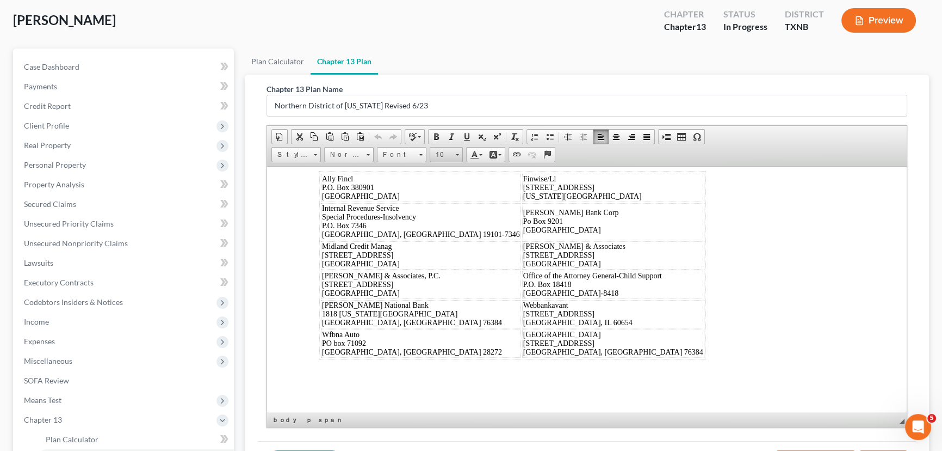
click at [449, 152] on span "10" at bounding box center [441, 154] width 22 height 14
click at [447, 224] on link "16" at bounding box center [462, 220] width 62 height 14
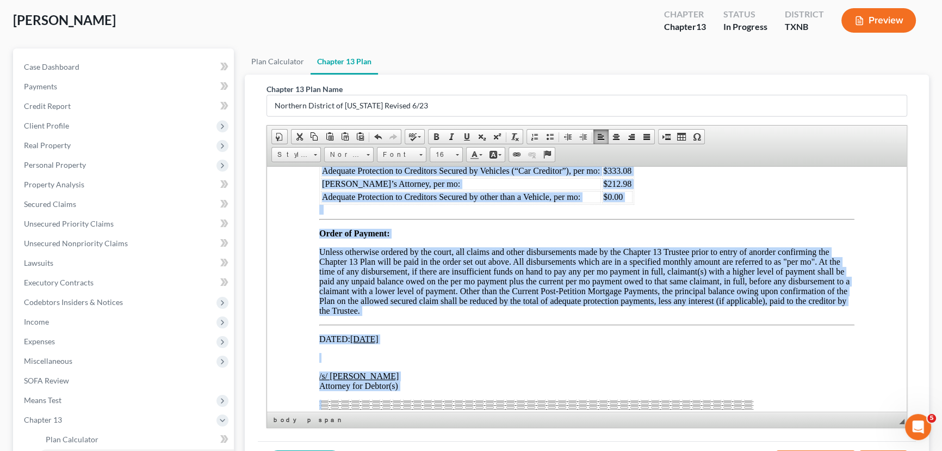
scroll to position [7248, 0]
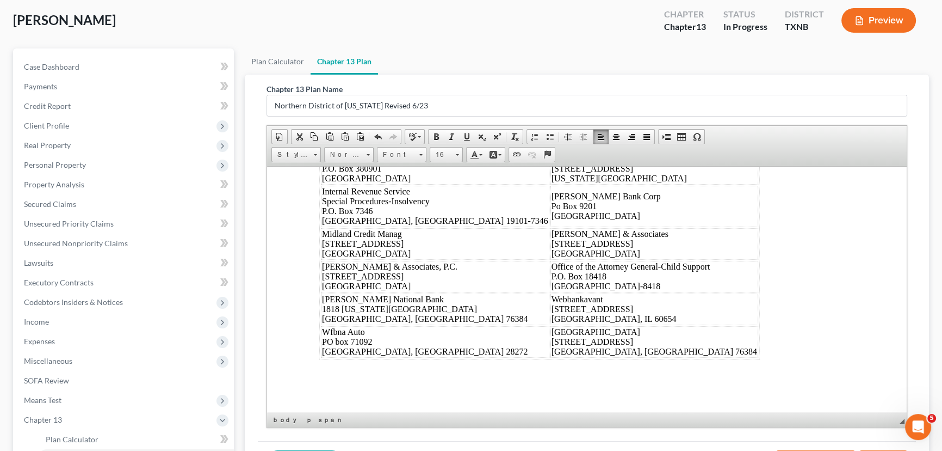
click at [750, 310] on div "Dated: 09/16/2025 /s/ Monte White Debtor's(s') Counsel Ally Fincl P.O. Box 3809…" at bounding box center [586, 228] width 535 height 260
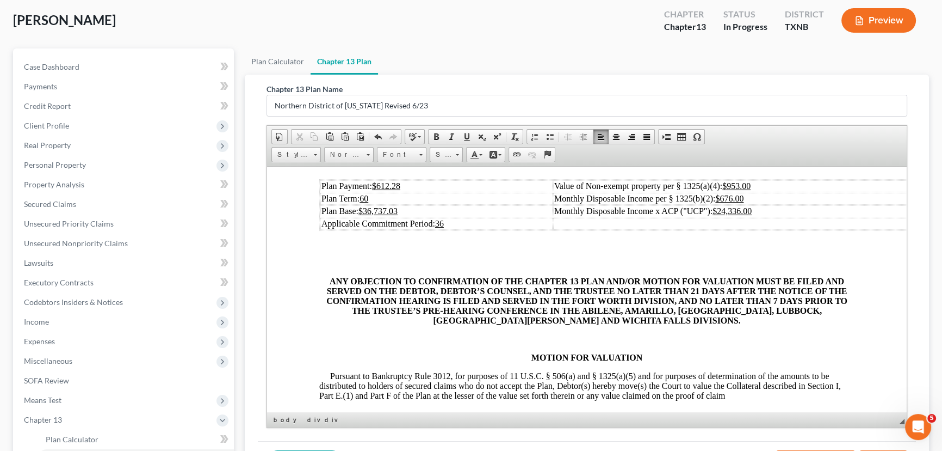
scroll to position [0, 0]
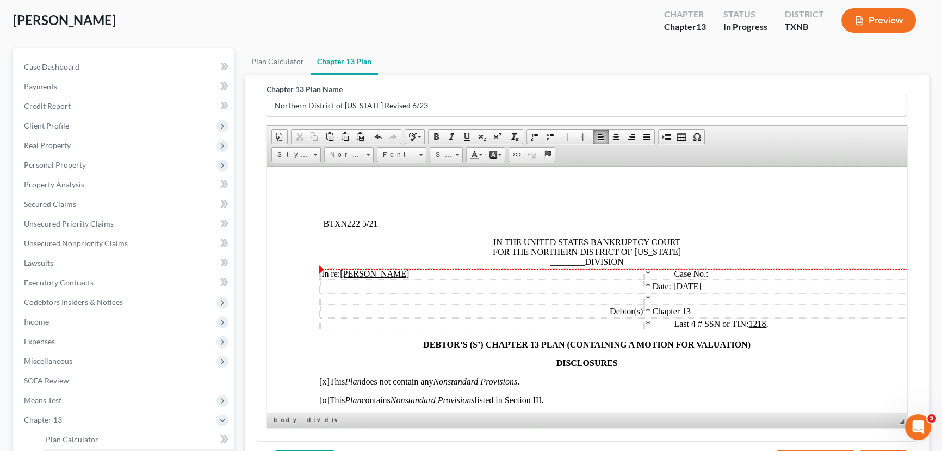
click at [580, 264] on span "IN THE UNITED STATES BANKRUPTCY COURT FOR THE NORTHERN DISTRICT OF TEXAS ______…" at bounding box center [587, 251] width 188 height 29
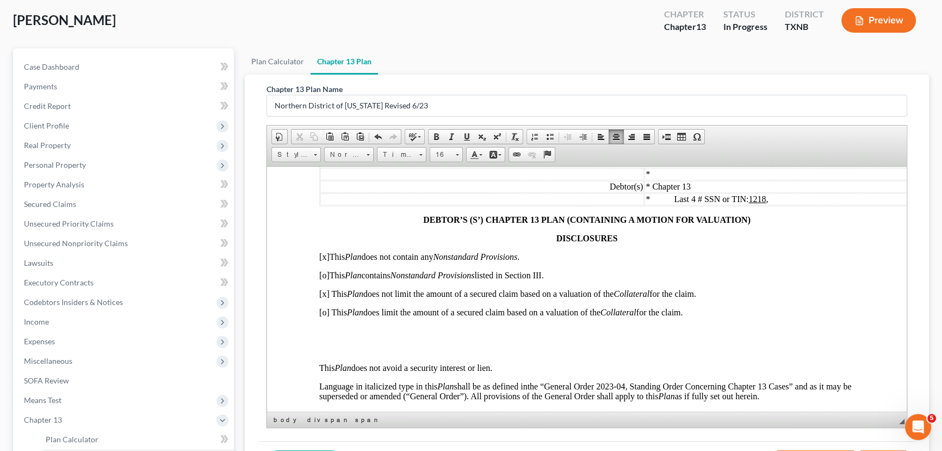
scroll to position [148, 0]
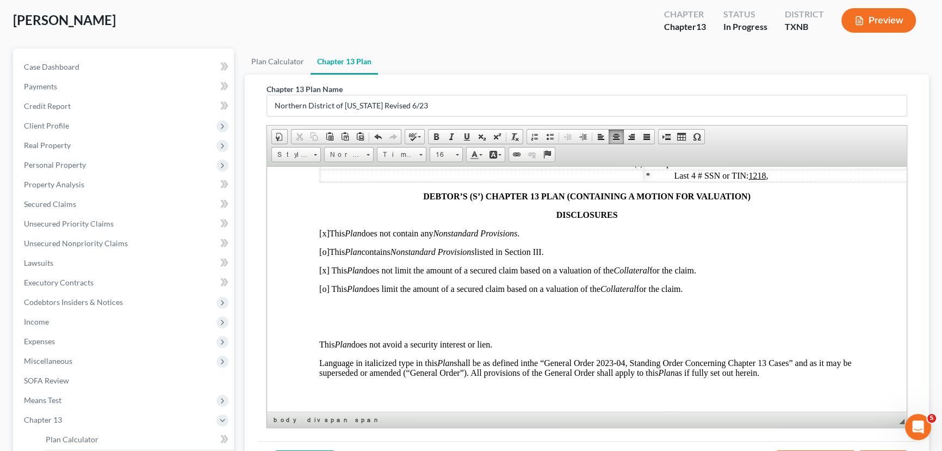
click at [326, 274] on span "[x] This Plan does not limit the amount of a secured claim based on a valuation…" at bounding box center [507, 269] width 377 height 9
click at [327, 293] on span "[o] This Plan does limit the amount of a secured claim based on a valuation of …" at bounding box center [500, 287] width 363 height 9
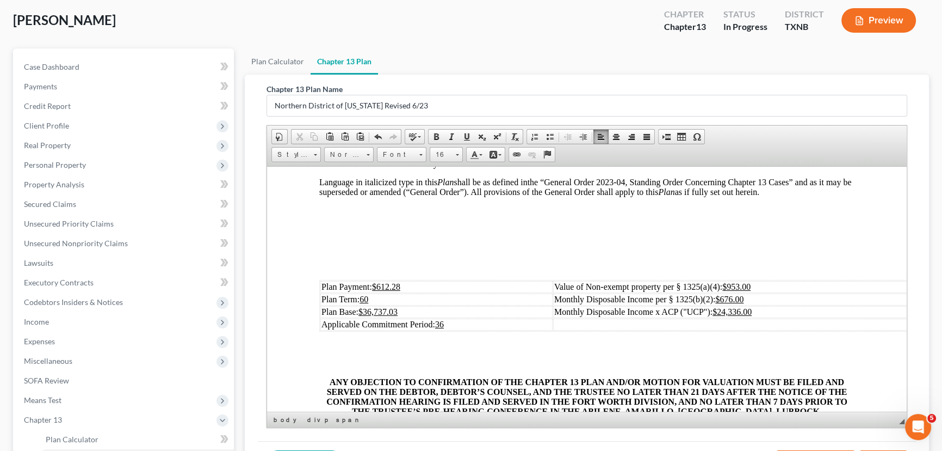
scroll to position [346, 0]
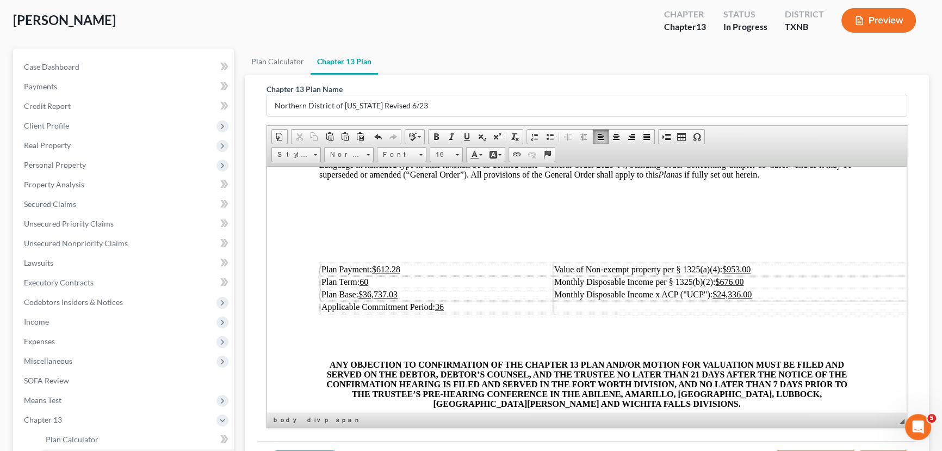
click at [429, 275] on td "Plan Payment: $612.28" at bounding box center [436, 269] width 232 height 12
click at [431, 300] on td "Plan Base: $36,737.03" at bounding box center [436, 294] width 232 height 12
click at [761, 287] on td "Monthly Disposable Income per § 1325(b)(2): $676.00" at bounding box center [739, 281] width 373 height 12
click at [757, 300] on td "Monthly Disposable Income x ACP ("UCP"): $24,336.00" at bounding box center [739, 294] width 373 height 12
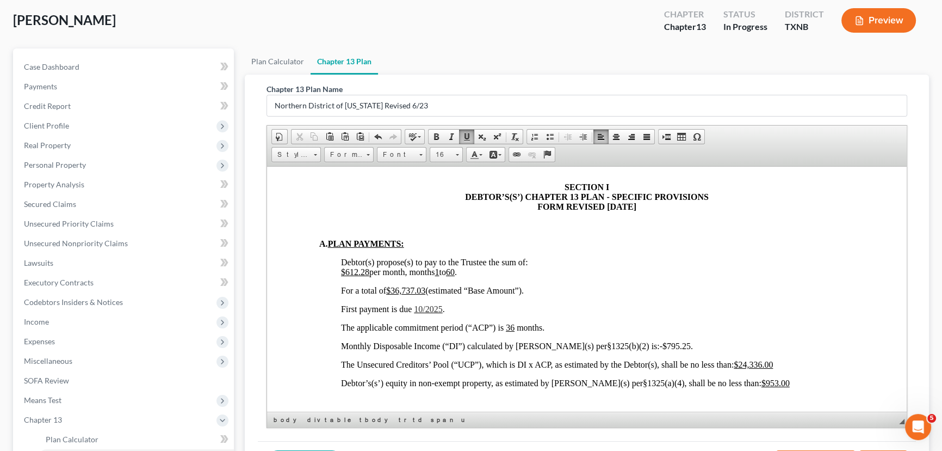
scroll to position [692, 0]
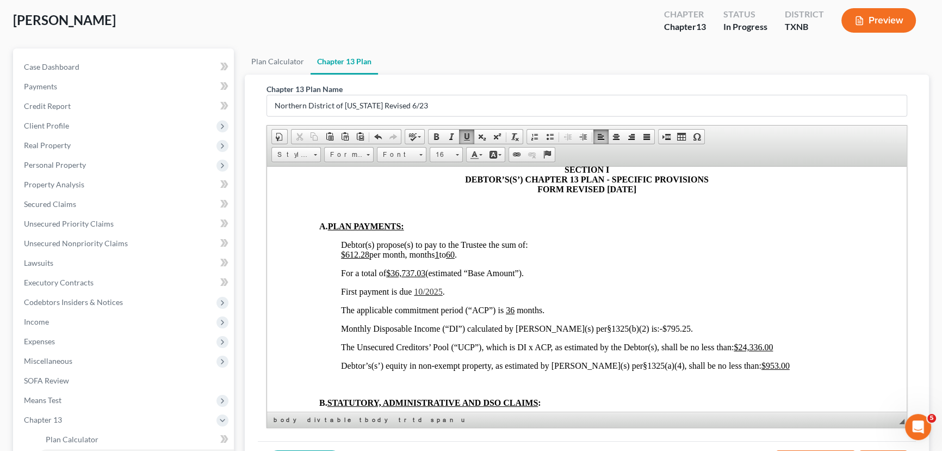
click at [369, 258] on span "$612.28 per month, months 1 to 60 ." at bounding box center [399, 253] width 116 height 9
click at [426, 277] on u "$36,737.03" at bounding box center [405, 272] width 39 height 9
drag, startPoint x: 423, startPoint y: 320, endPoint x: 436, endPoint y: 319, distance: 12.5
click at [423, 295] on span "10/2025" at bounding box center [428, 290] width 28 height 9
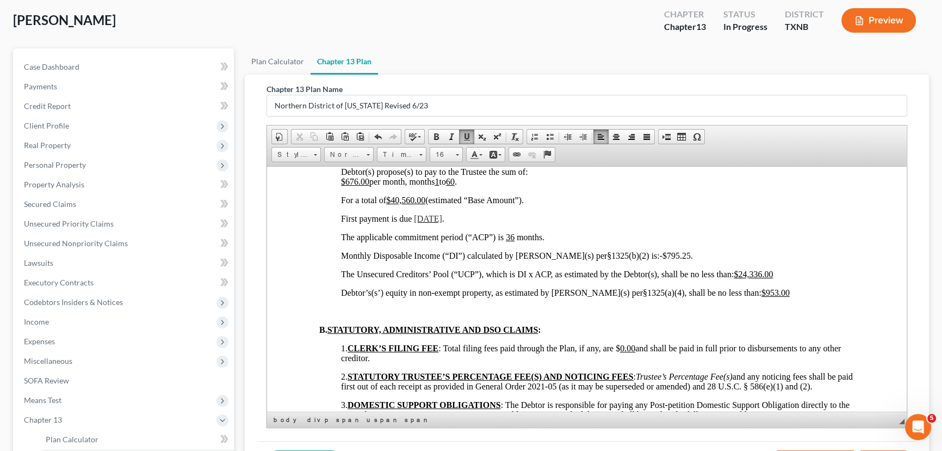
scroll to position [791, 0]
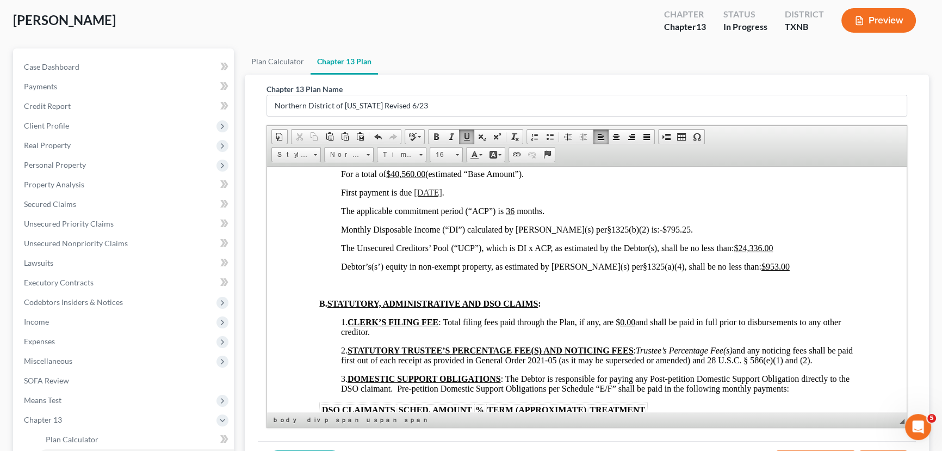
click at [650, 233] on span "Monthly Disposable Income (“DI”) calculated by Debtor(s) per§1325(b)(2) is: -$7…" at bounding box center [517, 228] width 352 height 9
click at [648, 233] on span "Monthly Disposable Income (“DI”) calculated by Debtor(s) per§1325(b)(2) is: -$7…" at bounding box center [517, 228] width 352 height 9
drag, startPoint x: 788, startPoint y: 275, endPoint x: 741, endPoint y: 275, distance: 47.9
click at [741, 252] on p "The Unsecured Creditors’ Pool (“UCP”), which is DI x ACP, as estimated by the D…" at bounding box center [598, 248] width 514 height 10
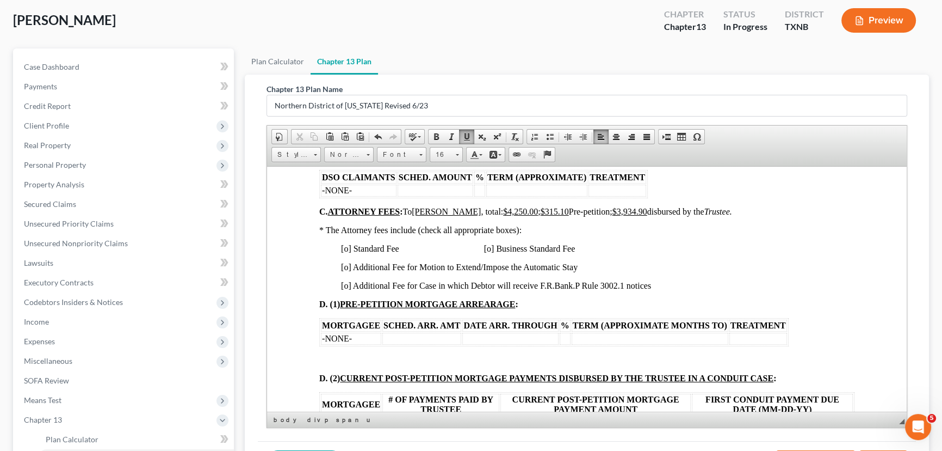
scroll to position [1039, 0]
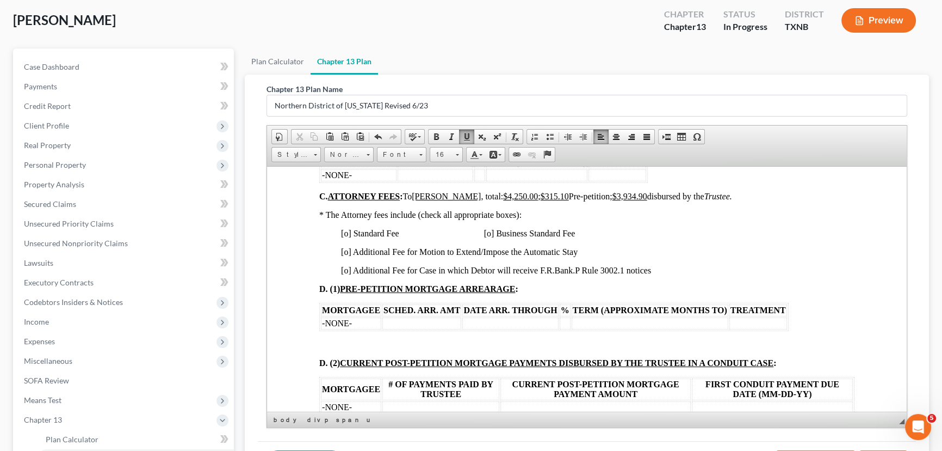
click at [347, 237] on span "[o] Standard Fee [o] Business Standard Fee" at bounding box center [458, 232] width 234 height 9
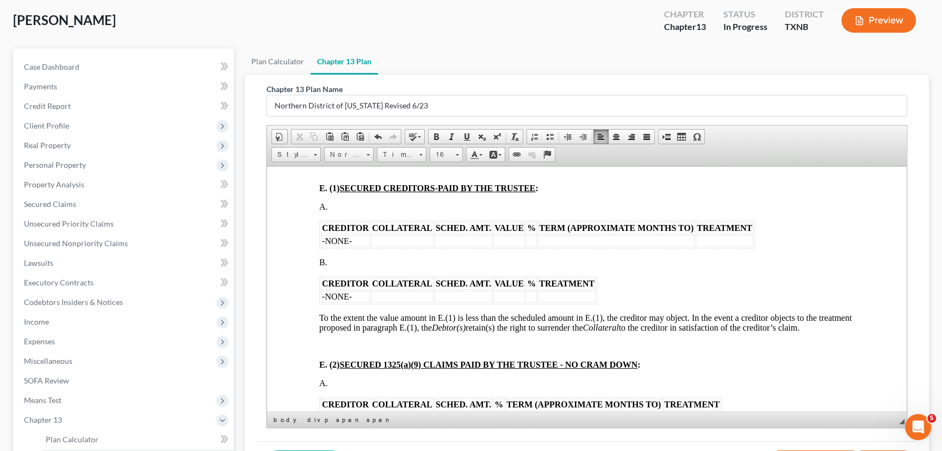
scroll to position [1385, 0]
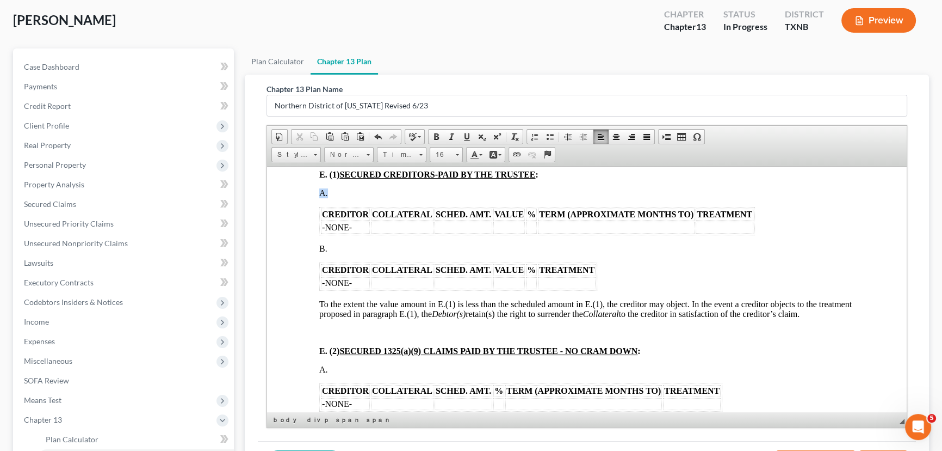
drag, startPoint x: 770, startPoint y: 264, endPoint x: 321, endPoint y: 237, distance: 450.3
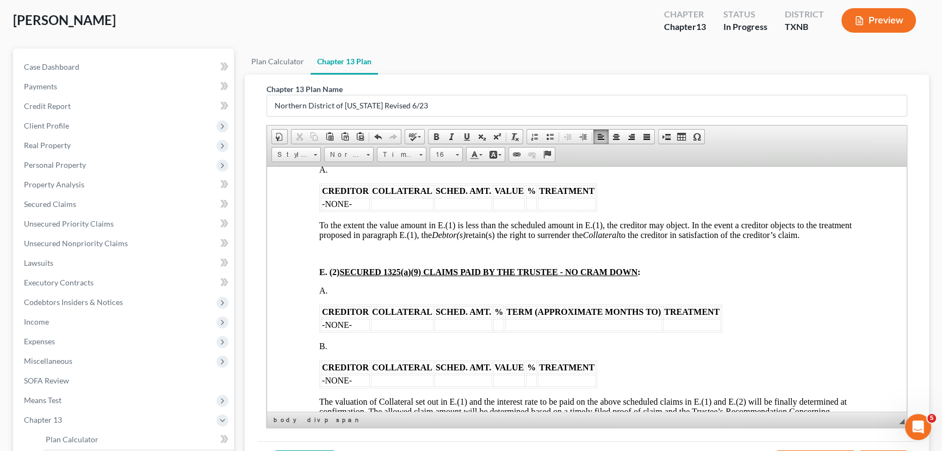
scroll to position [1434, 0]
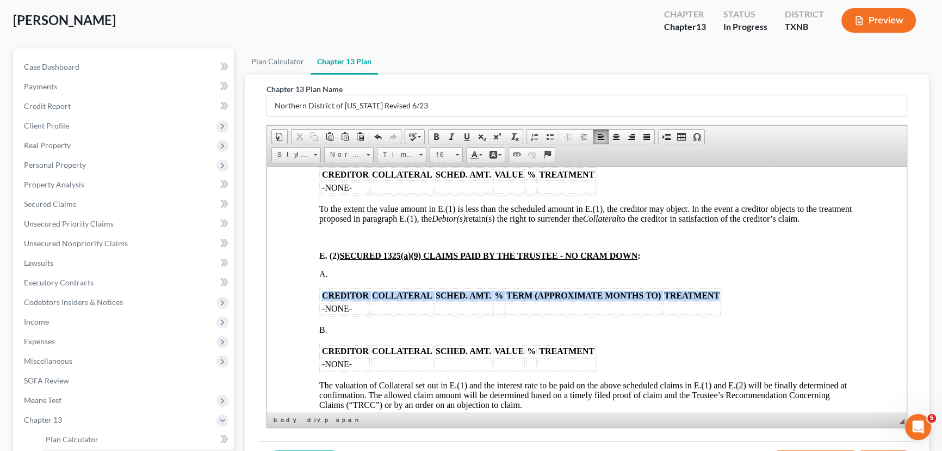
drag, startPoint x: 323, startPoint y: 352, endPoint x: 323, endPoint y: 344, distance: 7.6
click at [323, 316] on table "CREDITOR COLLATERAL SCHED. AMT. % TERM (APPROXIMATE MONTHS TO) TREATMENT -NONE-" at bounding box center [520, 301] width 403 height 28
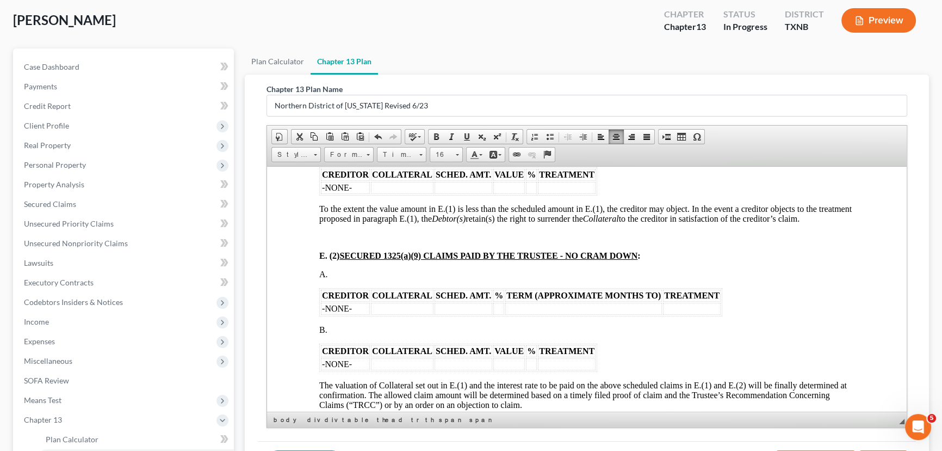
click at [729, 351] on div "CREDITOR COLLATERAL SCHED. AMT. VALUE % TREATMENT -NONE- To the extent the valu…" at bounding box center [586, 439] width 535 height 544
drag, startPoint x: 729, startPoint y: 356, endPoint x: 317, endPoint y: 346, distance: 412.6
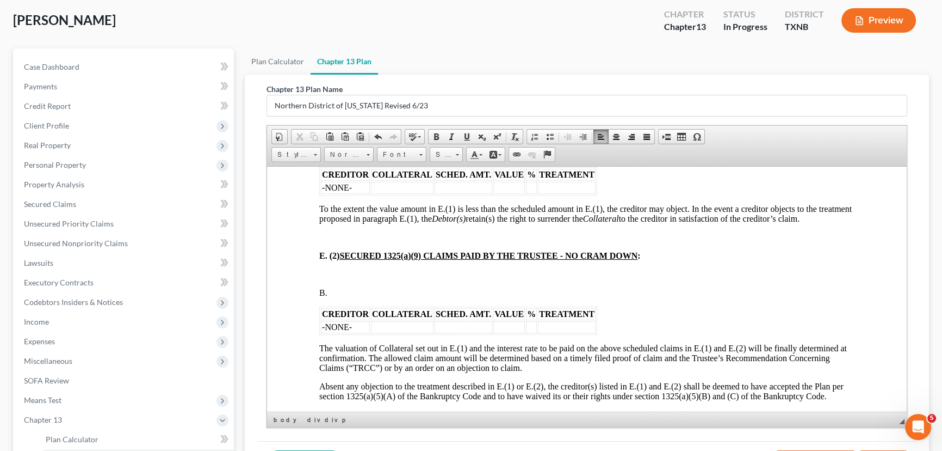
click at [343, 297] on p "B." at bounding box center [586, 292] width 535 height 10
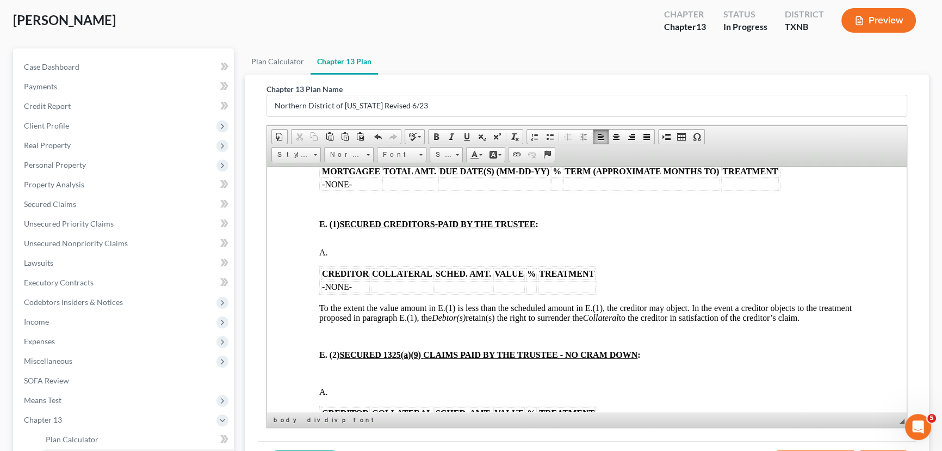
scroll to position [1385, 0]
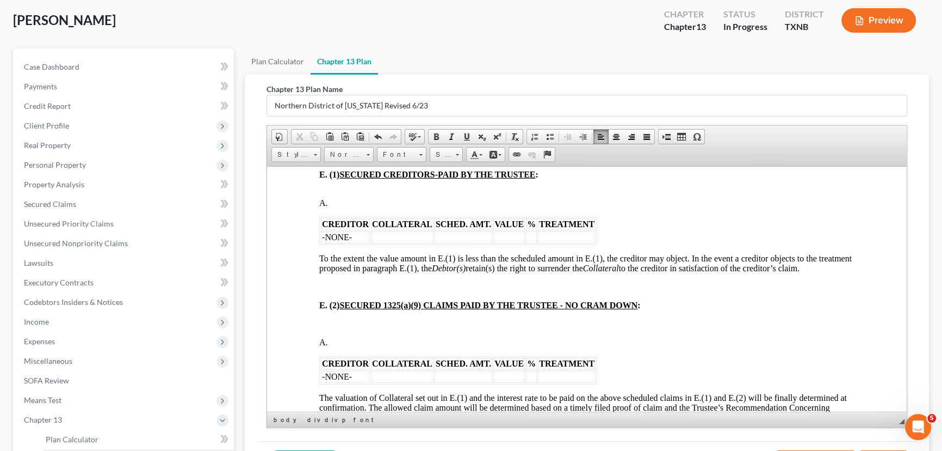
click at [365, 243] on td "-NONE-" at bounding box center [345, 237] width 49 height 12
click at [342, 243] on td at bounding box center [345, 237] width 49 height 12
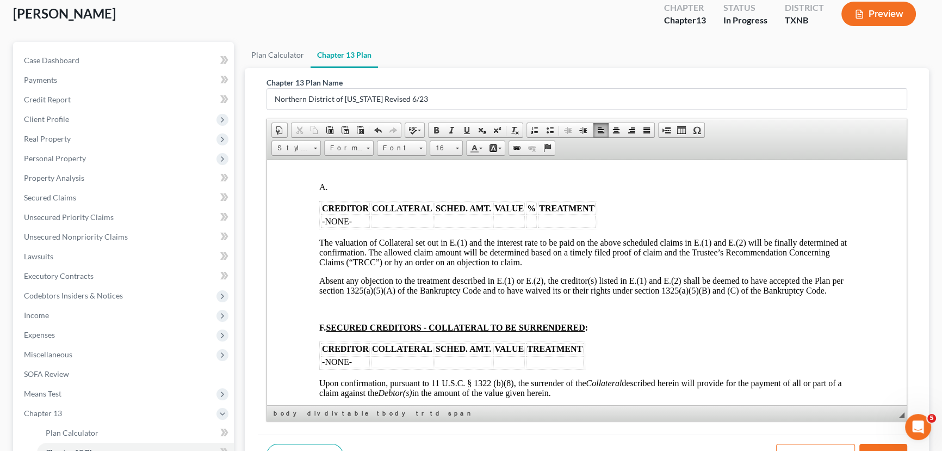
scroll to position [106, 0]
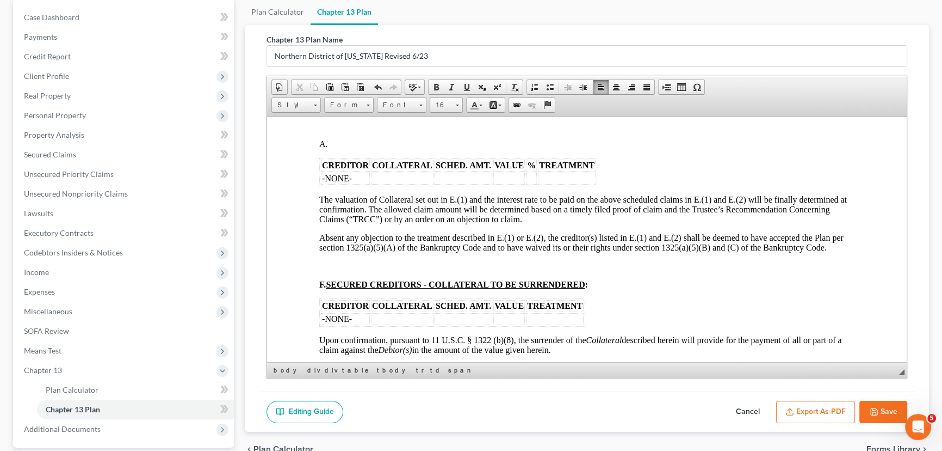
click at [740, 408] on button "Cancel" at bounding box center [748, 411] width 48 height 23
select select "5"
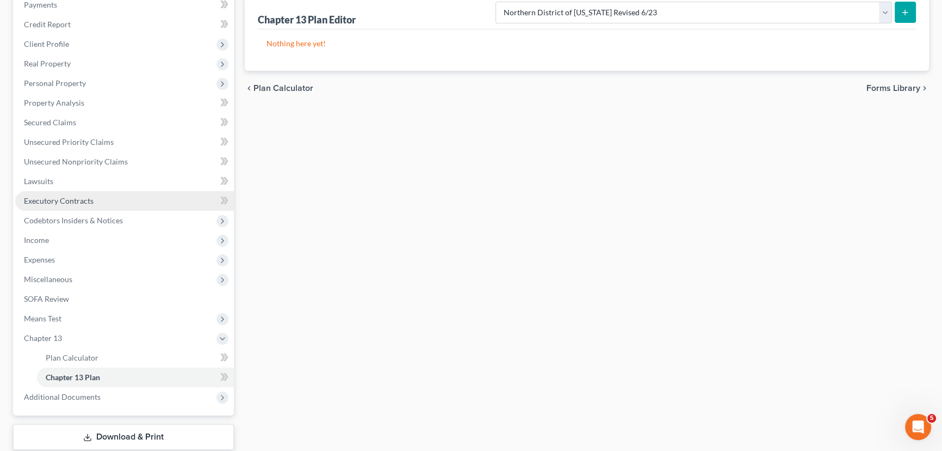
scroll to position [155, 0]
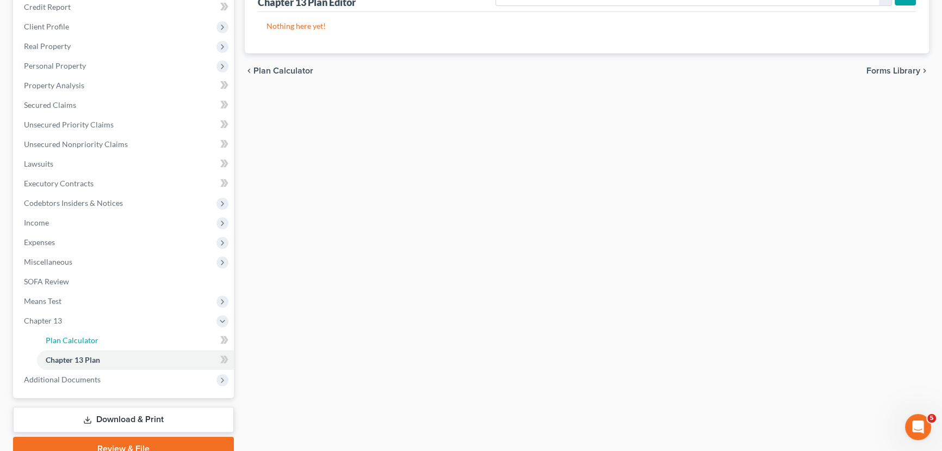
drag, startPoint x: 62, startPoint y: 336, endPoint x: 478, endPoint y: 332, distance: 416.3
click at [62, 336] on span "Plan Calculator" at bounding box center [72, 339] width 53 height 9
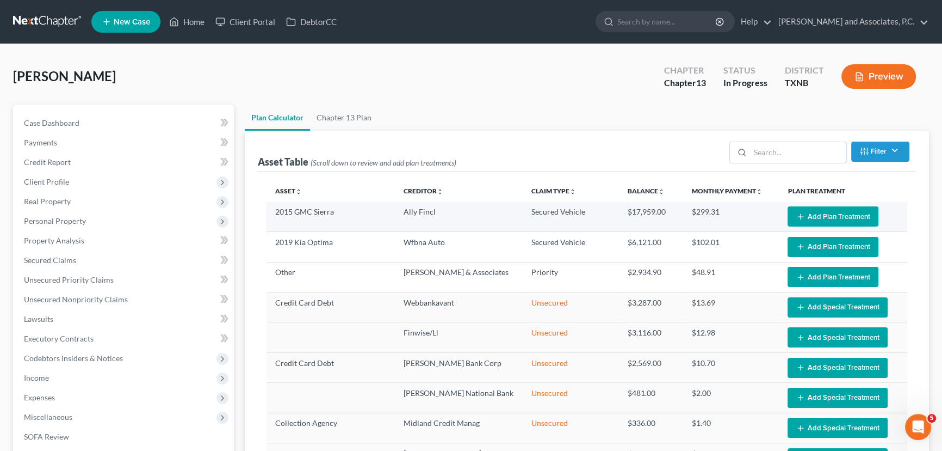
select select "59"
click at [825, 219] on button "Add Plan Treatment" at bounding box center [833, 216] width 91 height 20
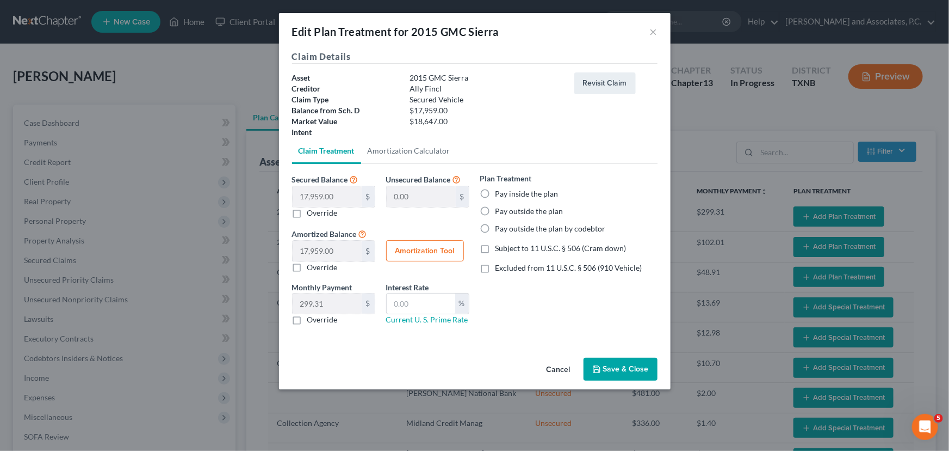
click at [496, 194] on label "Pay inside the plan" at bounding box center [527, 193] width 63 height 11
click at [500, 194] on input "Pay inside the plan" at bounding box center [503, 191] width 7 height 7
radio input "true"
click at [397, 154] on link "Amortization Calculator" at bounding box center [409, 151] width 96 height 26
type input "17,959.00"
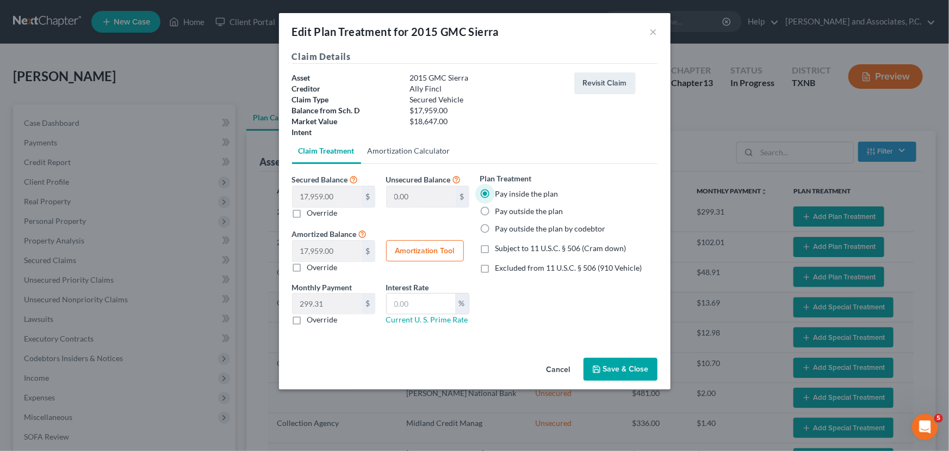
type input "60"
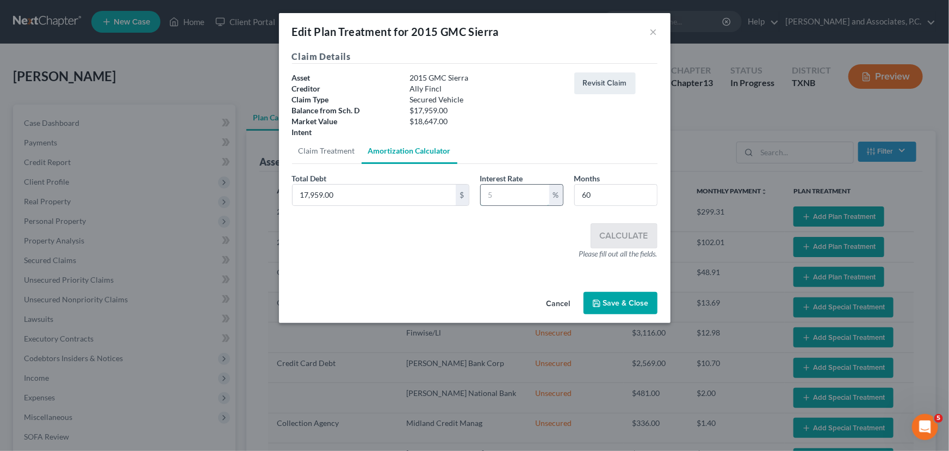
click at [515, 194] on input "text" at bounding box center [515, 194] width 69 height 21
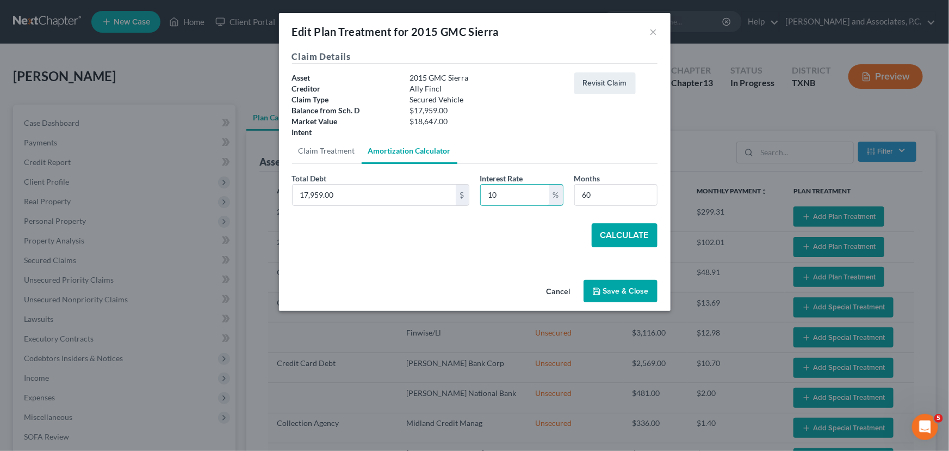
type input "10"
click at [613, 235] on button "Calculate" at bounding box center [625, 235] width 66 height 24
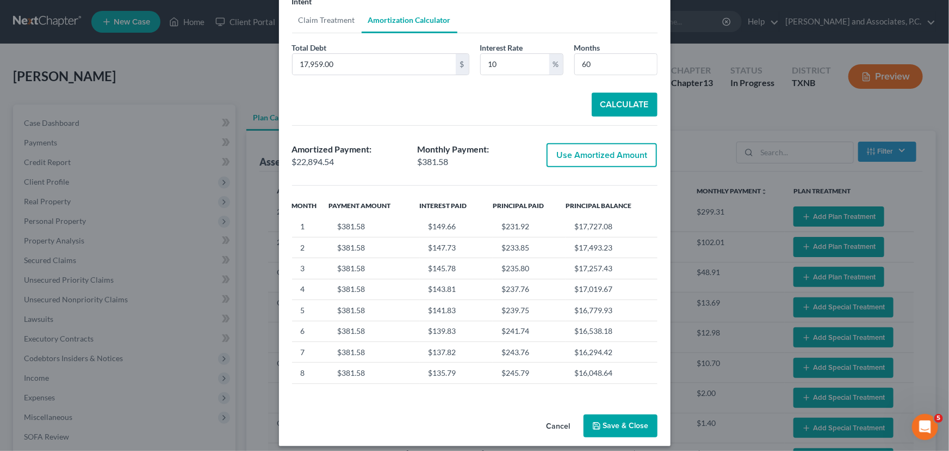
scroll to position [138, 0]
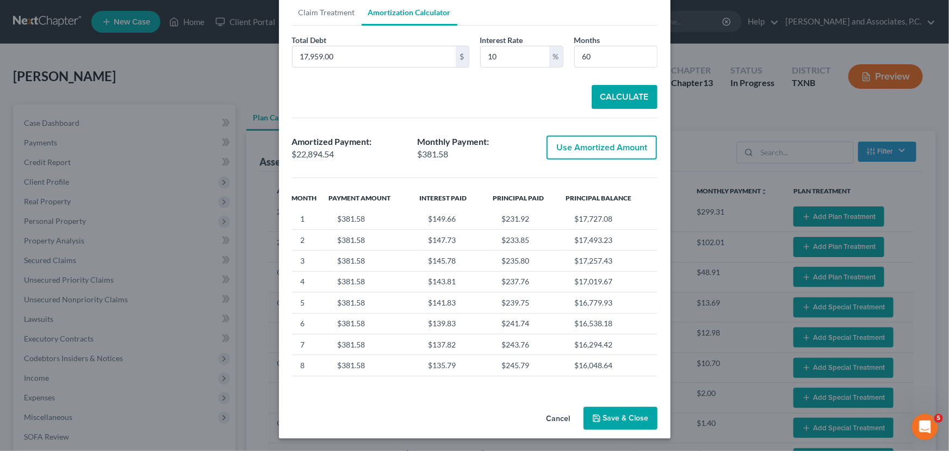
click at [582, 144] on button "Use Amortized Amount" at bounding box center [602, 147] width 110 height 24
type input "22,894.54"
checkbox input "true"
type input "381.57"
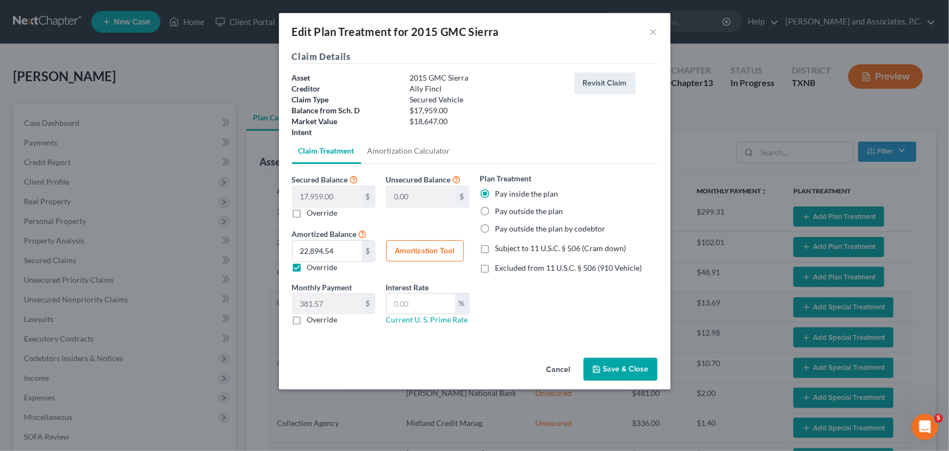
scroll to position [0, 0]
click at [608, 370] on button "Save & Close" at bounding box center [621, 368] width 74 height 23
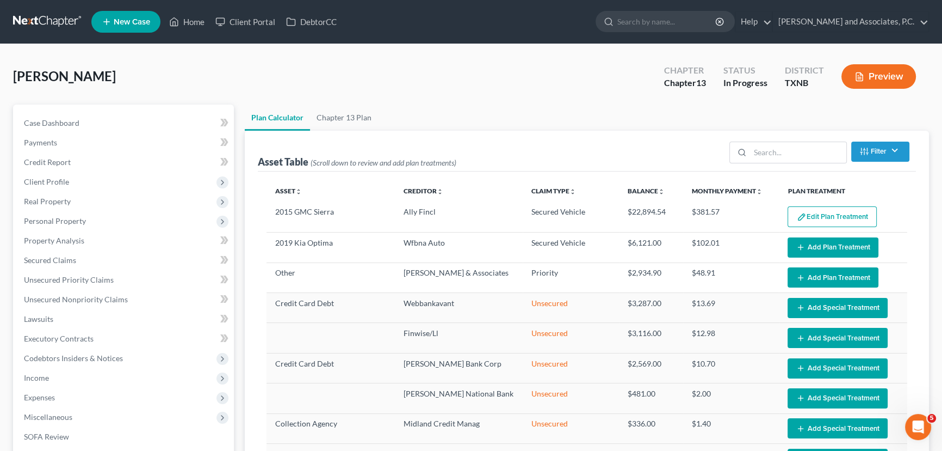
select select "59"
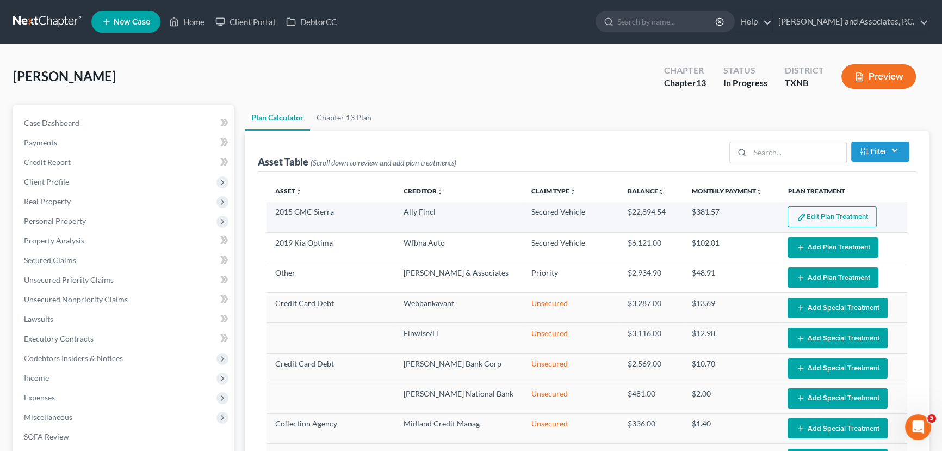
click at [814, 215] on button "Edit Plan Treatment" at bounding box center [832, 216] width 89 height 21
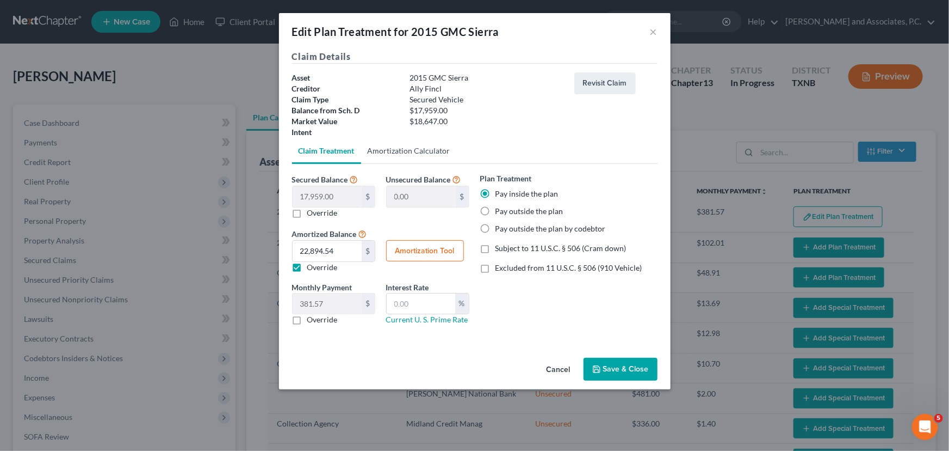
click at [426, 152] on link "Amortization Calculator" at bounding box center [409, 151] width 96 height 26
type input "17,959.00"
type input "60"
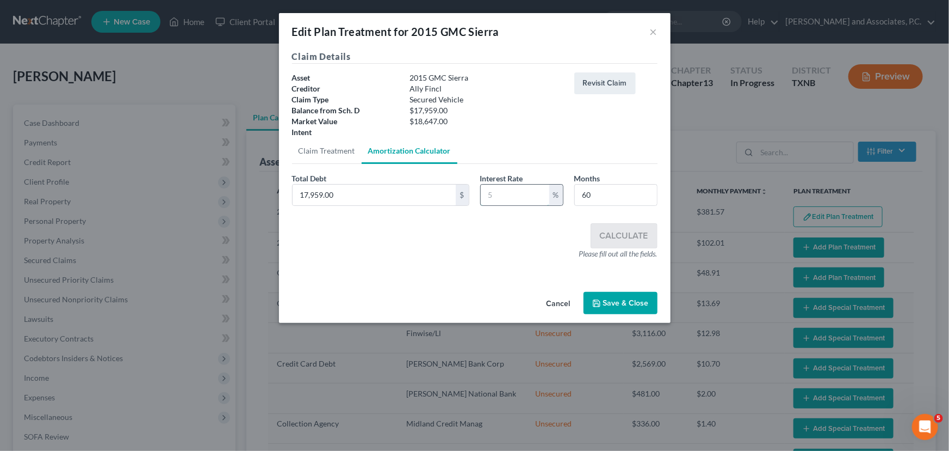
click at [503, 199] on input "text" at bounding box center [515, 194] width 69 height 21
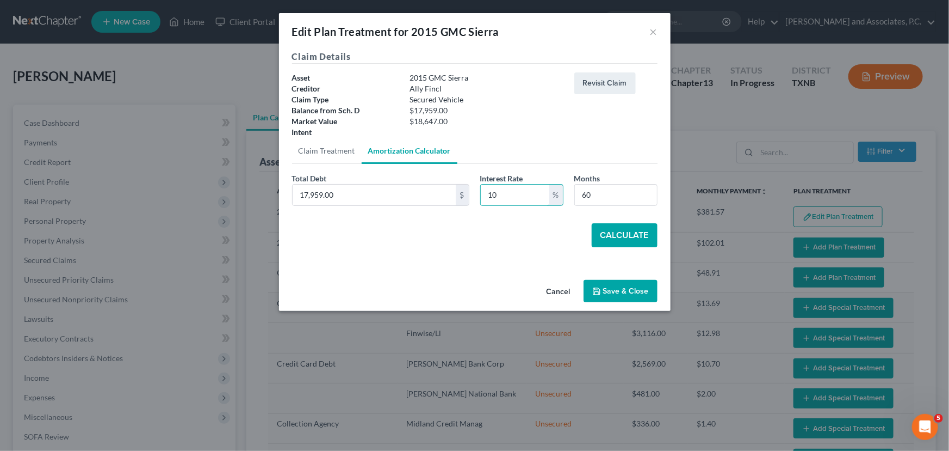
type input "10"
click at [615, 228] on button "Calculate" at bounding box center [625, 235] width 66 height 24
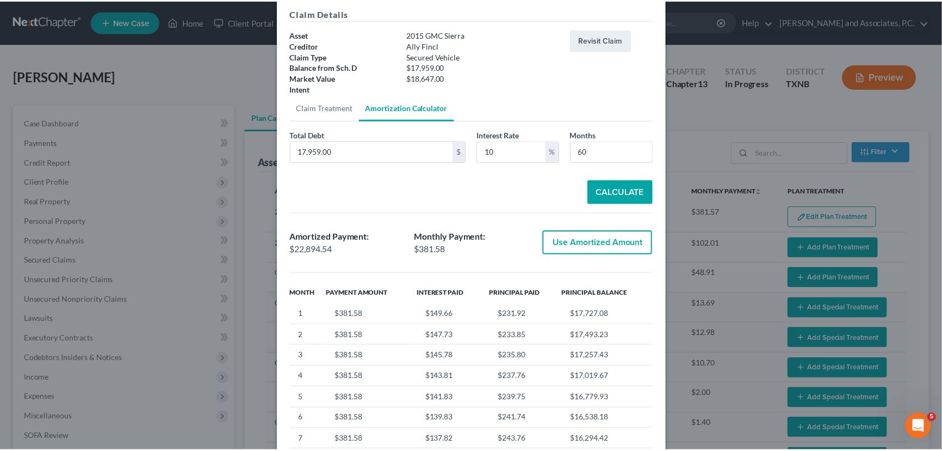
scroll to position [138, 0]
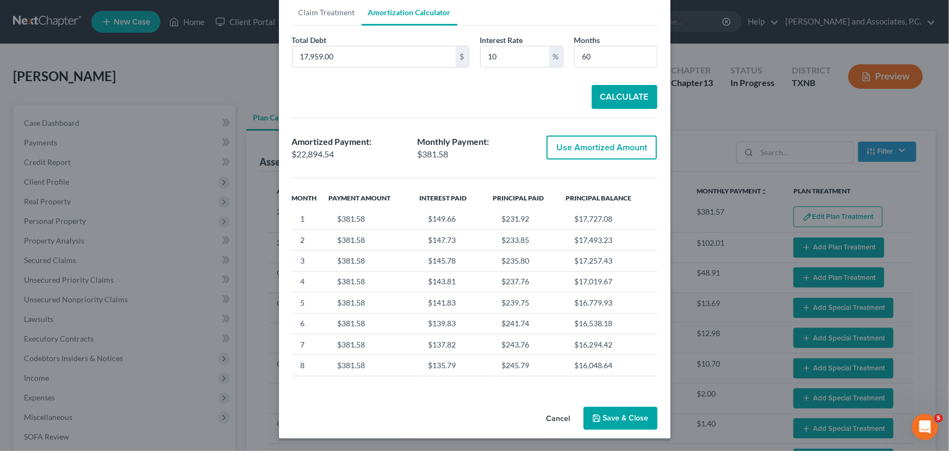
click at [609, 416] on button "Save & Close" at bounding box center [621, 417] width 74 height 23
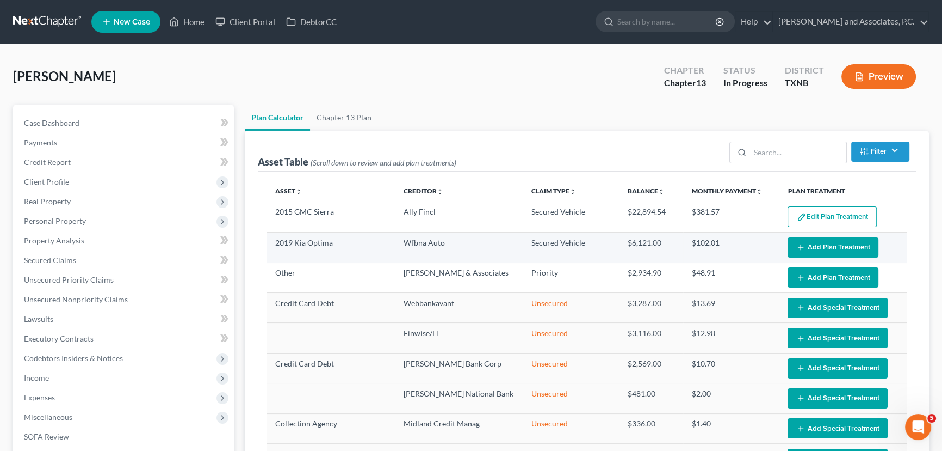
select select "59"
click at [800, 241] on button "Add Plan Treatment" at bounding box center [833, 247] width 91 height 20
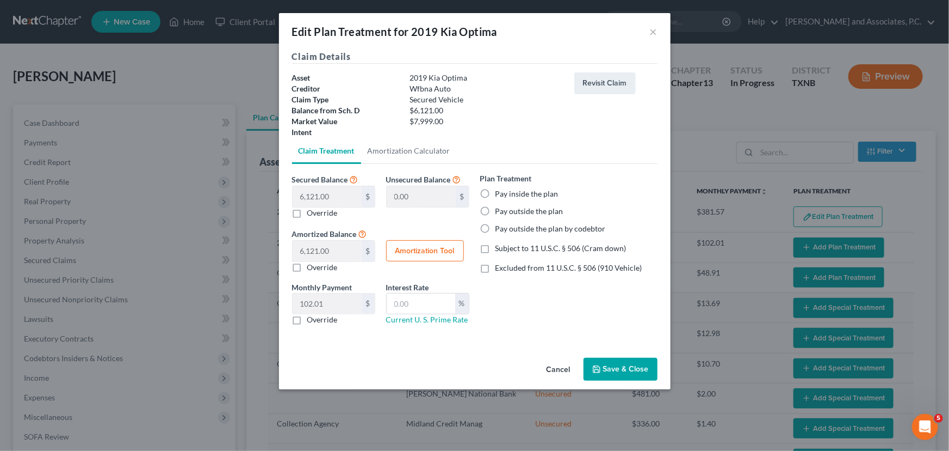
click at [496, 194] on label "Pay inside the plan" at bounding box center [527, 193] width 63 height 11
click at [500, 194] on input "Pay inside the plan" at bounding box center [503, 191] width 7 height 7
radio input "true"
click at [408, 152] on link "Amortization Calculator" at bounding box center [409, 151] width 96 height 26
type input "6,121.00"
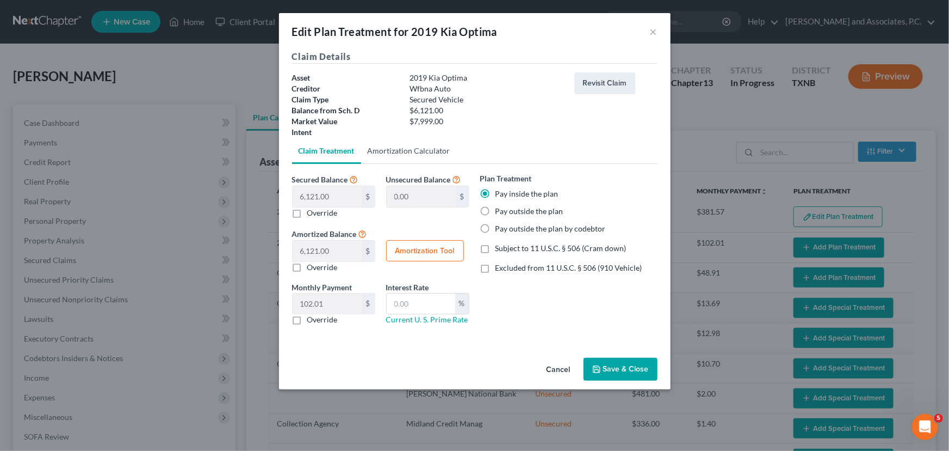
type input "60"
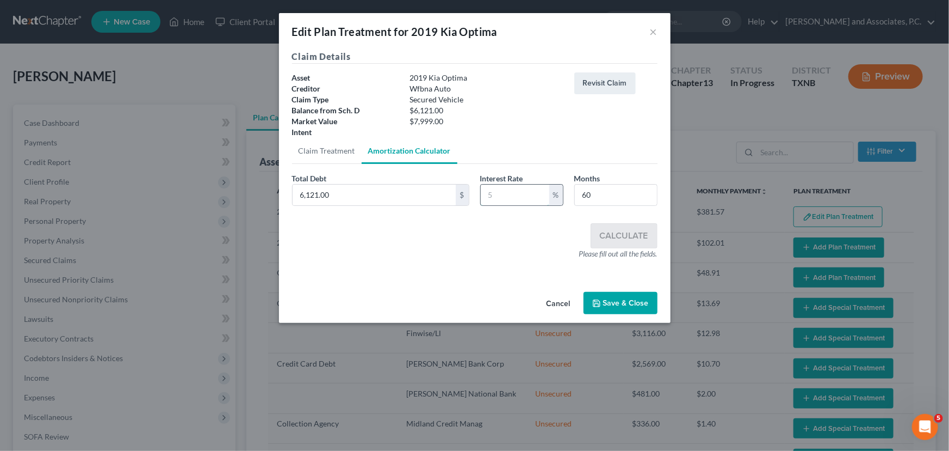
click at [514, 201] on input "text" at bounding box center [515, 194] width 69 height 21
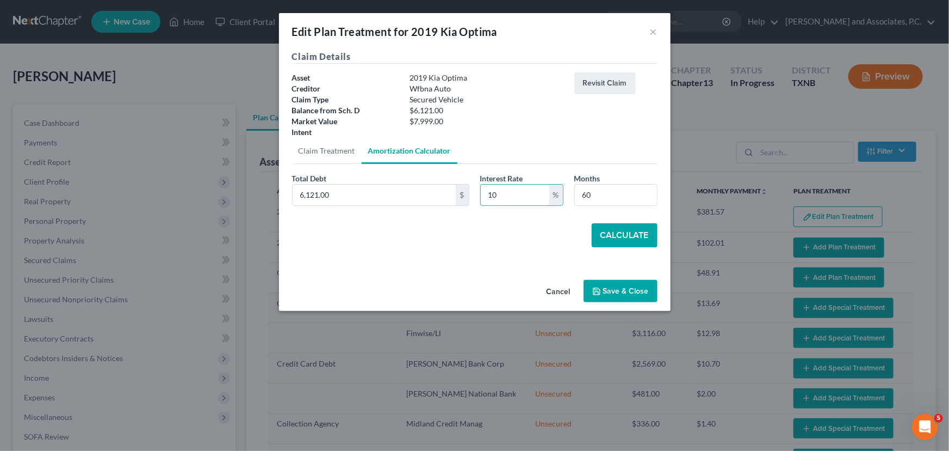
type input "10"
click at [640, 229] on button "Calculate" at bounding box center [625, 235] width 66 height 24
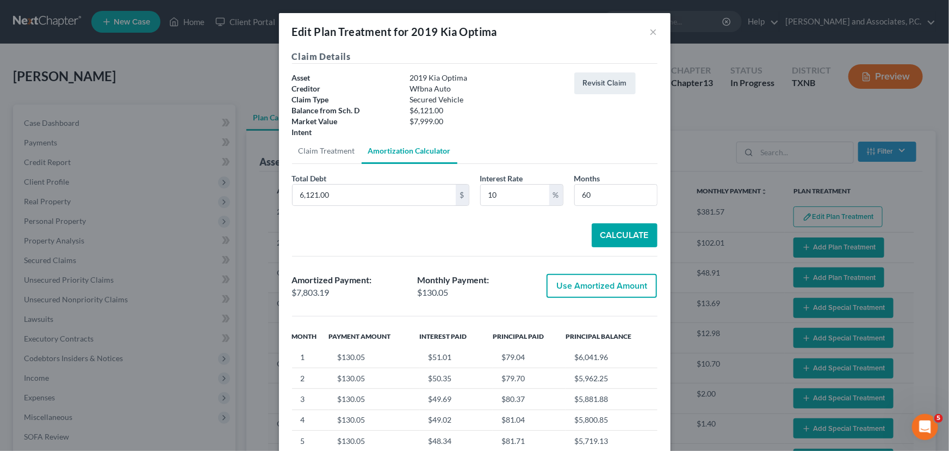
click at [631, 287] on button "Use Amortized Amount" at bounding box center [602, 286] width 110 height 24
type input "7,803.18"
checkbox input "true"
type input "130.05"
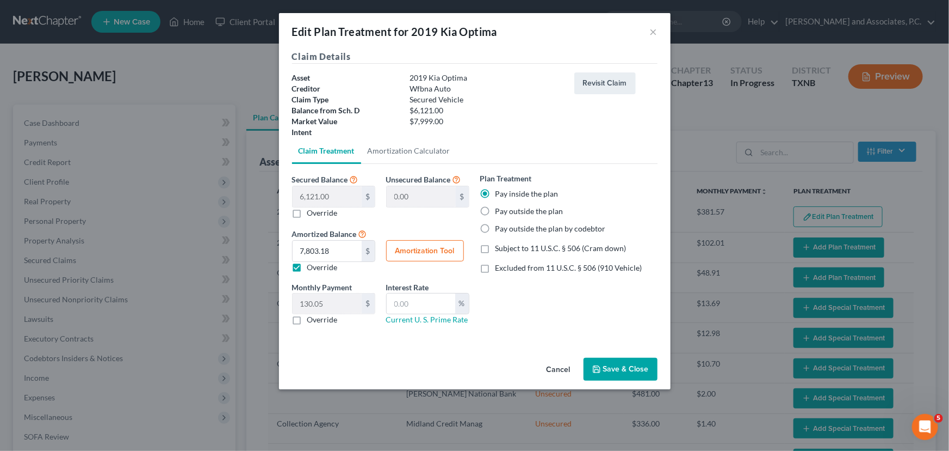
click at [603, 367] on button "Save & Close" at bounding box center [621, 368] width 74 height 23
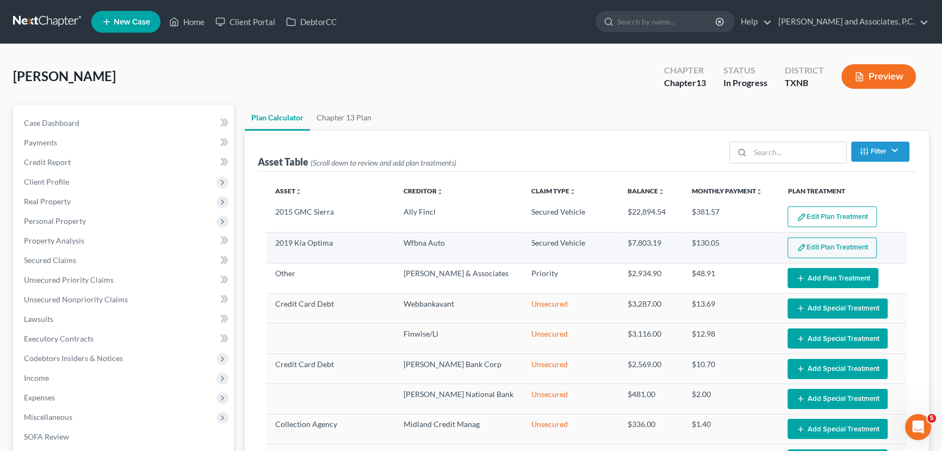
select select "59"
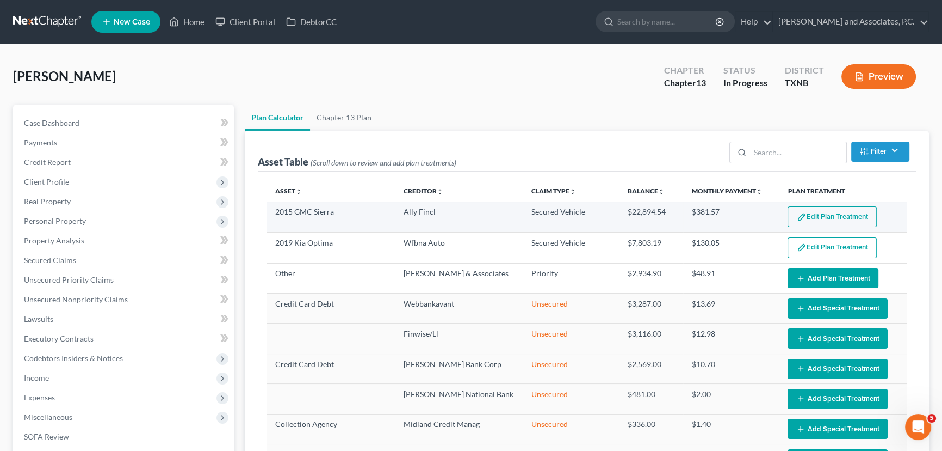
click at [825, 219] on button "Edit Plan Treatment" at bounding box center [832, 216] width 89 height 21
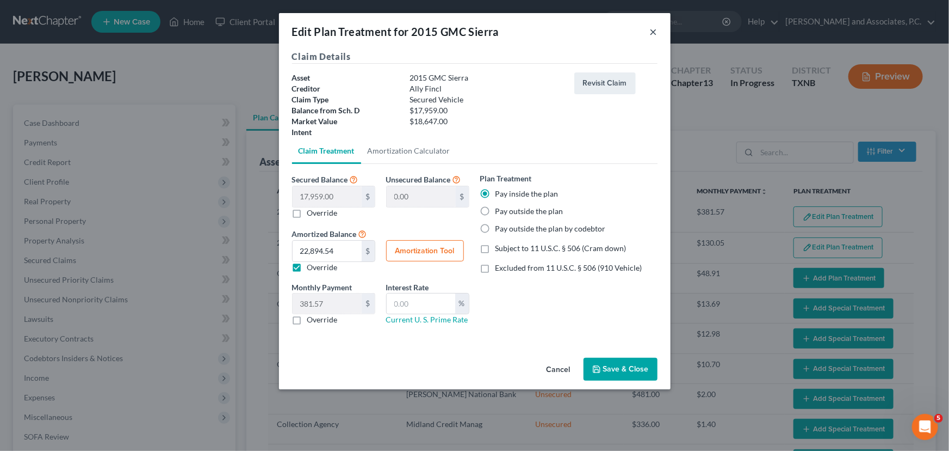
click at [653, 29] on button "×" at bounding box center [654, 31] width 8 height 13
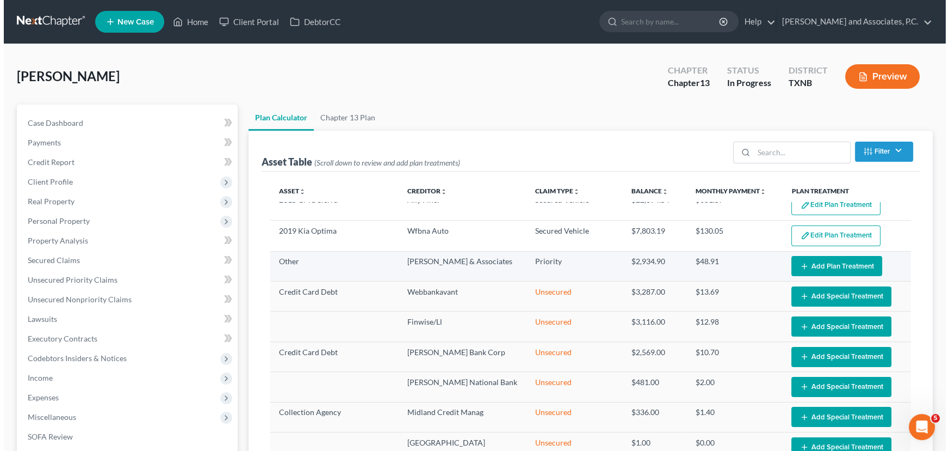
scroll to position [19, 0]
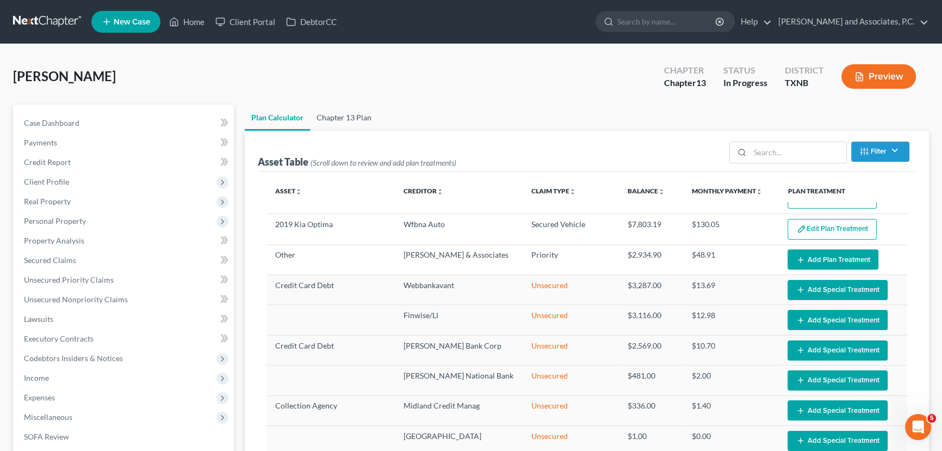
drag, startPoint x: 346, startPoint y: 120, endPoint x: 699, endPoint y: 196, distance: 360.6
click at [346, 120] on link "Chapter 13 Plan" at bounding box center [344, 117] width 68 height 26
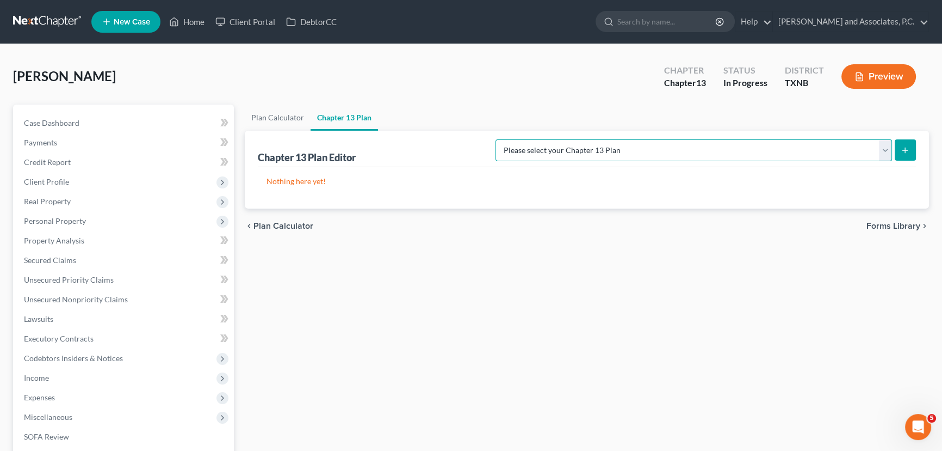
drag, startPoint x: 798, startPoint y: 147, endPoint x: 799, endPoint y: 158, distance: 10.9
click at [798, 147] on select "Please select your Chapter 13 Plan AUTHORIZATION FOR ADEQUATE PROTECTION DISBUR…" at bounding box center [694, 150] width 397 height 22
click at [507, 139] on select "Please select your Chapter 13 Plan AUTHORIZATION FOR ADEQUATE PROTECTION DISBUR…" at bounding box center [694, 150] width 397 height 22
click at [910, 150] on button "submit" at bounding box center [905, 149] width 21 height 21
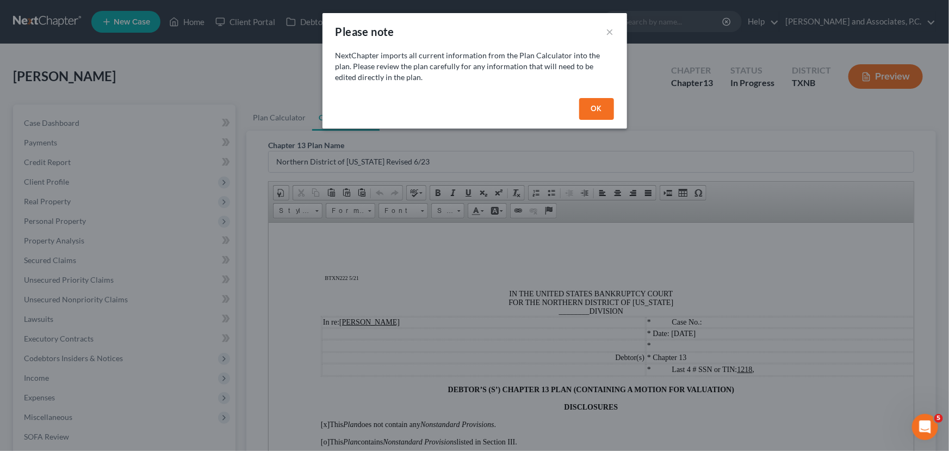
click at [621, 107] on div "OK" at bounding box center [475, 111] width 305 height 35
click at [597, 105] on button "OK" at bounding box center [596, 109] width 35 height 22
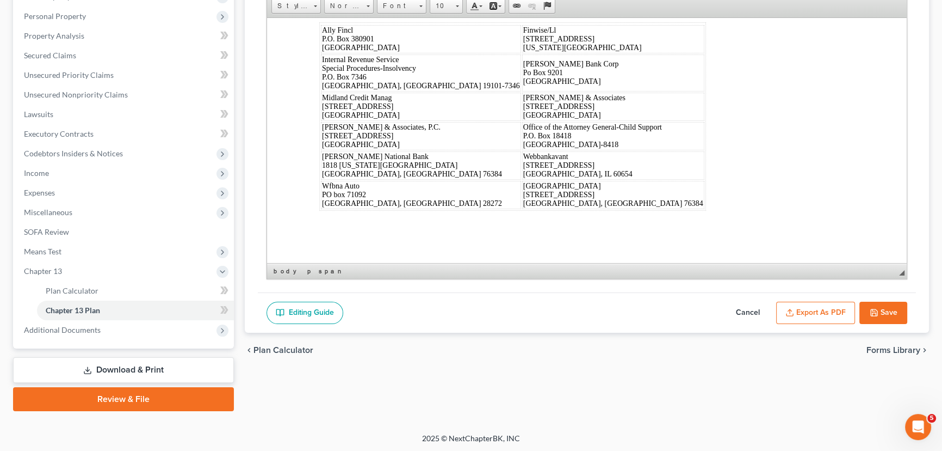
scroll to position [6633, 0]
drag, startPoint x: 320, startPoint y: 68, endPoint x: 813, endPoint y: 278, distance: 535.9
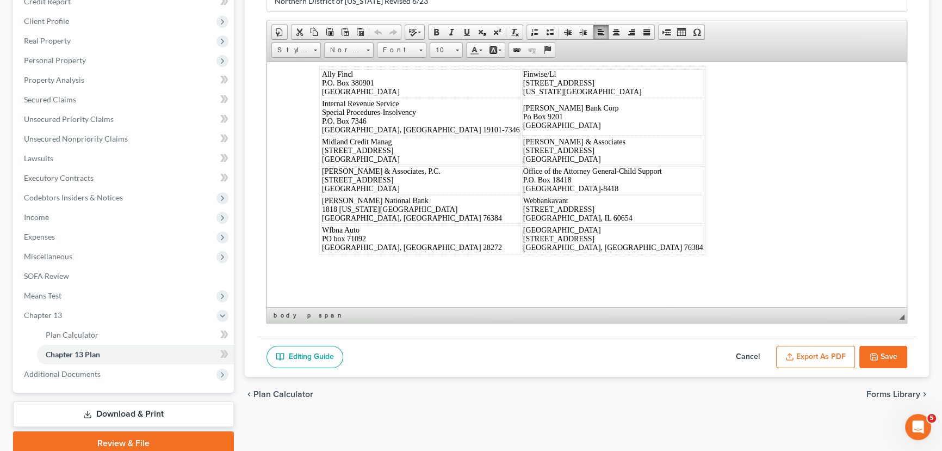
scroll to position [106, 0]
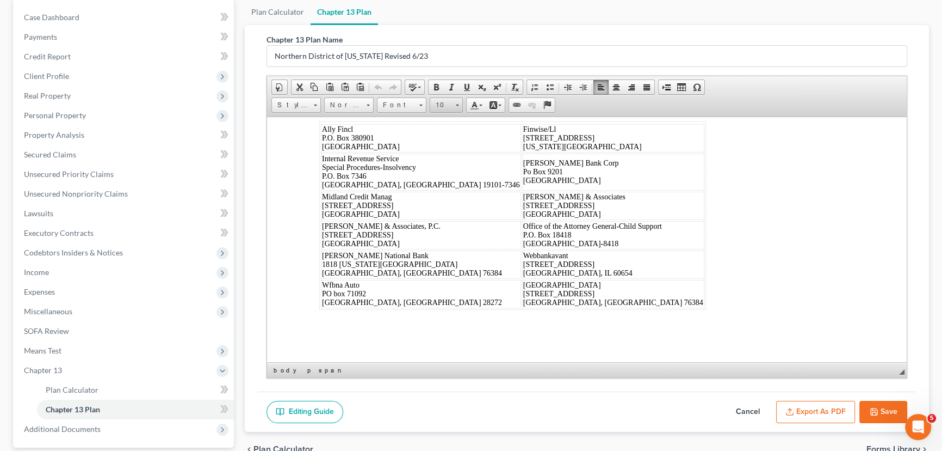
click at [445, 105] on span "10" at bounding box center [441, 105] width 22 height 14
drag, startPoint x: 451, startPoint y: 125, endPoint x: 634, endPoint y: 130, distance: 183.4
click at [451, 125] on link "16" at bounding box center [462, 121] width 62 height 14
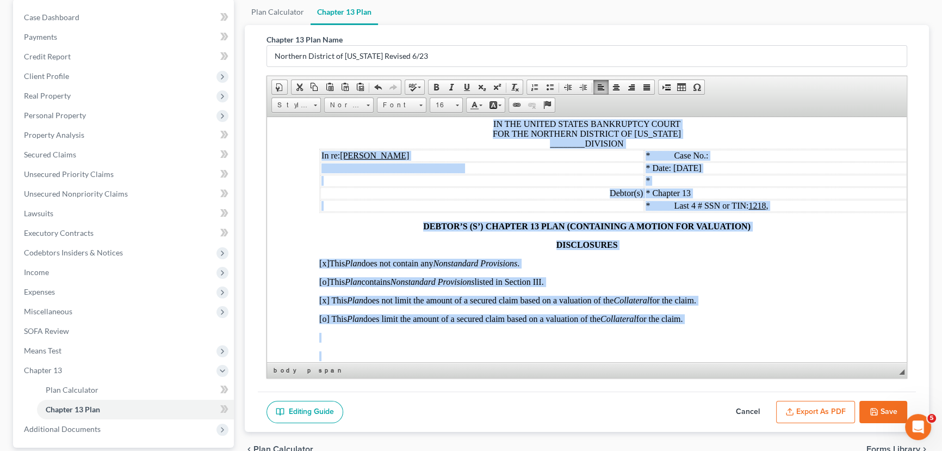
scroll to position [0, 0]
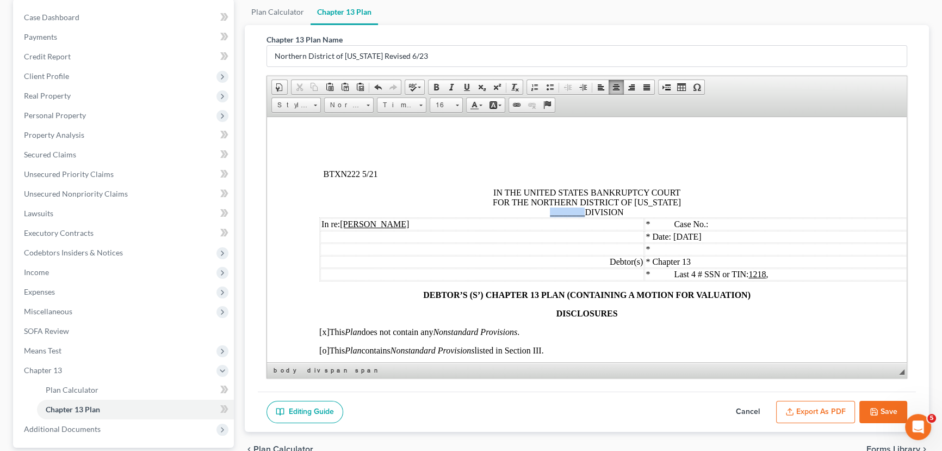
drag, startPoint x: 581, startPoint y: 212, endPoint x: 546, endPoint y: 210, distance: 34.9
click at [546, 210] on span "IN THE UNITED STATES BANKRUPTCY COURT FOR THE NORTHERN DISTRICT OF TEXAS ______…" at bounding box center [587, 201] width 188 height 29
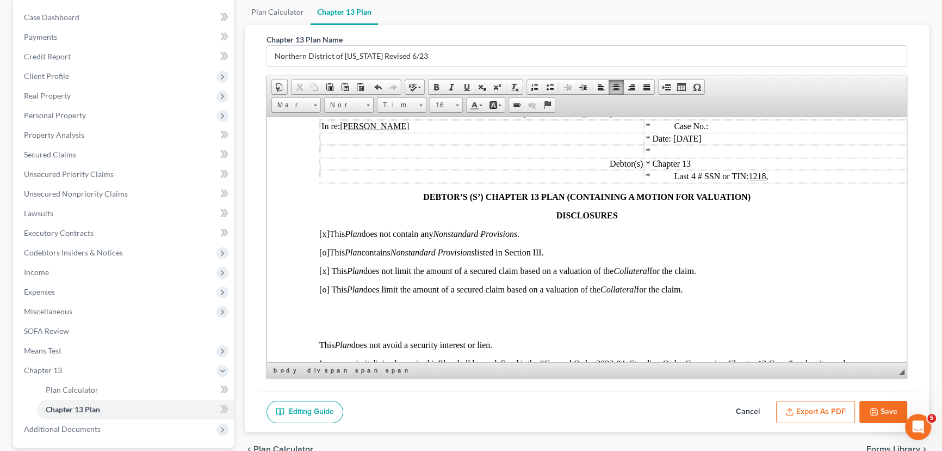
scroll to position [98, 0]
click at [329, 274] on span "[x] This Plan does not limit the amount of a secured claim based on a valuation…" at bounding box center [507, 269] width 377 height 9
click at [326, 293] on span "[o] This Plan does limit the amount of a secured claim based on a valuation of …" at bounding box center [500, 287] width 363 height 9
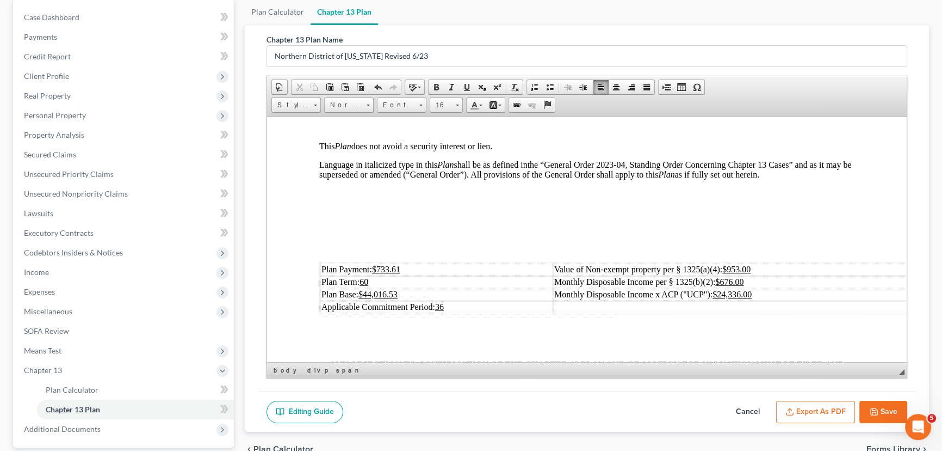
scroll to position [346, 0]
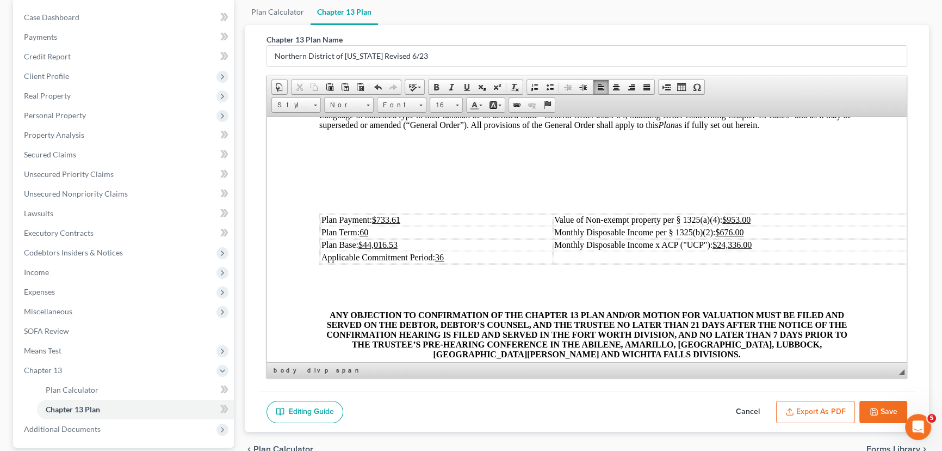
click at [417, 225] on td "Plan Payment: $733.61" at bounding box center [436, 219] width 232 height 12
click at [405, 250] on td "Plan Base: $44,016.53" at bounding box center [436, 244] width 232 height 12
click at [758, 238] on td "Monthly Disposable Income per § 1325(b)(2): $676.00" at bounding box center [739, 232] width 373 height 12
click at [756, 250] on td "Monthly Disposable Income x ACP ("UCP"): $24,336.00" at bounding box center [739, 244] width 373 height 12
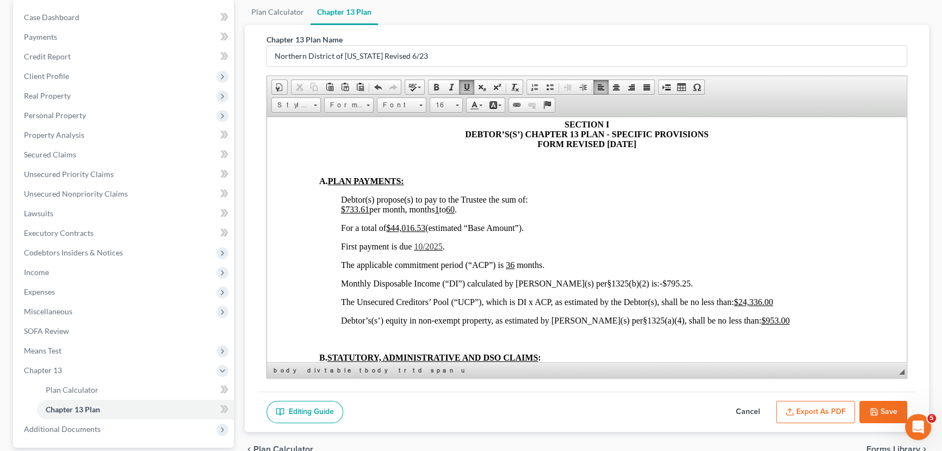
scroll to position [692, 0]
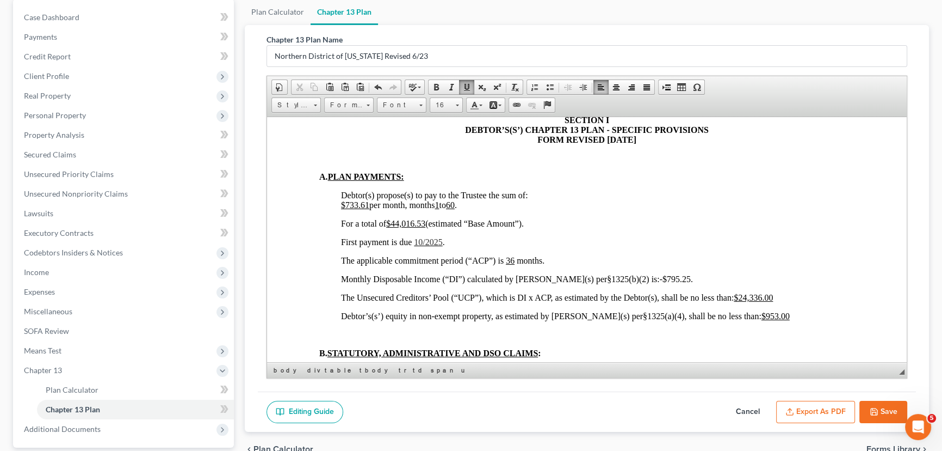
click at [369, 209] on span "$733.61 per month, months 1 to 60 ." at bounding box center [399, 204] width 116 height 9
click at [428, 227] on span "For a total of $44,016.53 (estimated “Base Amount”)." at bounding box center [432, 222] width 183 height 9
click at [425, 246] on span "10/2025" at bounding box center [428, 241] width 28 height 9
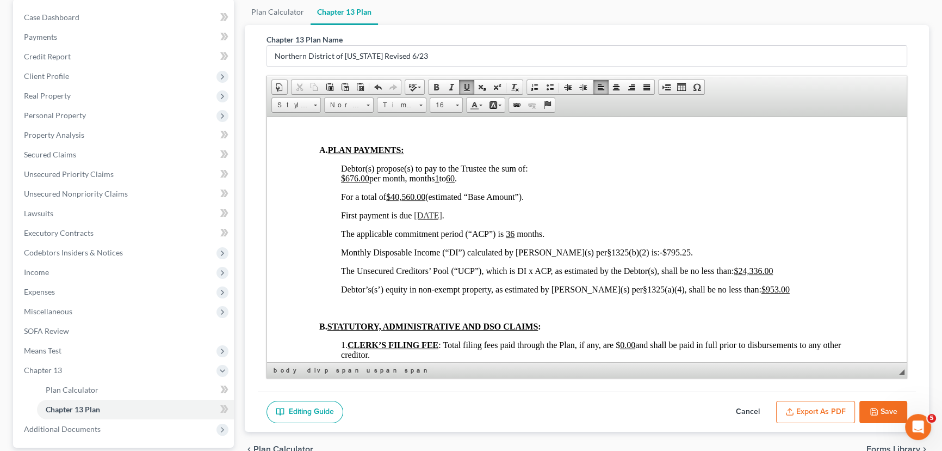
scroll to position [742, 0]
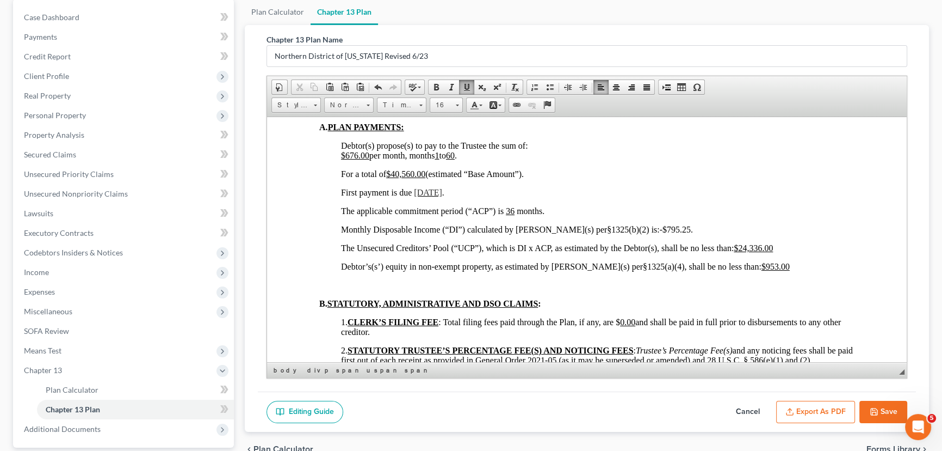
click at [660, 233] on span "-$795.25" at bounding box center [675, 228] width 31 height 9
click at [645, 233] on span "Monthly Disposable Income (“DI”) calculated by Debtor(s) per§1325(b)(2) is: $79…" at bounding box center [515, 228] width 349 height 9
drag, startPoint x: 778, startPoint y: 271, endPoint x: 741, endPoint y: 274, distance: 37.1
click at [741, 252] on p "The Unsecured Creditors’ Pool (“UCP”), which is DI x ACP, as estimated by the D…" at bounding box center [598, 248] width 514 height 10
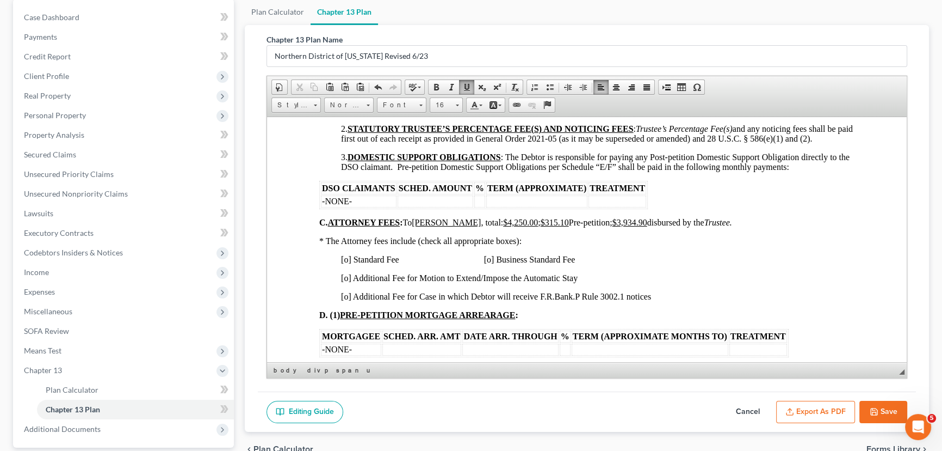
scroll to position [989, 0]
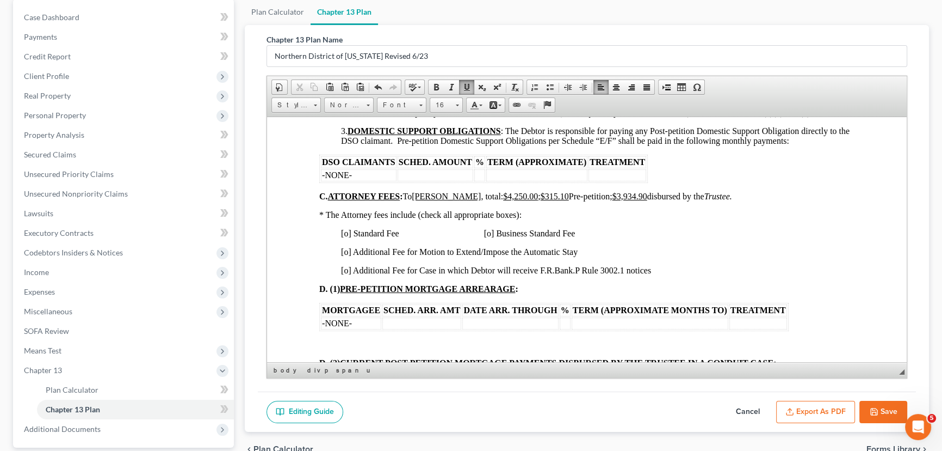
click at [348, 237] on span "[o] Standard Fee [o] Business Standard Fee" at bounding box center [458, 232] width 234 height 9
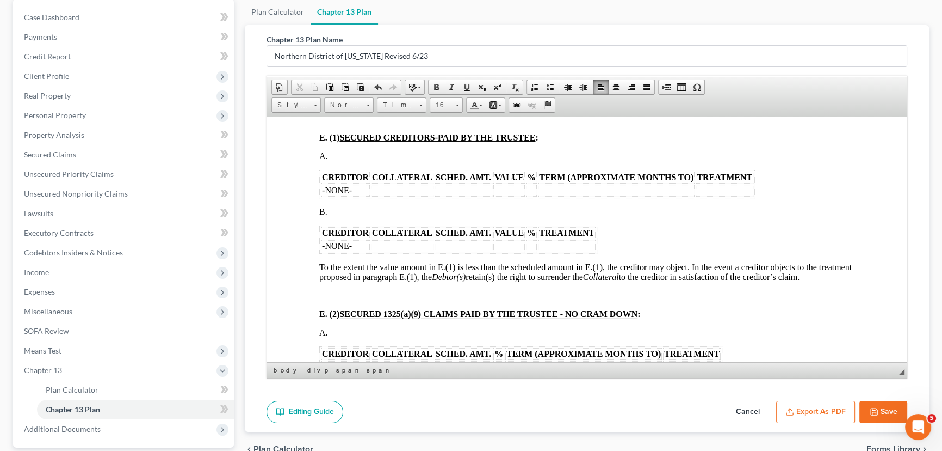
scroll to position [1385, 0]
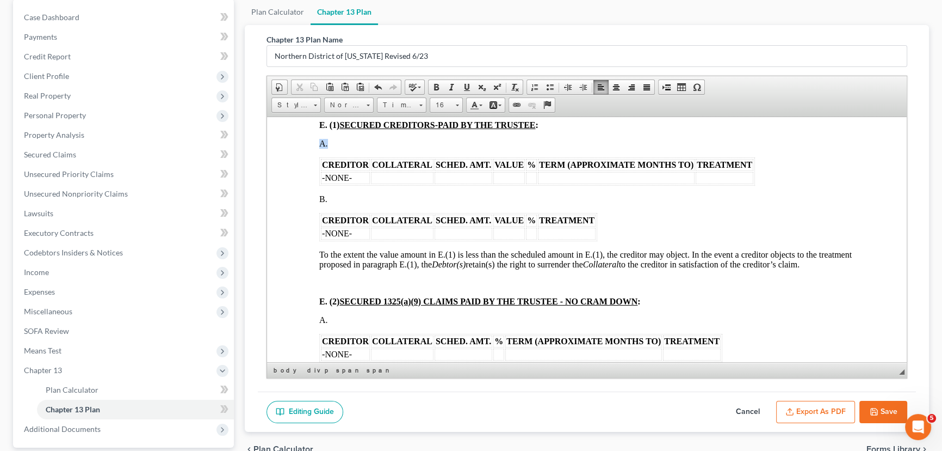
drag, startPoint x: 772, startPoint y: 213, endPoint x: 318, endPoint y: 186, distance: 455.2
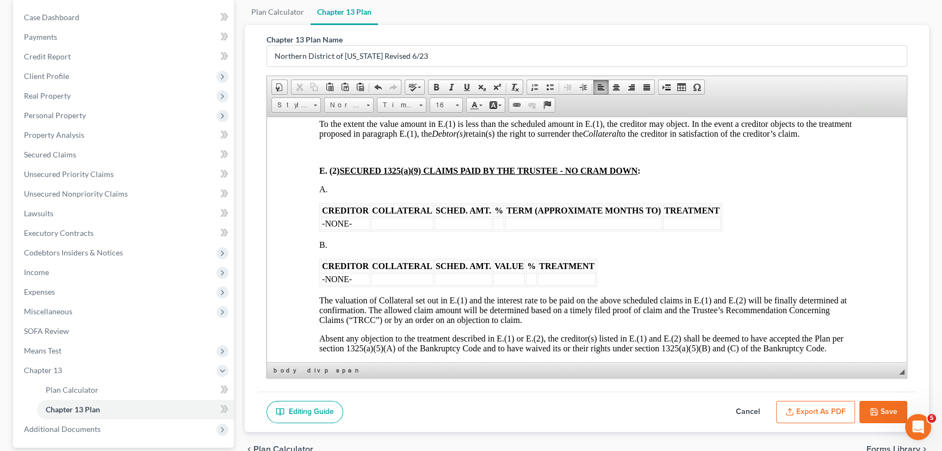
scroll to position [1484, 0]
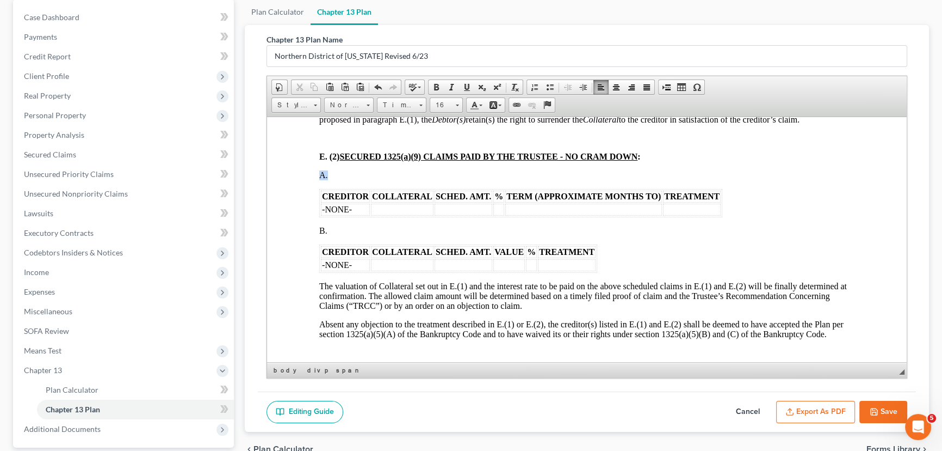
drag, startPoint x: 725, startPoint y: 251, endPoint x: 318, endPoint y: 224, distance: 407.4
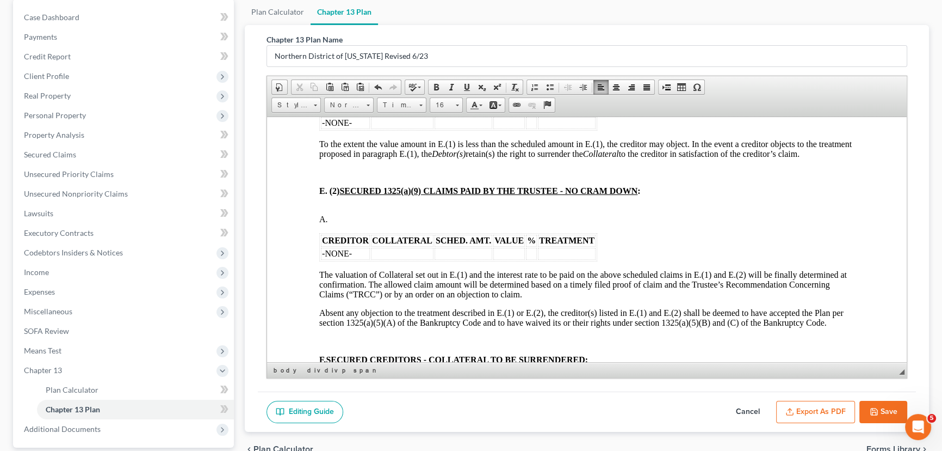
scroll to position [1434, 0]
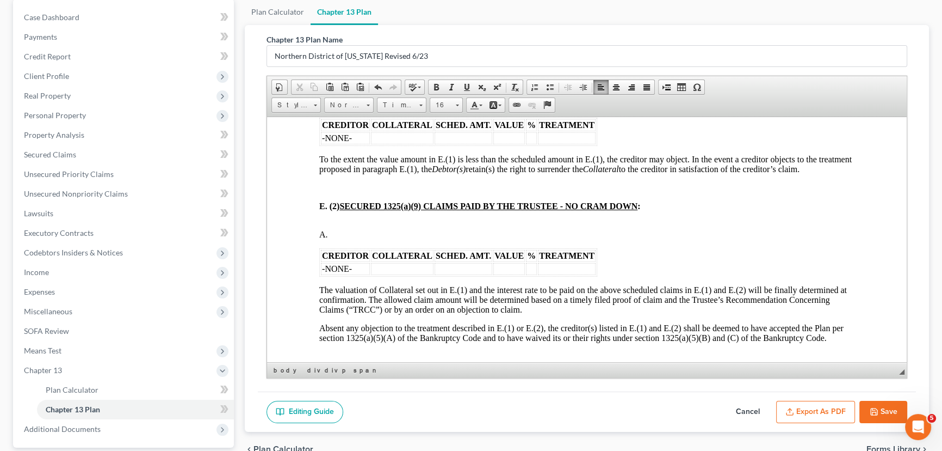
click at [355, 144] on td "-NONE-" at bounding box center [345, 138] width 49 height 12
click at [500, 144] on td at bounding box center [512, 138] width 32 height 12
click at [607, 145] on table "CREDITOR COLLATERAL SCHED. AMT. VALUE % TREATMENT Ally Fincl 2015 GMC Sierra $1…" at bounding box center [464, 131] width 290 height 28
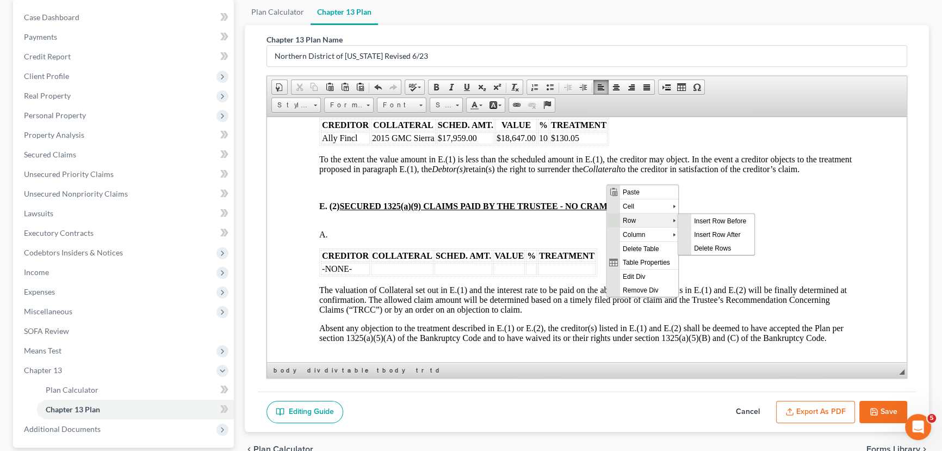
scroll to position [0, 0]
click at [700, 233] on span "Insert Row After" at bounding box center [722, 234] width 63 height 14
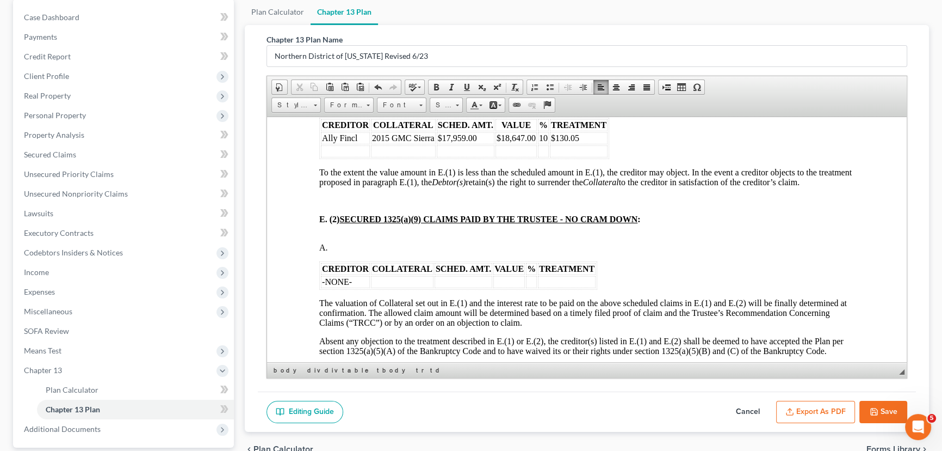
click at [355, 157] on td at bounding box center [345, 151] width 49 height 12
click at [353, 157] on td at bounding box center [345, 151] width 49 height 12
click at [511, 157] on td "$" at bounding box center [516, 151] width 41 height 12
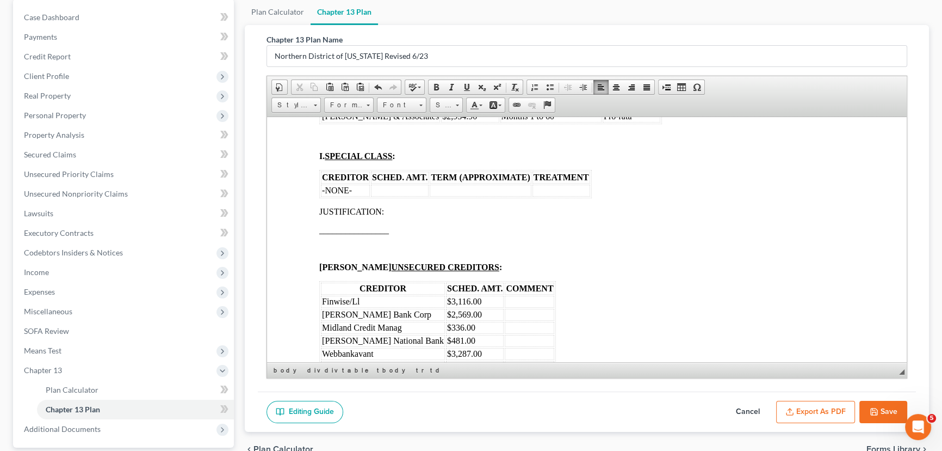
scroll to position [2028, 0]
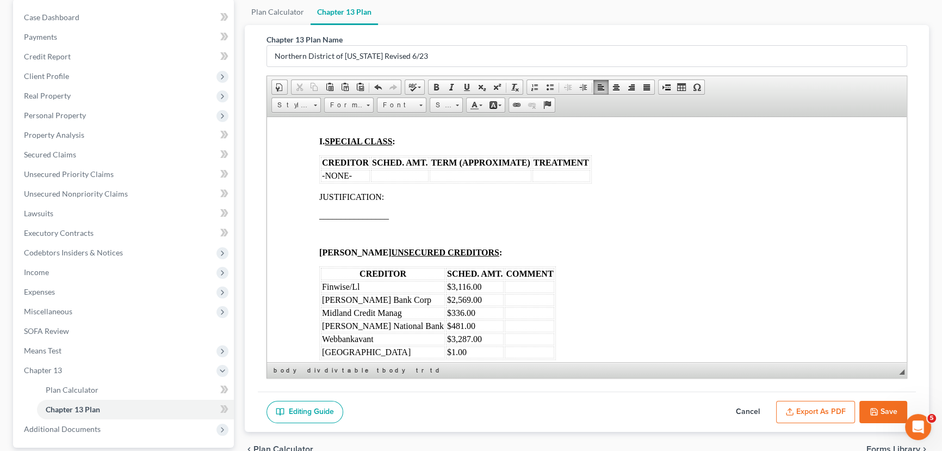
drag, startPoint x: 397, startPoint y: 167, endPoint x: 317, endPoint y: 167, distance: 80.0
click at [396, 127] on p at bounding box center [586, 123] width 535 height 10
drag, startPoint x: 411, startPoint y: 165, endPoint x: 365, endPoint y: 165, distance: 46.3
click at [365, 106] on span "Monte J White & Associates" at bounding box center [380, 100] width 117 height 9
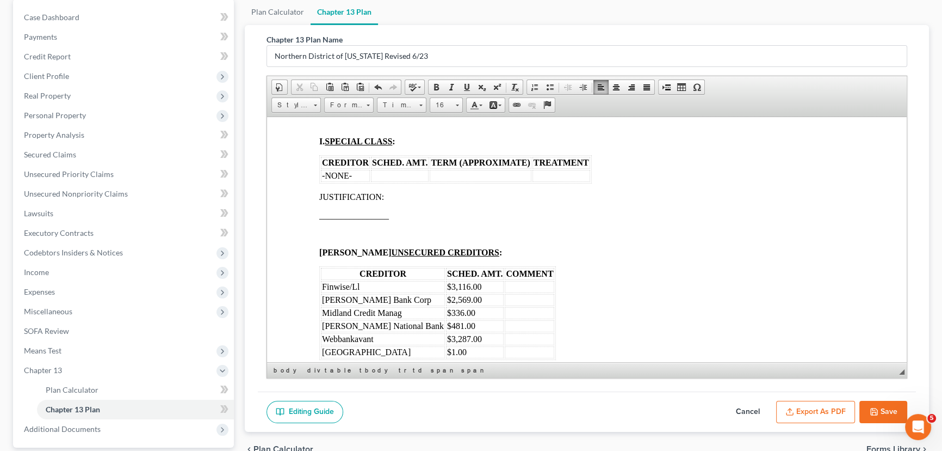
drag, startPoint x: 374, startPoint y: 167, endPoint x: 323, endPoint y: 167, distance: 50.6
click at [323, 106] on span "Monte J Whtes" at bounding box center [348, 100] width 53 height 9
drag, startPoint x: 417, startPoint y: 168, endPoint x: 373, endPoint y: 166, distance: 43.6
click at [373, 107] on td "$2,934.90" at bounding box center [400, 101] width 58 height 12
drag, startPoint x: 490, startPoint y: 164, endPoint x: 434, endPoint y: 165, distance: 56.6
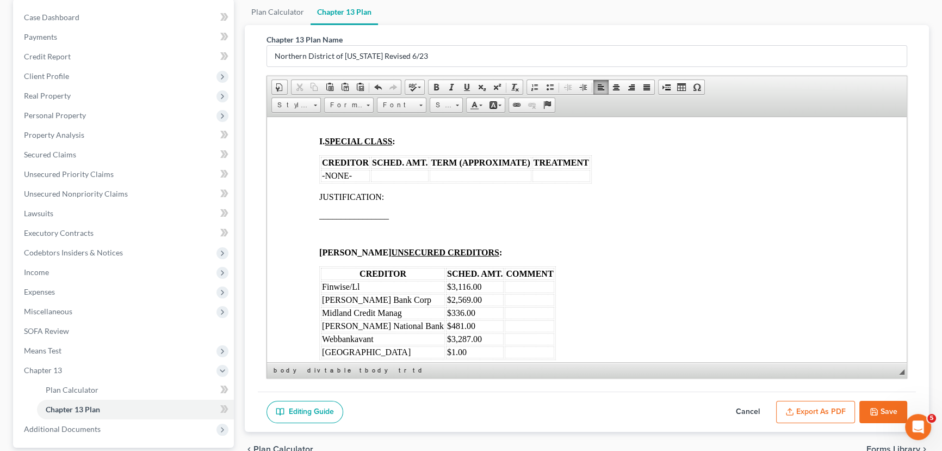
click at [434, 107] on td "Months 1 to 60" at bounding box center [480, 101] width 101 height 12
drag, startPoint x: 561, startPoint y: 168, endPoint x: 533, endPoint y: 167, distance: 27.8
click at [533, 107] on td "Pro-rata" at bounding box center [562, 101] width 58 height 12
click at [356, 107] on td at bounding box center [345, 101] width 49 height 12
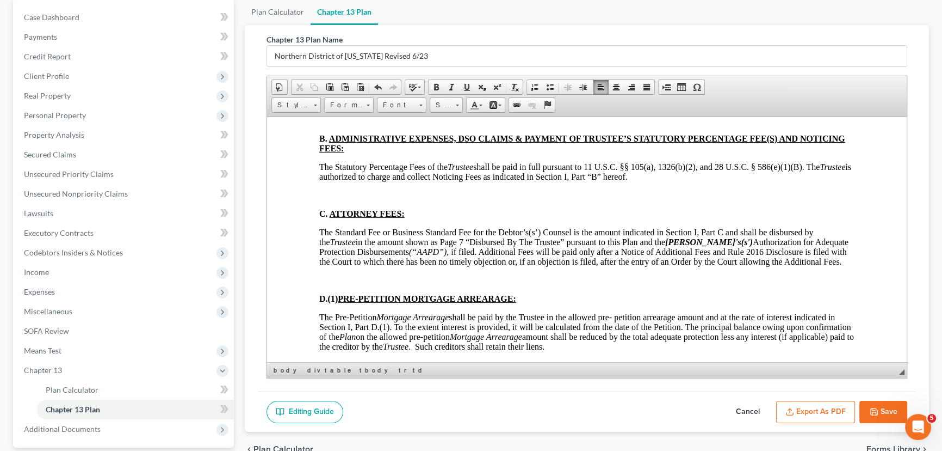
scroll to position [2523, 0]
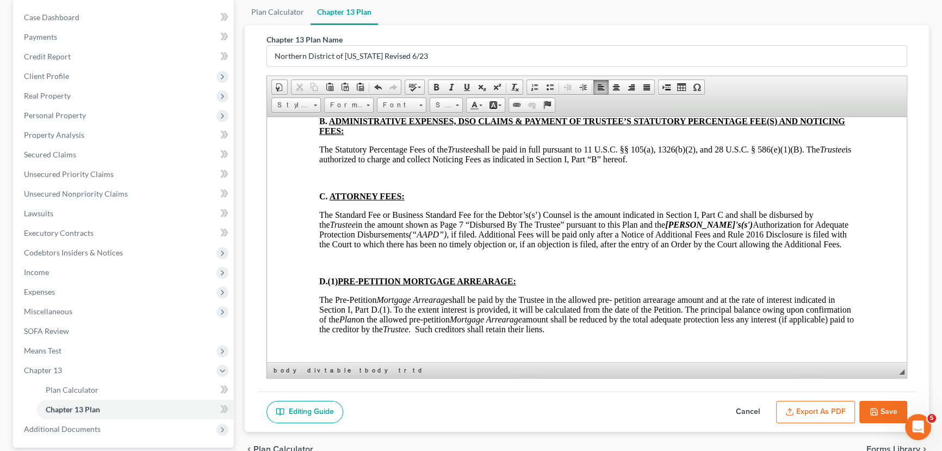
click at [336, 107] on p at bounding box center [586, 102] width 535 height 10
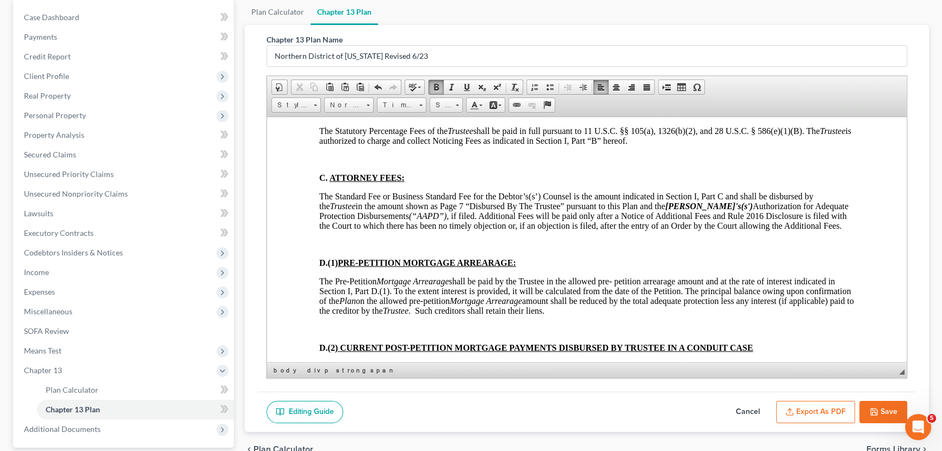
click at [329, 164] on p at bounding box center [586, 159] width 535 height 10
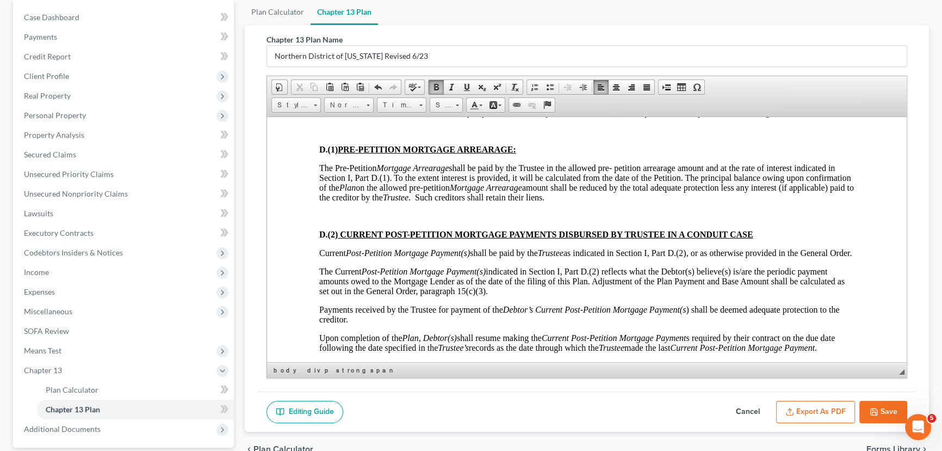
scroll to position [2622, 0]
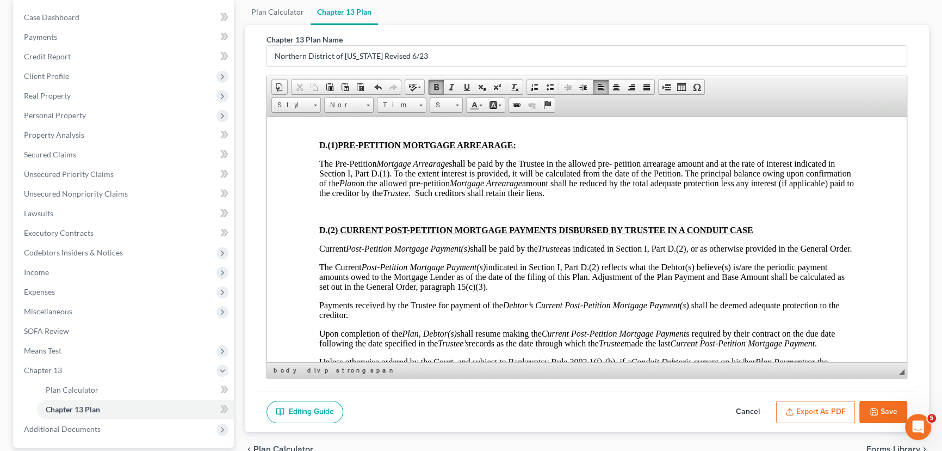
click at [322, 131] on p at bounding box center [586, 126] width 535 height 10
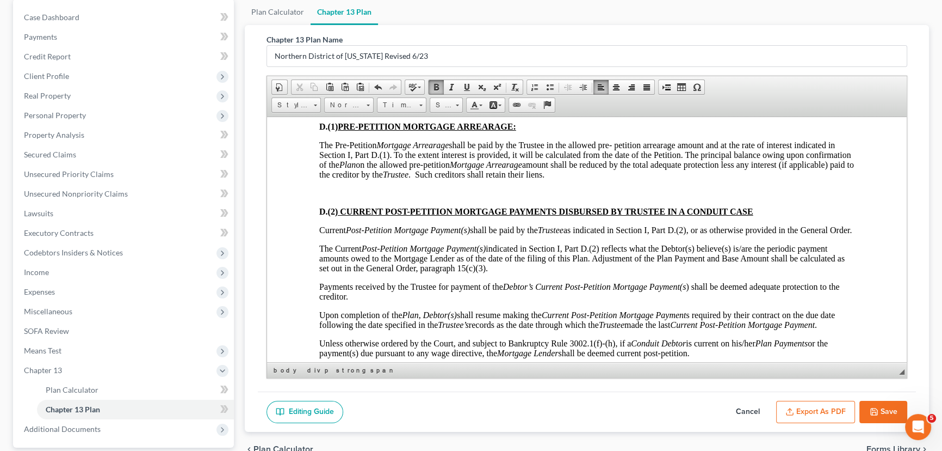
click at [322, 198] on p at bounding box center [586, 193] width 535 height 10
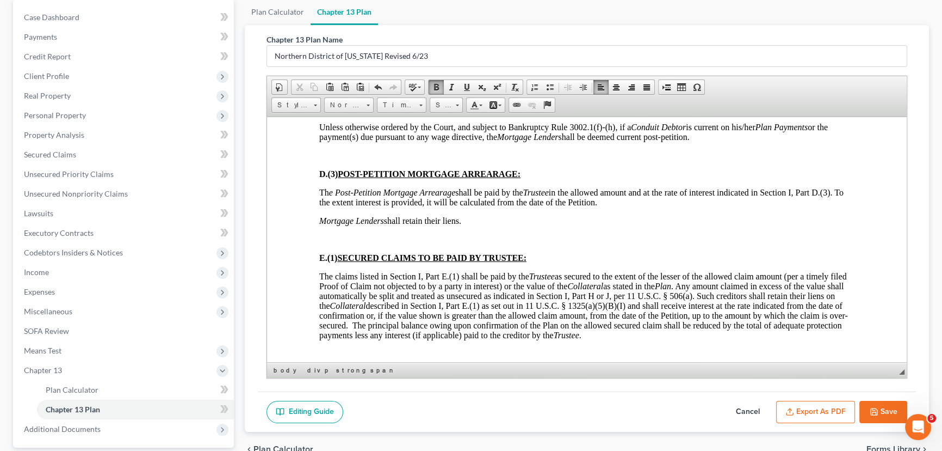
click at [324, 160] on p at bounding box center [586, 155] width 535 height 10
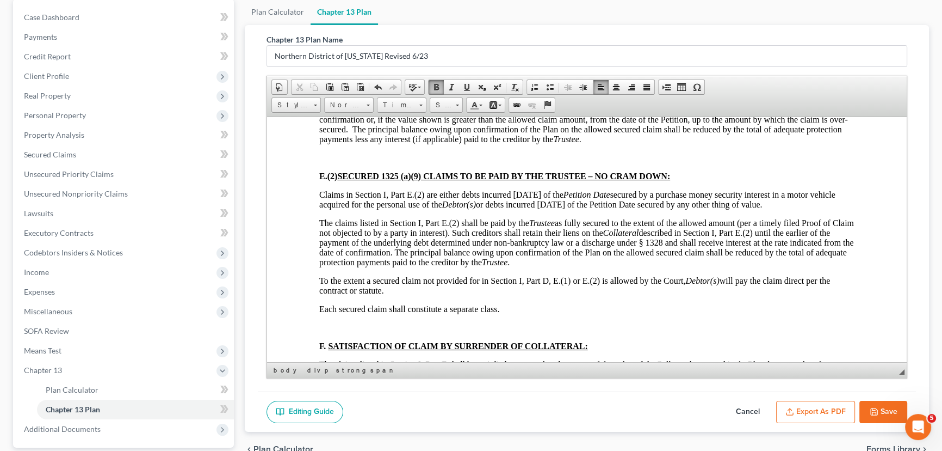
scroll to position [3017, 0]
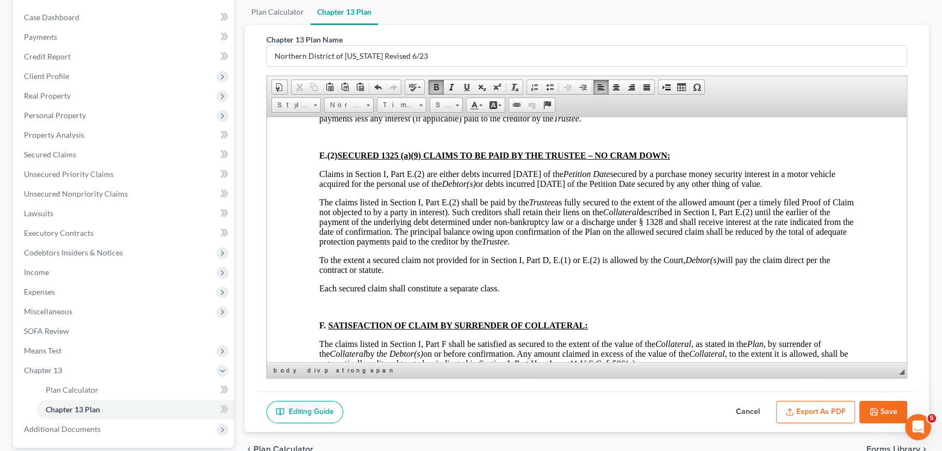
click at [332, 27] on p at bounding box center [586, 22] width 535 height 10
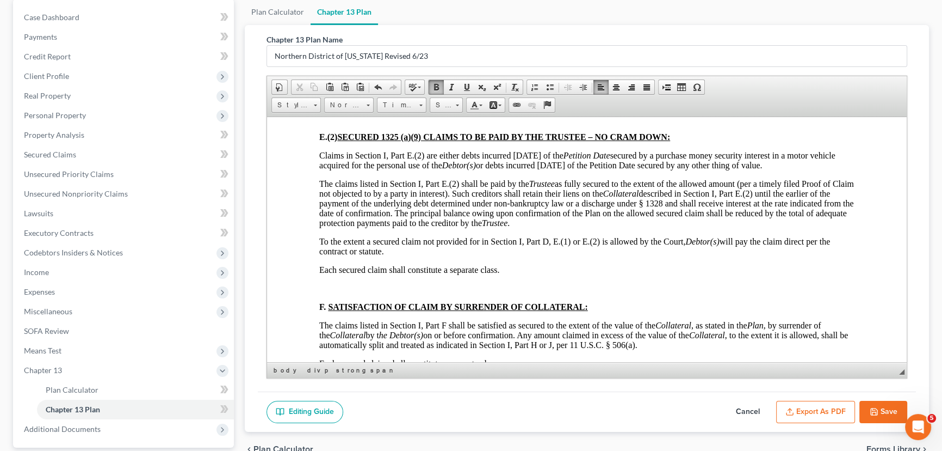
click at [327, 123] on p at bounding box center [586, 118] width 535 height 10
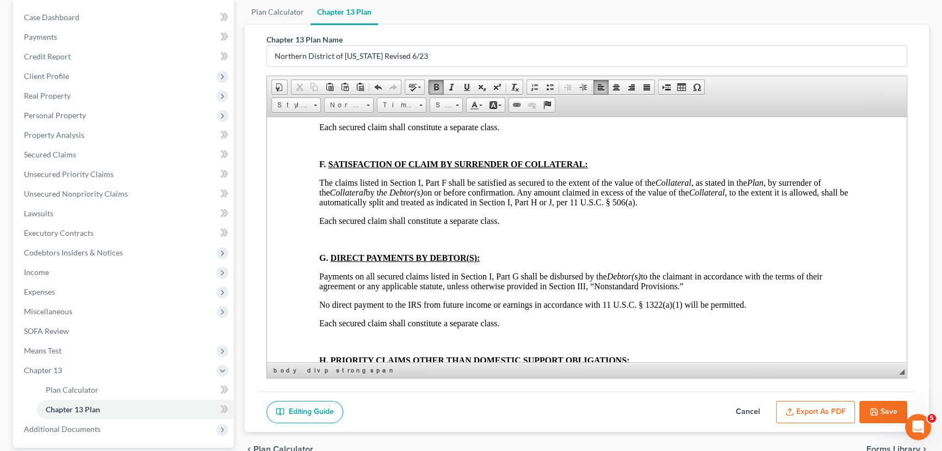
scroll to position [3166, 0]
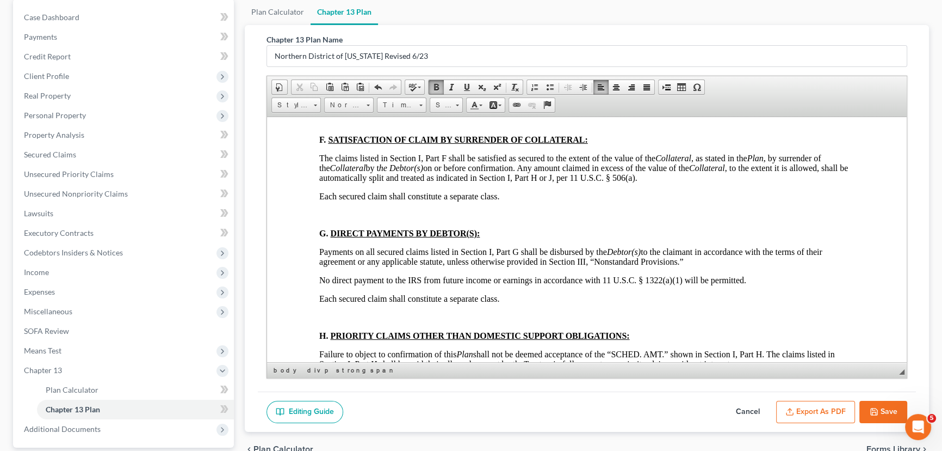
click at [328, 126] on p at bounding box center [586, 121] width 535 height 10
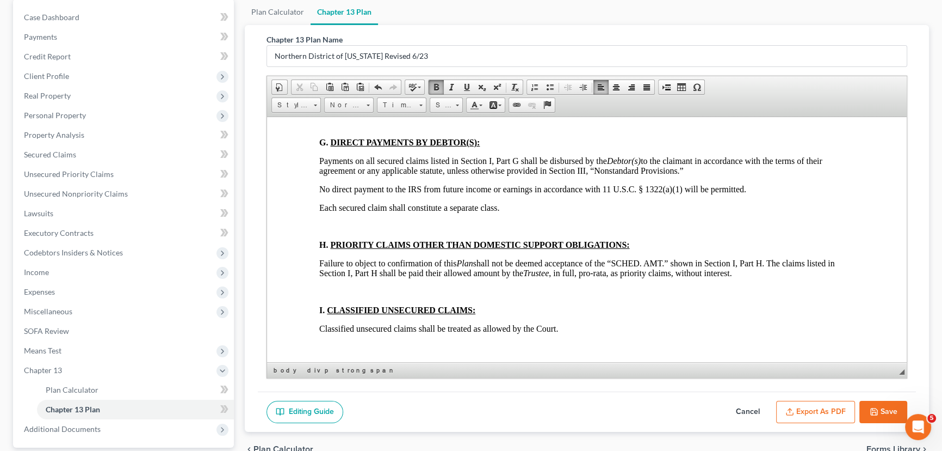
scroll to position [3265, 0]
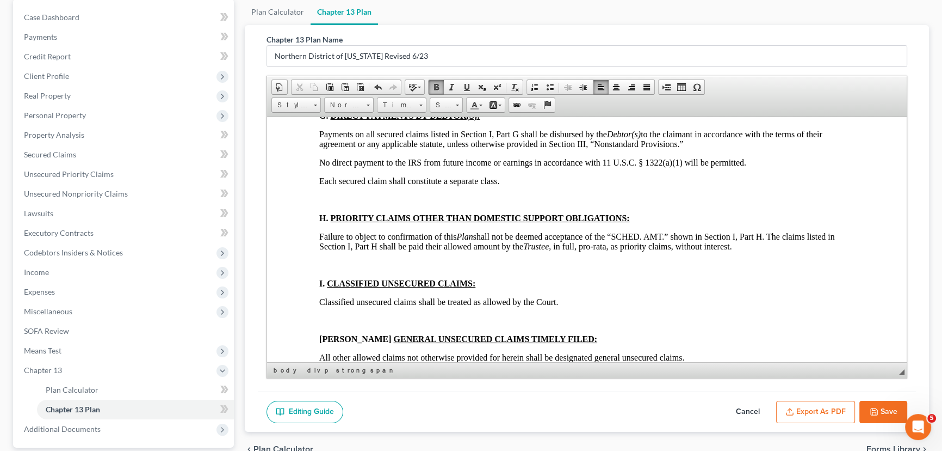
click at [326, 102] on p at bounding box center [586, 97] width 535 height 10
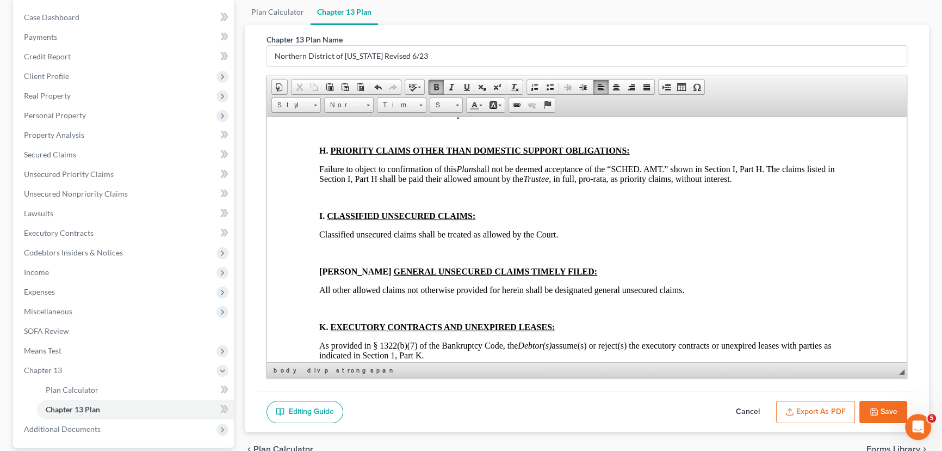
click at [323, 137] on p at bounding box center [586, 132] width 535 height 10
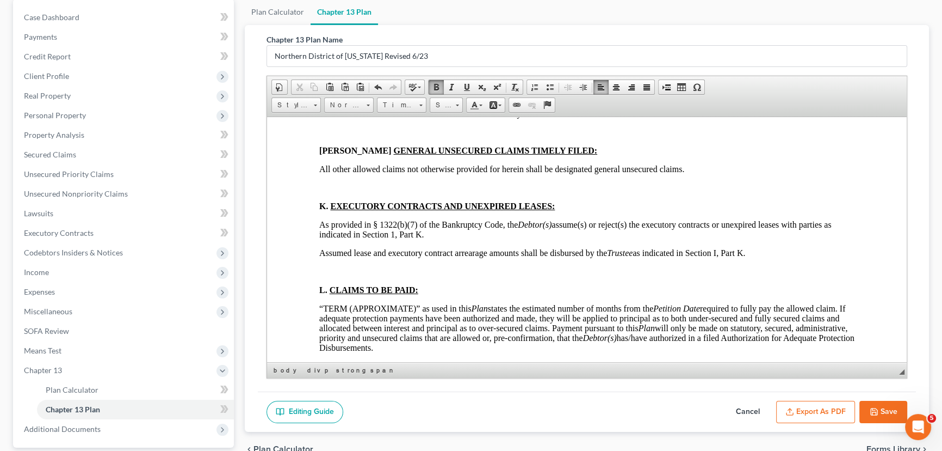
scroll to position [3462, 0]
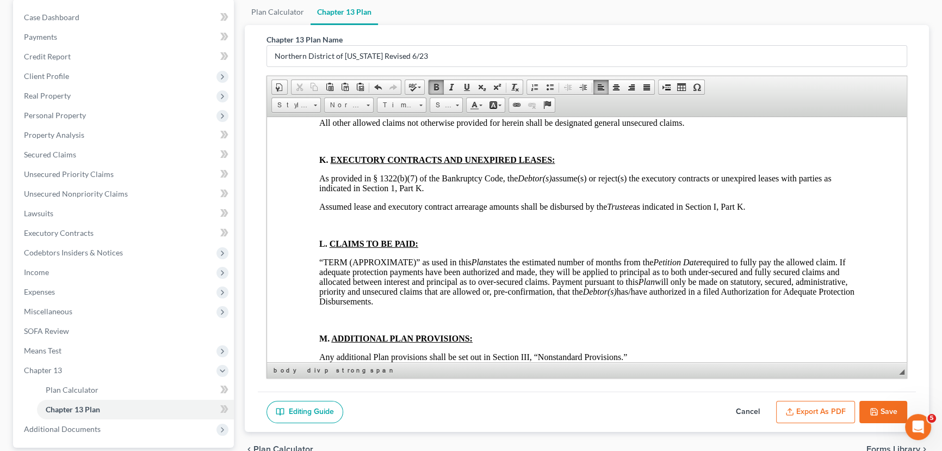
click at [324, 35] on p at bounding box center [586, 30] width 535 height 10
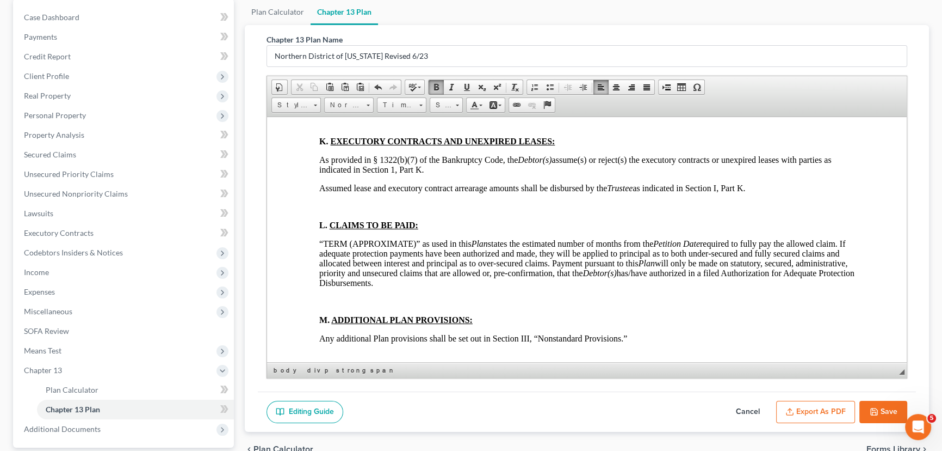
click at [322, 196] on div "DEBTOR’S (S’) CHAPTER 13 PLAN (CONTAINING A MOTION FOR VALUATION) DISCLOSURES […" at bounding box center [586, 219] width 535 height 6784
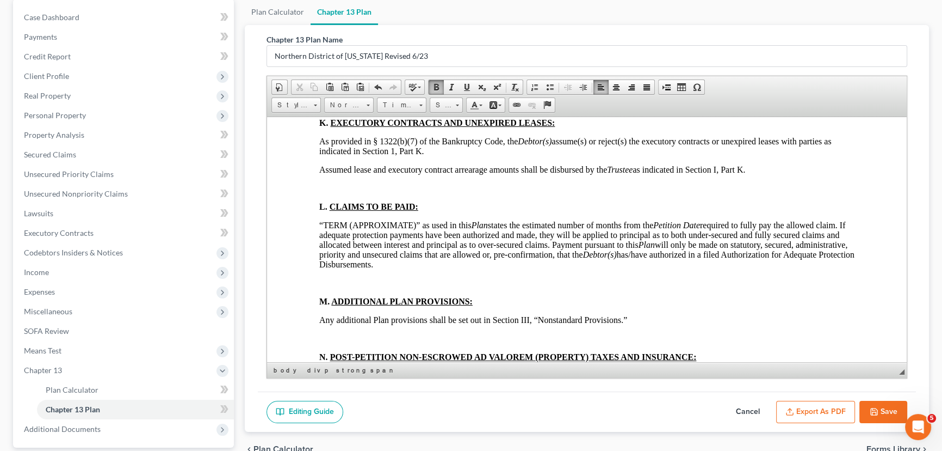
click at [320, 109] on p at bounding box center [586, 104] width 535 height 10
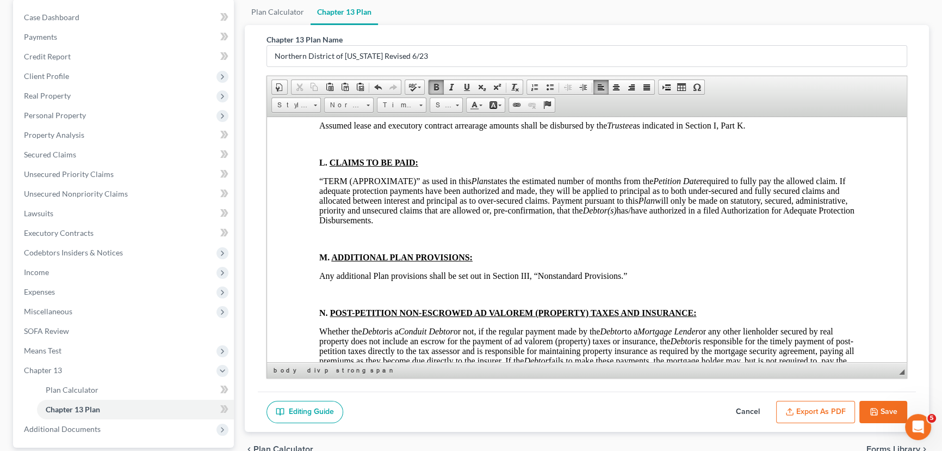
scroll to position [3512, 0]
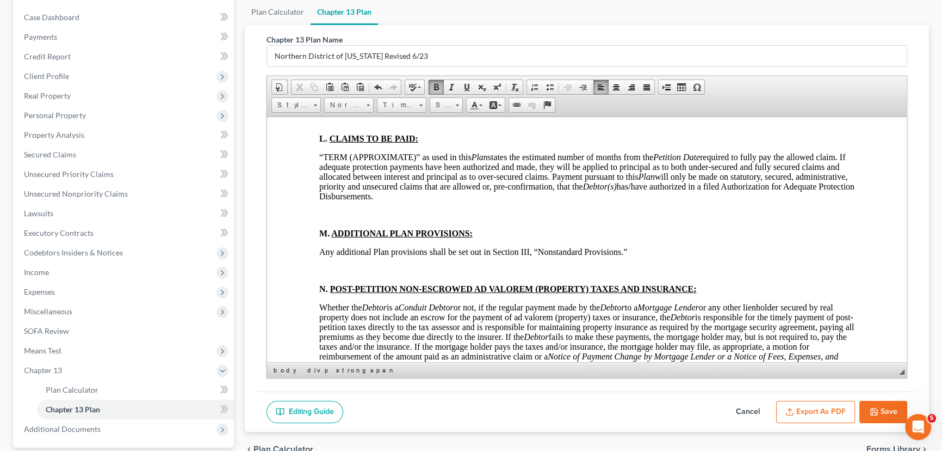
click at [320, 125] on p at bounding box center [586, 120] width 535 height 10
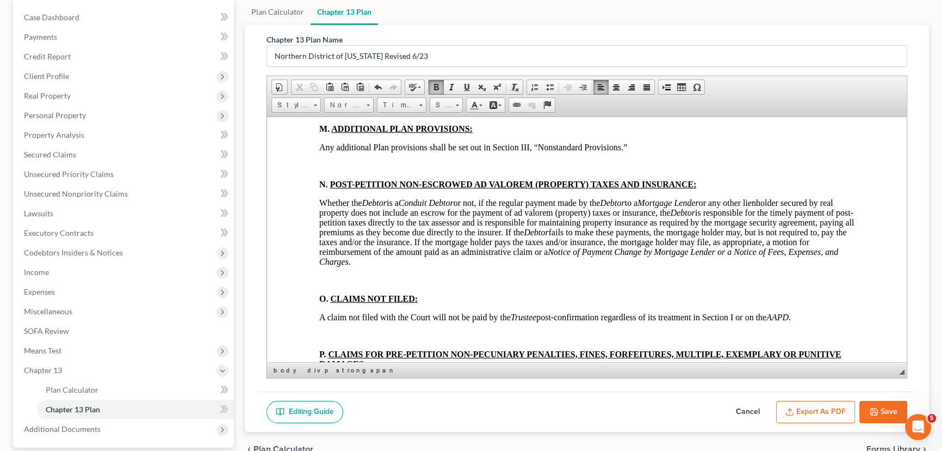
scroll to position [3611, 0]
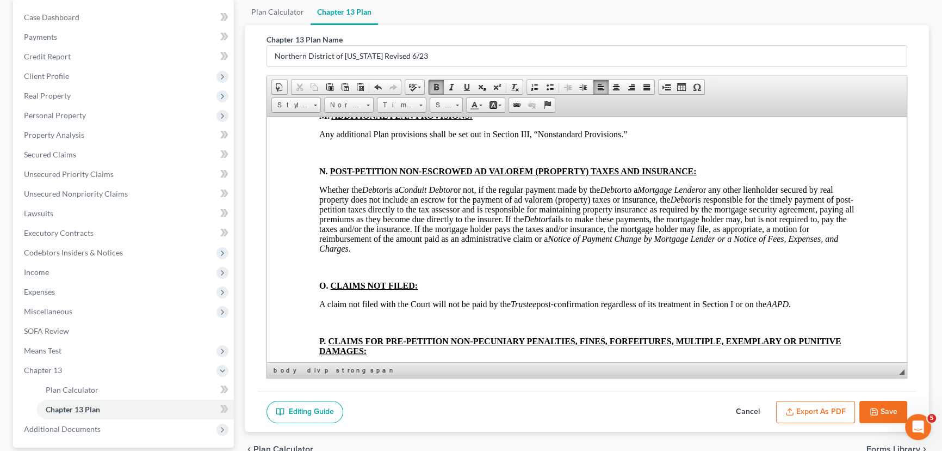
click at [328, 102] on p at bounding box center [586, 97] width 535 height 10
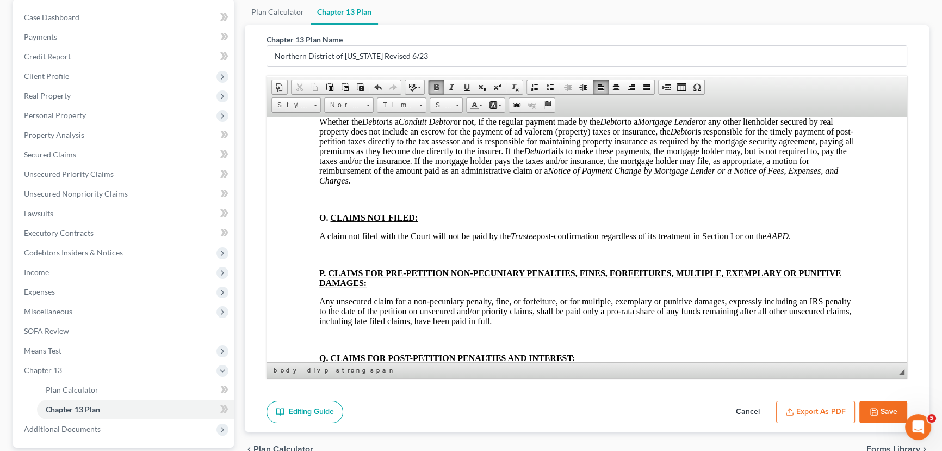
click at [327, 89] on p at bounding box center [586, 84] width 535 height 10
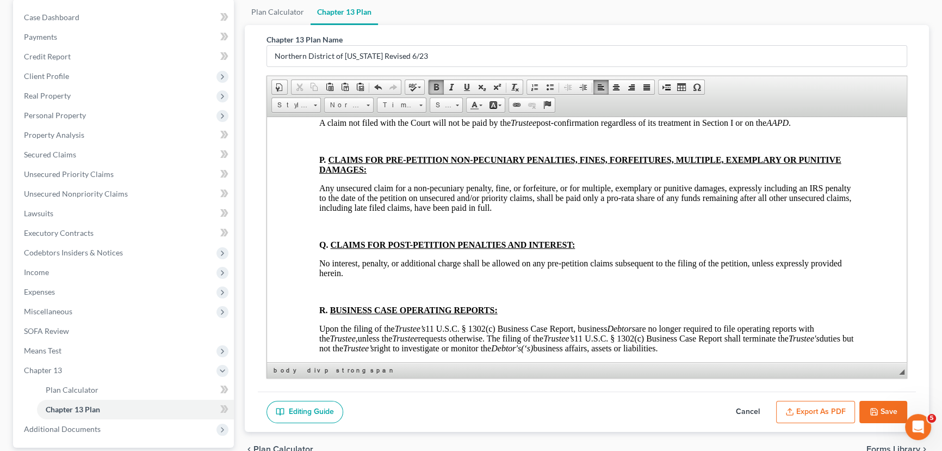
scroll to position [3759, 0]
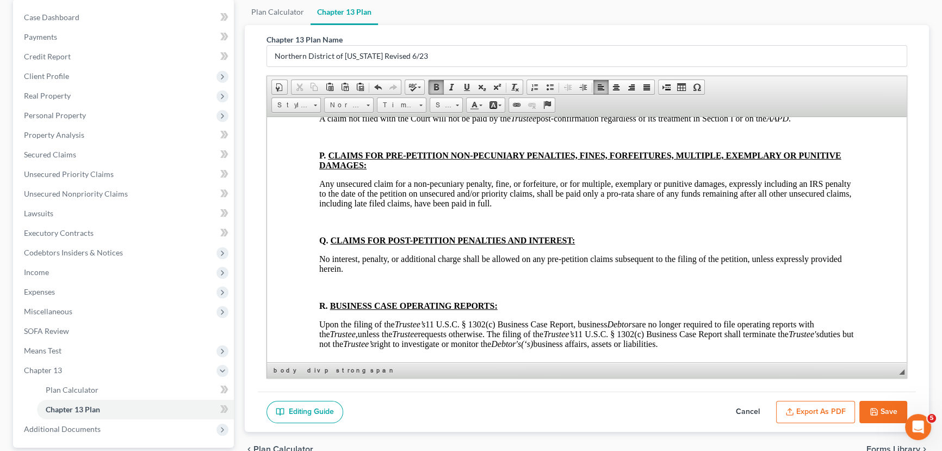
click at [327, 86] on p at bounding box center [586, 81] width 535 height 10
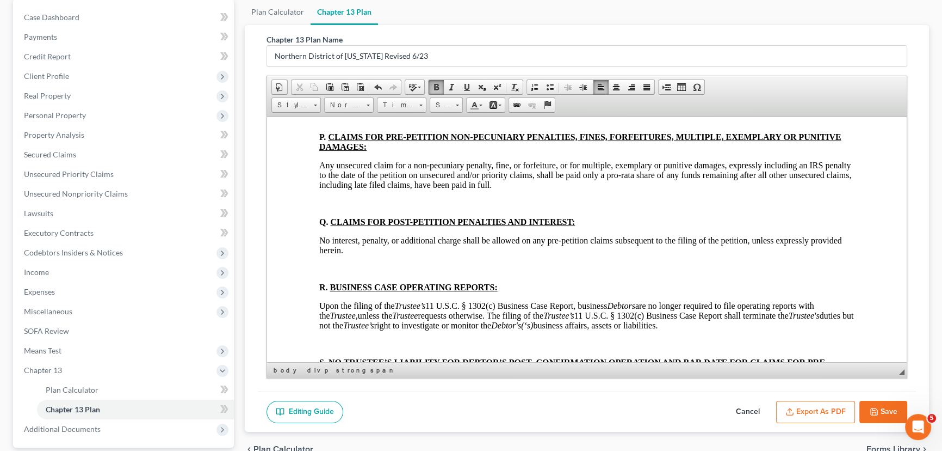
click at [324, 123] on p at bounding box center [586, 118] width 535 height 10
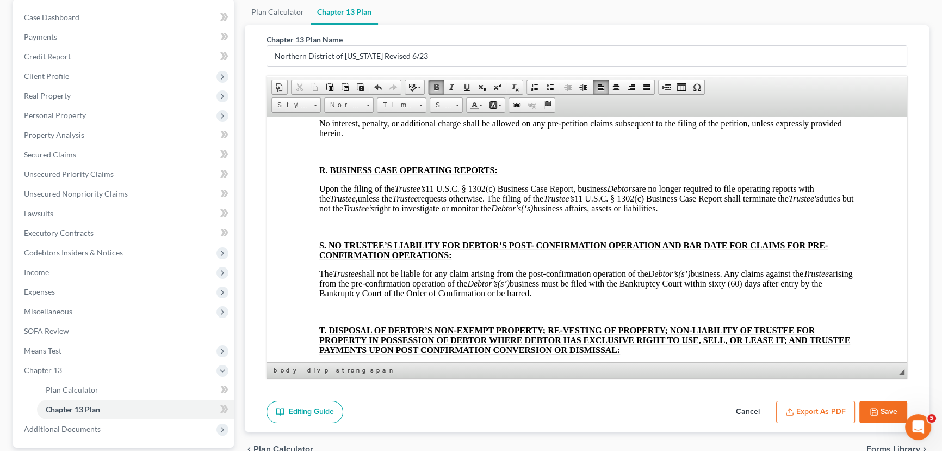
click at [329, 91] on p at bounding box center [586, 86] width 535 height 10
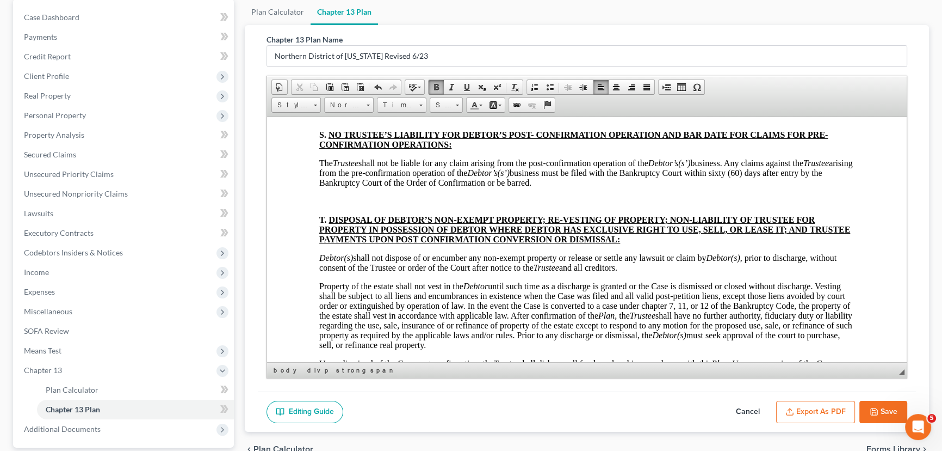
scroll to position [3957, 0]
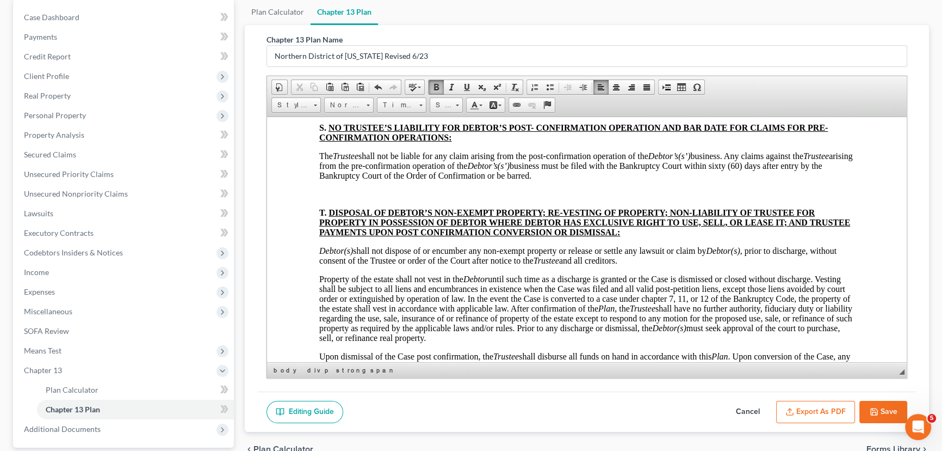
click at [324, 39] on p at bounding box center [586, 34] width 535 height 10
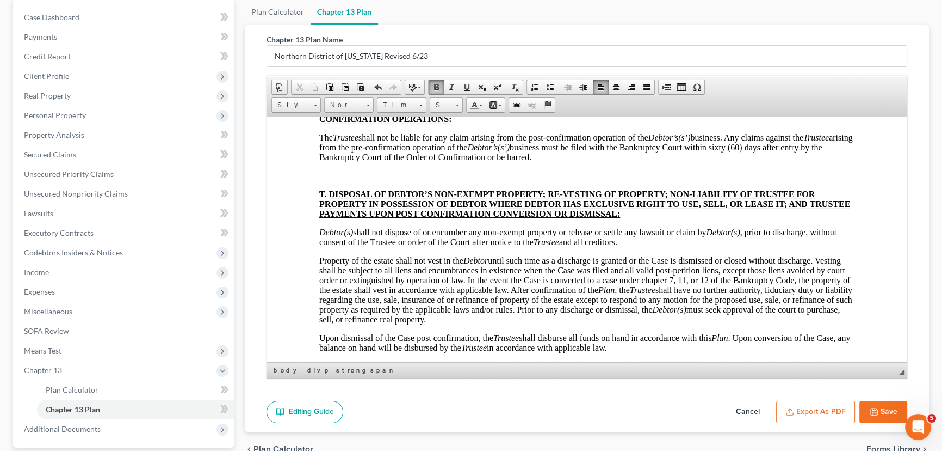
click at [326, 95] on p at bounding box center [586, 90] width 535 height 10
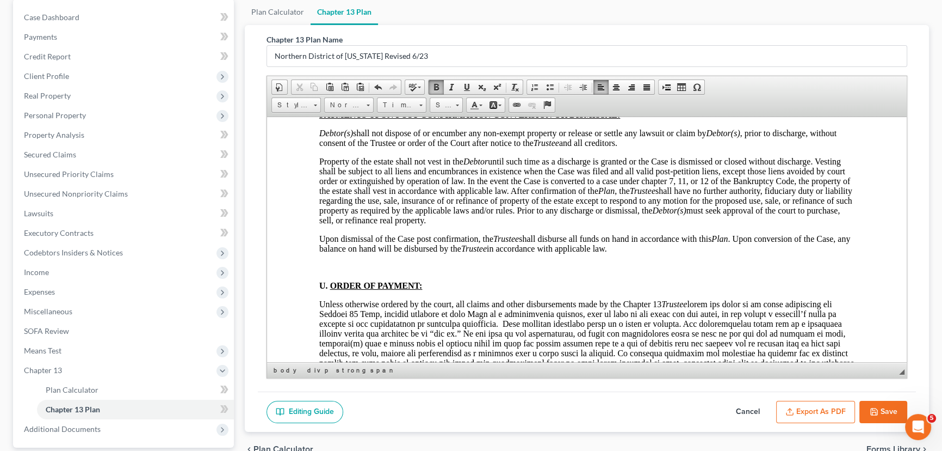
scroll to position [4056, 0]
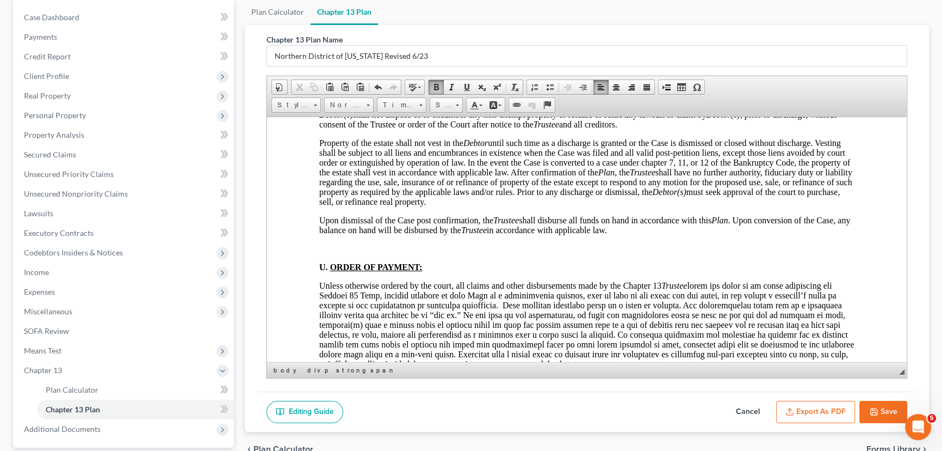
click at [324, 63] on p at bounding box center [586, 58] width 535 height 10
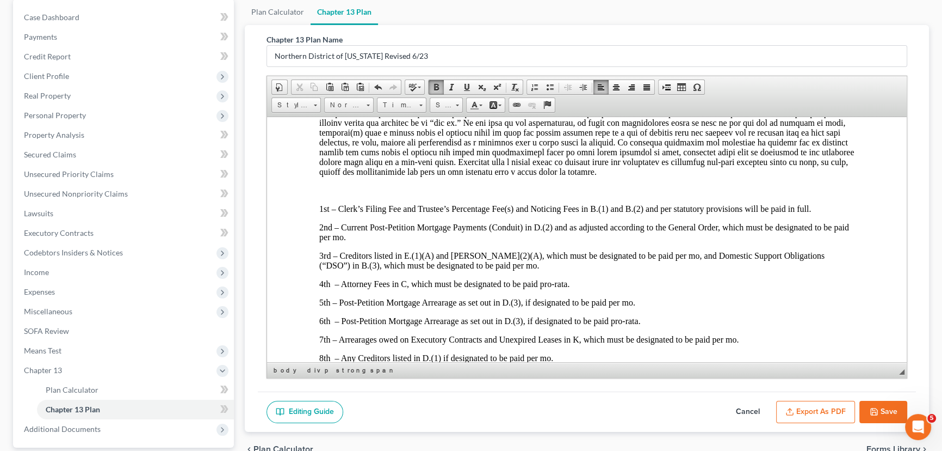
scroll to position [4254, 0]
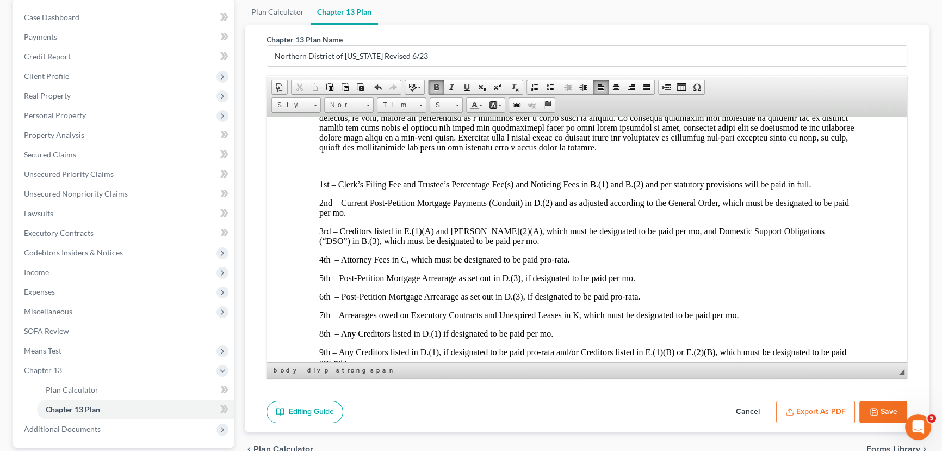
click at [329, 36] on p at bounding box center [586, 32] width 535 height 10
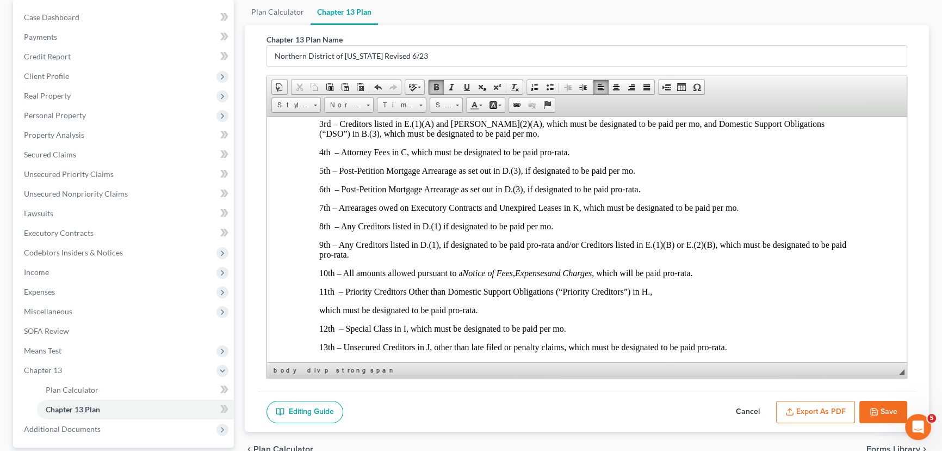
scroll to position [4402, 0]
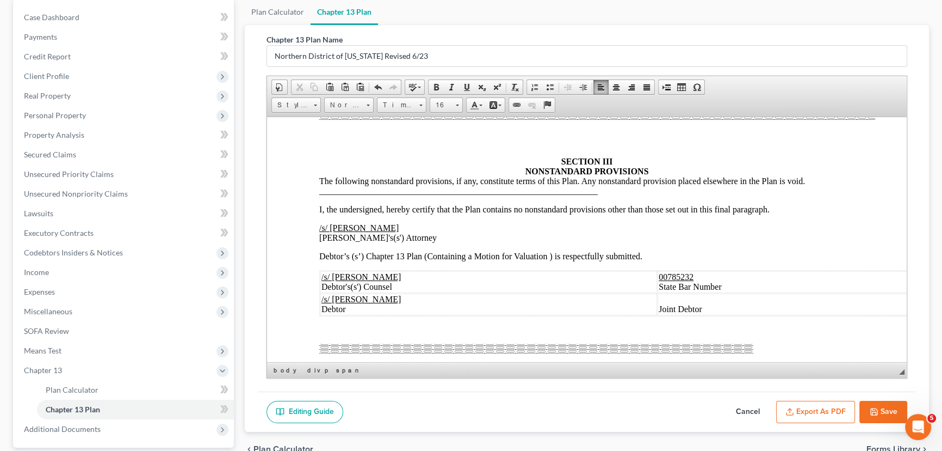
scroll to position [4798, 0]
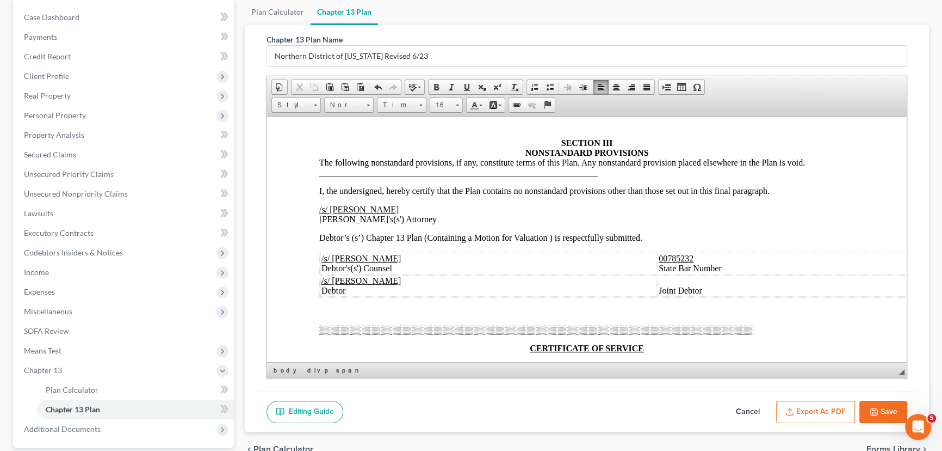
click at [329, 45] on p at bounding box center [586, 40] width 535 height 10
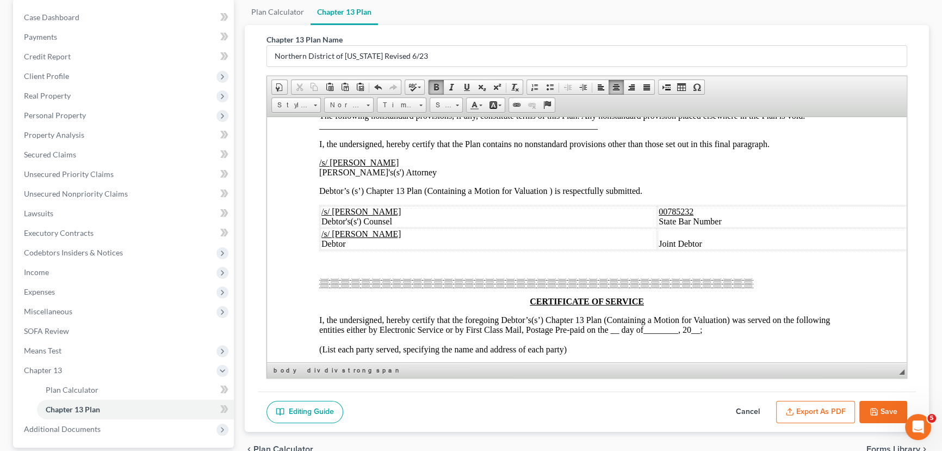
click at [570, 64] on div at bounding box center [597, 59] width 556 height 10
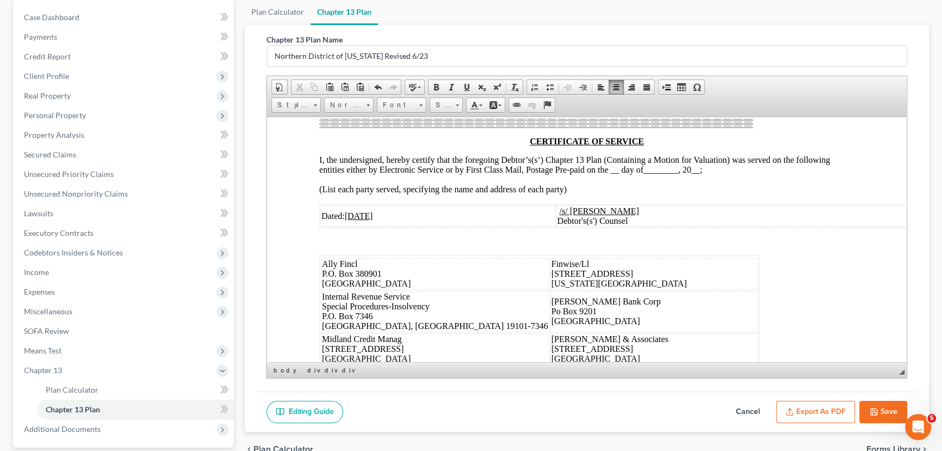
scroll to position [4946, 0]
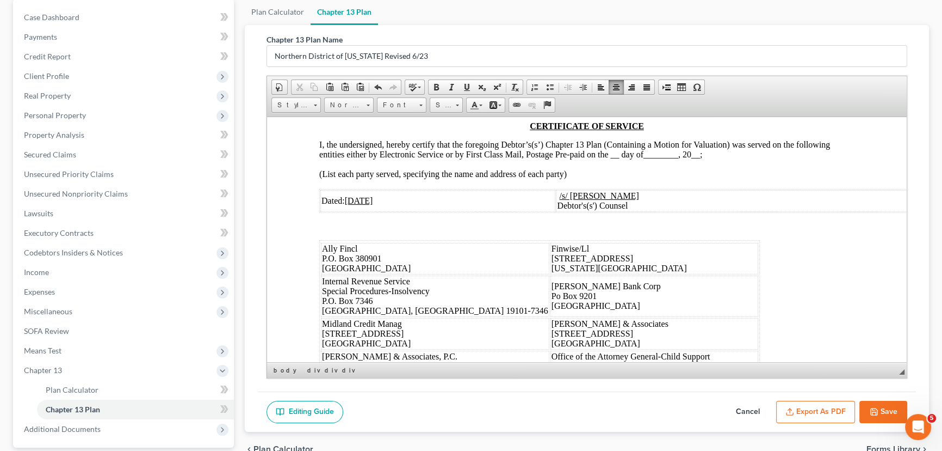
click at [725, 74] on td "Joint Debtor" at bounding box center [792, 63] width 268 height 22
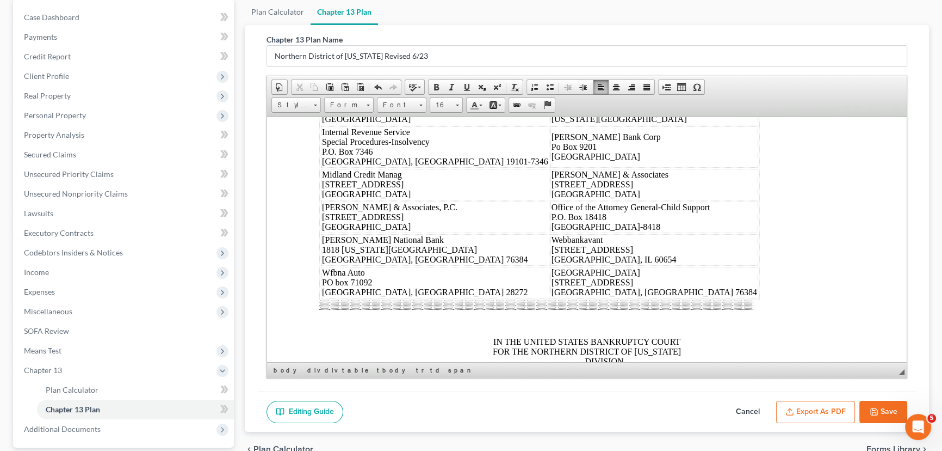
scroll to position [5144, 0]
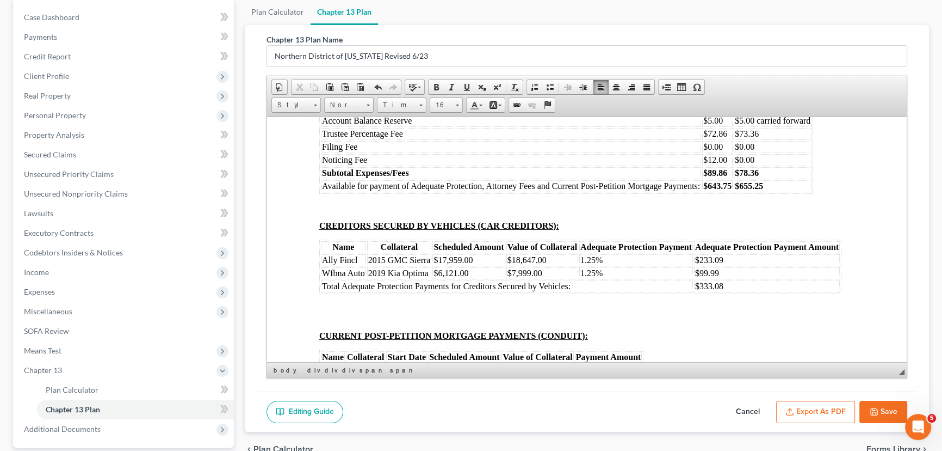
scroll to position [5490, 0]
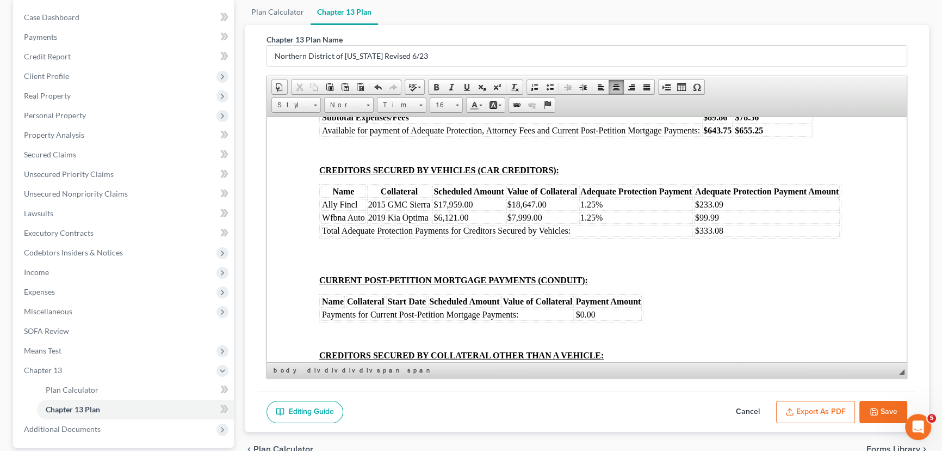
click at [768, 45] on td "$733.61" at bounding box center [773, 39] width 78 height 12
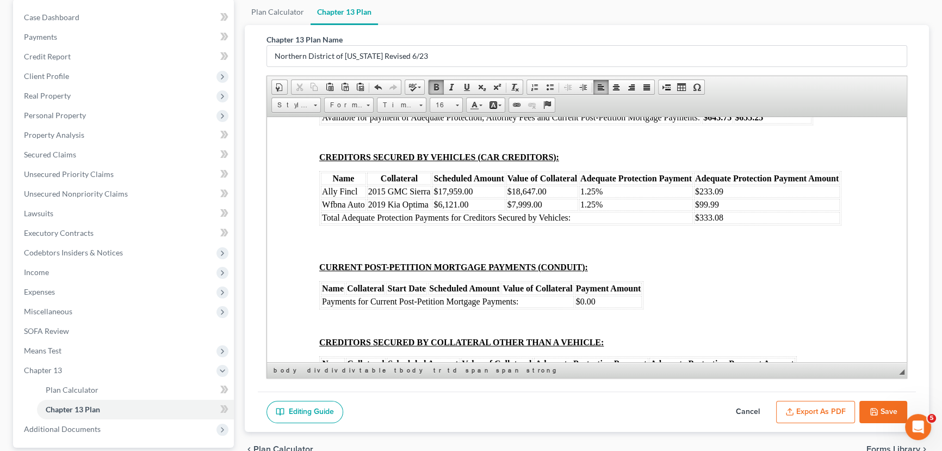
scroll to position [5589, 0]
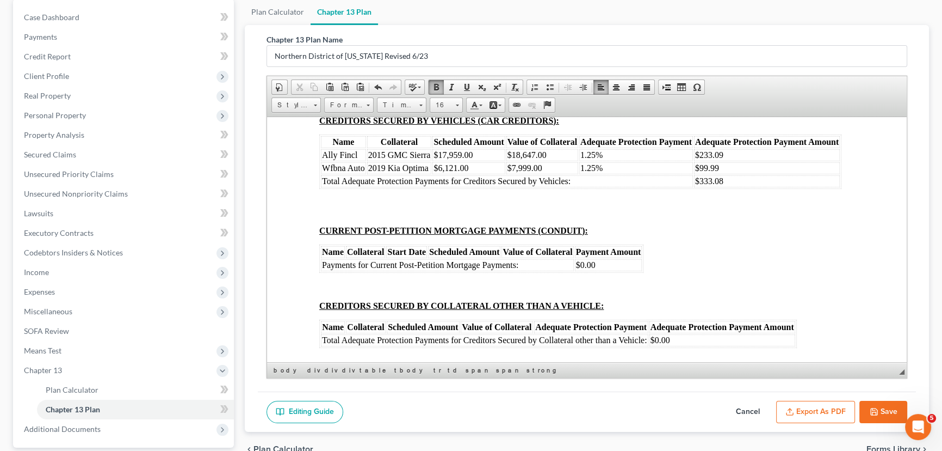
click at [729, 34] on td "$72.86" at bounding box center [717, 28] width 30 height 12
click at [764, 34] on td "$73.36" at bounding box center [773, 28] width 78 height 12
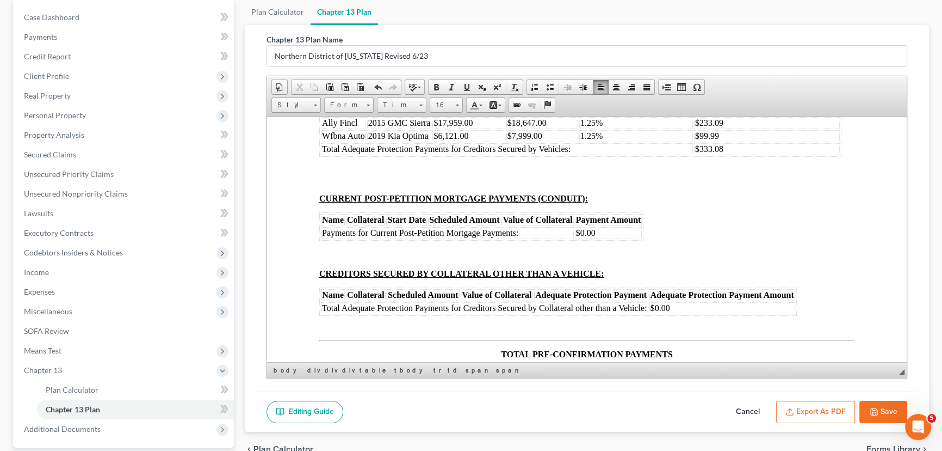
scroll to position [5639, 0]
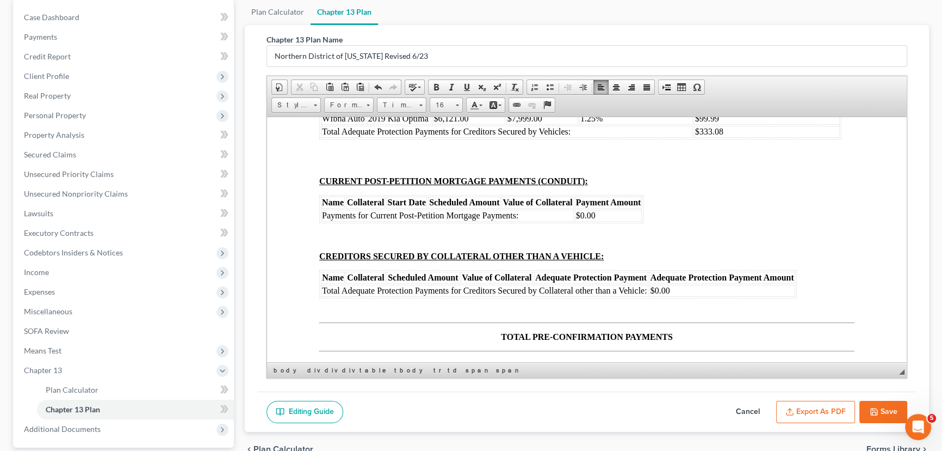
click at [769, 24] on td "$78.36" at bounding box center [773, 18] width 78 height 12
click at [731, 35] on strong "$643.75" at bounding box center [718, 30] width 28 height 9
click at [773, 37] on td "$655.25" at bounding box center [773, 31] width 78 height 12
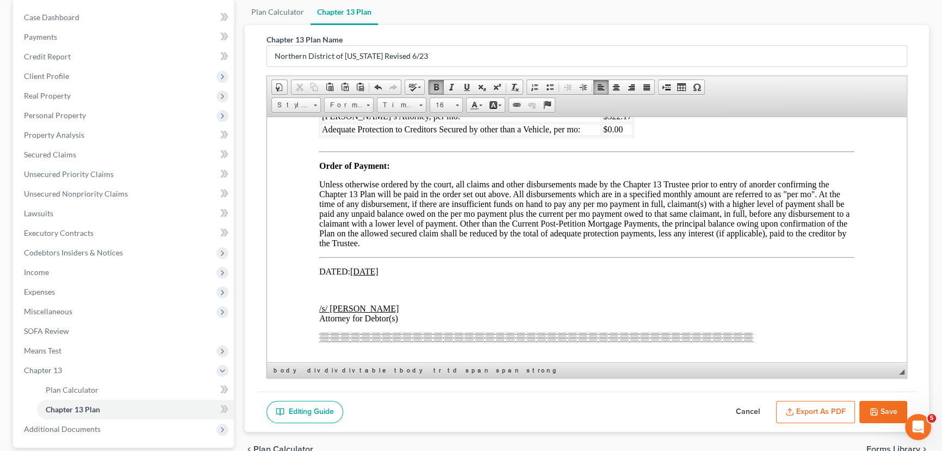
scroll to position [6084, 0]
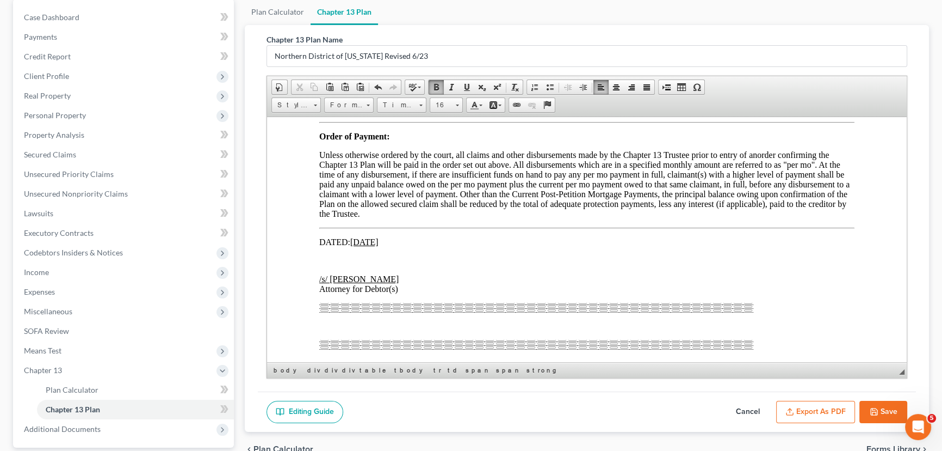
click at [631, 91] on span "$322.17" at bounding box center [617, 86] width 28 height 9
click at [630, 78] on span "$333.08" at bounding box center [617, 73] width 28 height 9
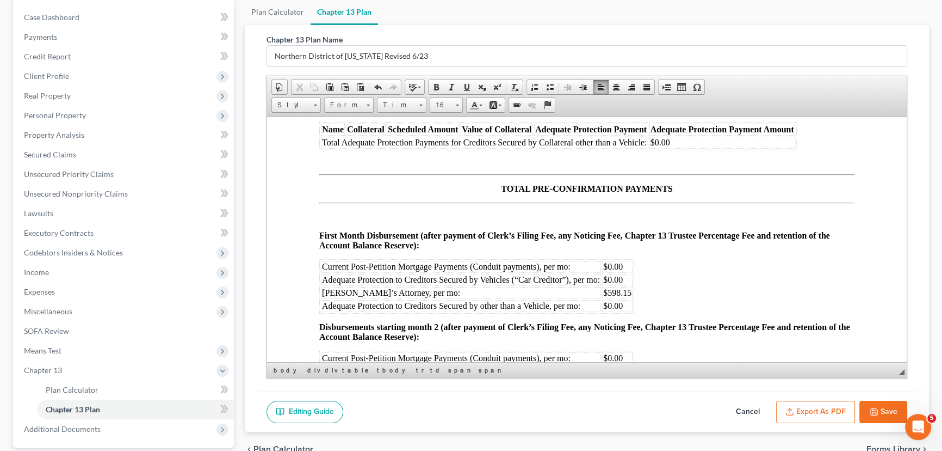
scroll to position [5787, 0]
drag, startPoint x: 352, startPoint y: 184, endPoint x: 725, endPoint y: 198, distance: 373.5
drag, startPoint x: 357, startPoint y: 181, endPoint x: 323, endPoint y: 184, distance: 34.4
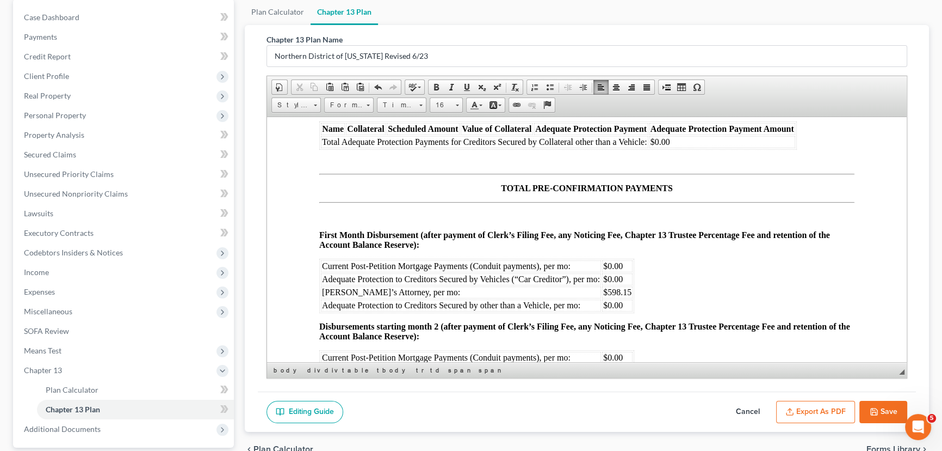
drag, startPoint x: 332, startPoint y: 196, endPoint x: 725, endPoint y: 194, distance: 392.3
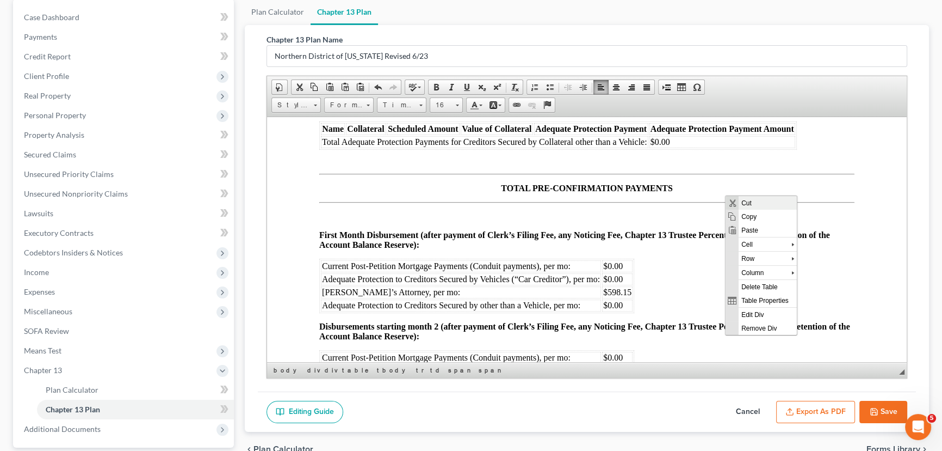
click at [745, 203] on span "Cut" at bounding box center [767, 203] width 58 height 14
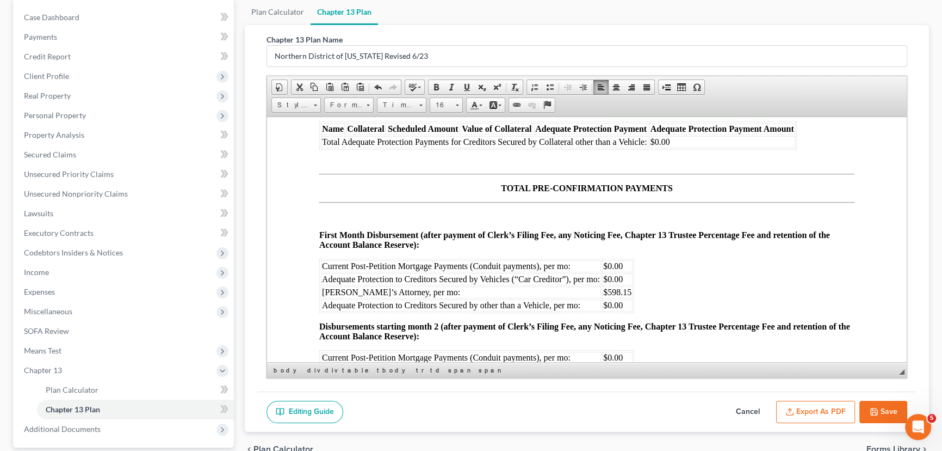
drag, startPoint x: 327, startPoint y: 195, endPoint x: 735, endPoint y: 196, distance: 407.5
drag, startPoint x: 734, startPoint y: 197, endPoint x: 381, endPoint y: 187, distance: 352.7
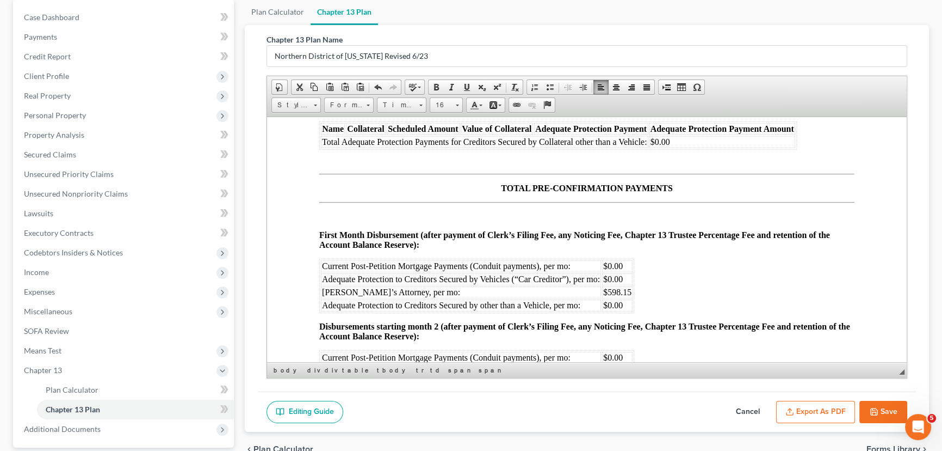
drag, startPoint x: 332, startPoint y: 195, endPoint x: 571, endPoint y: 196, distance: 238.9
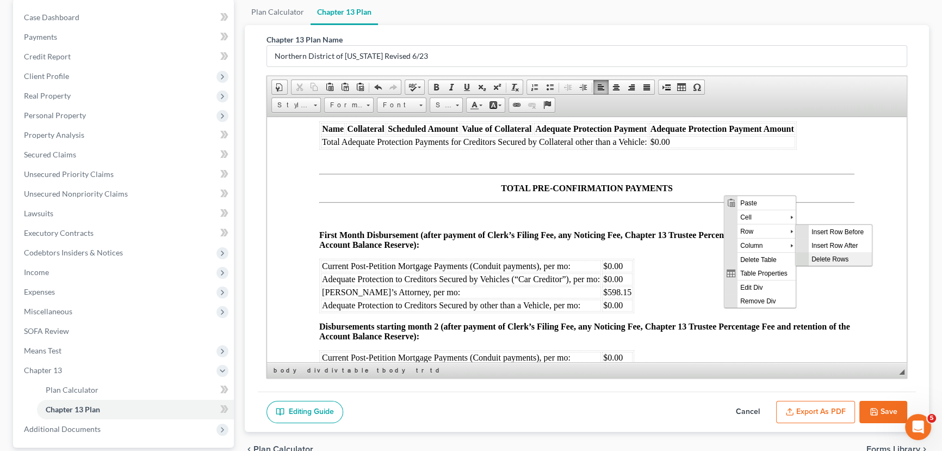
click at [830, 254] on span "Delete Rows" at bounding box center [840, 259] width 63 height 14
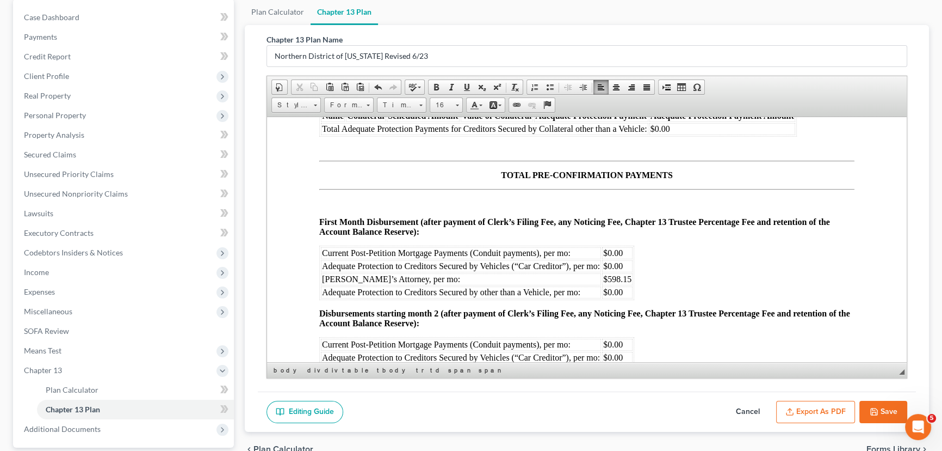
drag, startPoint x: 388, startPoint y: 183, endPoint x: 375, endPoint y: 185, distance: 12.6
drag, startPoint x: 391, startPoint y: 182, endPoint x: 352, endPoint y: 182, distance: 39.2
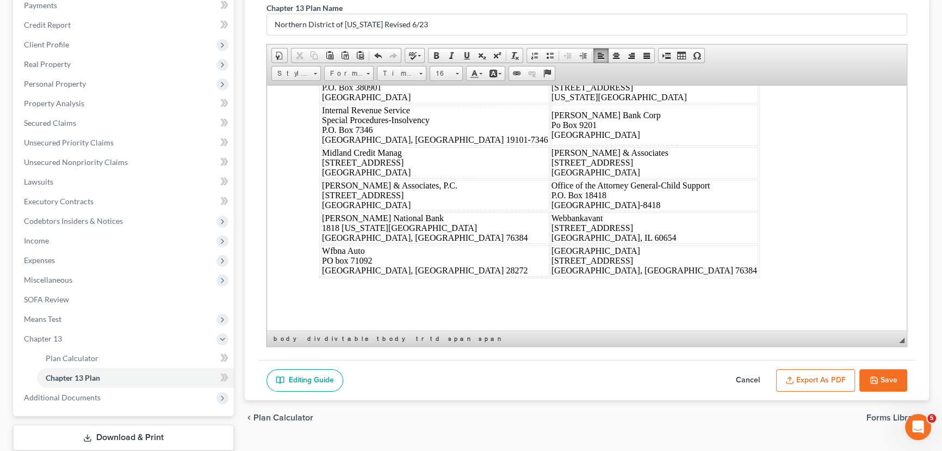
scroll to position [155, 0]
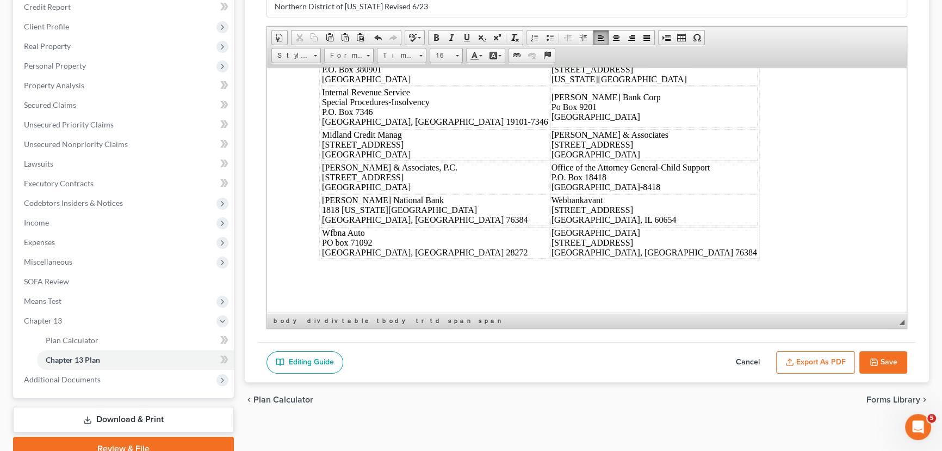
click at [878, 357] on button "Save" at bounding box center [884, 362] width 48 height 23
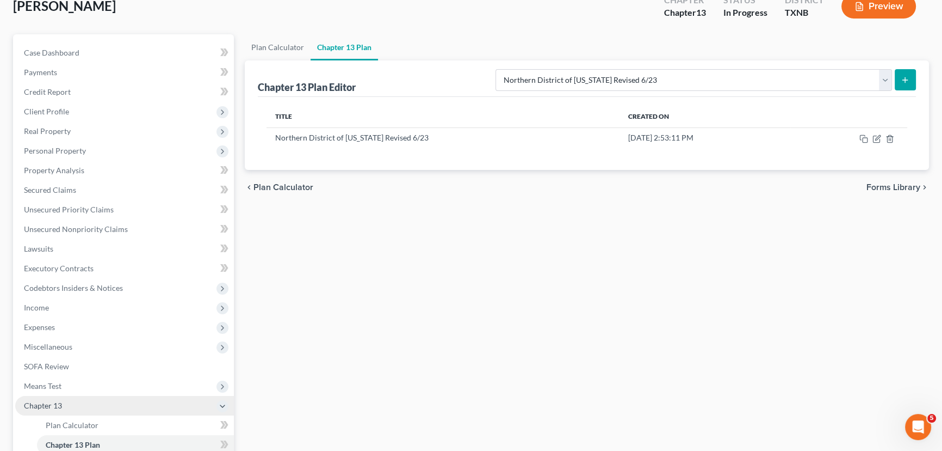
scroll to position [198, 0]
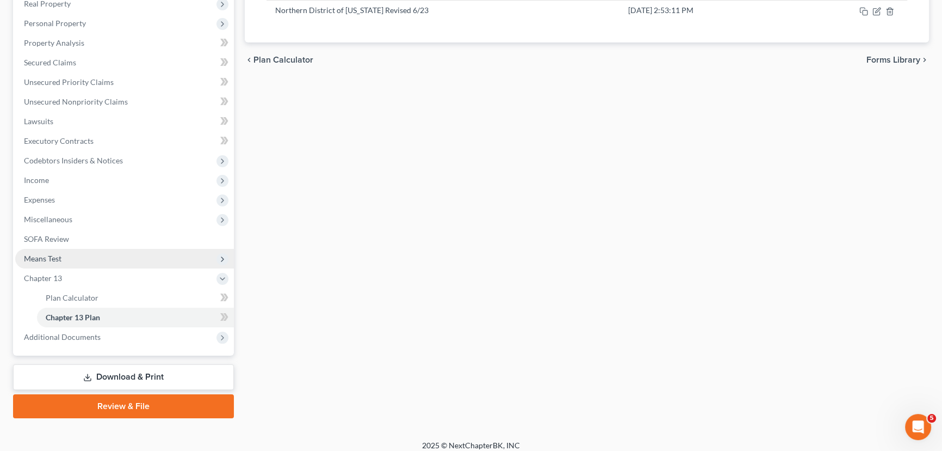
drag, startPoint x: 51, startPoint y: 331, endPoint x: 103, endPoint y: 255, distance: 92.2
click at [51, 332] on span "Additional Documents" at bounding box center [62, 336] width 77 height 9
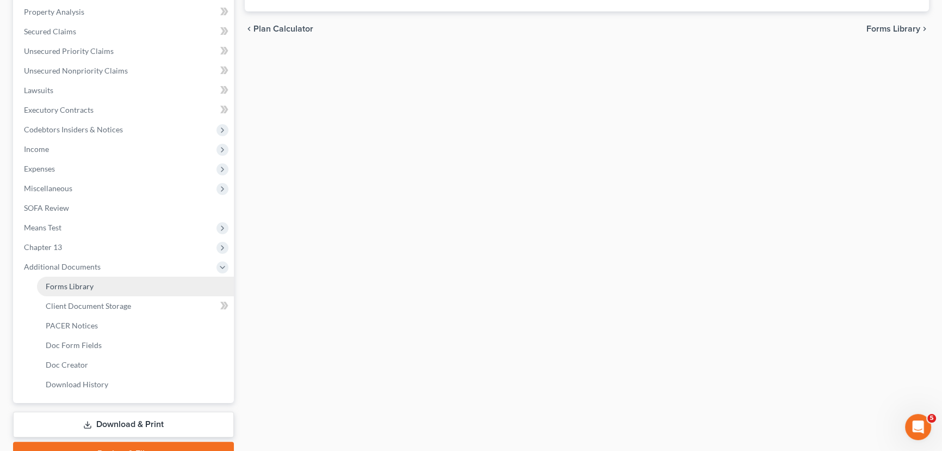
scroll to position [254, 0]
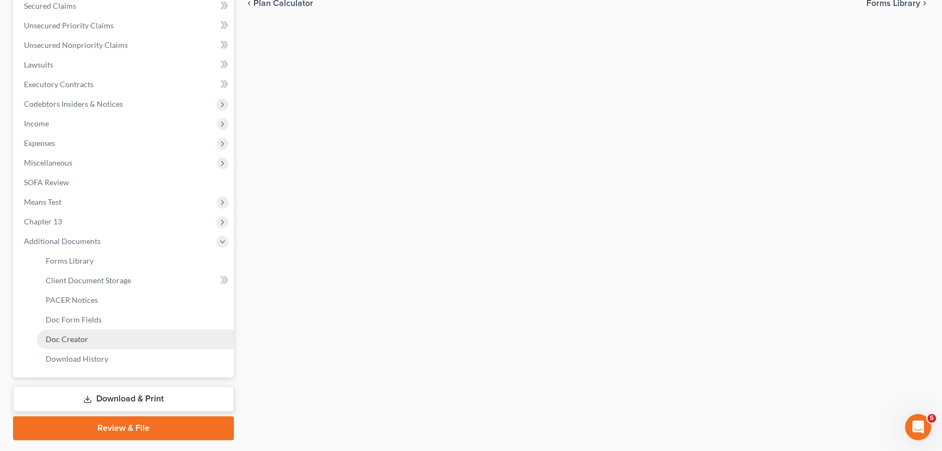
click at [75, 344] on link "Doc Creator" at bounding box center [135, 339] width 197 height 20
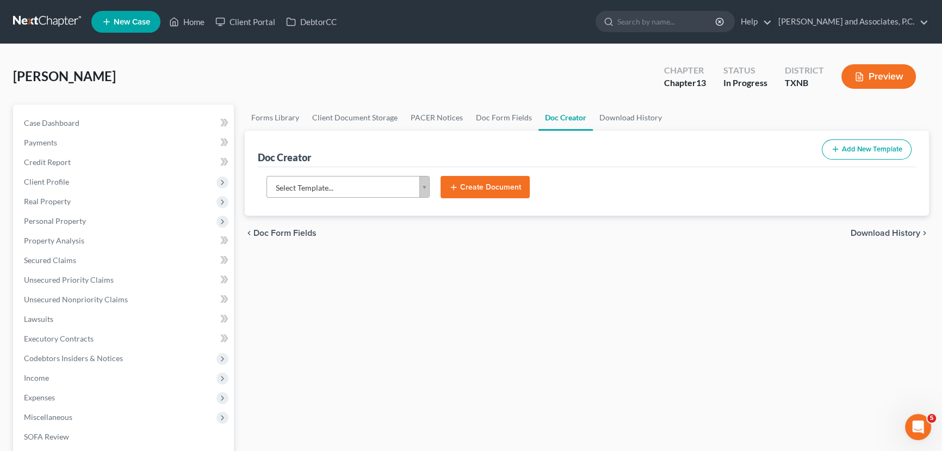
click at [316, 190] on body "Home New Case Client Portal DebtorCC Monte J. White and Associates, P.C. hayley…" at bounding box center [471, 367] width 942 height 735
click at [485, 188] on button "Create Document" at bounding box center [485, 187] width 89 height 23
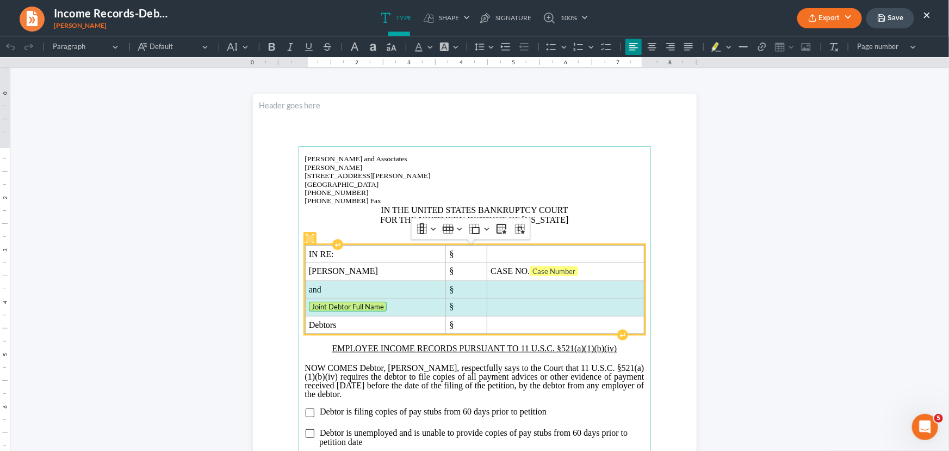
drag, startPoint x: 355, startPoint y: 286, endPoint x: 514, endPoint y: 289, distance: 158.9
click at [511, 306] on tbody "IN RE: § Loyd Jay Scroggins § CASE NO. Case Number and § Joint Debtor Full Name…" at bounding box center [474, 289] width 339 height 88
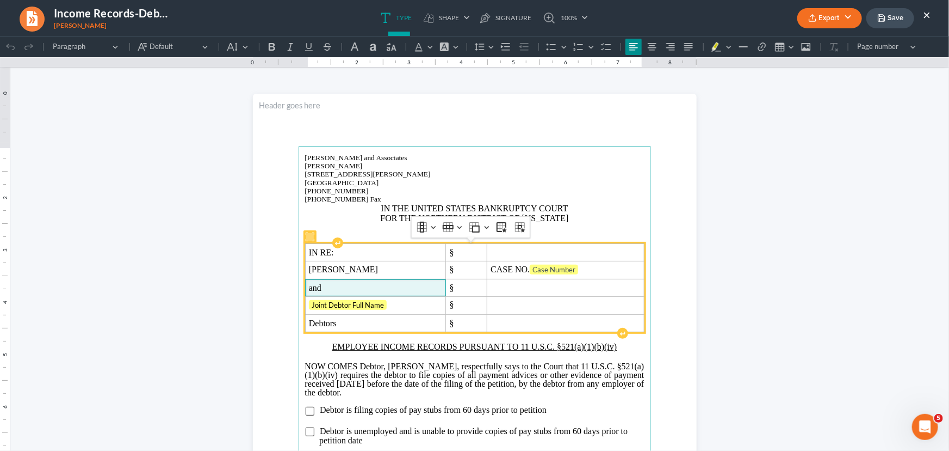
drag, startPoint x: 515, startPoint y: 290, endPoint x: 389, endPoint y: 281, distance: 126.5
click at [389, 281] on td "and" at bounding box center [375, 287] width 141 height 17
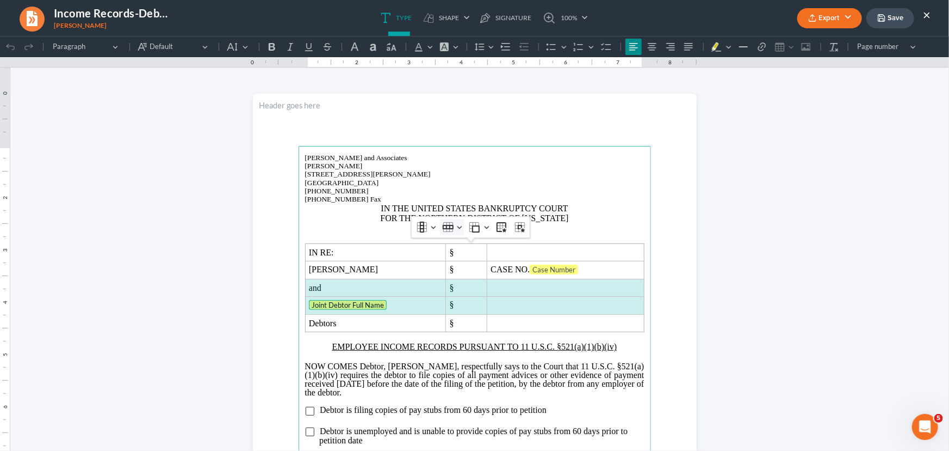
drag, startPoint x: 527, startPoint y: 293, endPoint x: 461, endPoint y: 230, distance: 91.6
click at [525, 301] on tbody "IN RE: § Loyd Jay Scroggins § CASE NO. Case Number and § Joint Debtor Full Name…" at bounding box center [474, 287] width 339 height 88
click at [460, 228] on button "Row Row" at bounding box center [452, 226] width 24 height 16
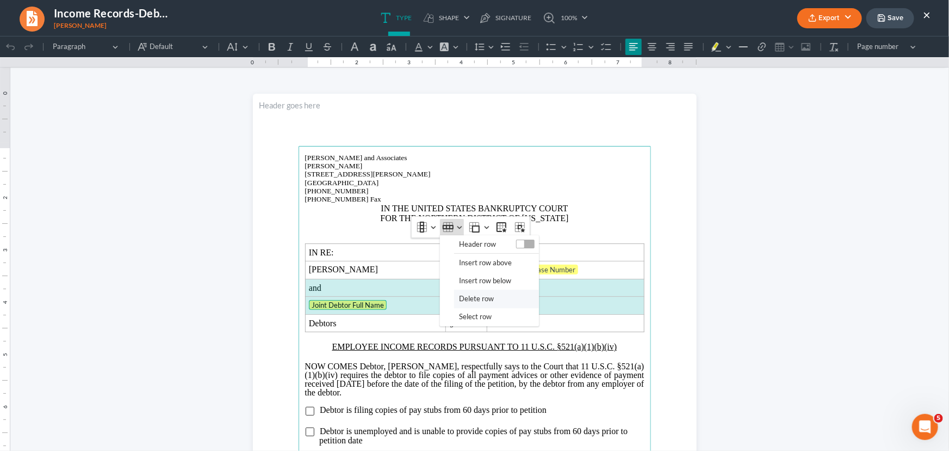
click at [477, 294] on span "Delete row" at bounding box center [476, 298] width 35 height 13
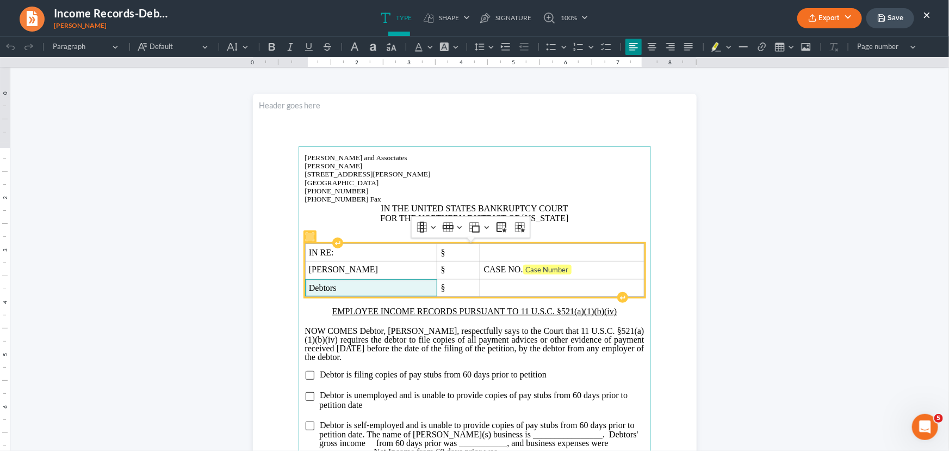
click at [372, 282] on span "Debtors" at bounding box center [371, 287] width 125 height 10
click at [376, 292] on span "Debtors" at bounding box center [371, 287] width 125 height 10
click at [577, 270] on span "CASE NO. Case Number" at bounding box center [562, 269] width 156 height 11
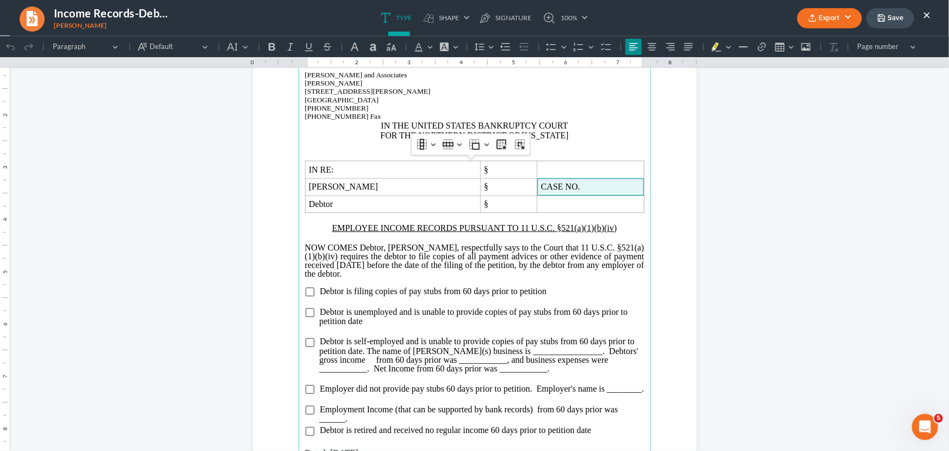
scroll to position [98, 0]
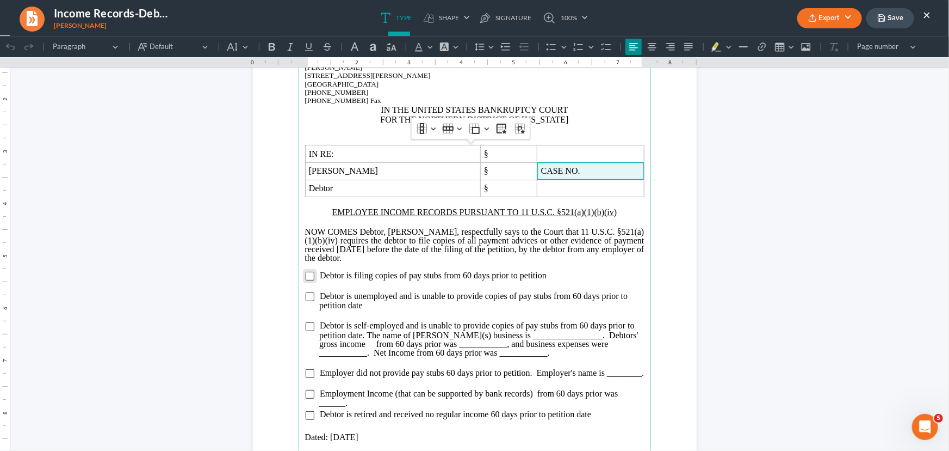
click at [306, 278] on input "Rich Text Editor, page-0-main" at bounding box center [310, 275] width 9 height 9
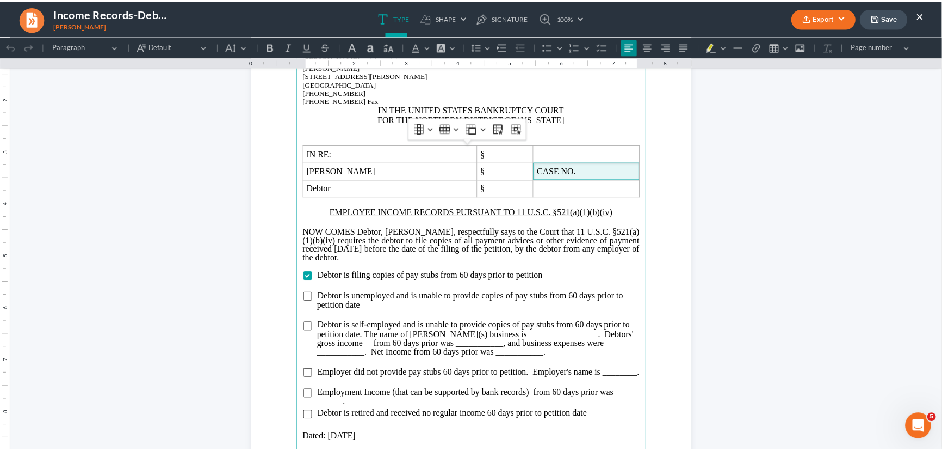
scroll to position [243, 0]
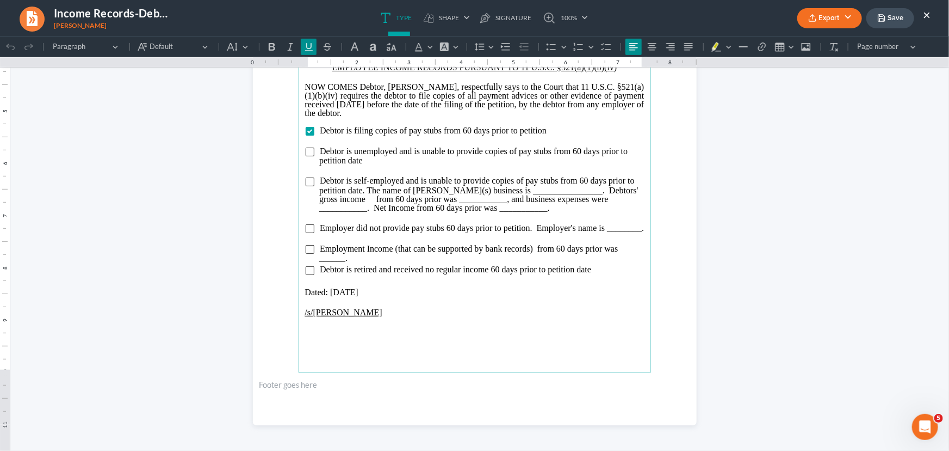
drag, startPoint x: 385, startPoint y: 319, endPoint x: 301, endPoint y: 316, distance: 83.8
click at [305, 316] on p "/s/Loyd Jay Scroggins" at bounding box center [475, 312] width 340 height 10
click at [821, 16] on button "Export" at bounding box center [830, 18] width 65 height 20
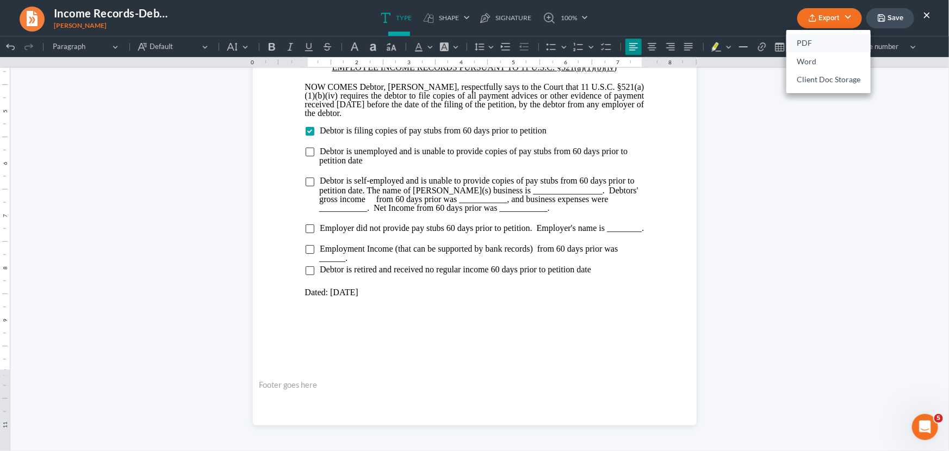
click at [812, 44] on link "PDF" at bounding box center [829, 43] width 84 height 19
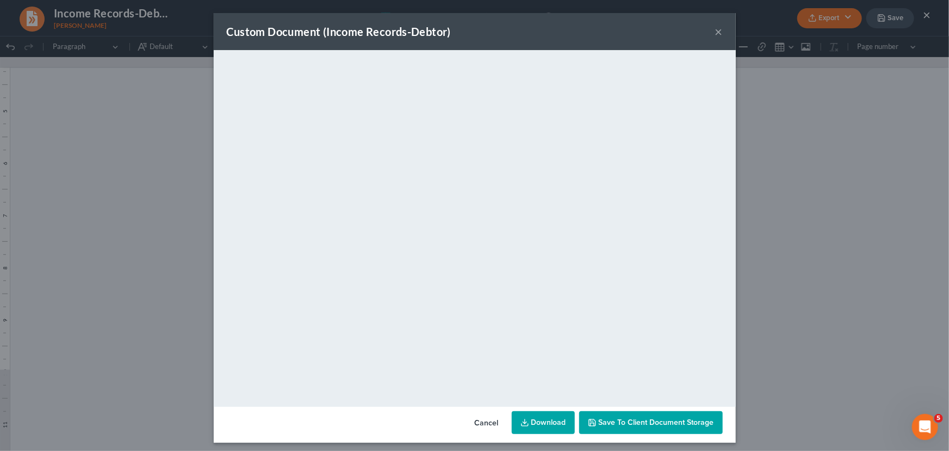
drag, startPoint x: 716, startPoint y: 34, endPoint x: 892, endPoint y: 16, distance: 177.3
click at [716, 34] on button "×" at bounding box center [720, 31] width 8 height 13
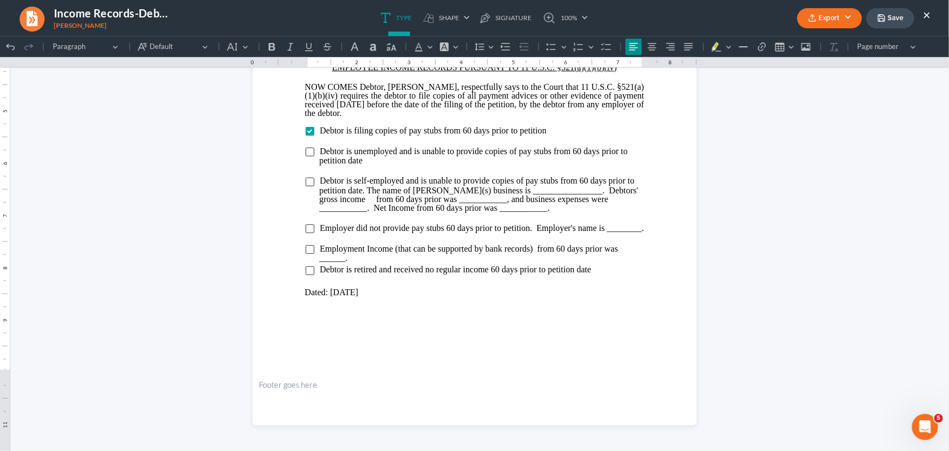
click at [889, 16] on button "Save" at bounding box center [891, 18] width 48 height 20
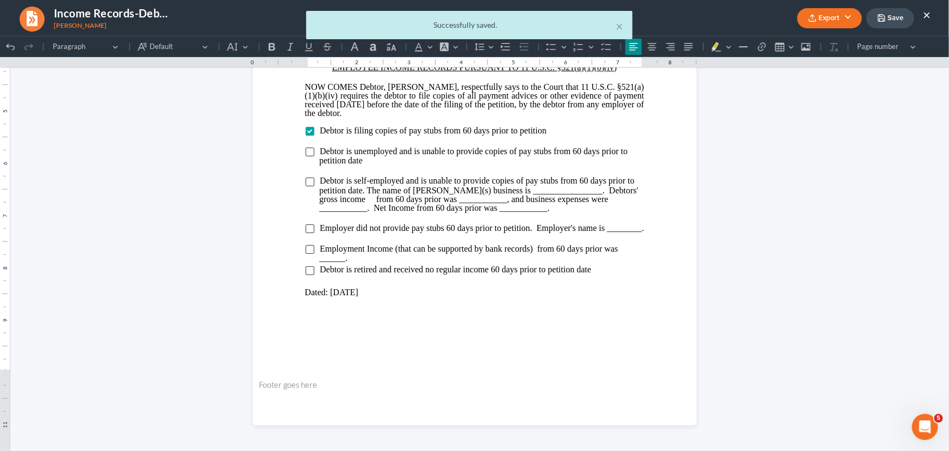
click at [927, 14] on div "× Successfully saved." at bounding box center [469, 28] width 949 height 34
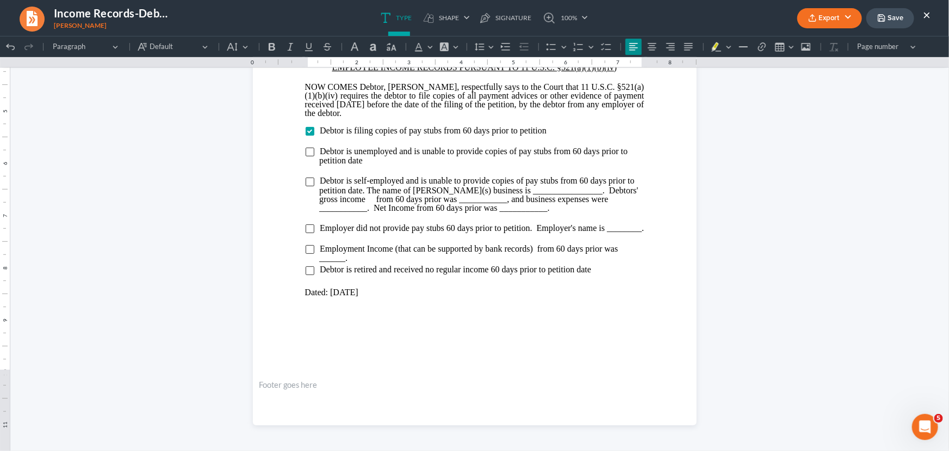
click at [927, 14] on button "×" at bounding box center [927, 14] width 8 height 13
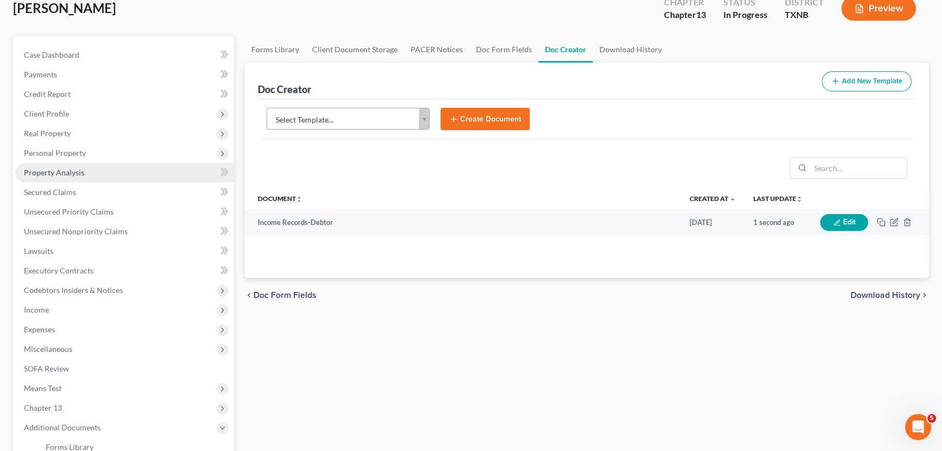
scroll to position [0, 0]
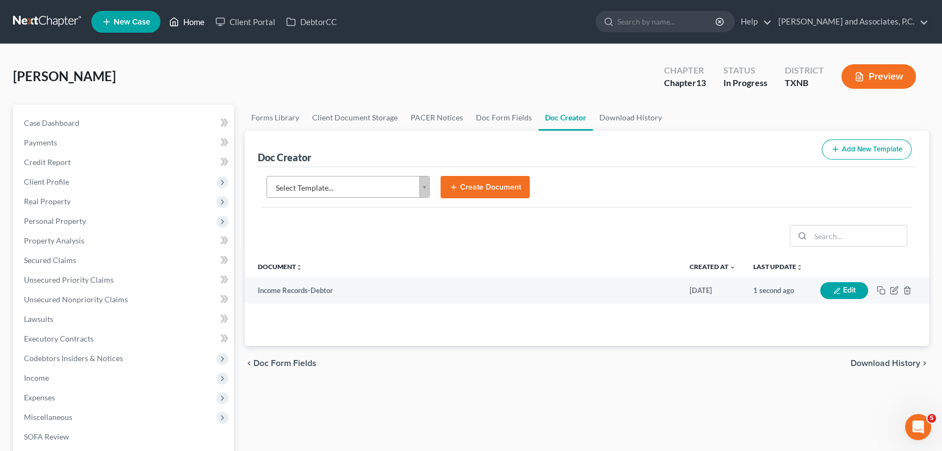
click at [188, 29] on link "Home" at bounding box center [187, 22] width 46 height 20
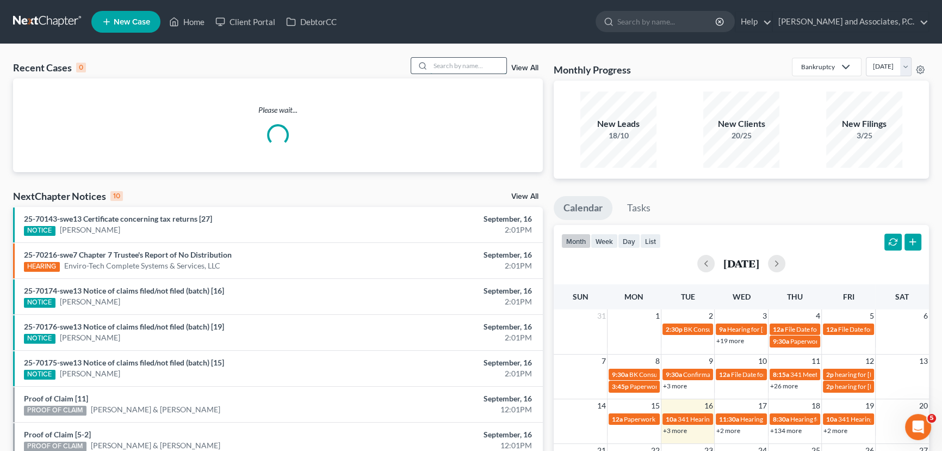
click at [447, 68] on input "search" at bounding box center [468, 66] width 76 height 16
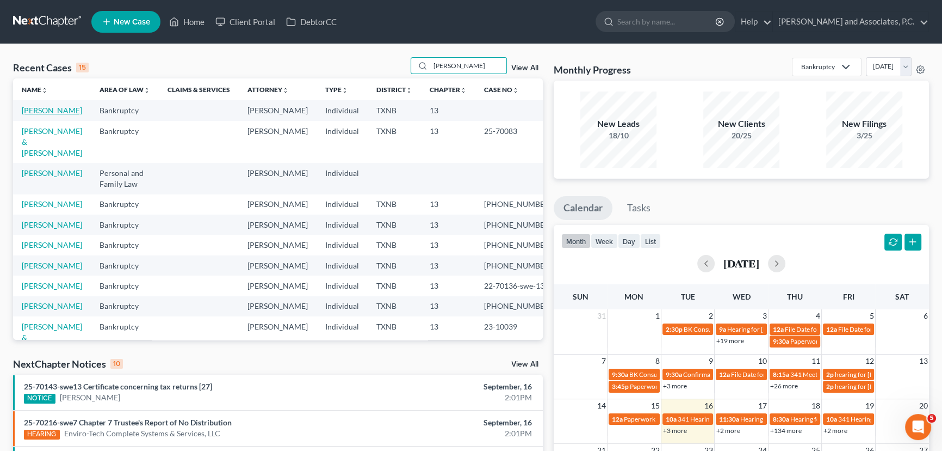
click at [44, 108] on link "Johnson, Glenn" at bounding box center [52, 110] width 60 height 9
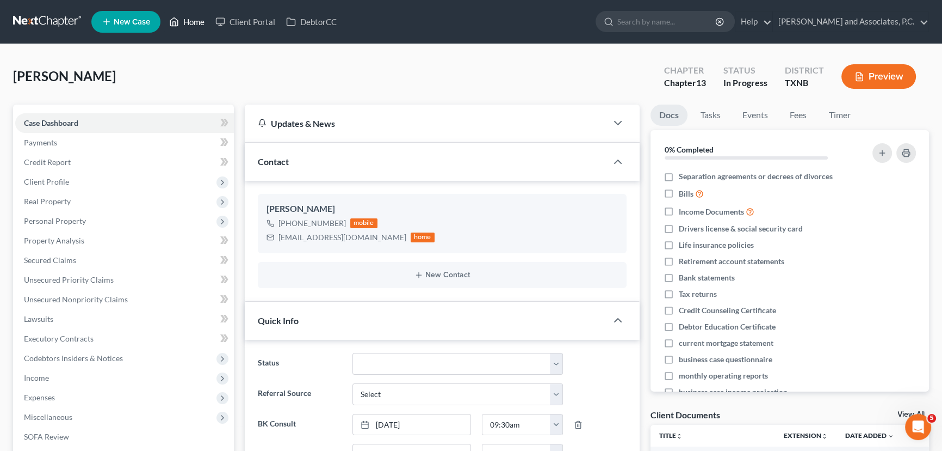
click at [184, 20] on link "Home" at bounding box center [187, 22] width 46 height 20
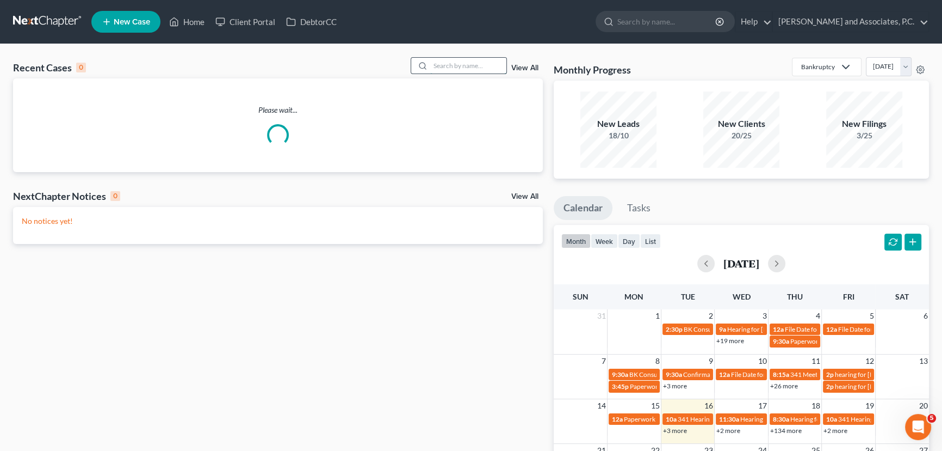
click at [452, 67] on input "search" at bounding box center [468, 66] width 76 height 16
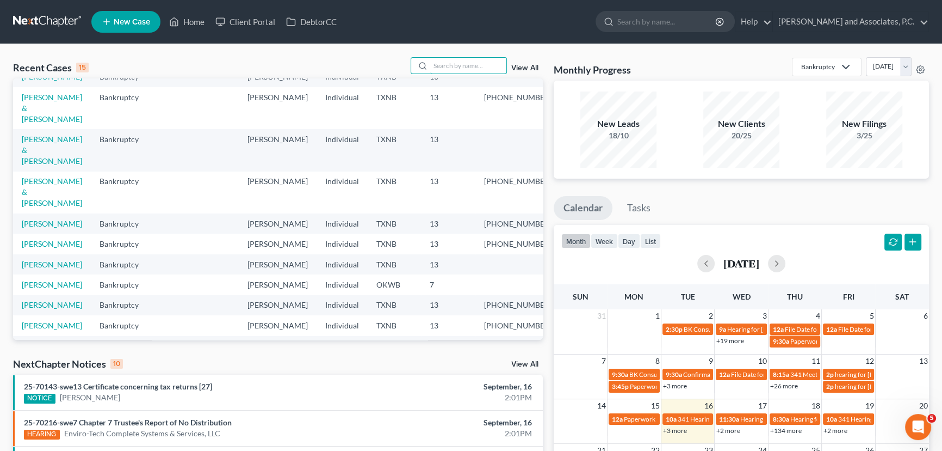
scroll to position [49, 0]
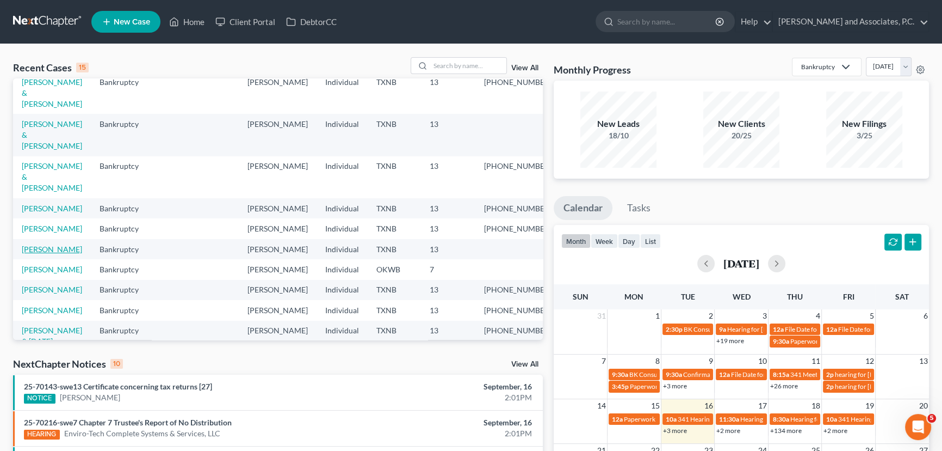
click at [57, 250] on link "[PERSON_NAME]" at bounding box center [52, 248] width 60 height 9
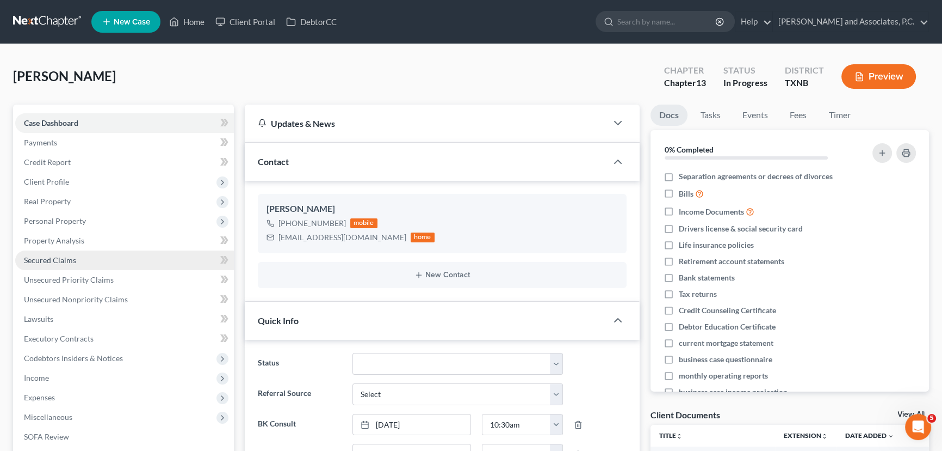
click at [96, 254] on link "Secured Claims" at bounding box center [124, 260] width 219 height 20
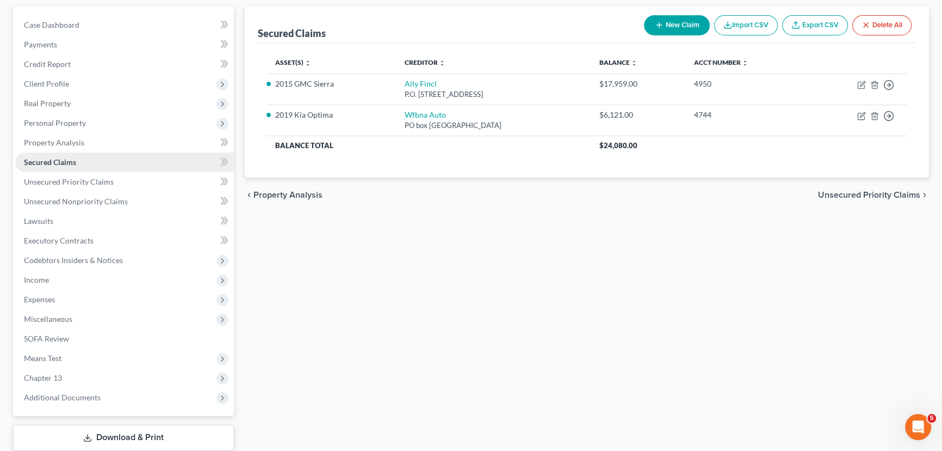
scroll to position [98, 0]
click at [100, 177] on span "Unsecured Priority Claims" at bounding box center [69, 180] width 90 height 9
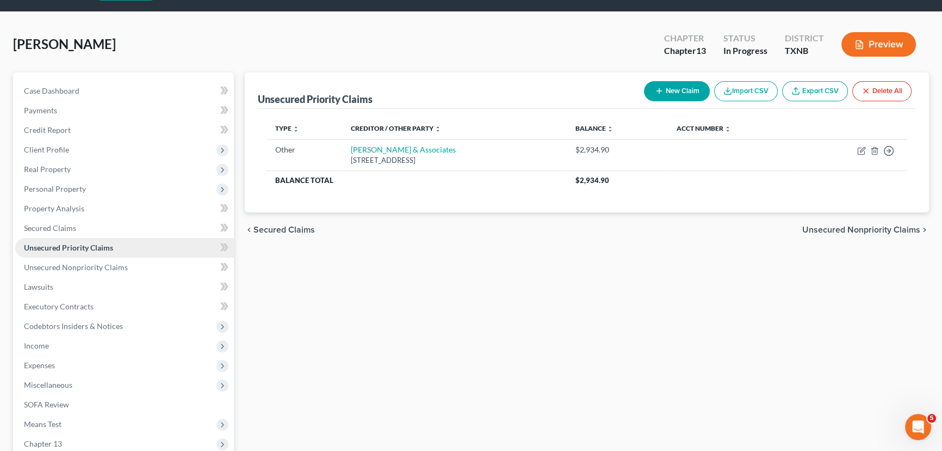
scroll to position [49, 0]
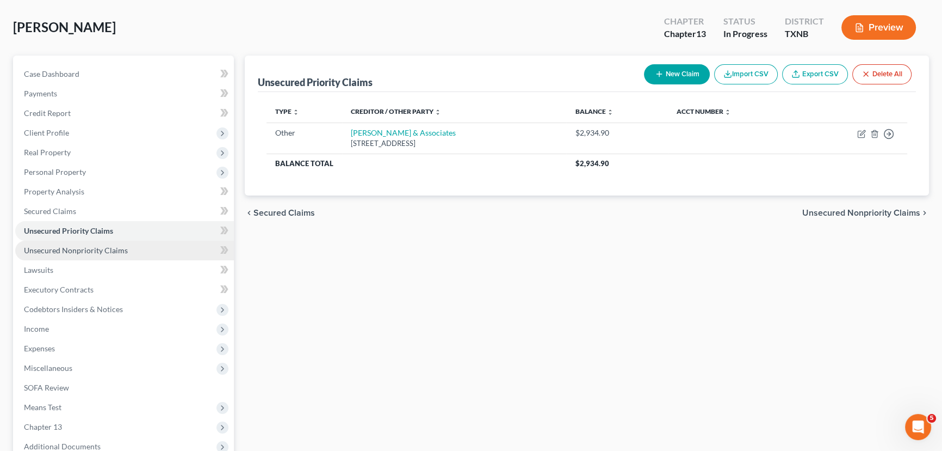
click at [95, 248] on span "Unsecured Nonpriority Claims" at bounding box center [76, 249] width 104 height 9
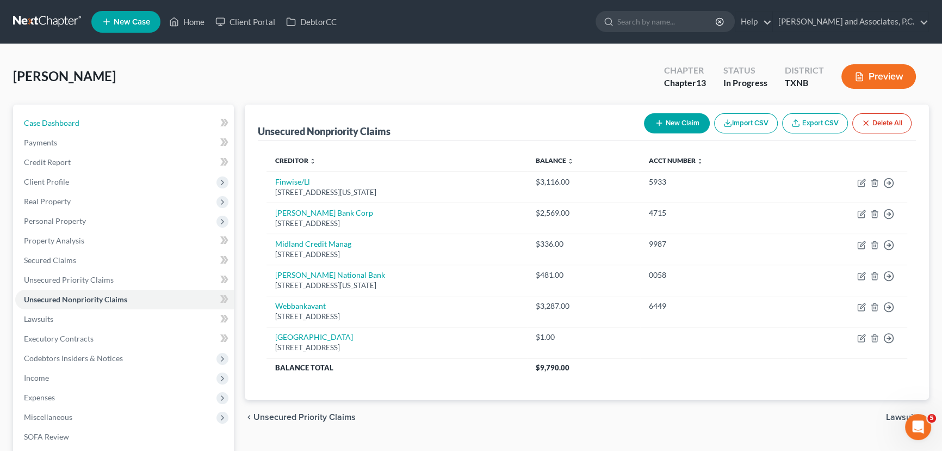
drag, startPoint x: 94, startPoint y: 128, endPoint x: 182, endPoint y: 4, distance: 151.9
click at [94, 128] on link "Case Dashboard" at bounding box center [124, 123] width 219 height 20
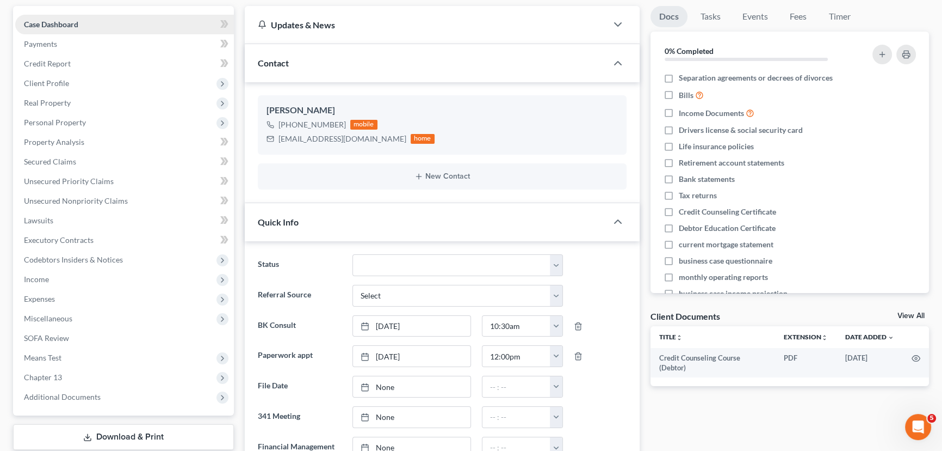
scroll to position [148, 0]
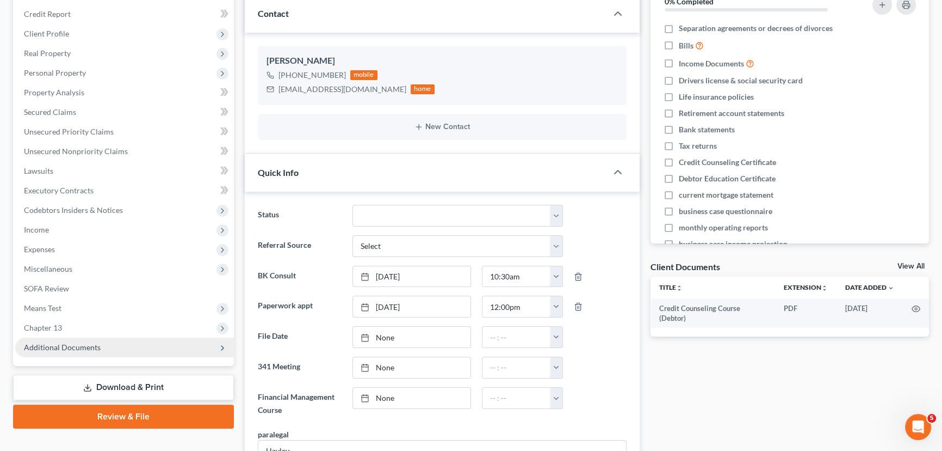
click at [78, 346] on span "Additional Documents" at bounding box center [62, 346] width 77 height 9
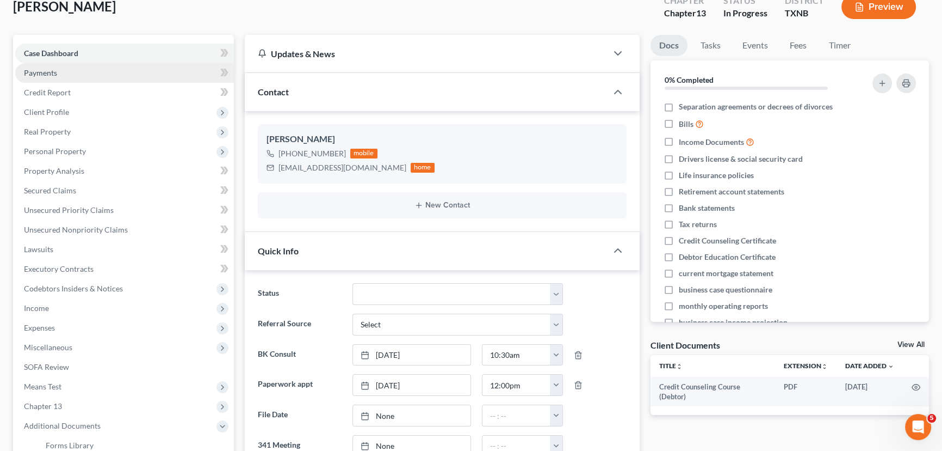
scroll to position [0, 0]
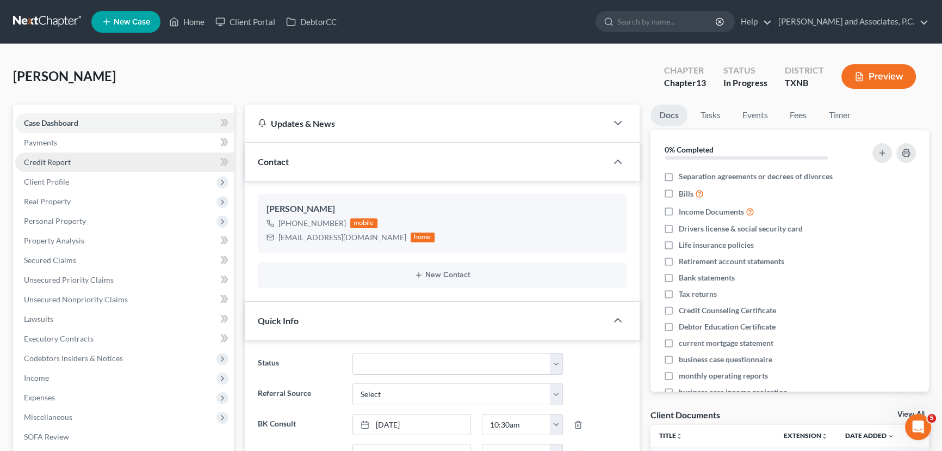
click at [54, 158] on span "Credit Report" at bounding box center [47, 161] width 47 height 9
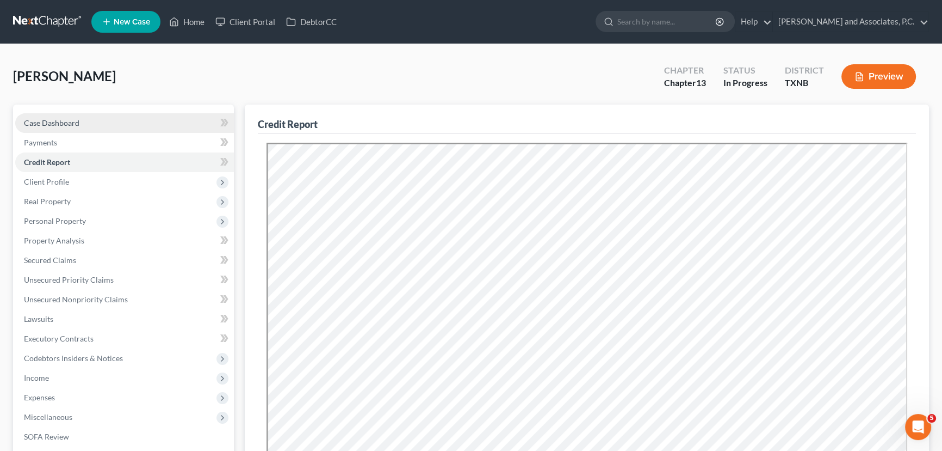
click at [65, 119] on span "Case Dashboard" at bounding box center [52, 122] width 56 height 9
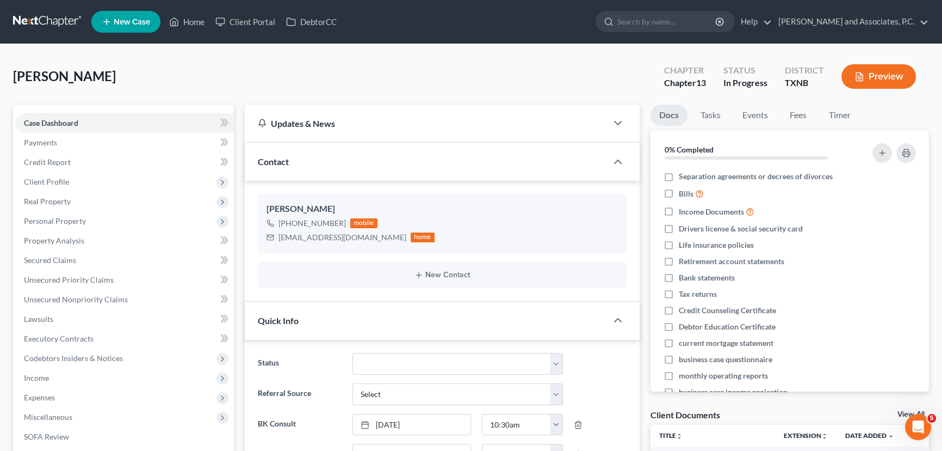
scroll to position [136, 0]
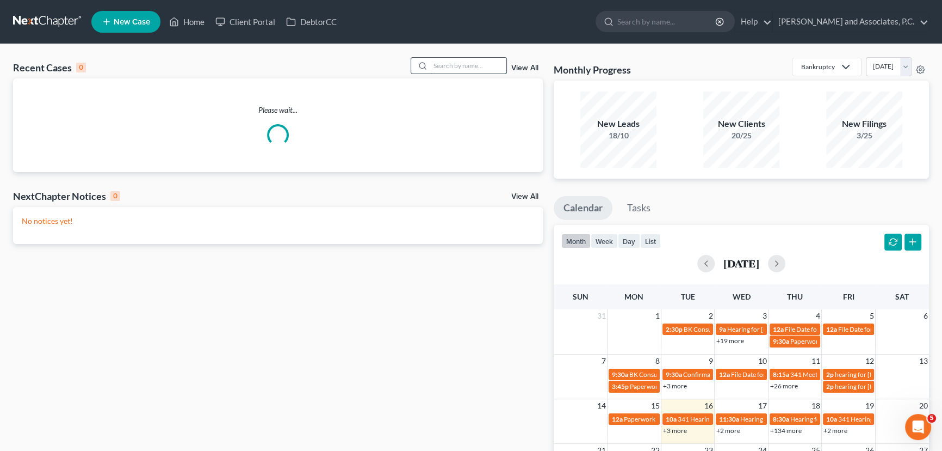
click at [461, 65] on input "search" at bounding box center [468, 66] width 76 height 16
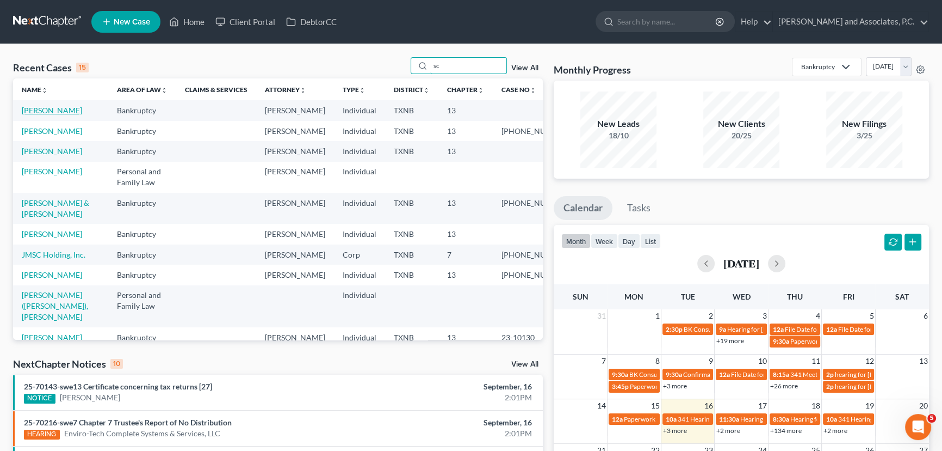
type input "sc"
click at [59, 110] on link "[PERSON_NAME]" at bounding box center [52, 110] width 60 height 9
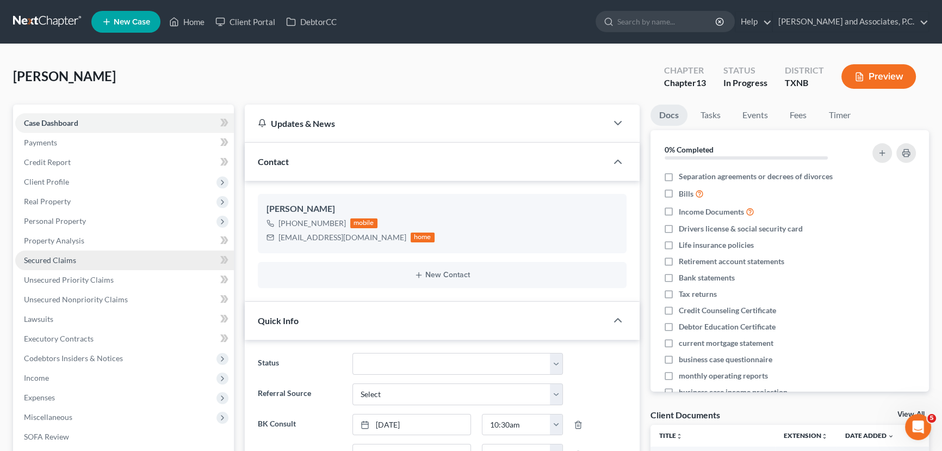
click at [64, 258] on span "Secured Claims" at bounding box center [50, 259] width 52 height 9
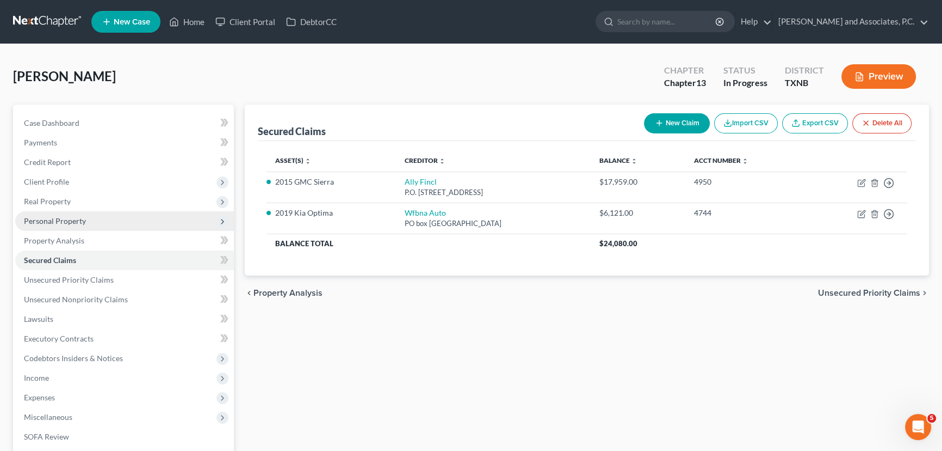
click at [85, 217] on span "Personal Property" at bounding box center [124, 221] width 219 height 20
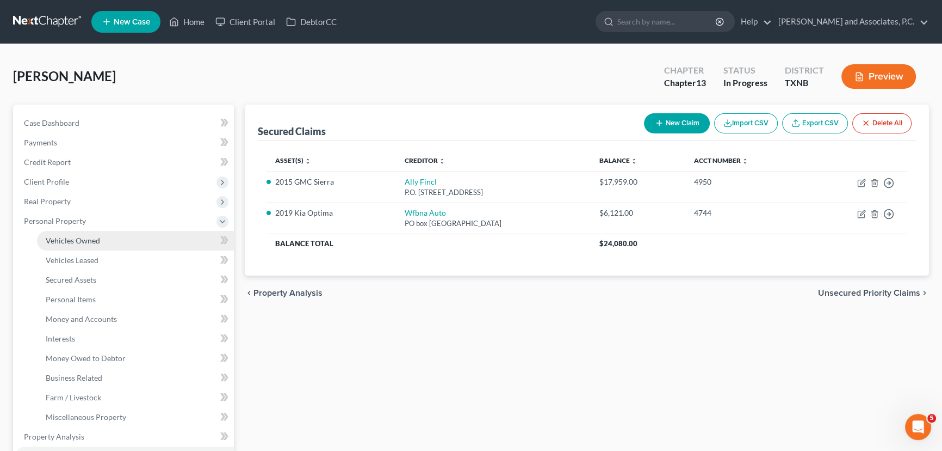
click at [77, 244] on span "Vehicles Owned" at bounding box center [73, 240] width 54 height 9
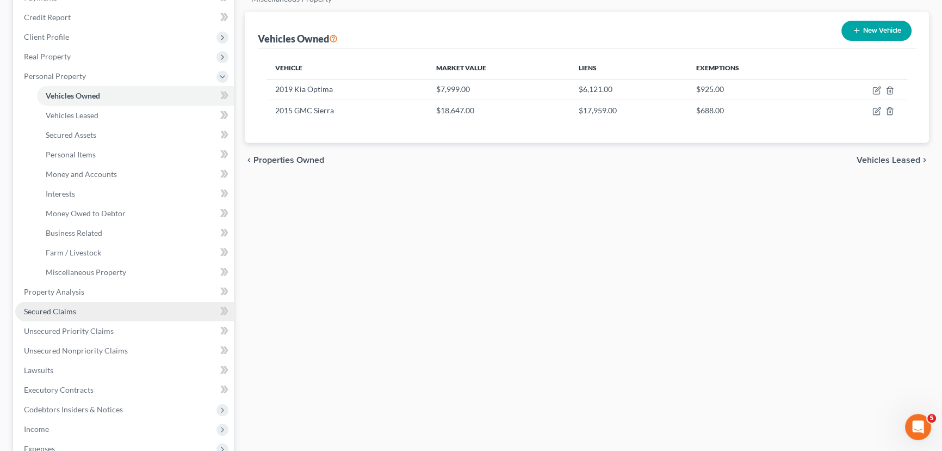
scroll to position [148, 0]
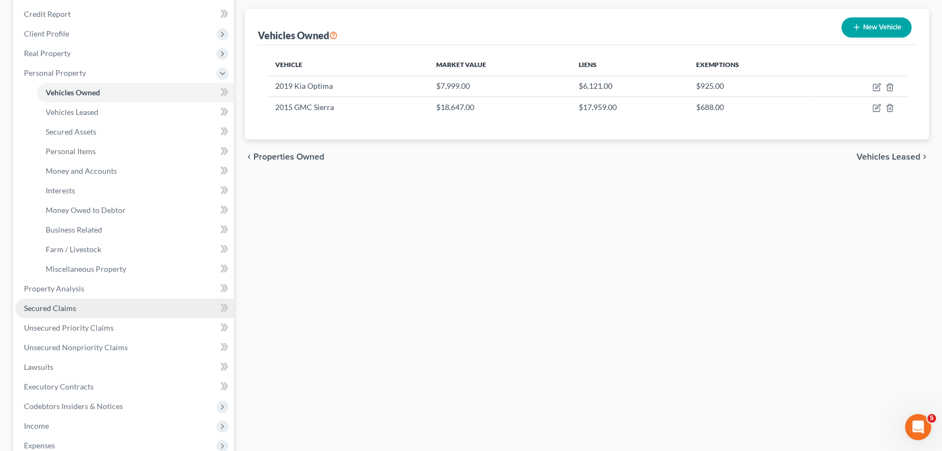
click at [57, 305] on span "Secured Claims" at bounding box center [50, 307] width 52 height 9
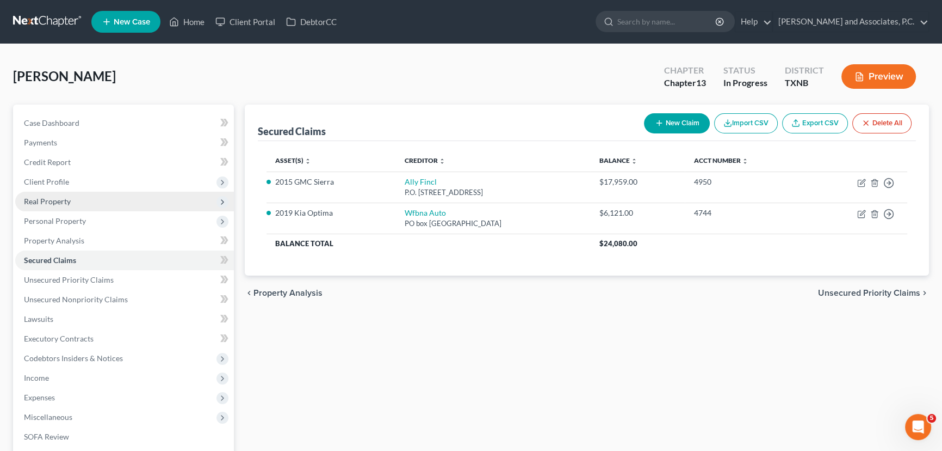
click at [48, 198] on span "Real Property" at bounding box center [47, 200] width 47 height 9
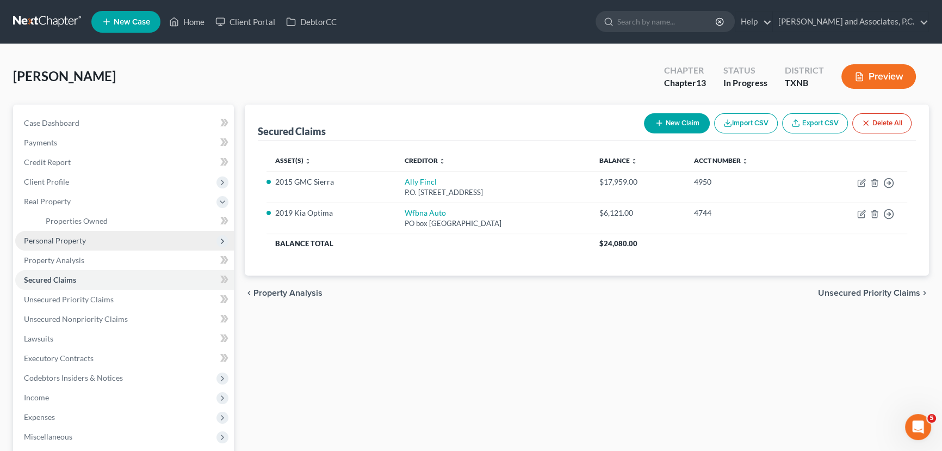
click at [49, 239] on span "Personal Property" at bounding box center [55, 240] width 62 height 9
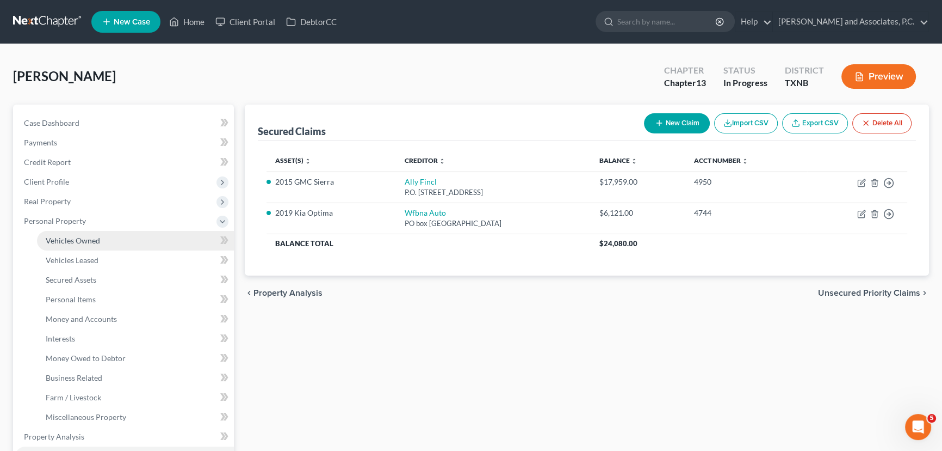
click at [67, 242] on span "Vehicles Owned" at bounding box center [73, 240] width 54 height 9
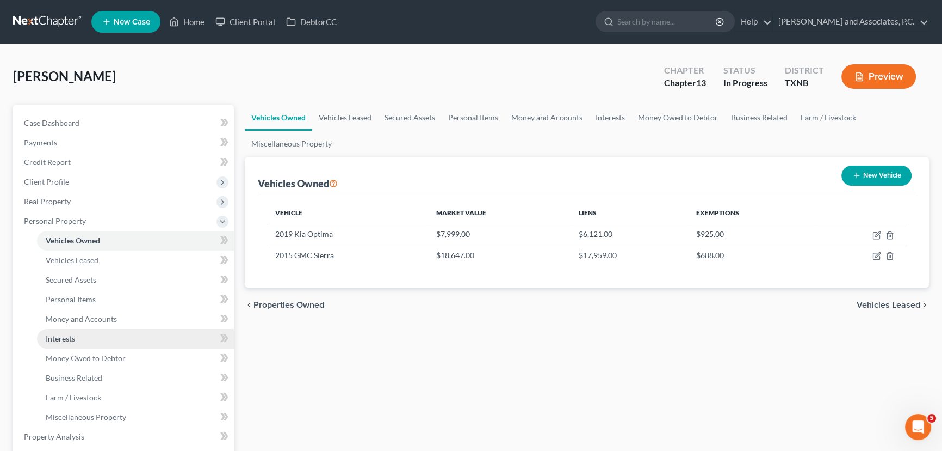
scroll to position [98, 0]
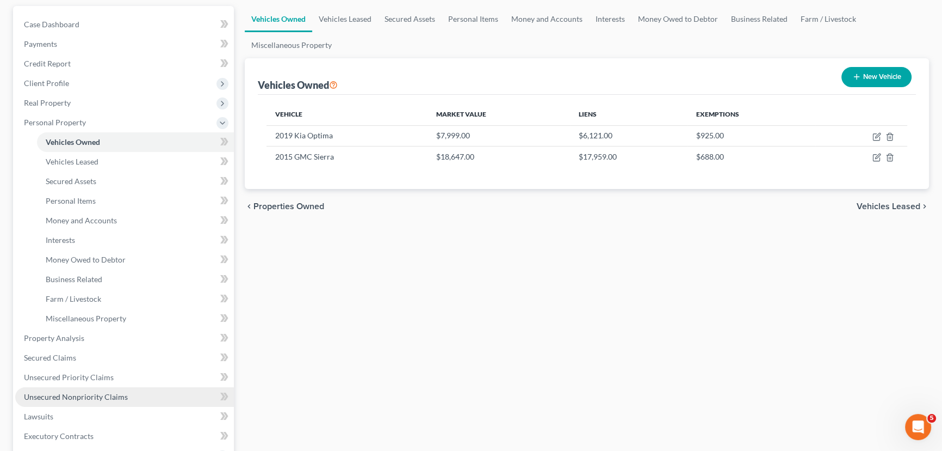
click at [61, 389] on link "Unsecured Nonpriority Claims" at bounding box center [124, 397] width 219 height 20
